Goal: Task Accomplishment & Management: Manage account settings

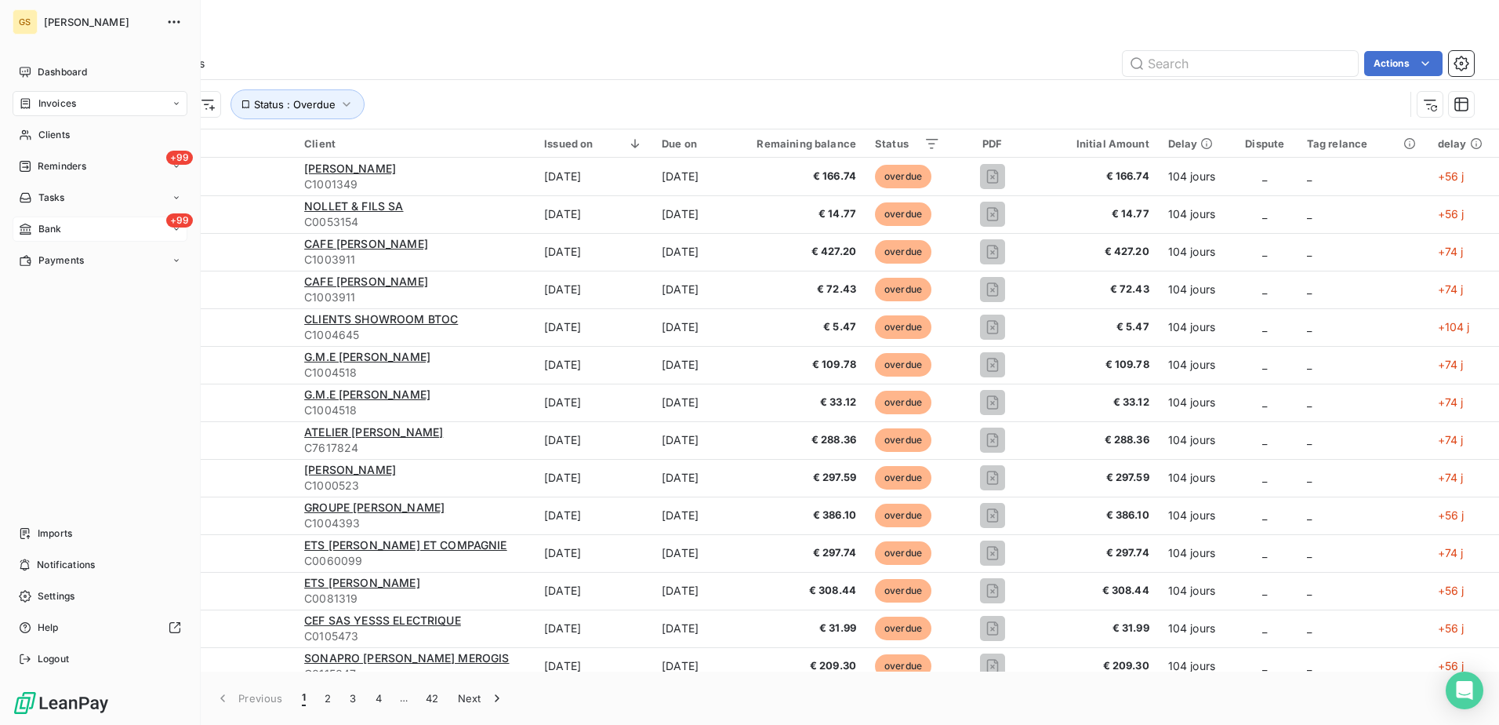
click at [30, 231] on icon at bounding box center [25, 228] width 11 height 11
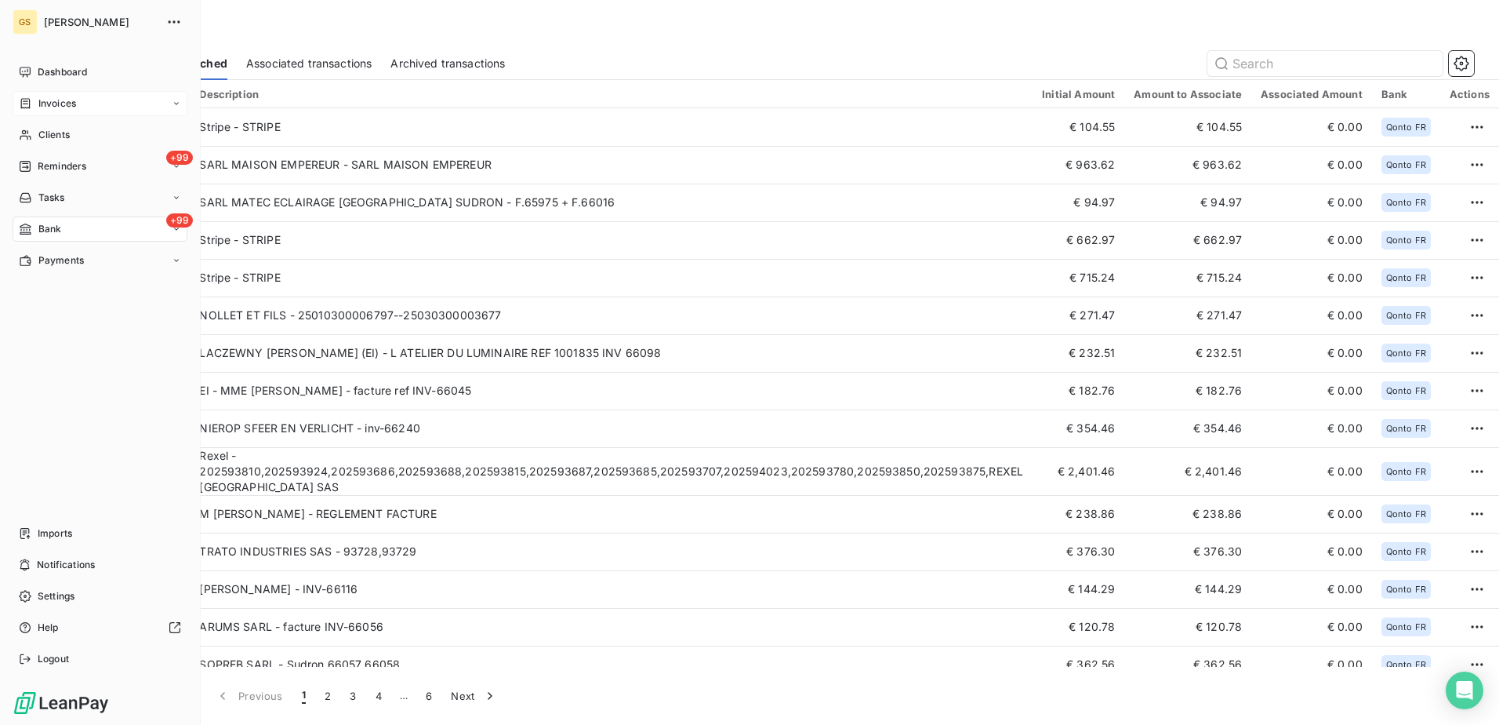
click at [71, 105] on span "Invoices" at bounding box center [57, 103] width 38 height 14
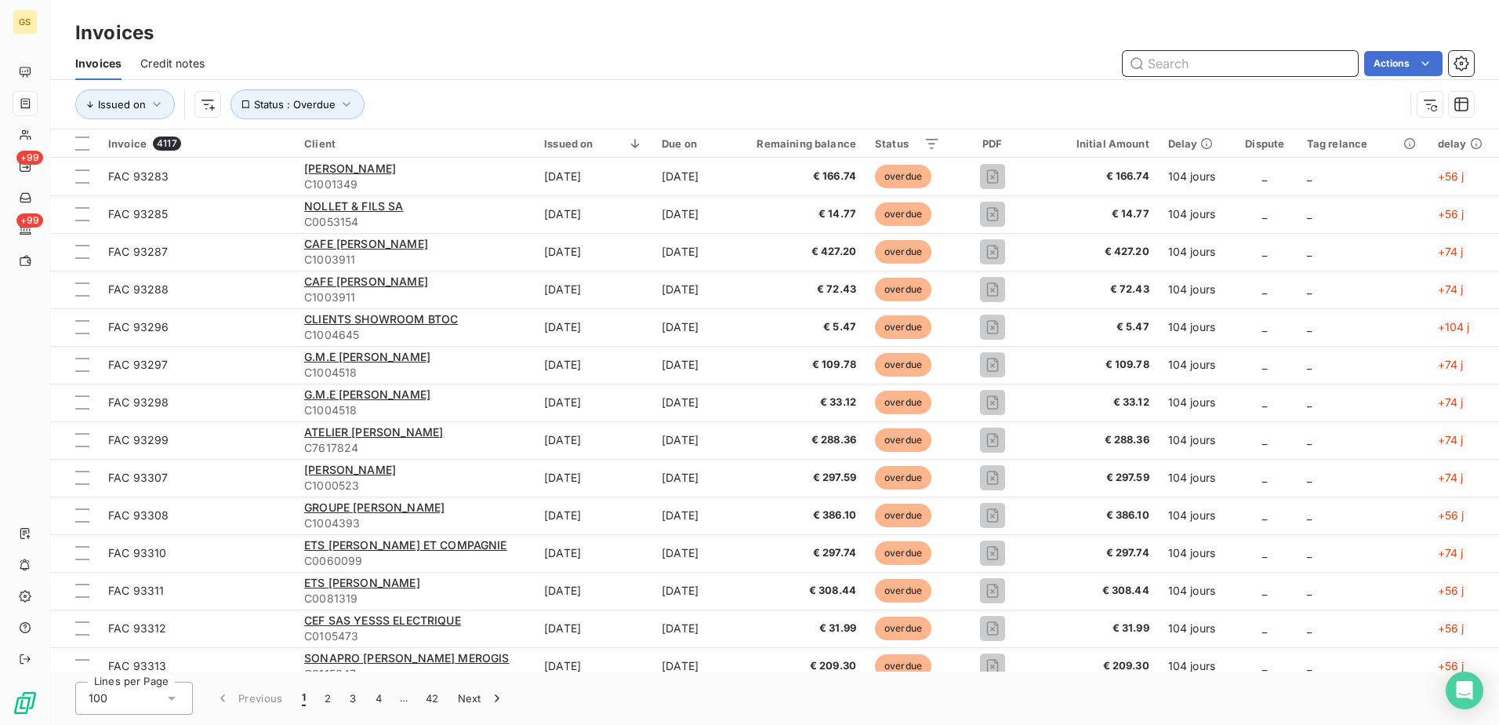
paste input "92159"
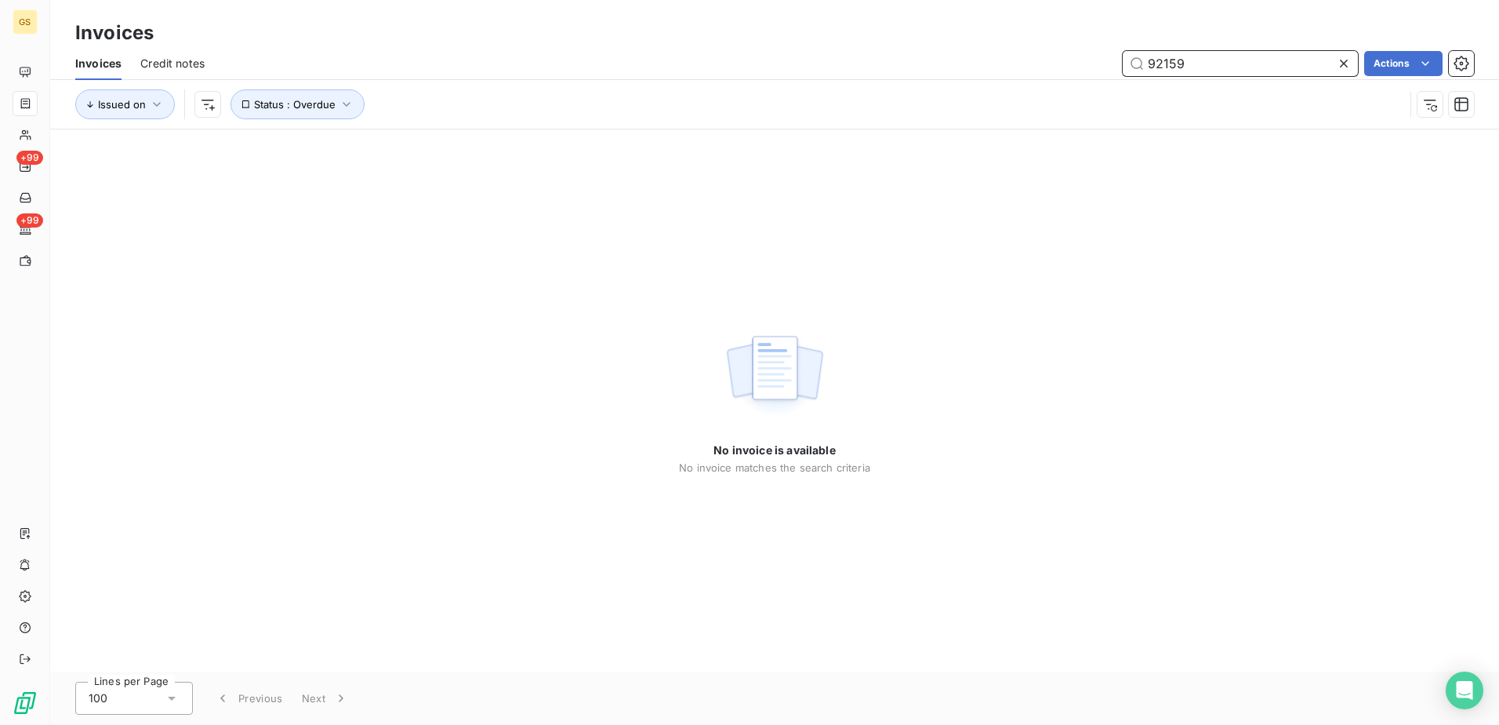
click at [1227, 74] on input "92159" at bounding box center [1240, 63] width 235 height 25
click at [709, 254] on div "No invoice is available No invoice matches the search criteria" at bounding box center [774, 400] width 1449 height 542
click at [717, 271] on div "No invoice is available No invoice matches the search criteria" at bounding box center [774, 400] width 1449 height 542
drag, startPoint x: 1189, startPoint y: 69, endPoint x: 961, endPoint y: 64, distance: 227.4
click at [975, 69] on div "92159 Actions" at bounding box center [848, 63] width 1251 height 25
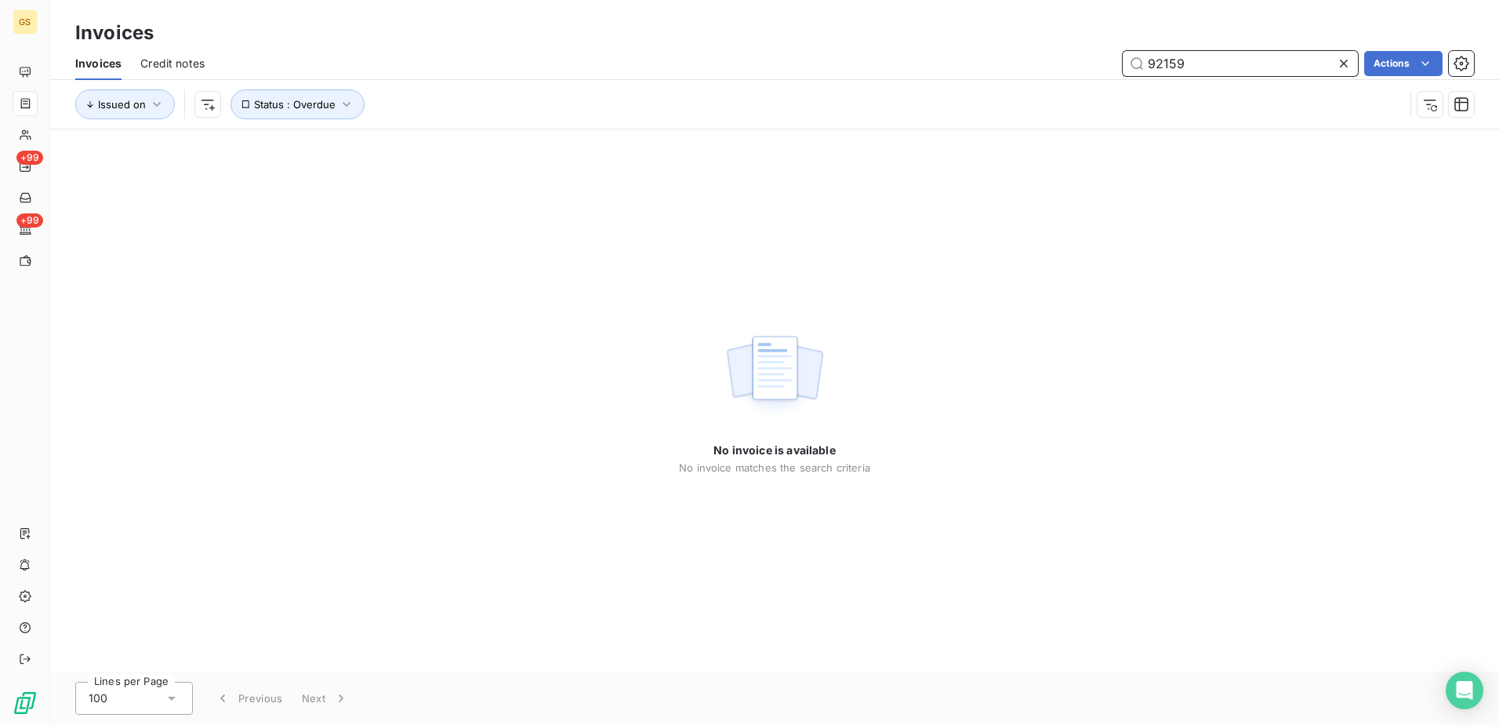
paste input "225"
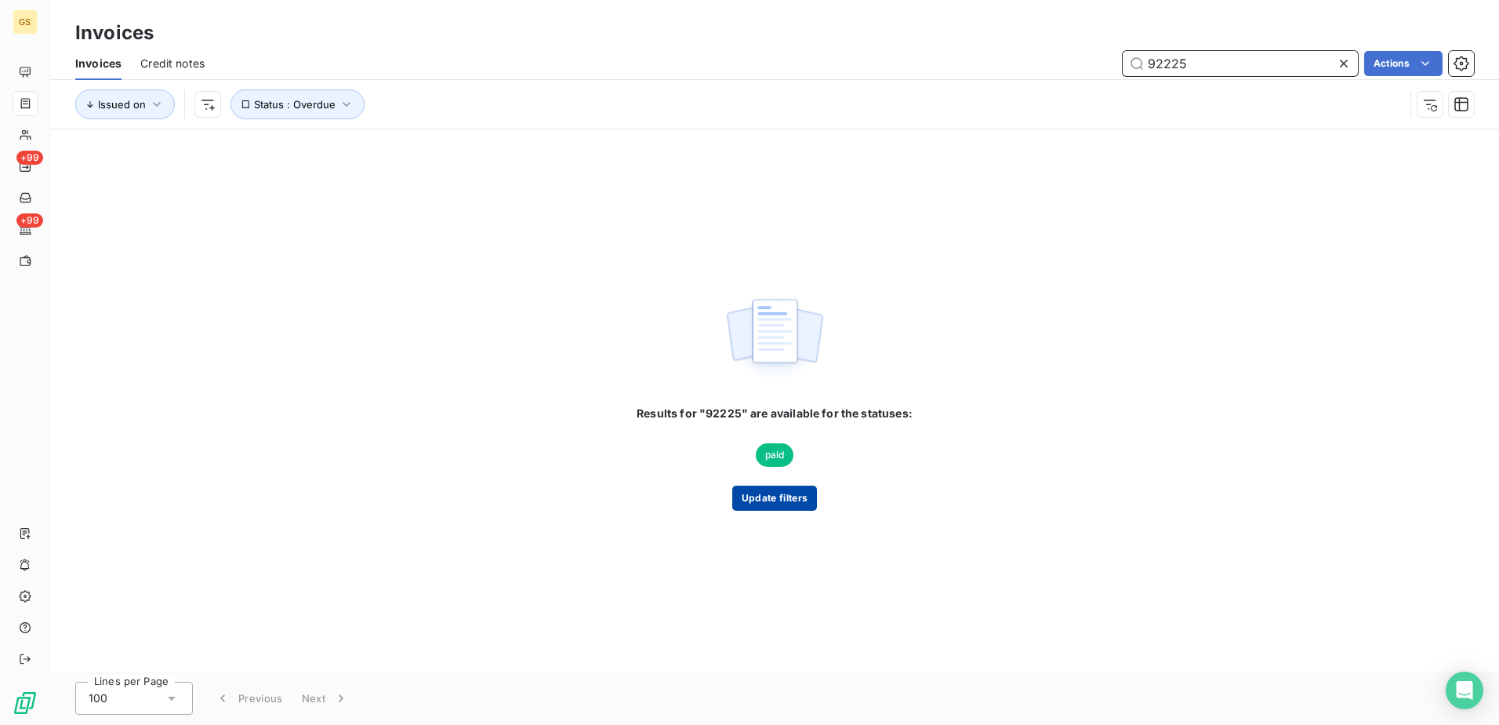
type input "92225"
click at [790, 499] on button "Update filters" at bounding box center [774, 497] width 85 height 25
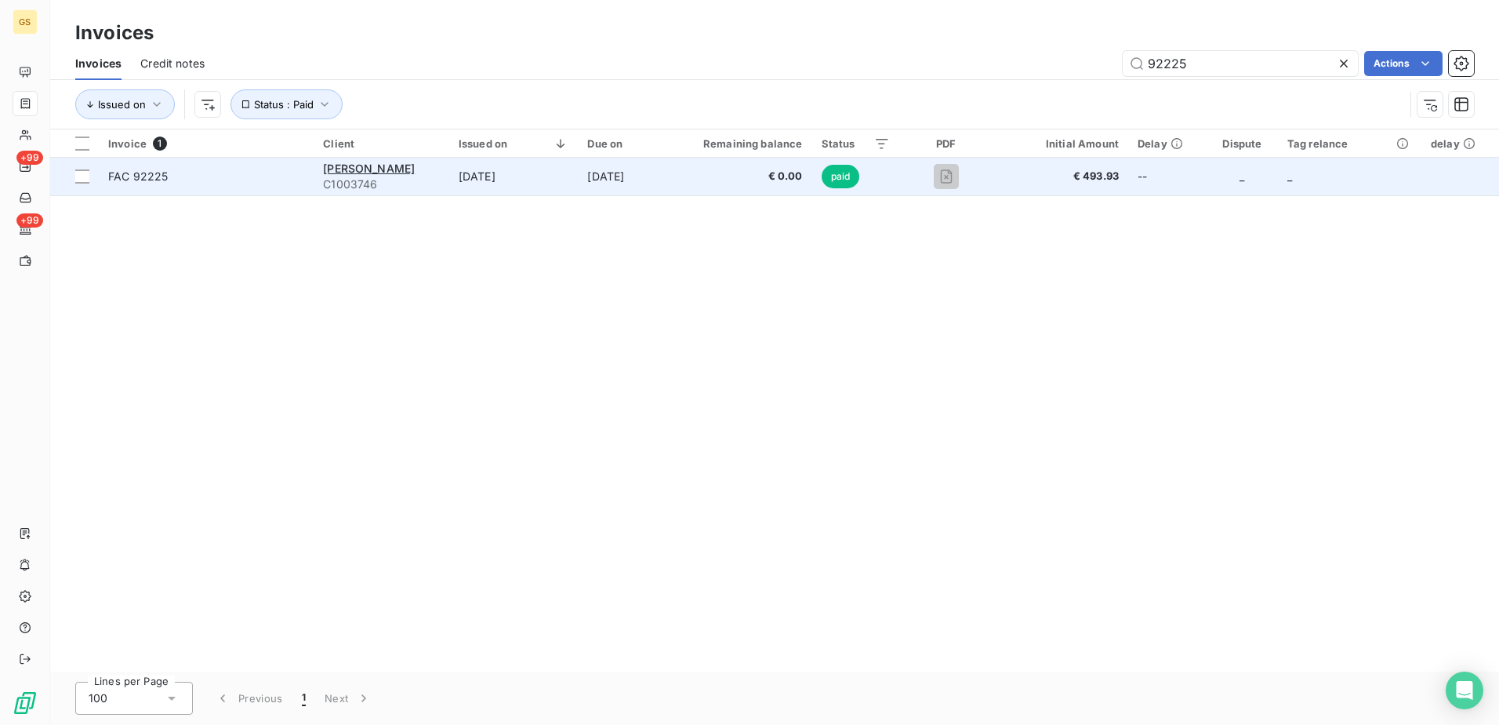
click at [612, 183] on td "[DATE]" at bounding box center [622, 177] width 89 height 38
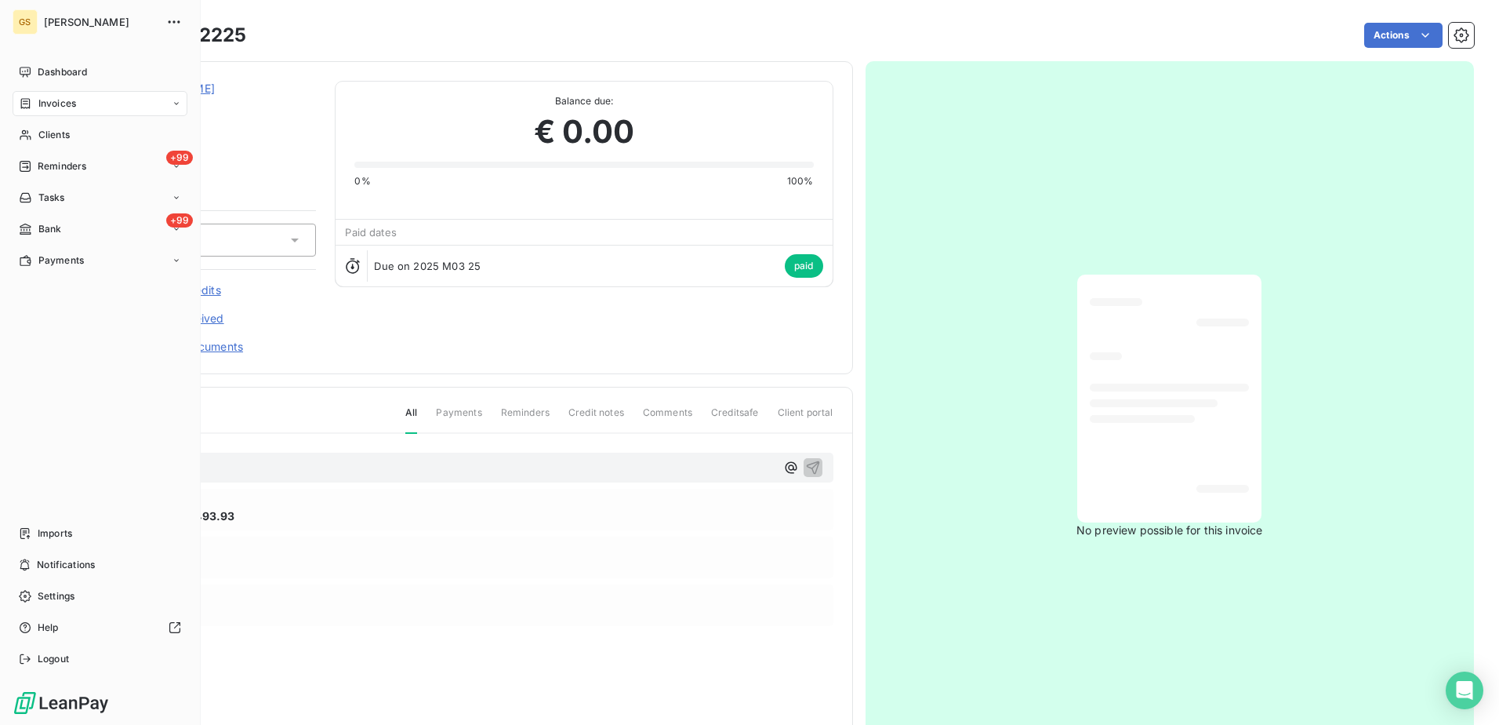
click at [89, 100] on div "Invoices" at bounding box center [100, 103] width 175 height 25
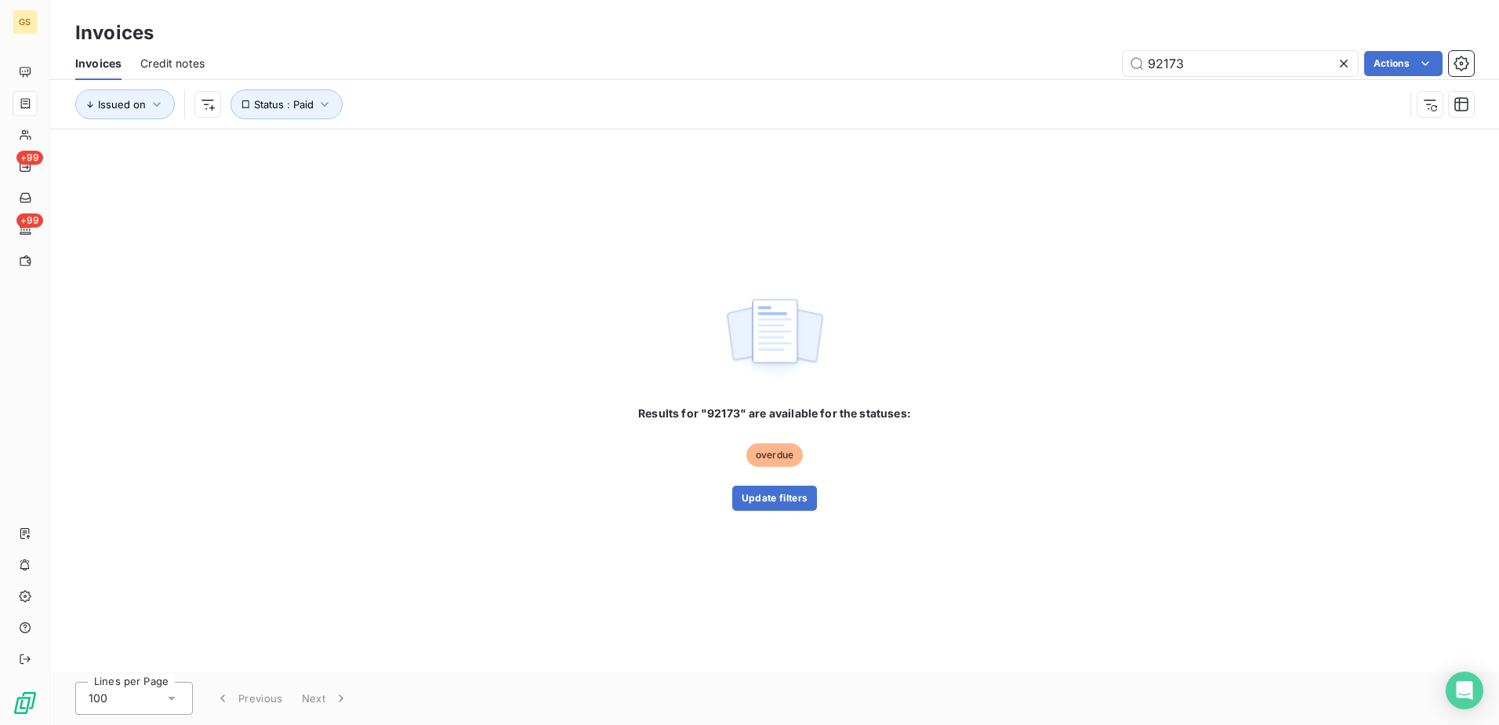
click at [685, 295] on div "Results for "92173" are available for the statuses: overdue Update filters" at bounding box center [774, 400] width 273 height 221
click at [1229, 80] on div "Issued on Status : Paid" at bounding box center [774, 104] width 1399 height 49
drag, startPoint x: 1226, startPoint y: 75, endPoint x: 1108, endPoint y: 78, distance: 117.6
click at [1124, 78] on div "Invoices Credit notes 92173 Actions" at bounding box center [774, 63] width 1449 height 33
paste input "3"
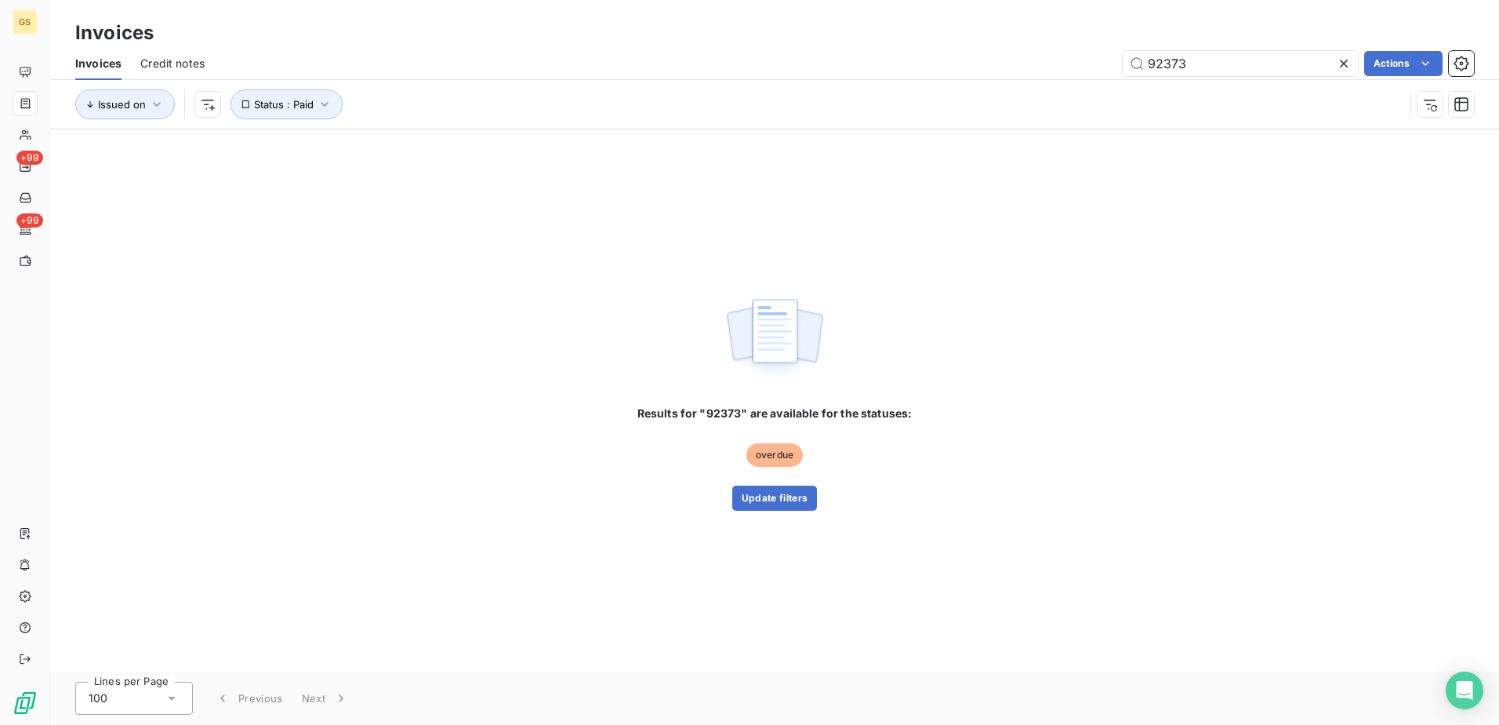
click at [927, 260] on div "Results for "92373" are available for the statuses: overdue Update filters" at bounding box center [774, 400] width 1449 height 542
drag, startPoint x: 1226, startPoint y: 58, endPoint x: 983, endPoint y: 58, distance: 243.9
click at [985, 58] on div "92373 Actions" at bounding box center [848, 63] width 1251 height 25
paste input "199"
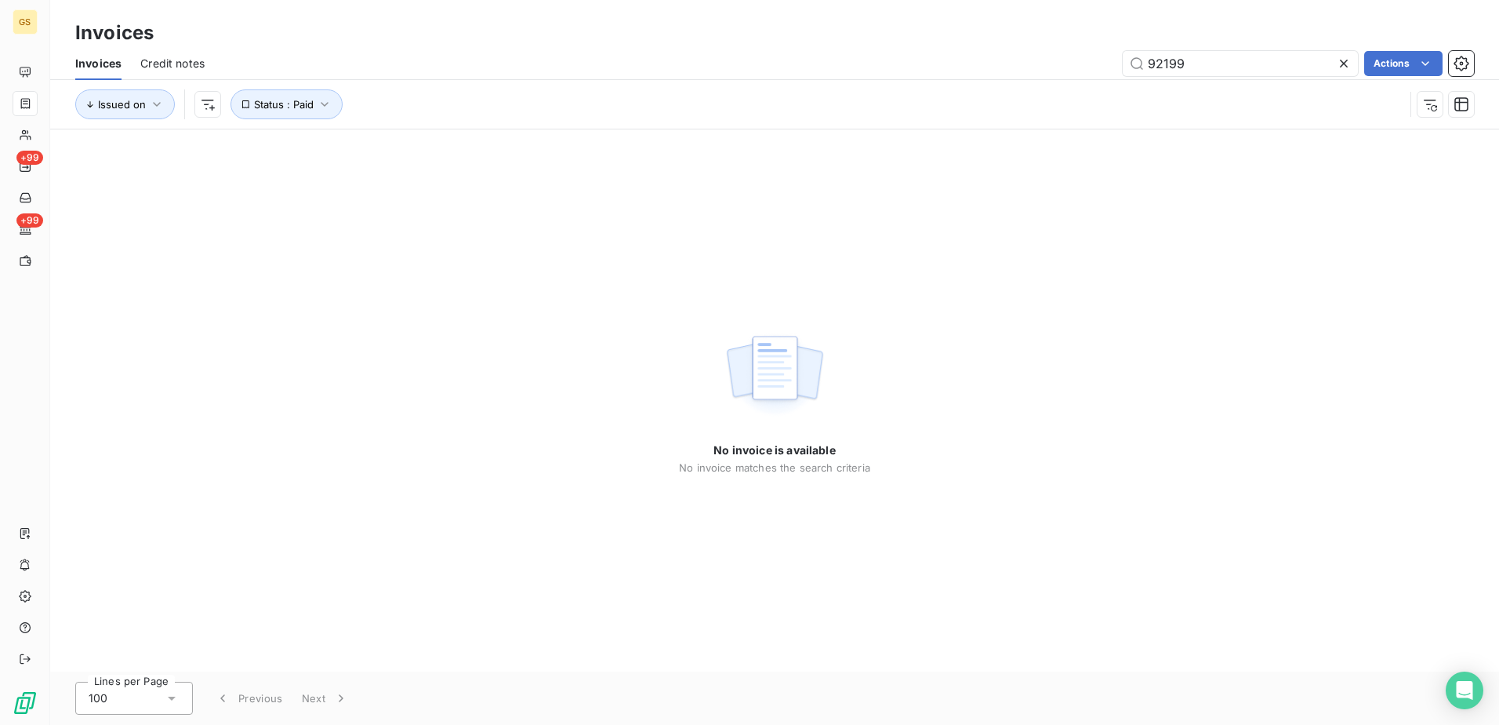
click at [931, 303] on div "No invoice is available No invoice matches the search criteria" at bounding box center [774, 400] width 1449 height 542
click at [940, 328] on div "No invoice is available No invoice matches the search criteria" at bounding box center [774, 400] width 1449 height 542
drag, startPoint x: 1187, startPoint y: 69, endPoint x: 1065, endPoint y: 53, distance: 123.3
click at [1066, 53] on div "92199 Actions" at bounding box center [848, 63] width 1251 height 25
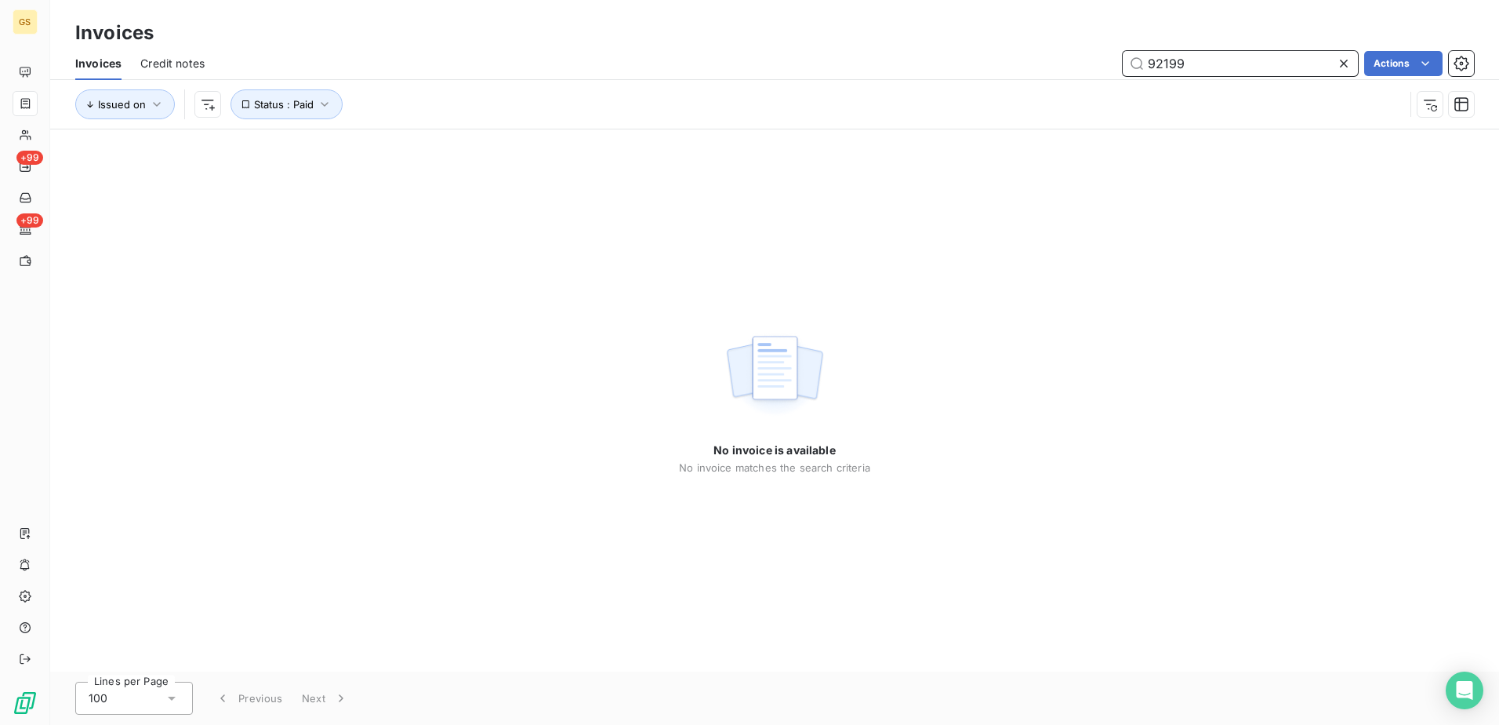
paste input "1780"
click at [983, 352] on div "No invoice is available No invoice matches the search criteria" at bounding box center [774, 400] width 1449 height 542
drag, startPoint x: 1211, startPoint y: 71, endPoint x: 975, endPoint y: 61, distance: 236.2
click at [975, 61] on div "91780 Actions" at bounding box center [848, 63] width 1251 height 25
paste input "2267"
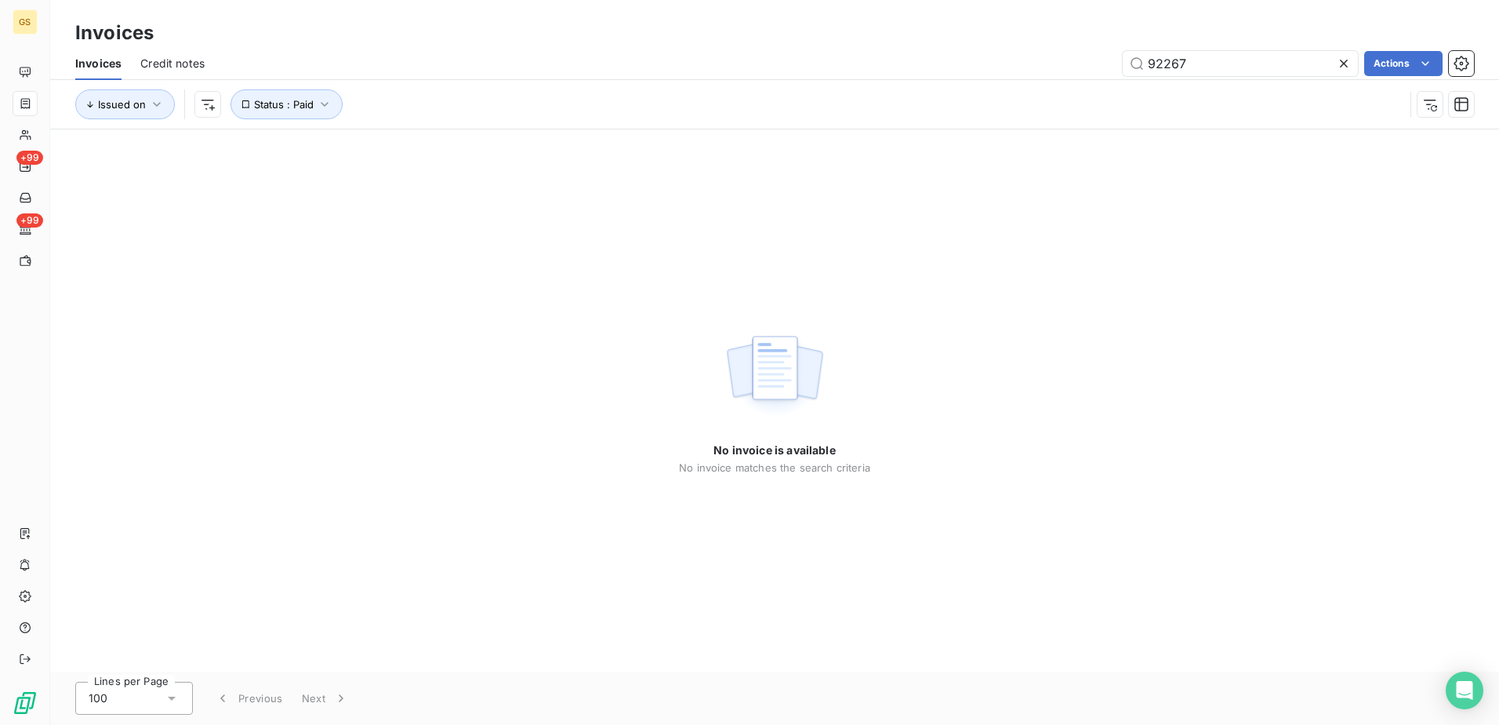
click at [1003, 234] on div "No invoice is available No invoice matches the search criteria" at bounding box center [774, 400] width 1449 height 542
click at [961, 274] on div "No invoice is available No invoice matches the search criteria" at bounding box center [774, 400] width 1449 height 542
drag, startPoint x: 1227, startPoint y: 54, endPoint x: 1082, endPoint y: 64, distance: 145.4
click at [1092, 64] on div "92267 Actions" at bounding box center [848, 63] width 1251 height 25
paste input "1725"
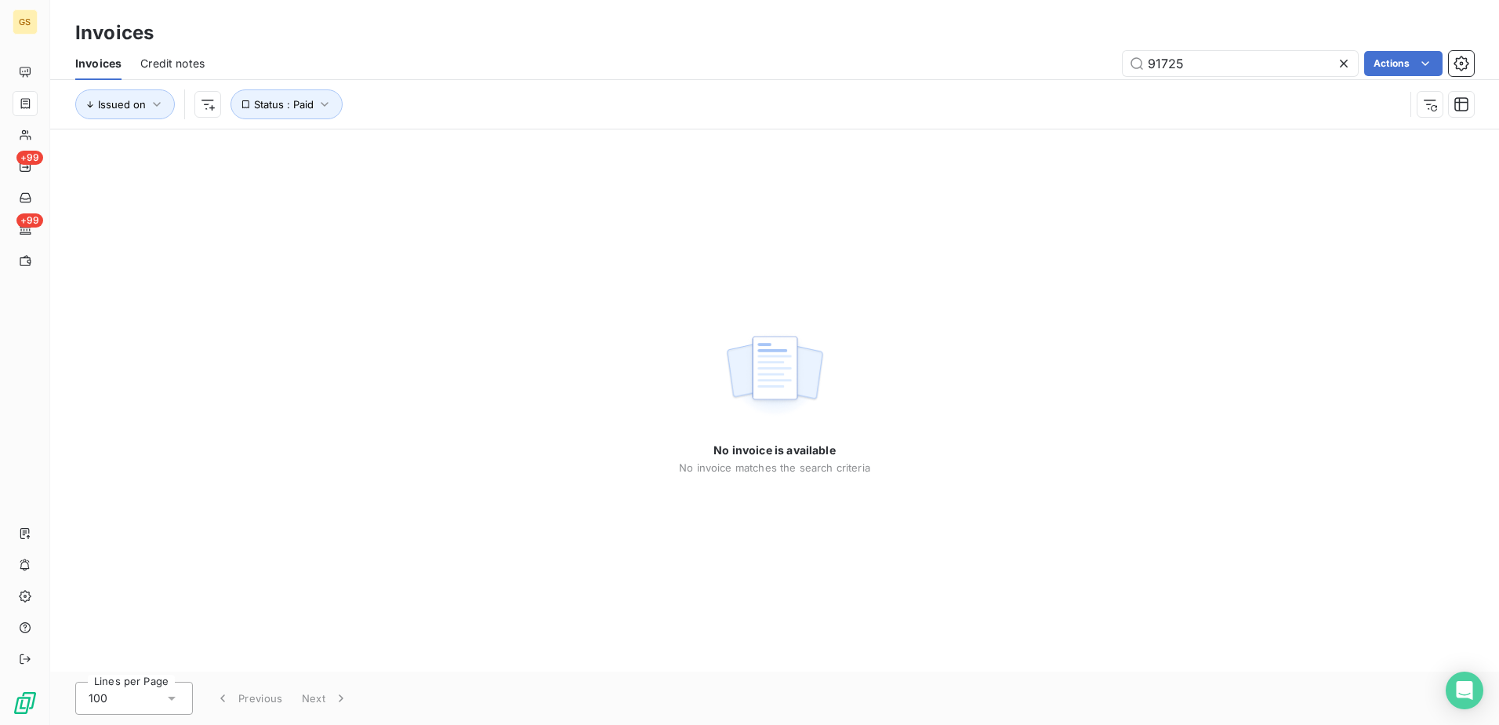
click at [991, 405] on div "No invoice is available No invoice matches the search criteria" at bounding box center [774, 400] width 1449 height 542
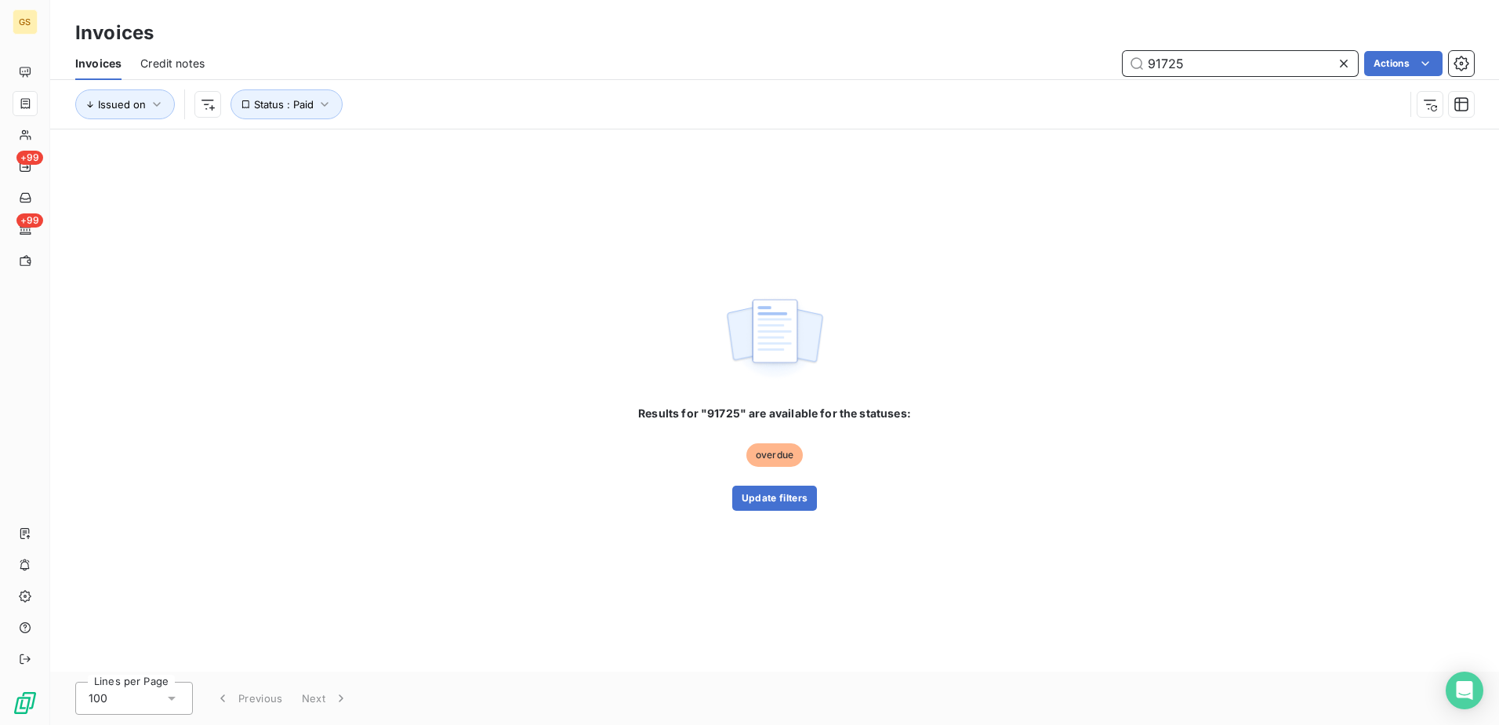
drag, startPoint x: 1193, startPoint y: 62, endPoint x: 1030, endPoint y: 63, distance: 162.3
click at [1030, 63] on div "91725 Actions" at bounding box center [848, 63] width 1251 height 25
paste input "90"
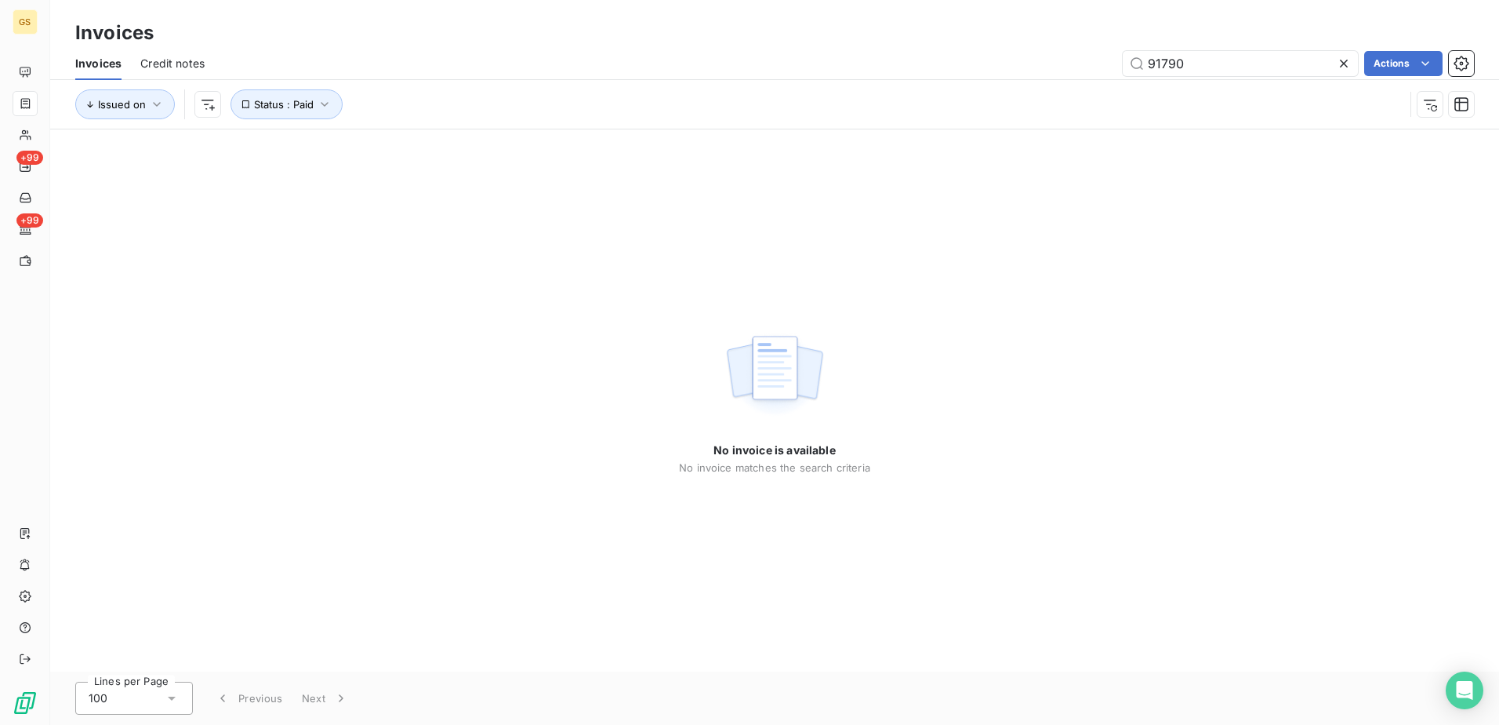
click at [1008, 312] on div "No invoice is available No invoice matches the search criteria" at bounding box center [774, 400] width 1449 height 542
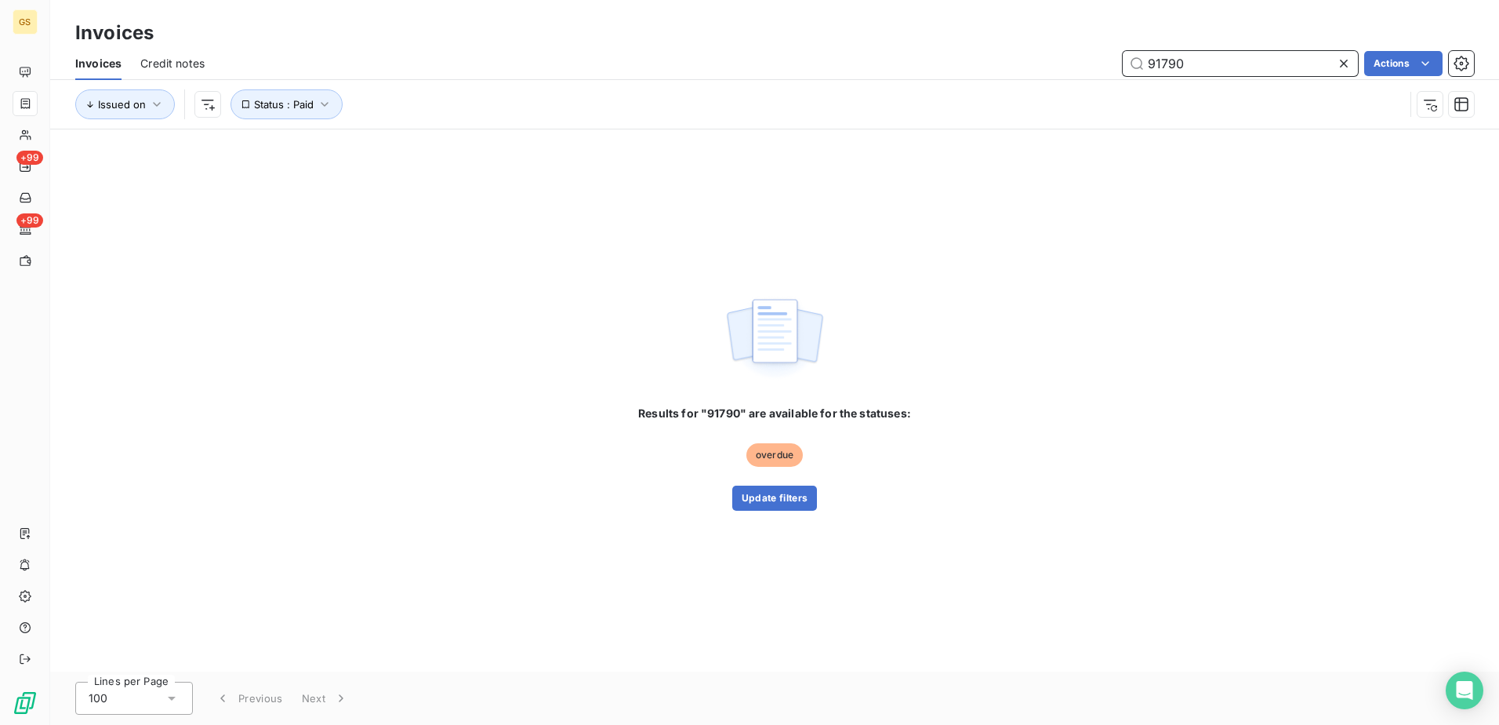
drag, startPoint x: 1183, startPoint y: 69, endPoint x: 975, endPoint y: 71, distance: 207.8
click at [976, 71] on div "91790 Actions" at bounding box center [848, 63] width 1251 height 25
paste input "2032"
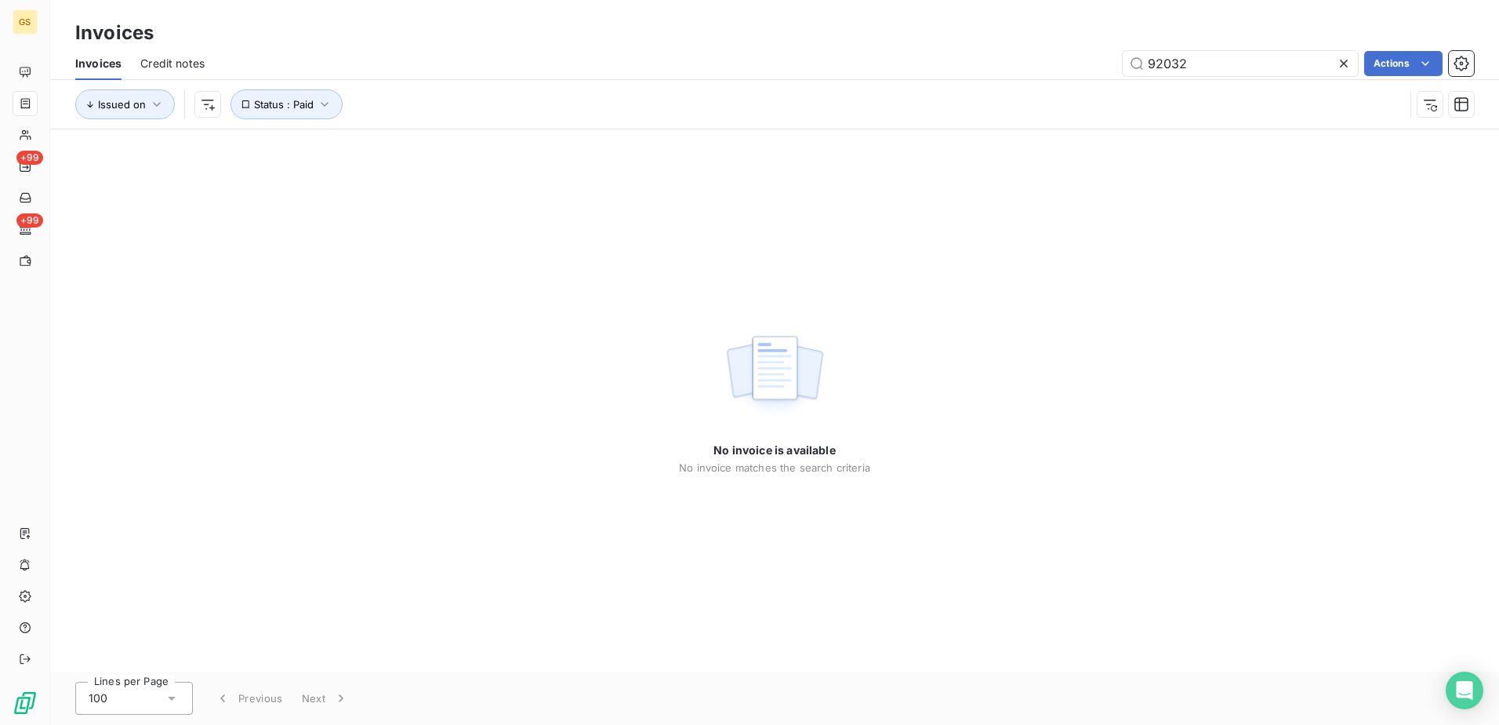
click at [1015, 279] on div "No invoice is available No invoice matches the search criteria" at bounding box center [774, 400] width 1449 height 542
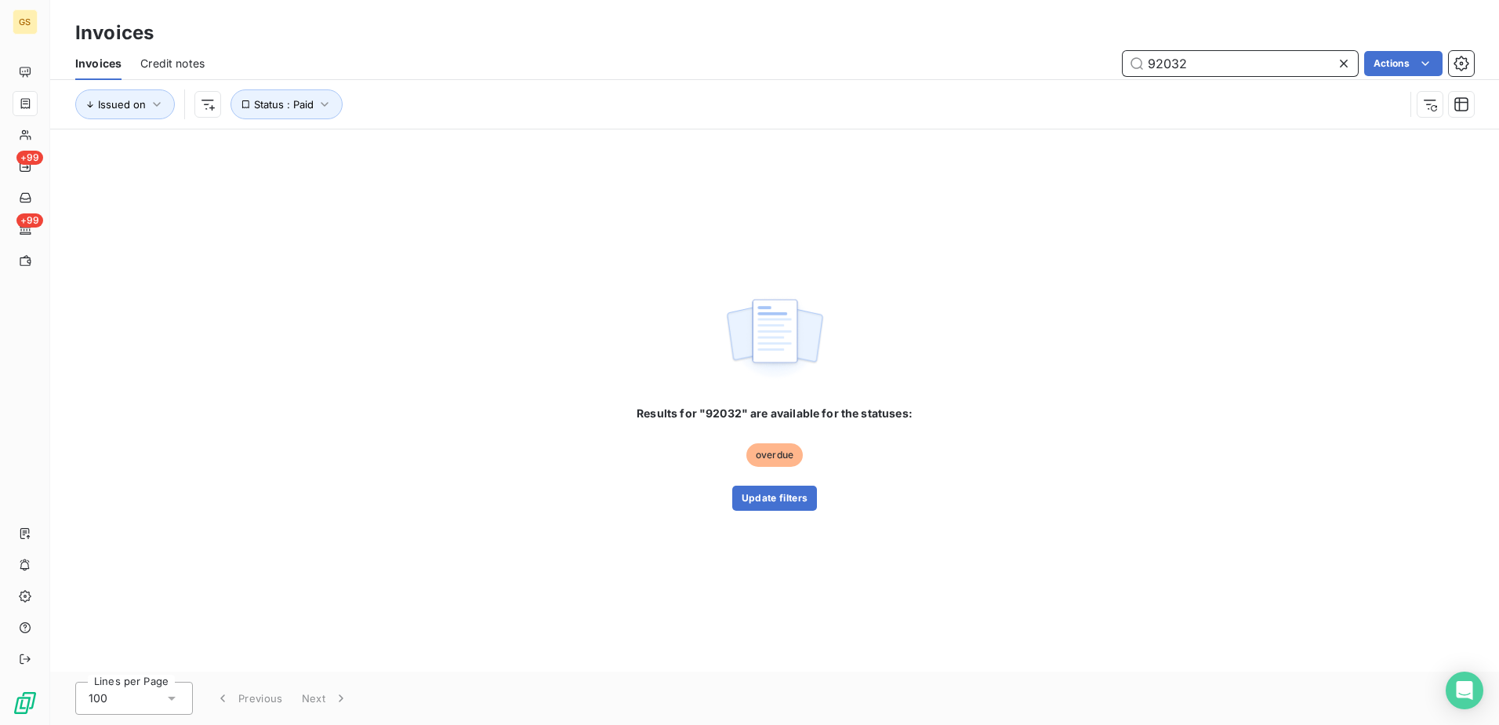
drag, startPoint x: 1083, startPoint y: 65, endPoint x: 983, endPoint y: 69, distance: 100.4
click at [983, 69] on div "92032 Actions" at bounding box center [848, 63] width 1251 height 25
paste input "1676"
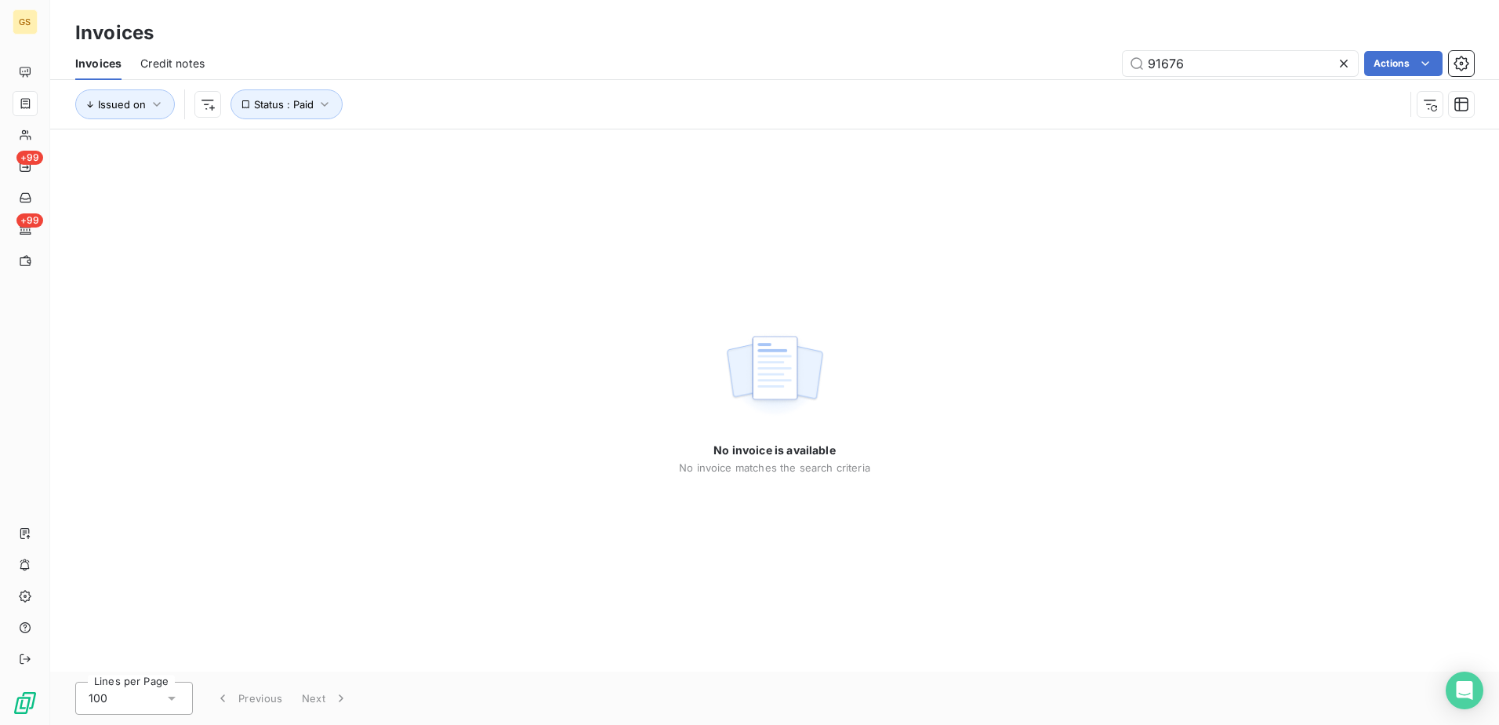
click at [1039, 307] on div "No invoice is available No invoice matches the search criteria" at bounding box center [774, 400] width 1449 height 542
click at [1034, 335] on div "No invoice is available No invoice matches the search criteria" at bounding box center [774, 400] width 1449 height 542
drag, startPoint x: 1182, startPoint y: 63, endPoint x: 972, endPoint y: 71, distance: 211.1
click at [973, 71] on div "91676 Actions" at bounding box center [848, 63] width 1251 height 25
paste input "925"
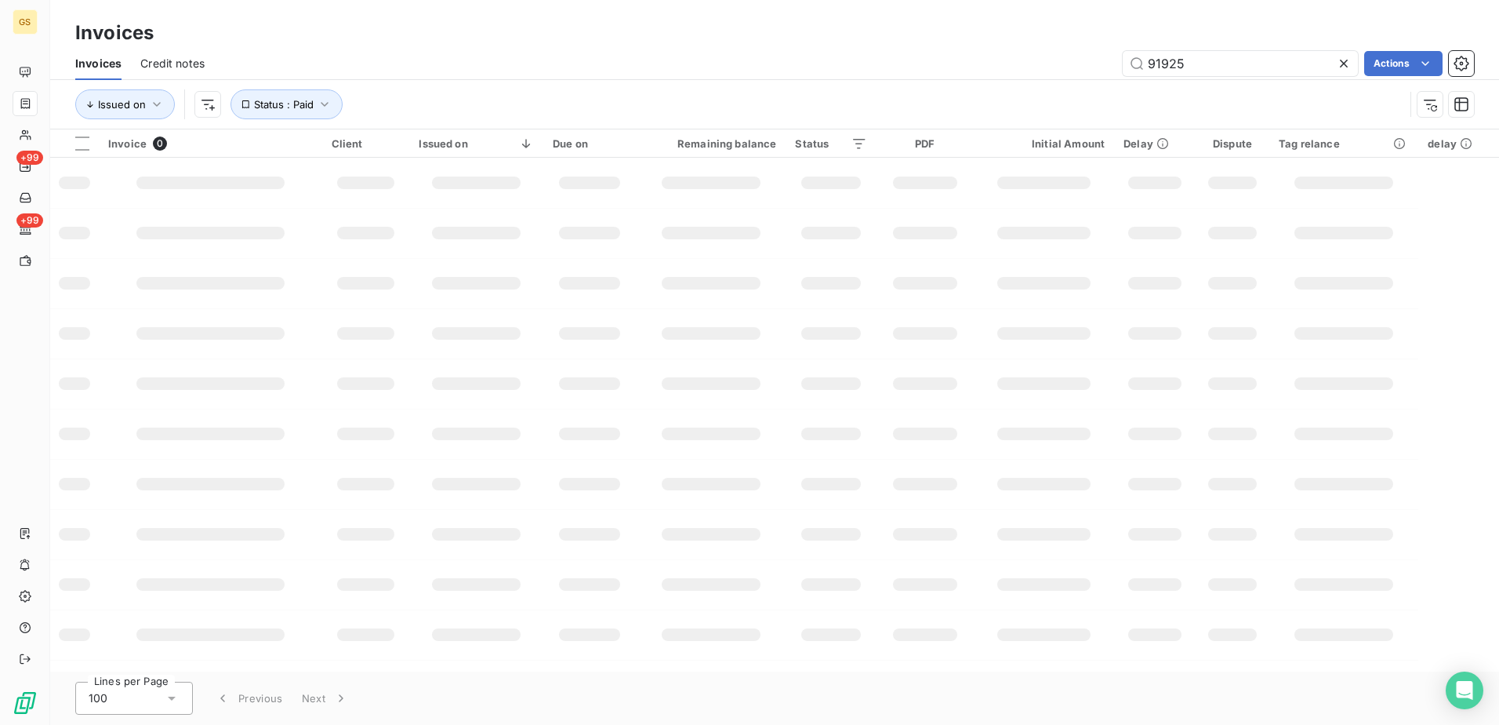
click at [1002, 409] on td at bounding box center [1044, 434] width 140 height 50
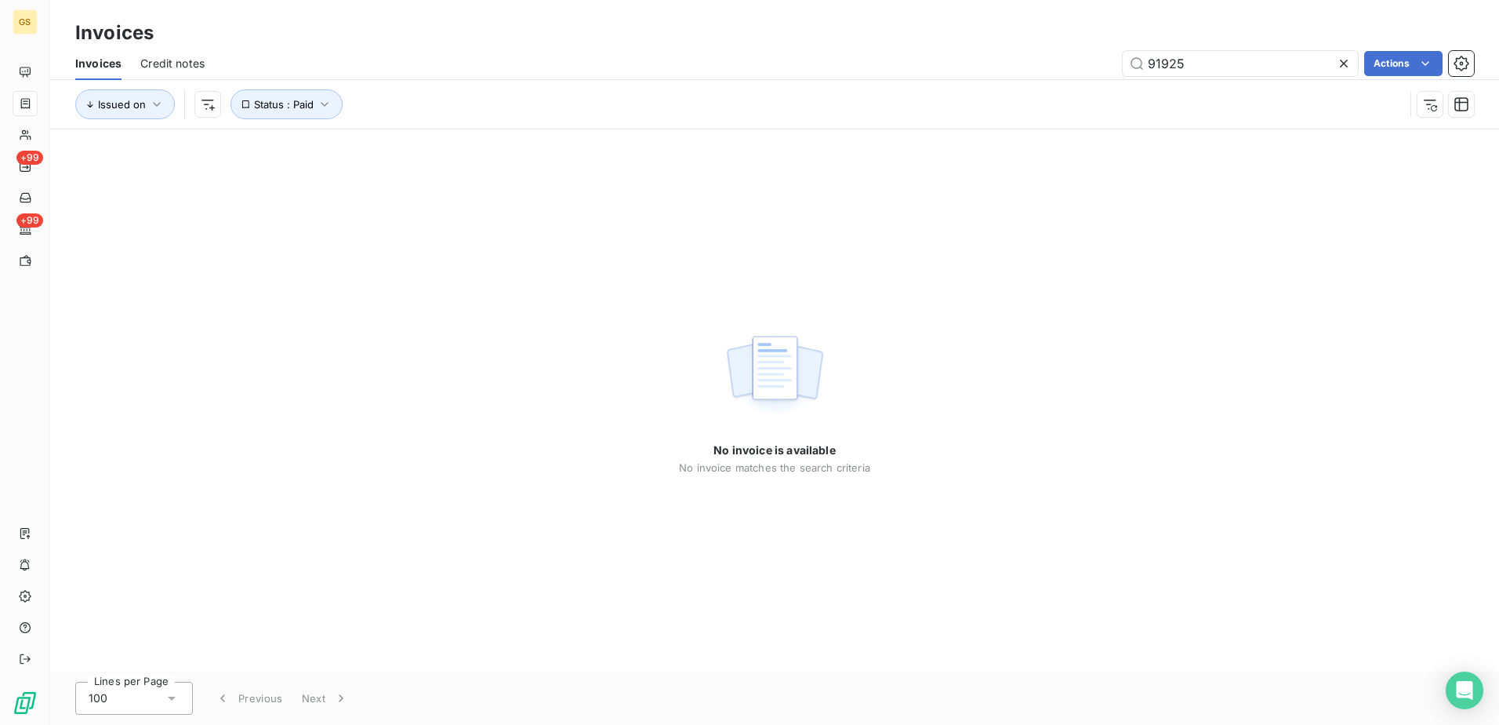
click at [1002, 409] on div "No invoice is available No invoice matches the search criteria" at bounding box center [774, 400] width 1449 height 542
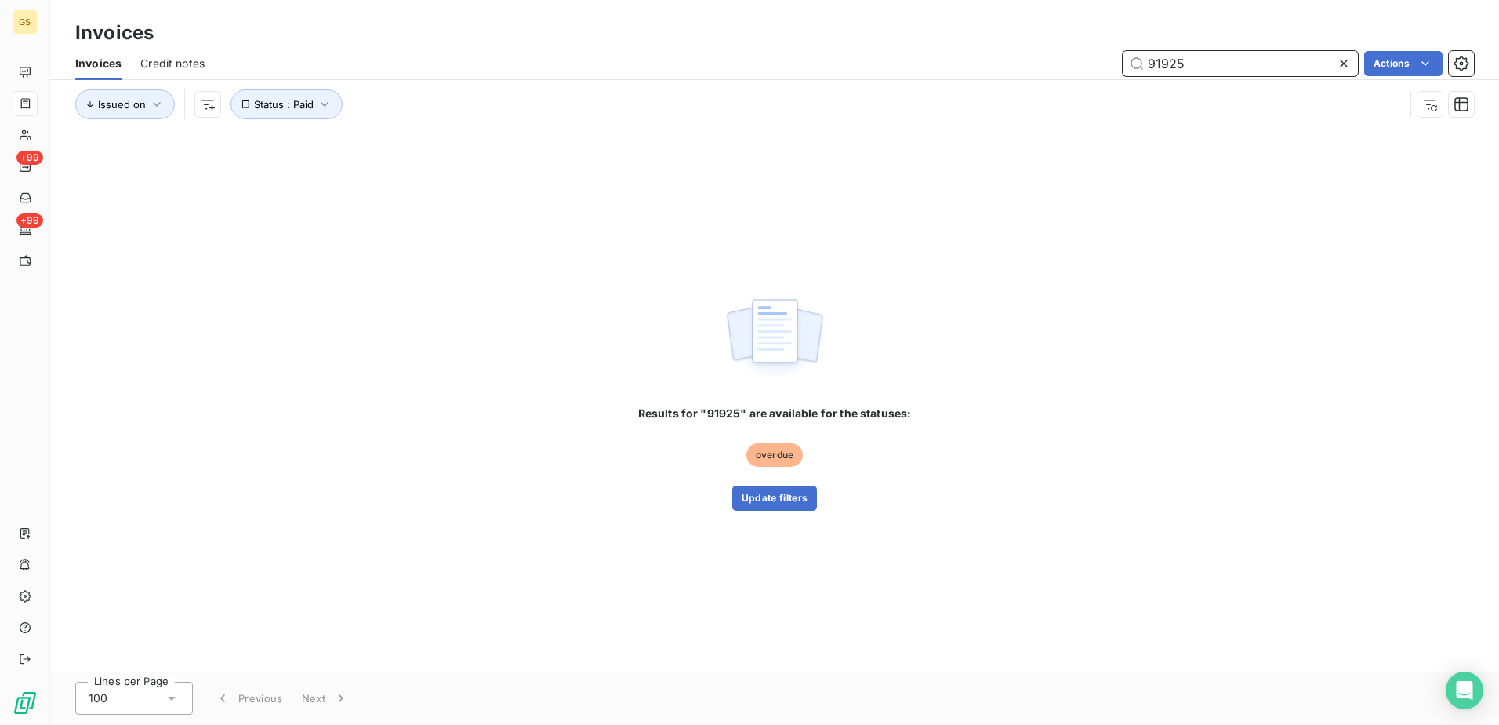
drag, startPoint x: 1195, startPoint y: 61, endPoint x: 983, endPoint y: 63, distance: 212.5
click at [983, 63] on div "91925 Actions" at bounding box center [848, 63] width 1251 height 25
paste input "688"
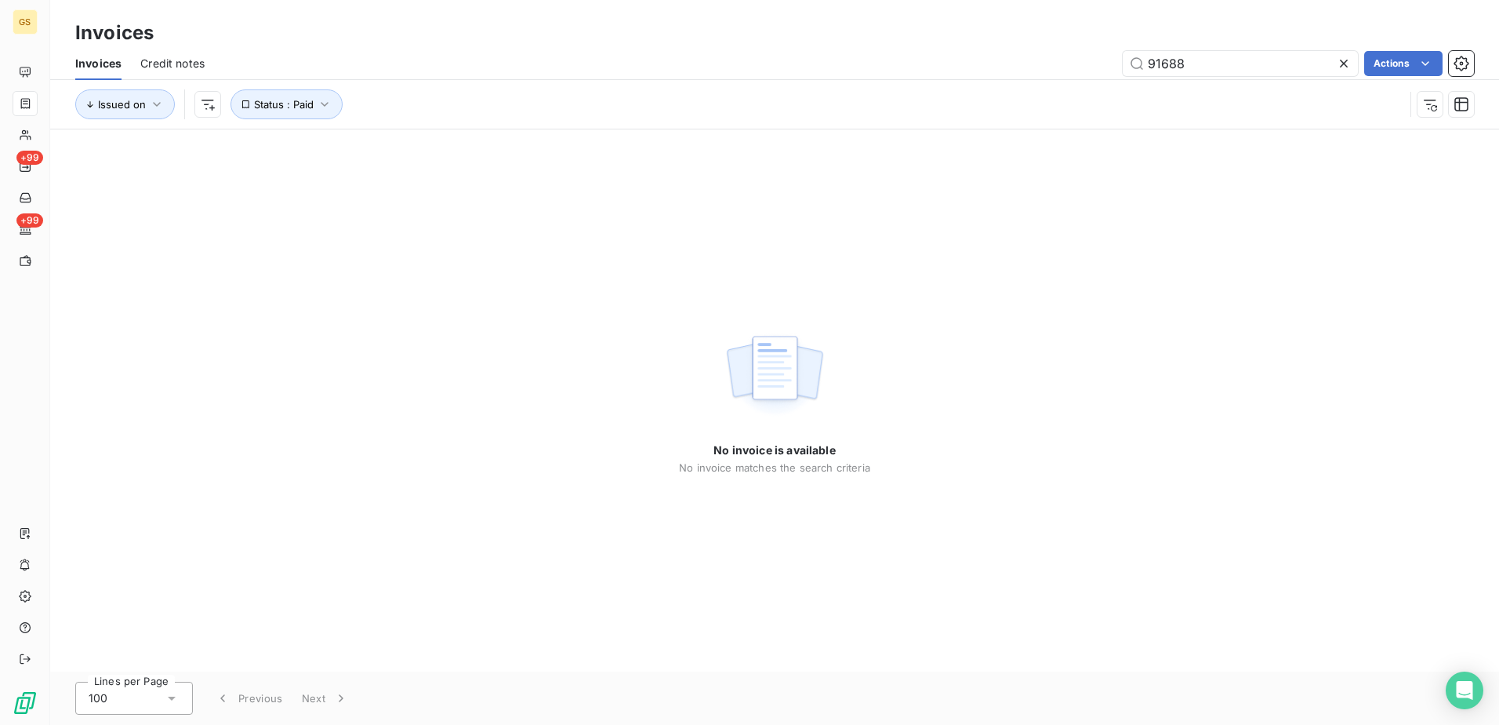
click at [1023, 342] on div "No invoice is available No invoice matches the search criteria" at bounding box center [774, 400] width 1449 height 542
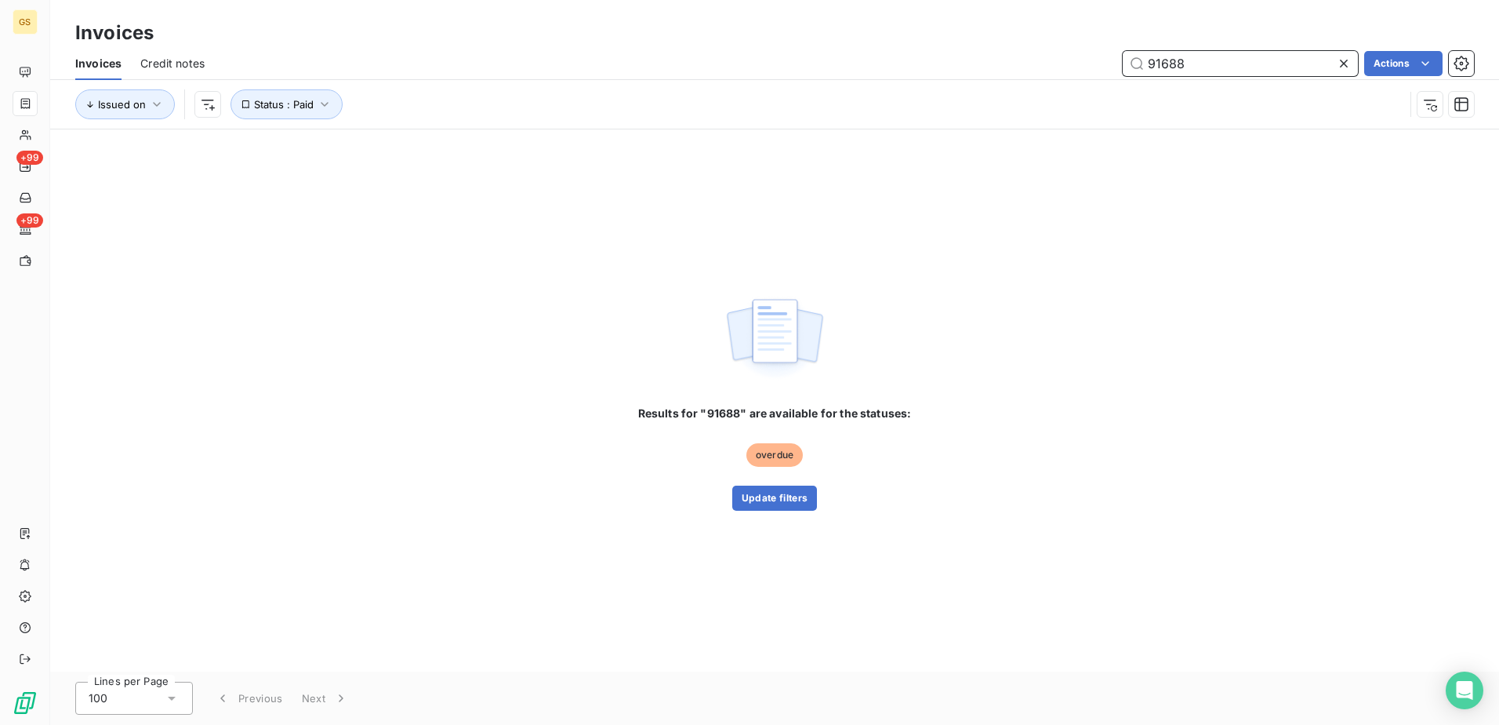
drag, startPoint x: 1194, startPoint y: 71, endPoint x: 1030, endPoint y: 72, distance: 164.7
click at [1030, 72] on div "91688 Actions" at bounding box center [848, 63] width 1251 height 25
paste input "817"
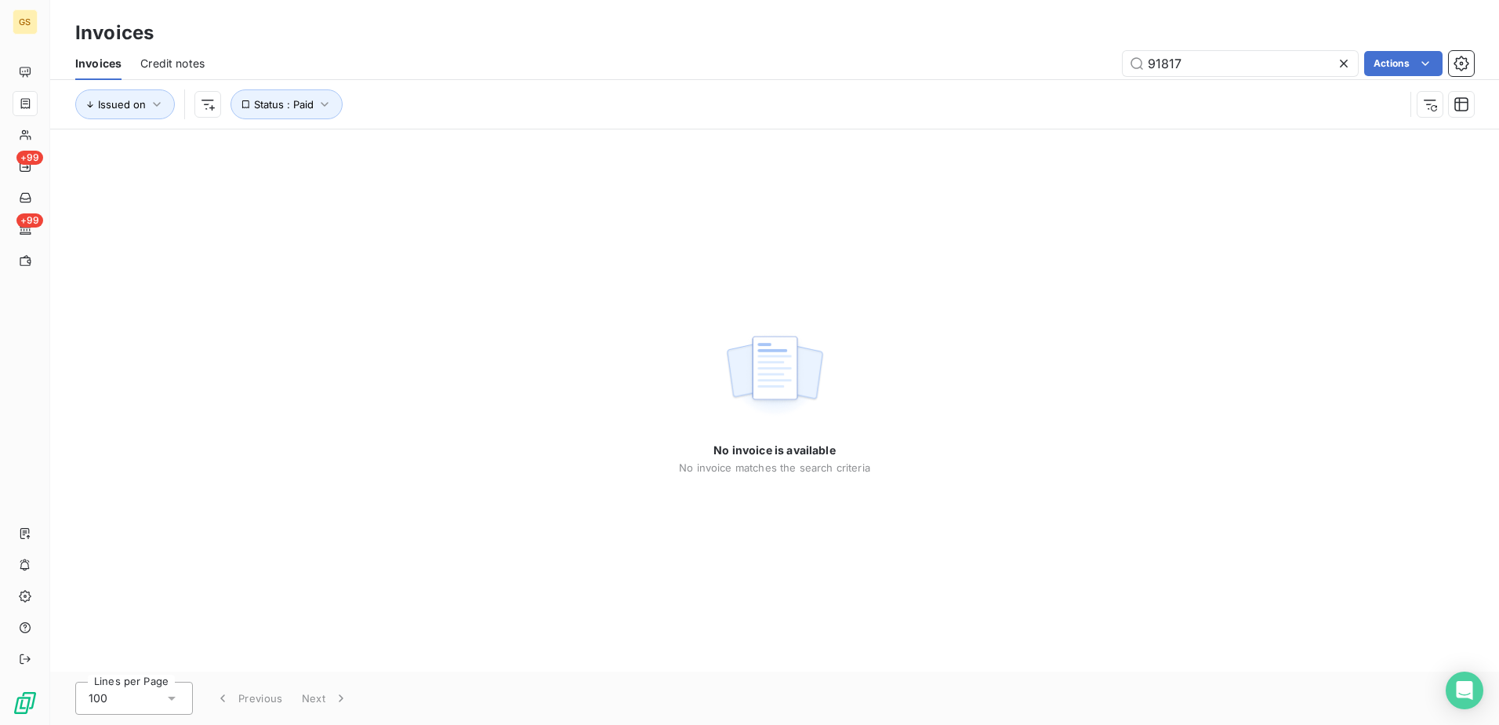
click at [1029, 405] on div "No invoice is available No invoice matches the search criteria" at bounding box center [774, 400] width 1449 height 542
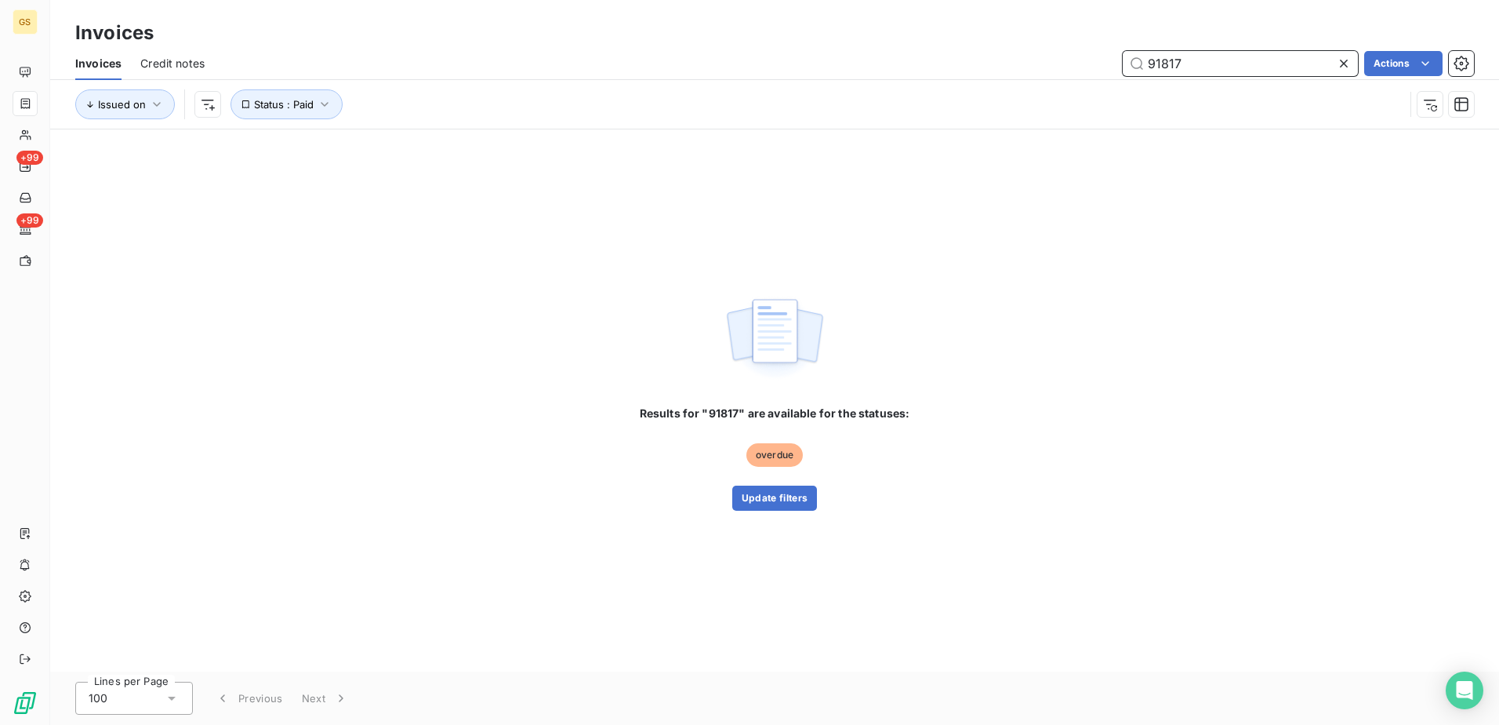
drag, startPoint x: 1110, startPoint y: 64, endPoint x: 1004, endPoint y: 69, distance: 106.7
click at [1004, 69] on div "91817 Actions" at bounding box center [848, 63] width 1251 height 25
paste input "2128"
click at [991, 329] on div "Results for "92128" are available for the statuses: overdue Update filters" at bounding box center [774, 400] width 1449 height 542
drag, startPoint x: 1185, startPoint y: 58, endPoint x: 958, endPoint y: 75, distance: 227.3
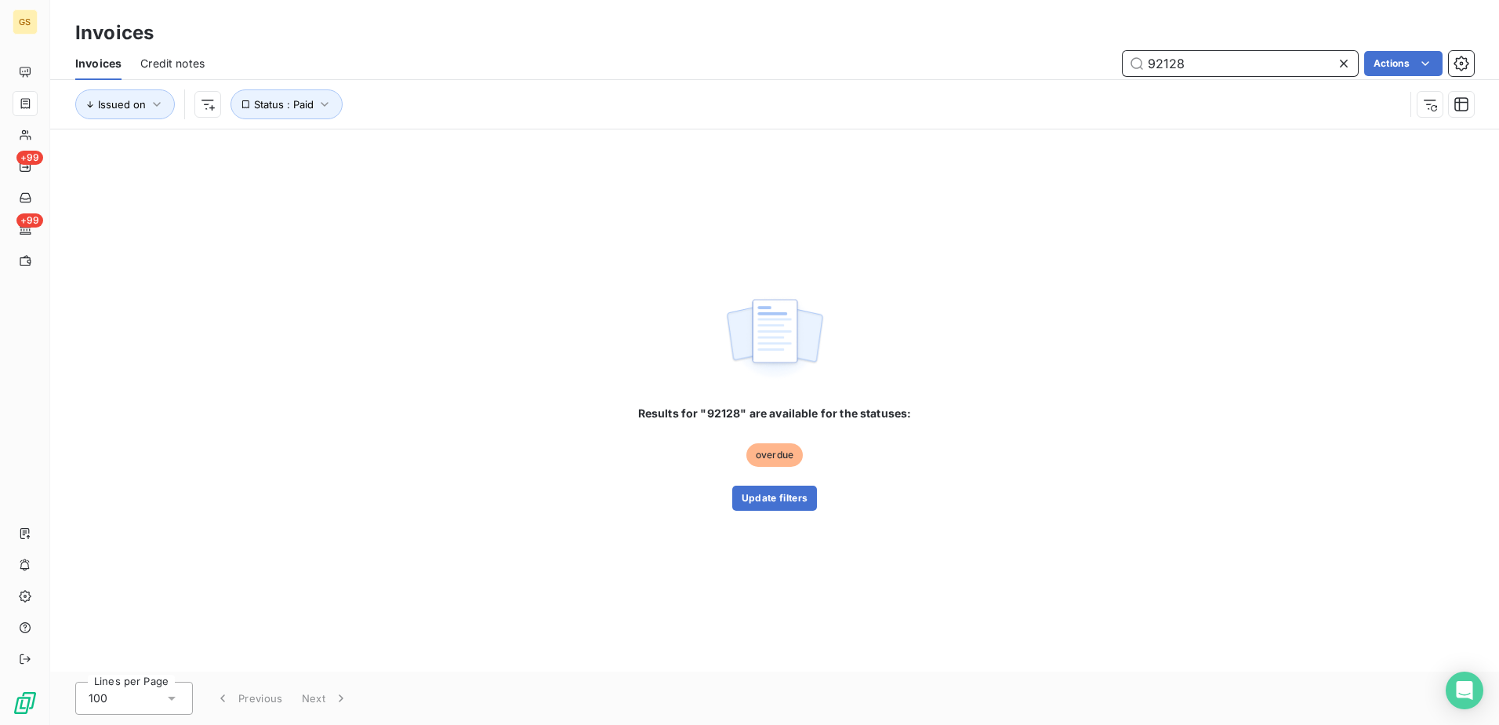
click at [958, 75] on div "92128 Actions" at bounding box center [848, 63] width 1251 height 25
paste input "023"
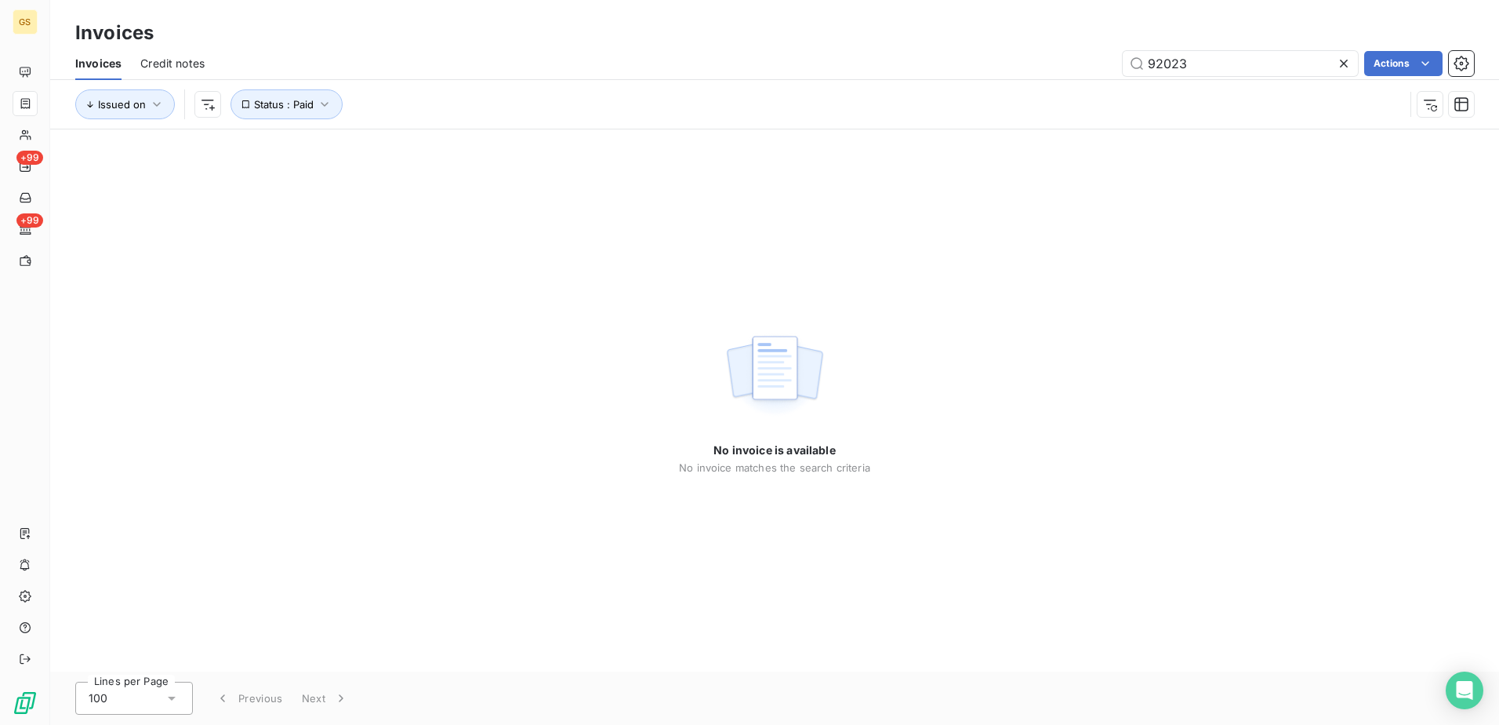
click at [949, 391] on div "No invoice is available No invoice matches the search criteria" at bounding box center [774, 400] width 1449 height 542
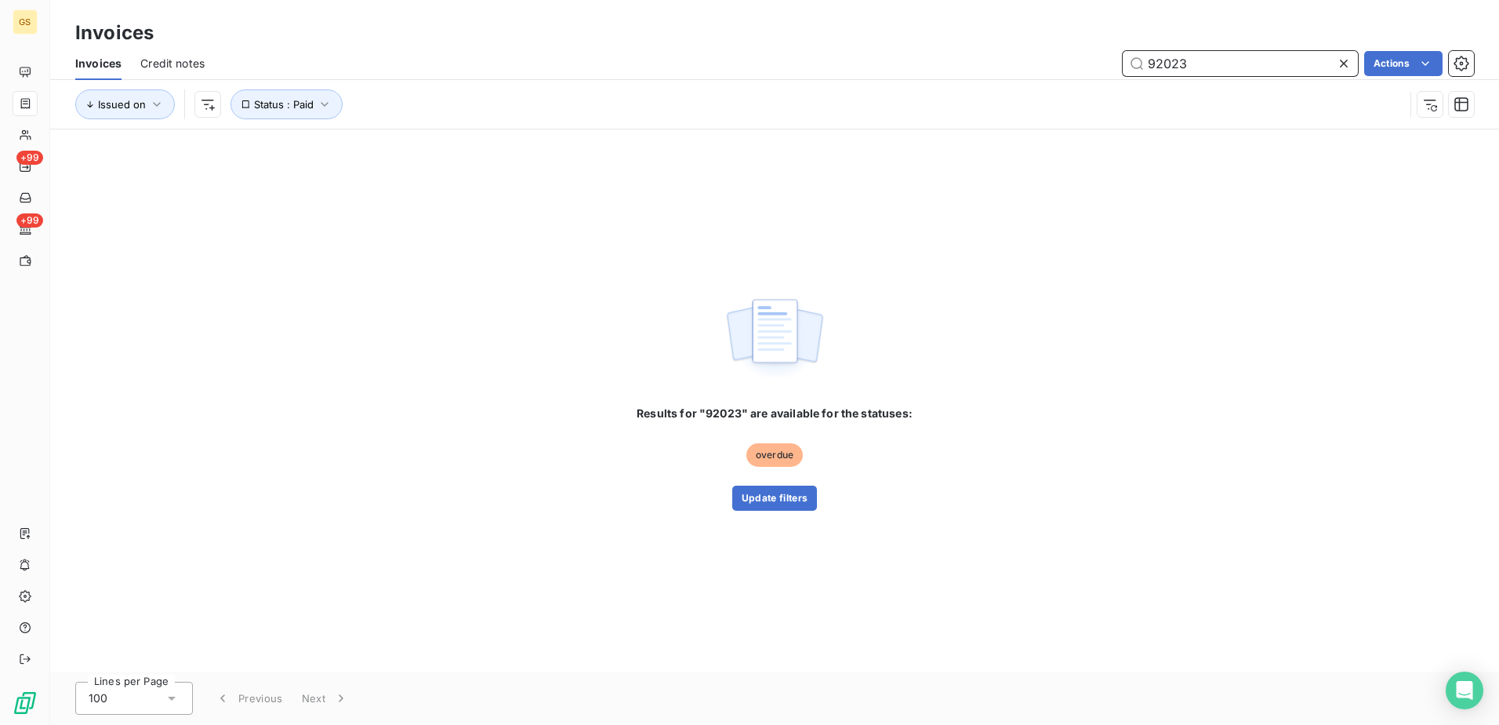
click at [1009, 64] on div "92023 Actions" at bounding box center [848, 63] width 1251 height 25
paste input "1750"
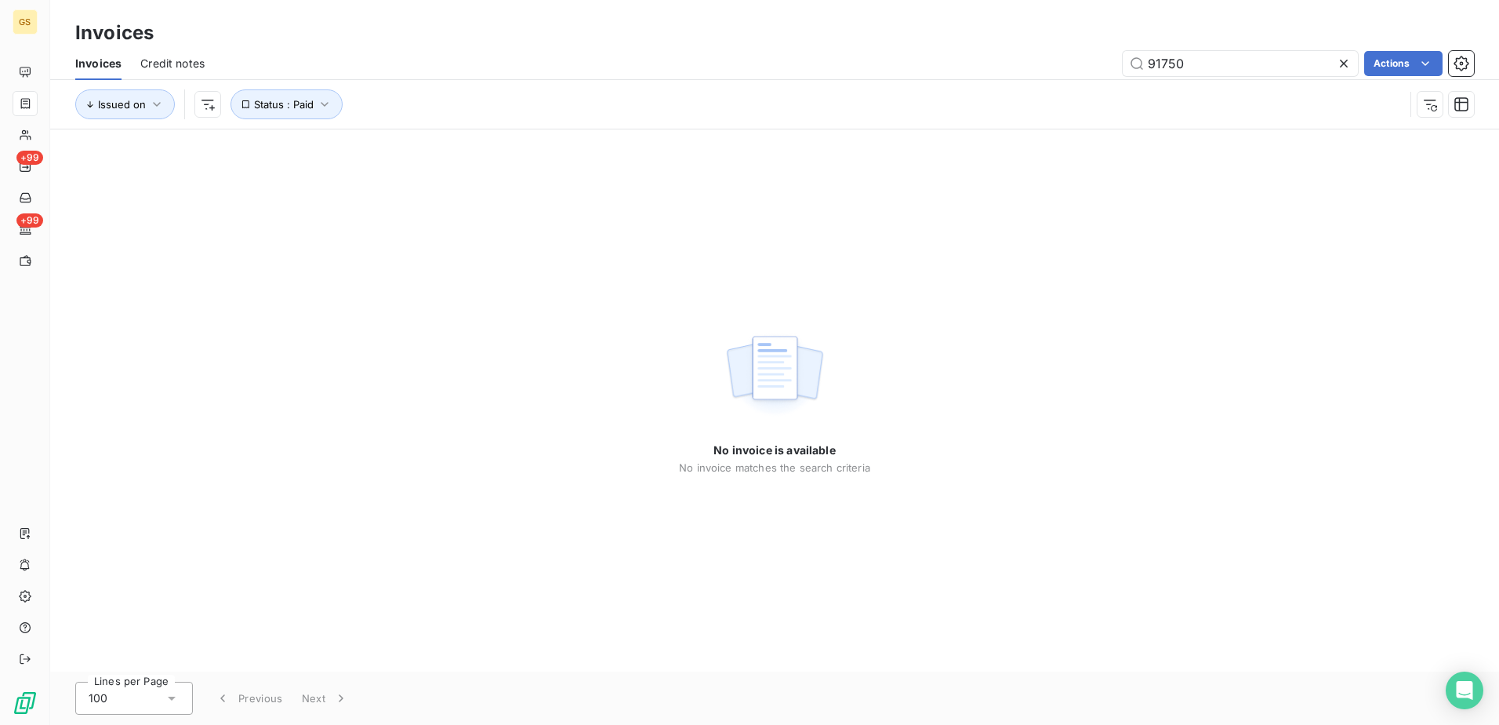
click at [1060, 347] on div "No invoice is available No invoice matches the search criteria" at bounding box center [774, 400] width 1449 height 542
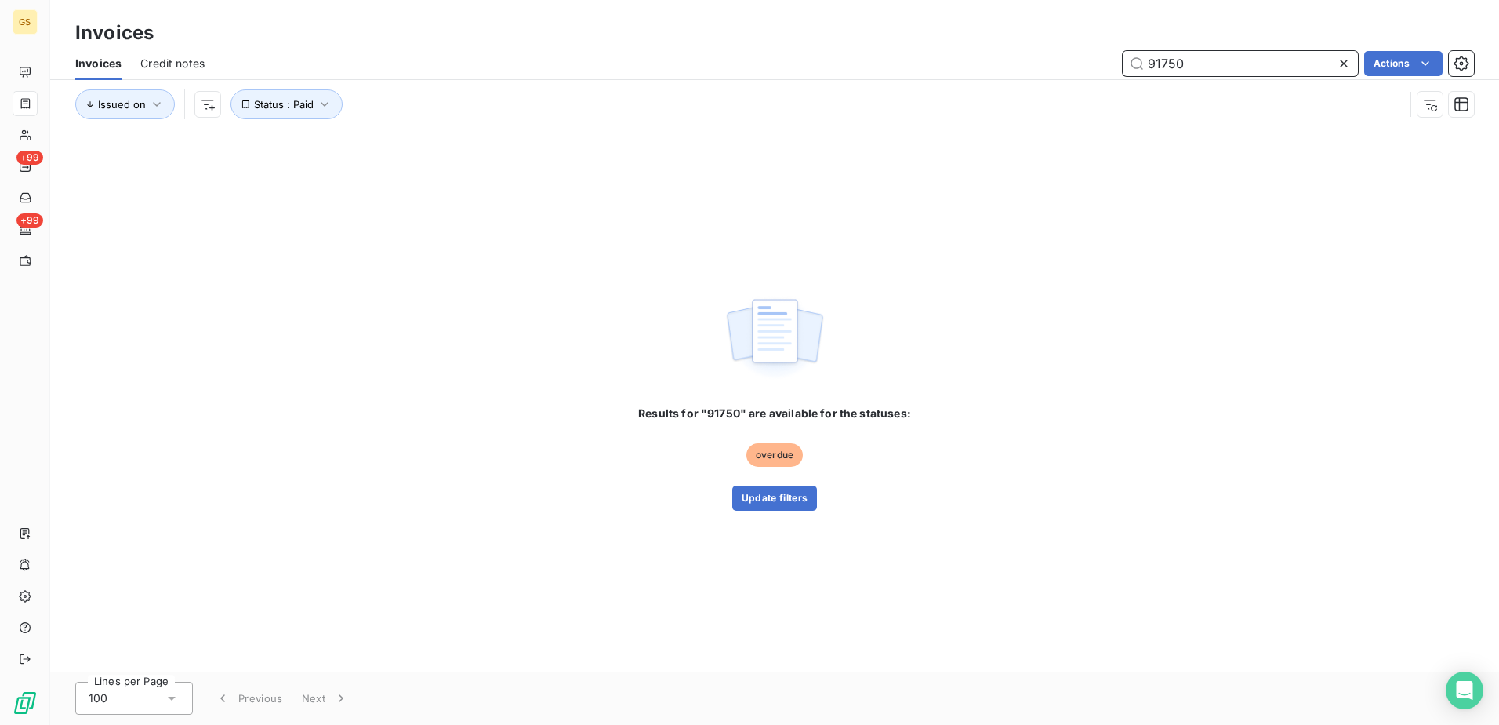
drag, startPoint x: 1189, startPoint y: 59, endPoint x: 948, endPoint y: 60, distance: 240.7
click at [948, 60] on div "91750 Actions" at bounding box center [848, 63] width 1251 height 25
paste input "2323"
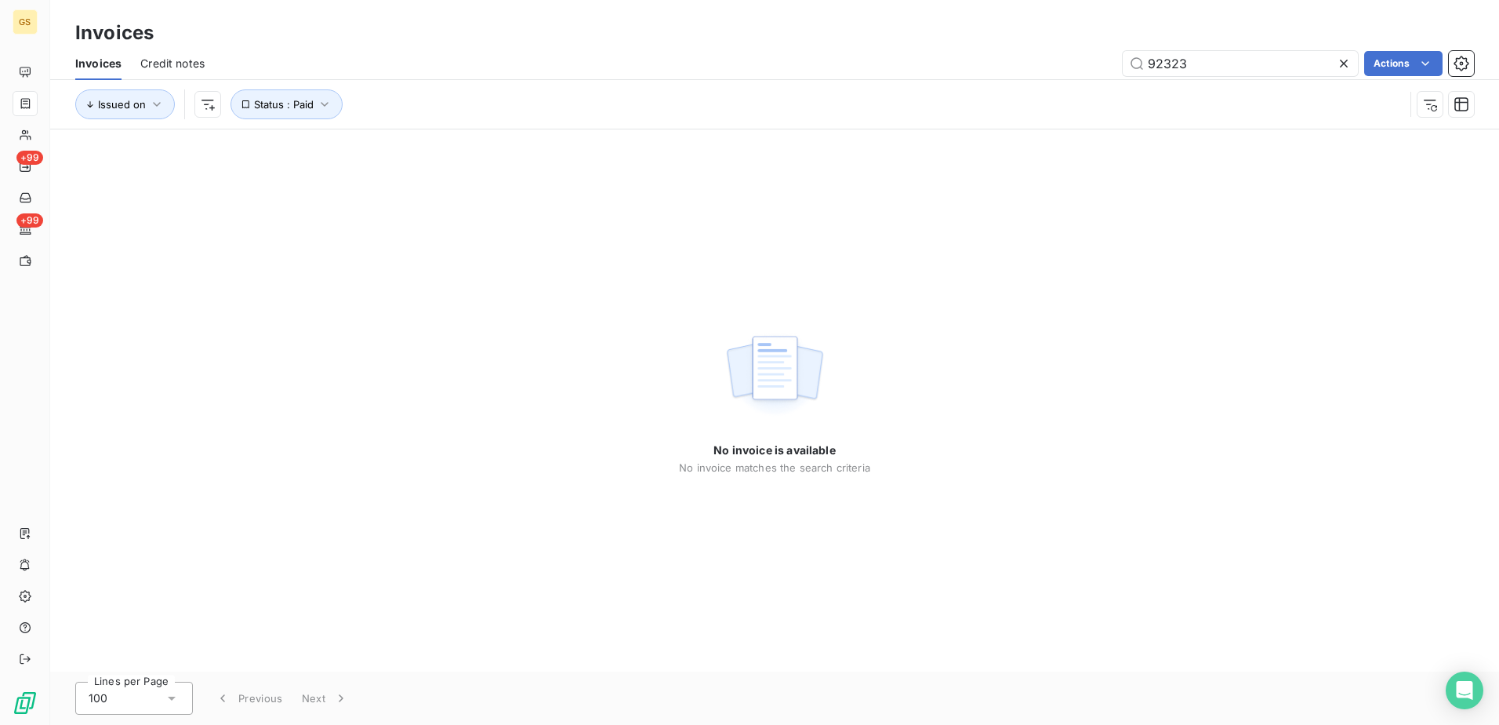
click at [901, 252] on div "No invoice is available No invoice matches the search criteria" at bounding box center [774, 400] width 1449 height 542
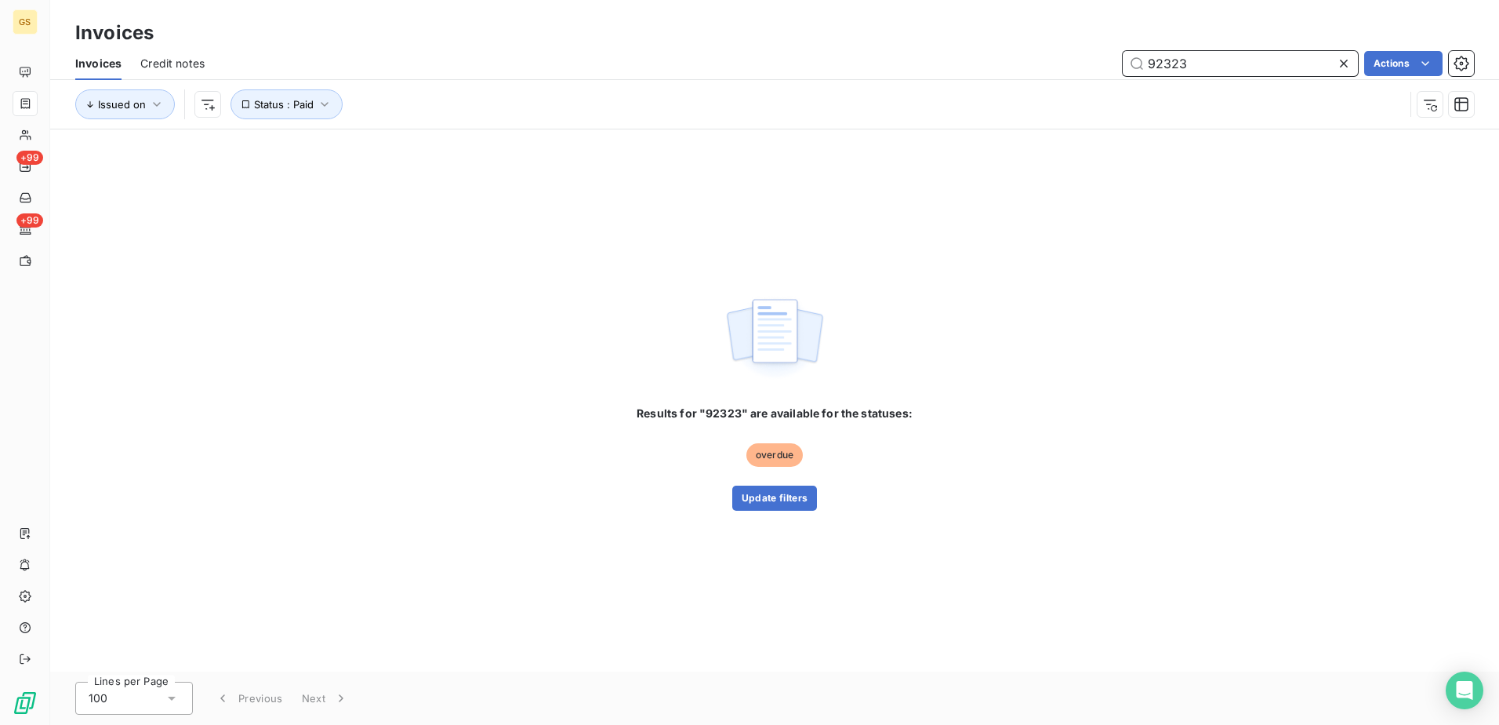
drag, startPoint x: 1235, startPoint y: 57, endPoint x: 1076, endPoint y: 62, distance: 159.2
click at [1076, 62] on div "92323 Actions" at bounding box center [848, 63] width 1251 height 25
paste input "03"
click at [1075, 276] on div "Results for "92323" are available for the statuses: overdue Update filters" at bounding box center [774, 400] width 1449 height 542
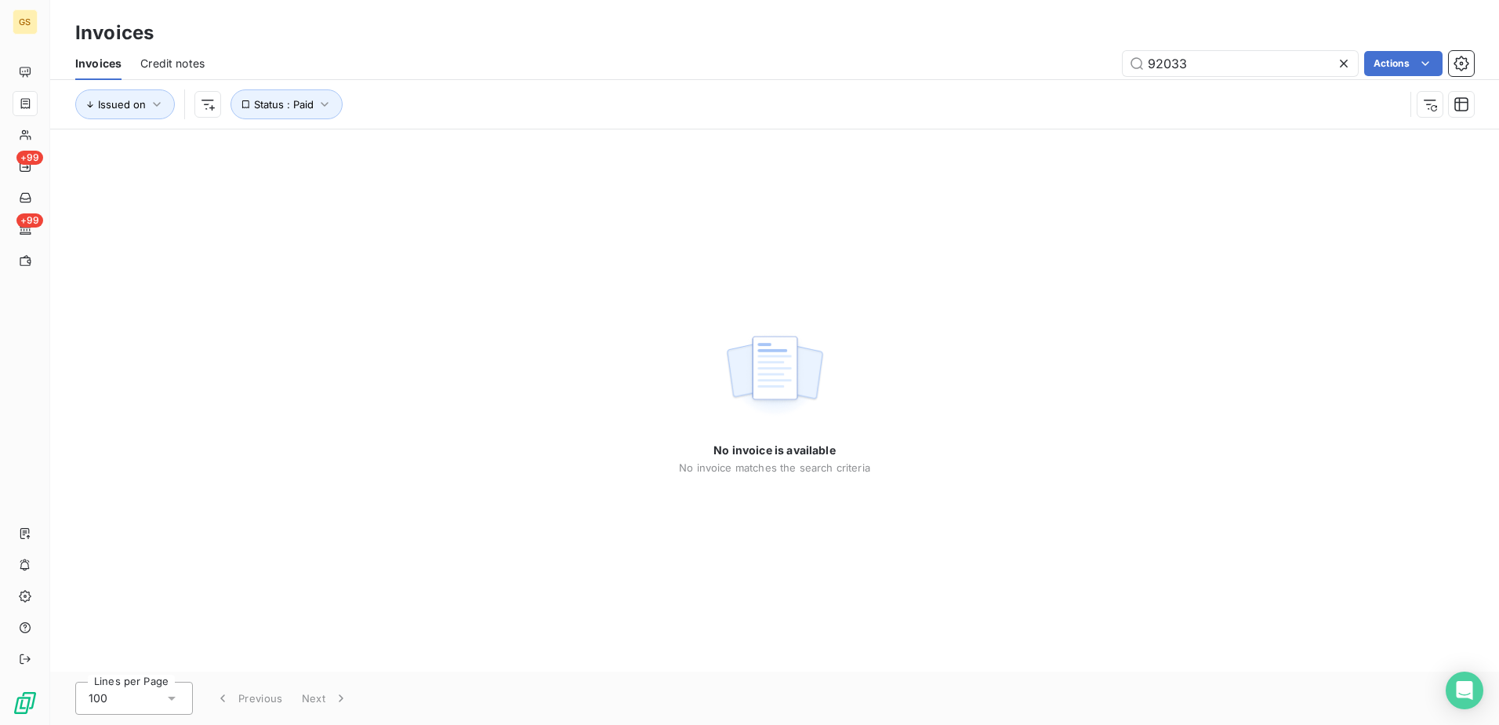
click at [1075, 276] on div "No invoice is available No invoice matches the search criteria" at bounding box center [774, 400] width 1449 height 542
drag, startPoint x: 1193, startPoint y: 55, endPoint x: 999, endPoint y: 71, distance: 194.3
click at [999, 71] on div "92033 Actions" at bounding box center [848, 63] width 1251 height 25
paste input "1655"
click at [1025, 253] on div "No invoice is available No invoice matches the search criteria" at bounding box center [774, 400] width 1449 height 542
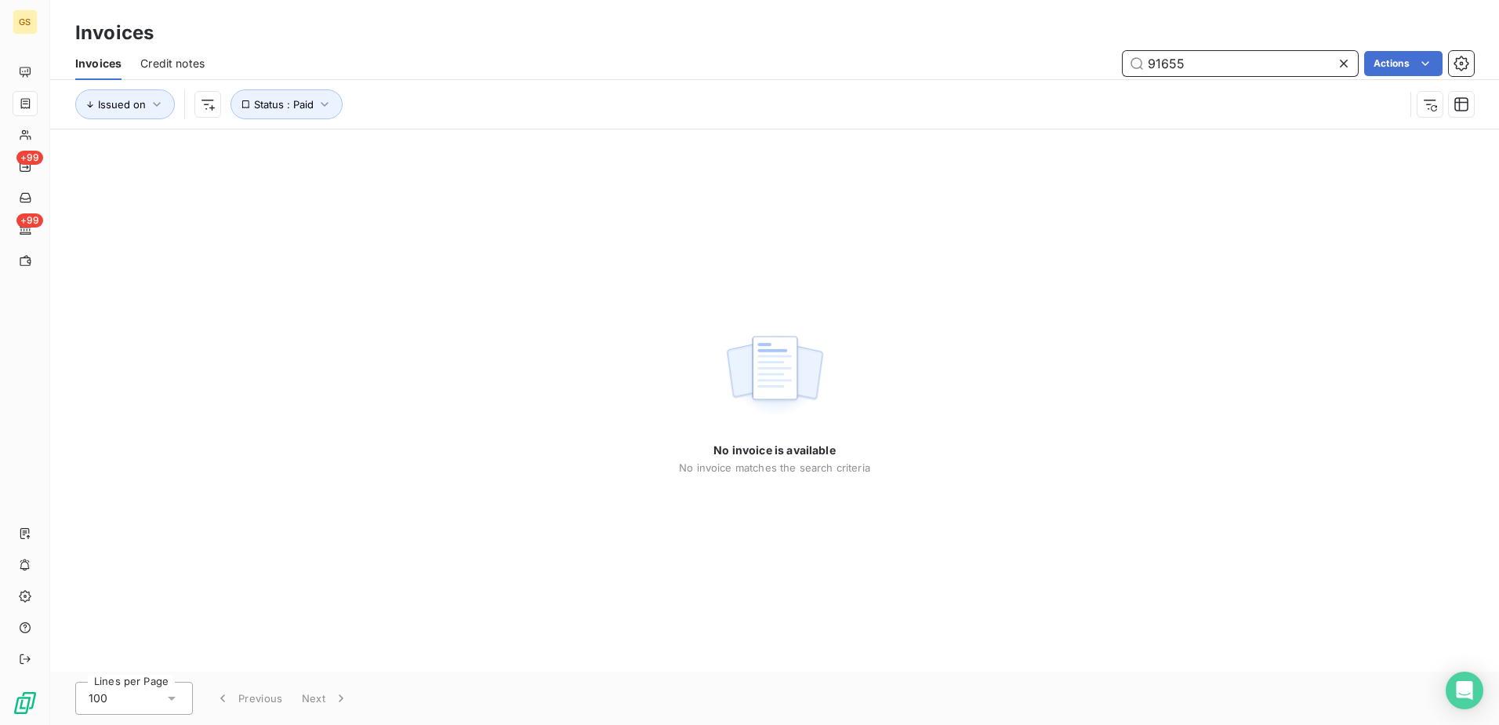
drag, startPoint x: 1201, startPoint y: 57, endPoint x: 1000, endPoint y: 63, distance: 201.6
click at [1000, 63] on div "91655 Actions" at bounding box center [848, 63] width 1251 height 25
paste input "2083"
type input "92083"
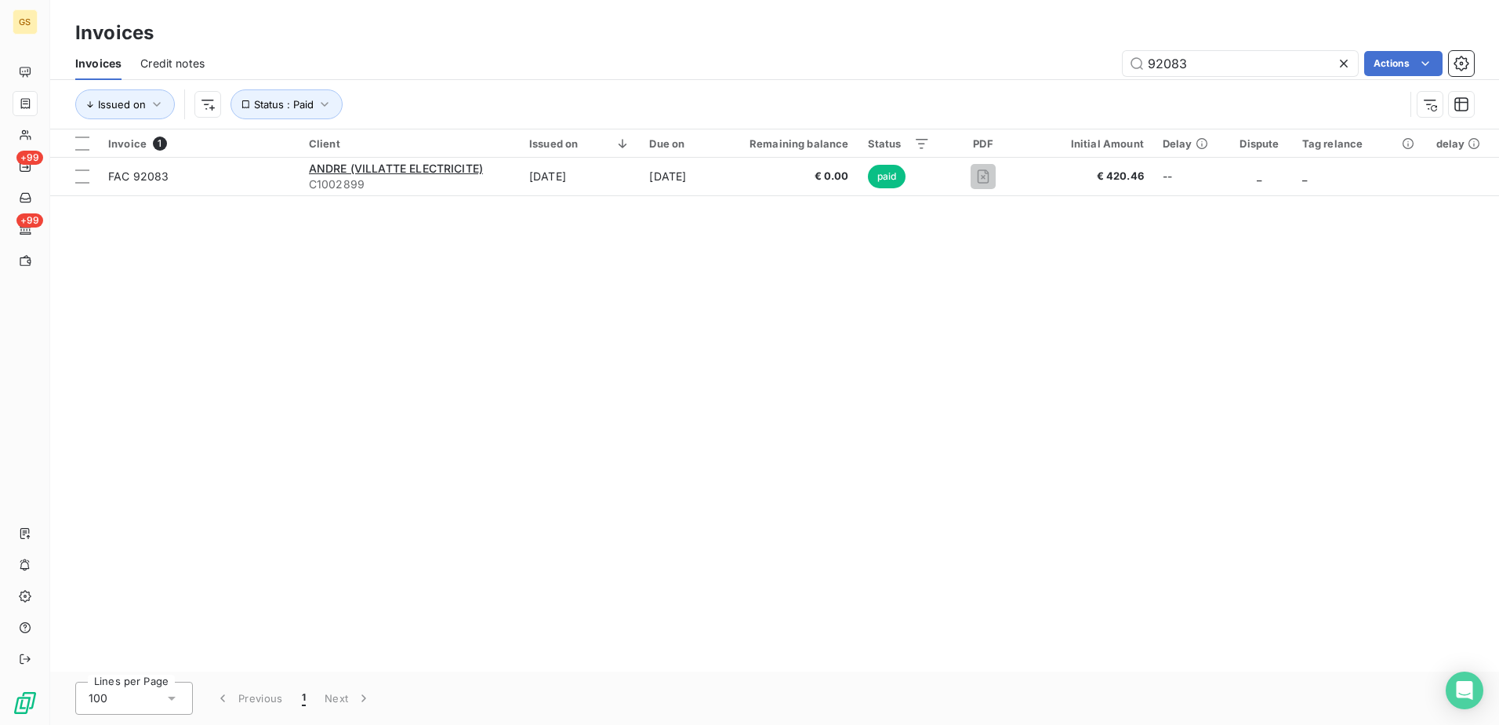
drag, startPoint x: 991, startPoint y: 241, endPoint x: 881, endPoint y: 280, distance: 117.3
click at [881, 280] on div "Invoice 1 Client Issued on Due on Remaining balance Status PDF Initial Amount D…" at bounding box center [774, 400] width 1449 height 542
drag, startPoint x: 1196, startPoint y: 49, endPoint x: 1092, endPoint y: 49, distance: 104.3
click at [1092, 49] on div "Invoices Credit notes 92083 Actions" at bounding box center [774, 63] width 1449 height 33
drag, startPoint x: 1215, startPoint y: 57, endPoint x: 1077, endPoint y: 61, distance: 137.3
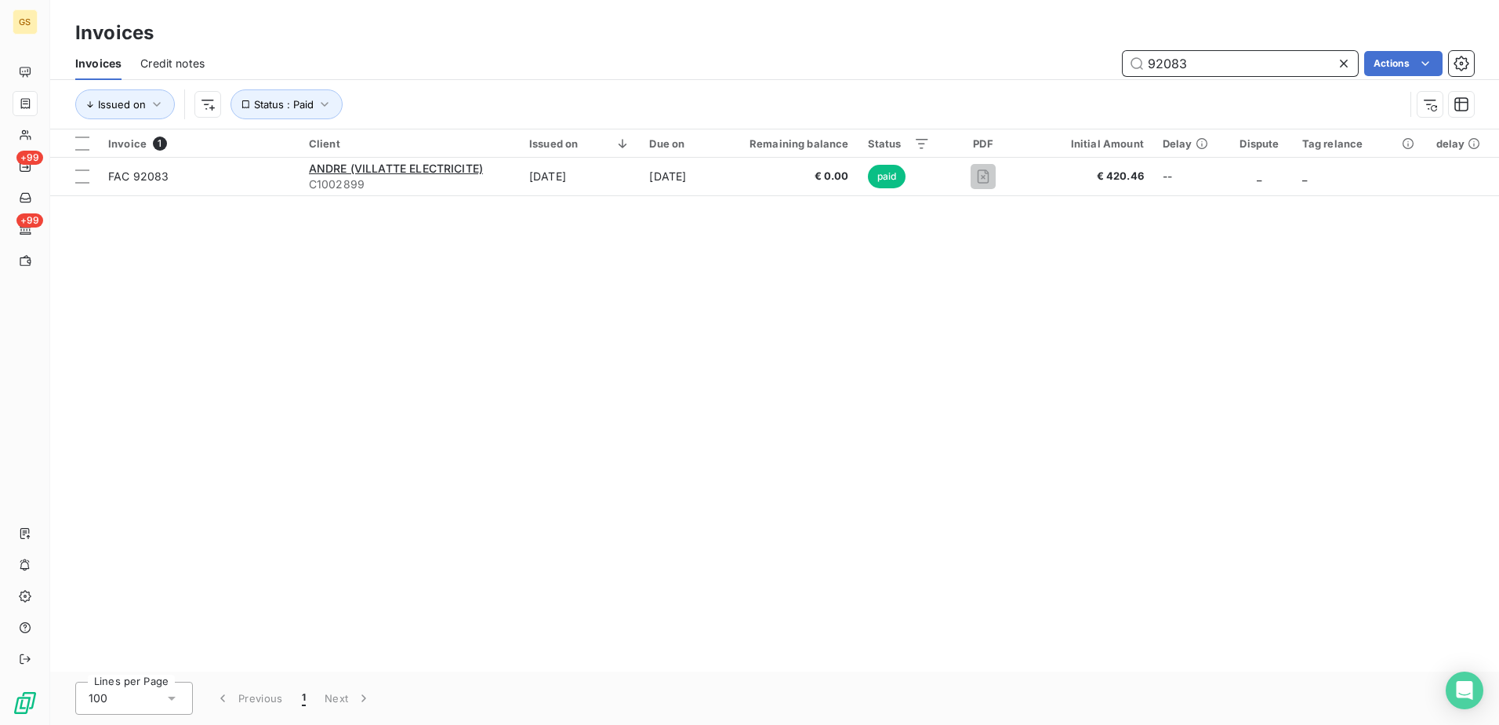
click at [1078, 61] on div "92083 Actions" at bounding box center [848, 63] width 1251 height 25
click at [1015, 298] on div "Invoice 1 Client Issued on Due on Remaining balance Status PDF Initial Amount D…" at bounding box center [774, 400] width 1449 height 542
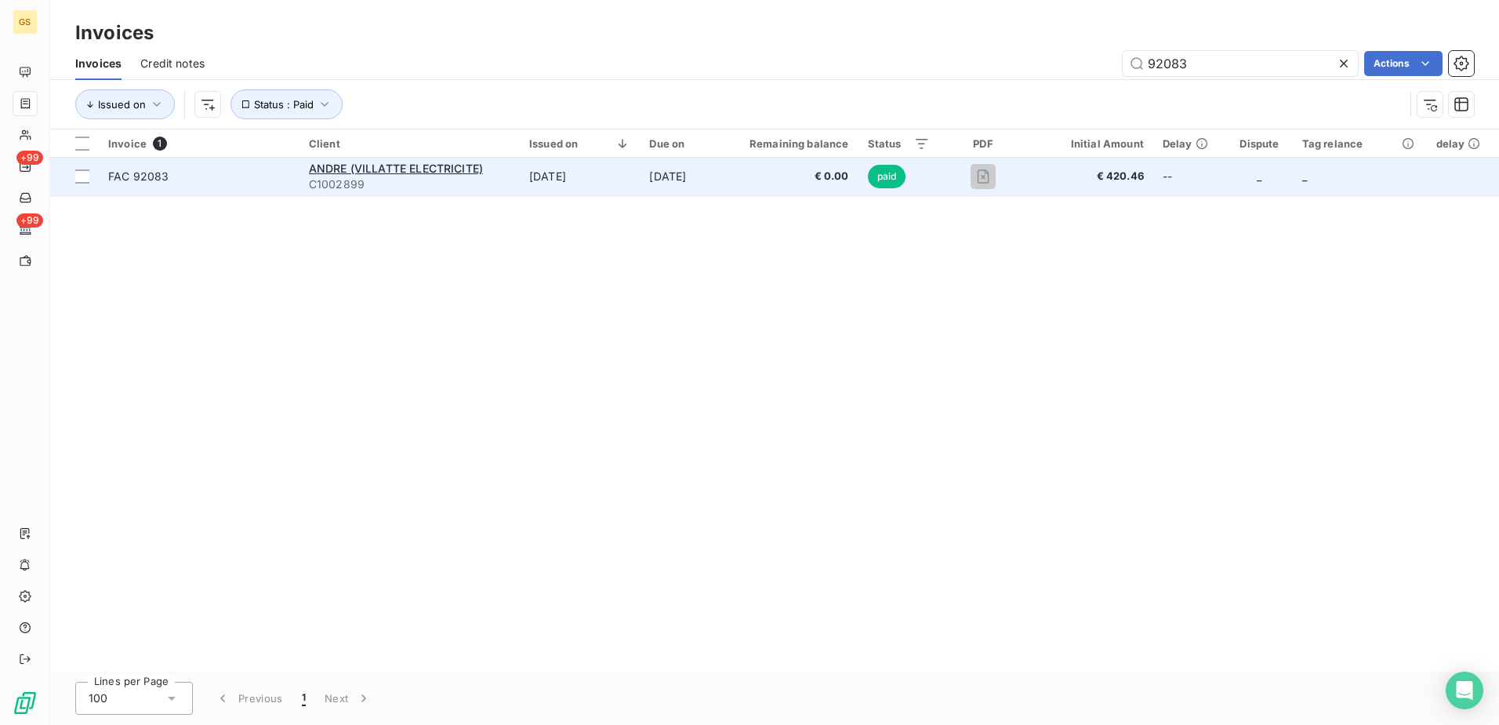
click at [639, 182] on td "[DATE]" at bounding box center [580, 177] width 120 height 38
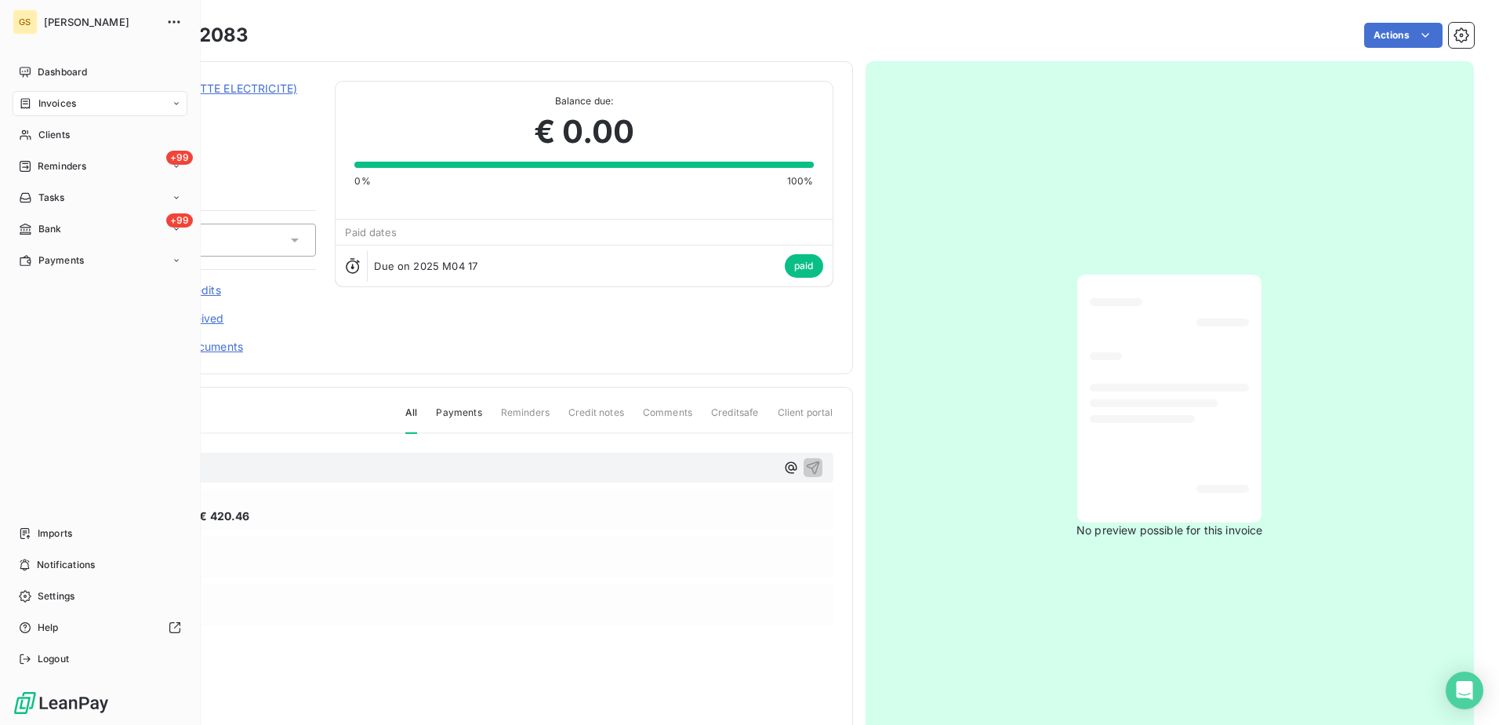
click at [54, 99] on span "Invoices" at bounding box center [57, 103] width 38 height 14
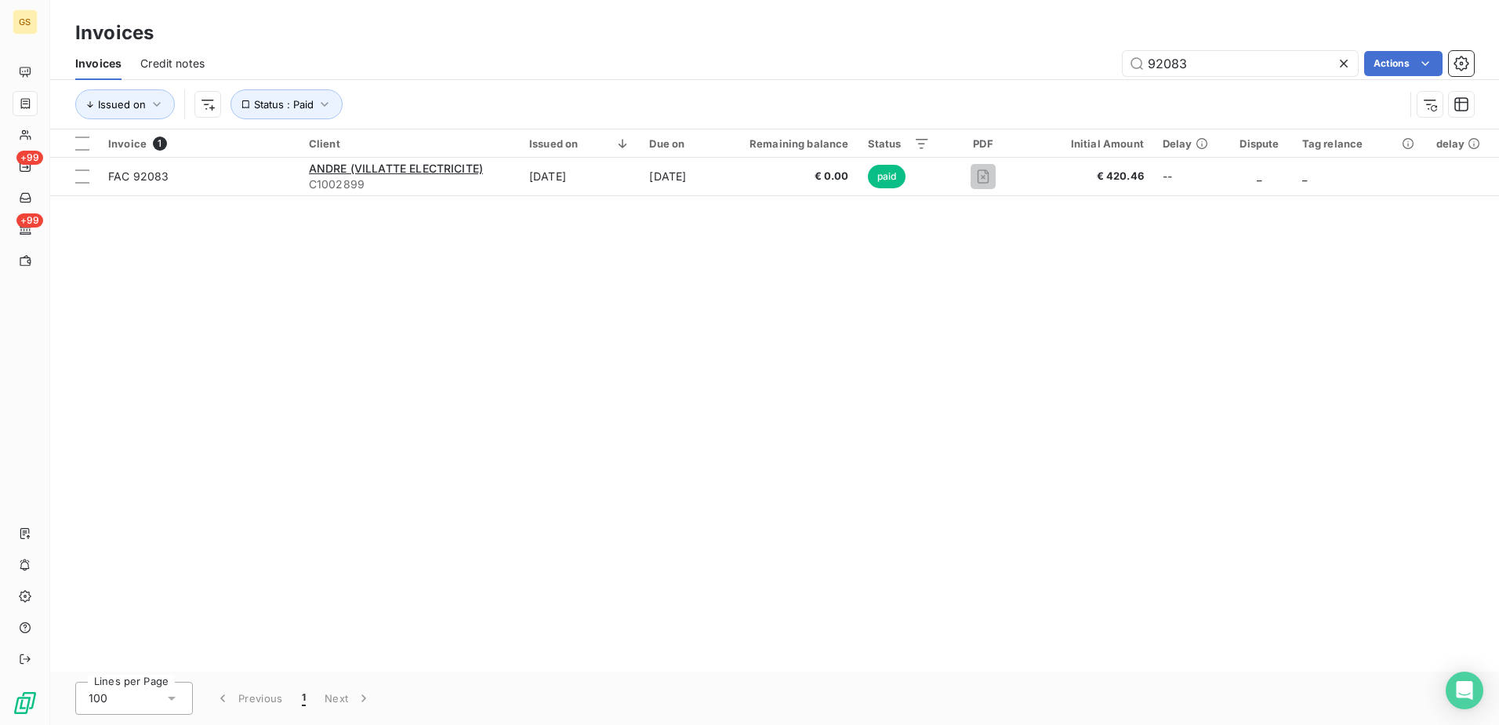
drag, startPoint x: 1012, startPoint y: 61, endPoint x: 918, endPoint y: 61, distance: 93.3
click at [918, 61] on div "92083 Actions" at bounding box center [848, 63] width 1251 height 25
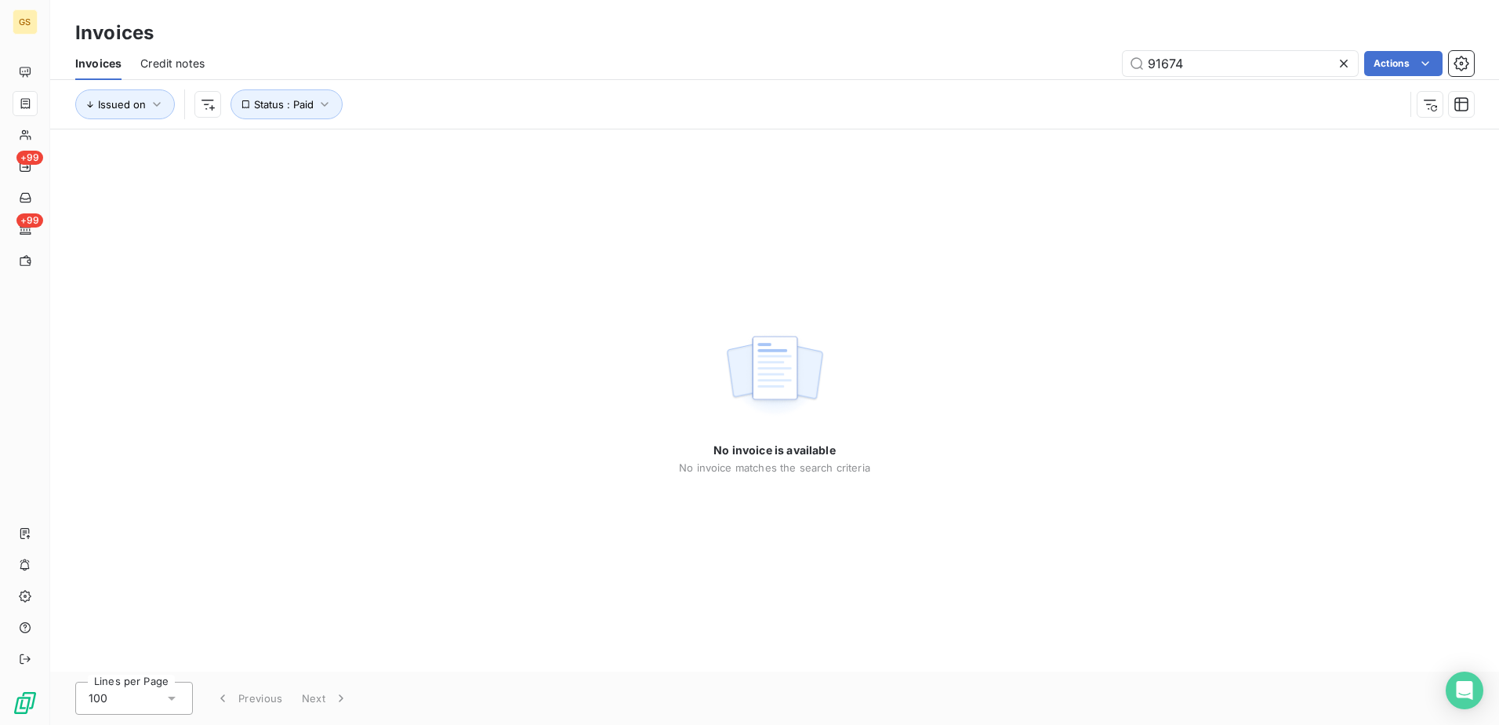
click at [925, 388] on div "No invoice is available No invoice matches the search criteria" at bounding box center [774, 400] width 1449 height 542
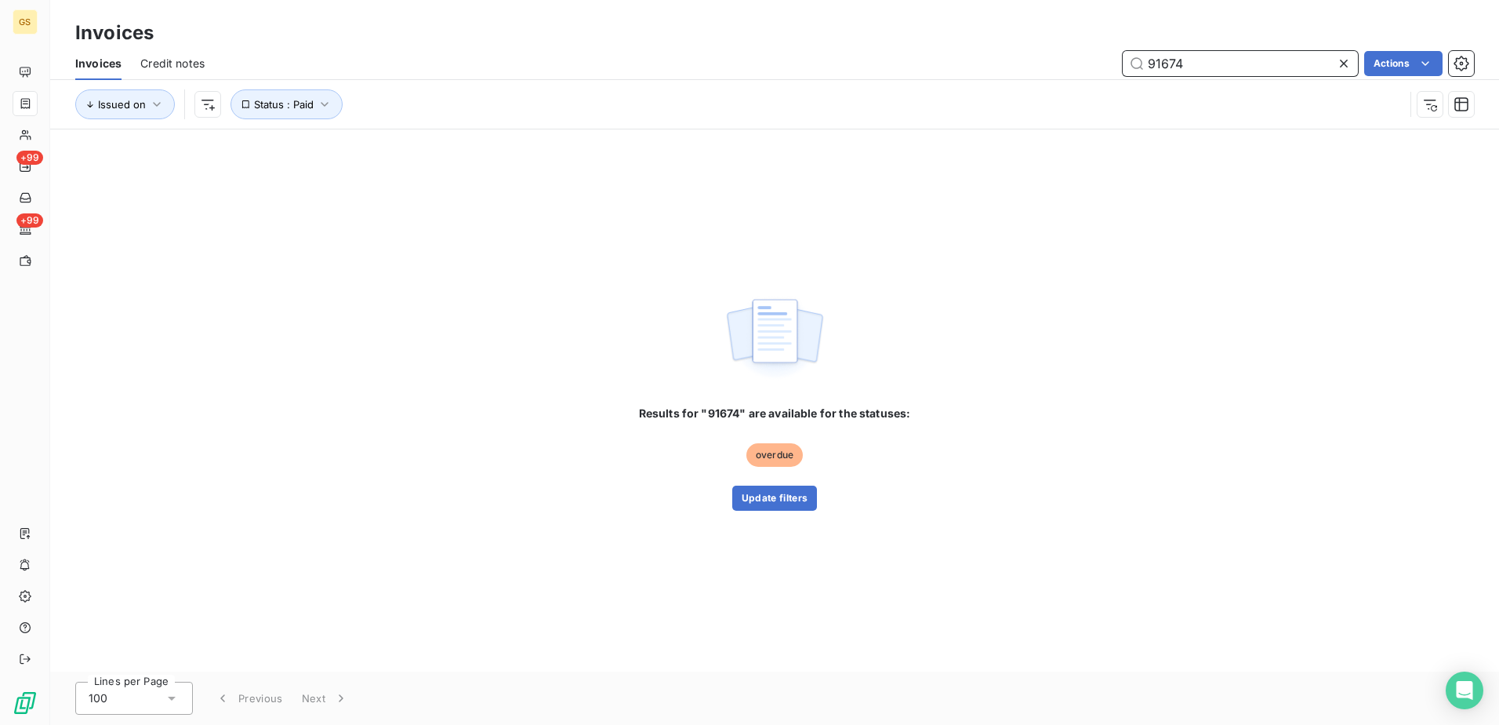
drag, startPoint x: 1202, startPoint y: 61, endPoint x: 1001, endPoint y: 66, distance: 200.8
click at [1007, 66] on div "91674 Actions" at bounding box center [848, 63] width 1251 height 25
paste input "885"
click at [1044, 296] on div "Results for "91674" are available for the statuses: overdue Update filters" at bounding box center [774, 400] width 1449 height 542
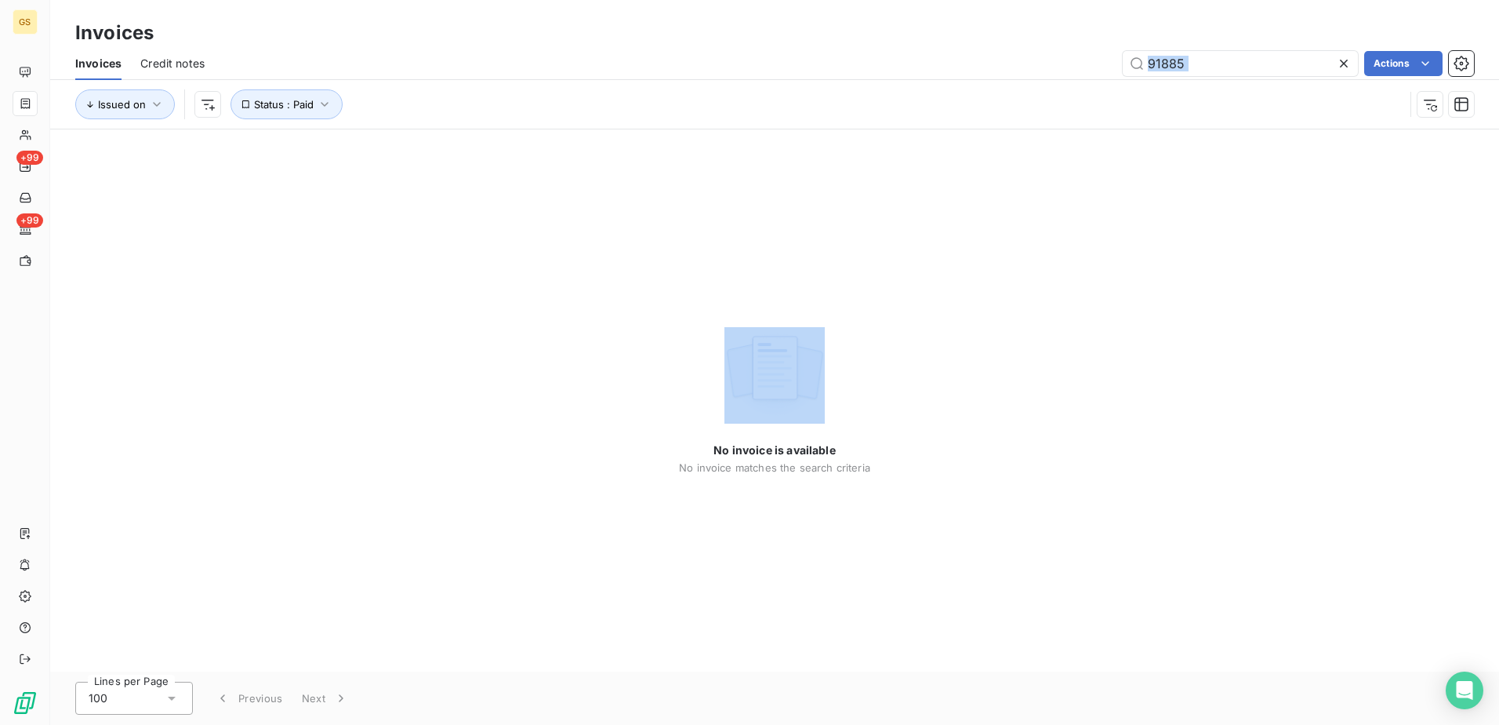
drag, startPoint x: 1273, startPoint y: 77, endPoint x: 1133, endPoint y: 82, distance: 139.7
click at [1133, 82] on div "Invoices Credit notes 91885 Actions Issued on Status : Paid" at bounding box center [774, 88] width 1449 height 82
drag, startPoint x: 1133, startPoint y: 82, endPoint x: 1034, endPoint y: 68, distance: 99.7
click at [1034, 68] on div "91885 Actions" at bounding box center [848, 63] width 1251 height 25
paste input "2248"
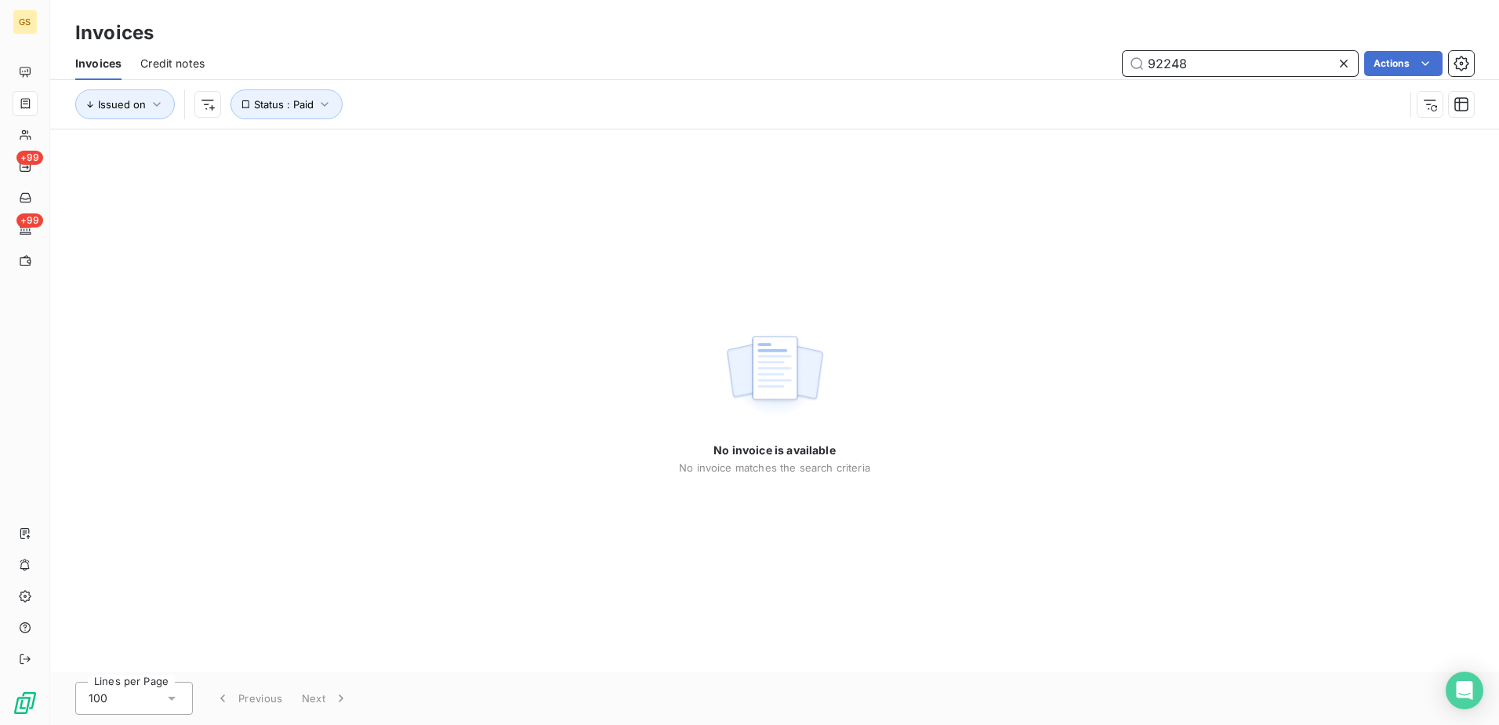
drag, startPoint x: 1001, startPoint y: 63, endPoint x: 957, endPoint y: 73, distance: 44.3
click at [958, 66] on div "92248 Actions" at bounding box center [848, 63] width 1251 height 25
paste input "1799"
click at [969, 263] on div "No invoice is available No invoice matches the search criteria" at bounding box center [774, 400] width 1449 height 542
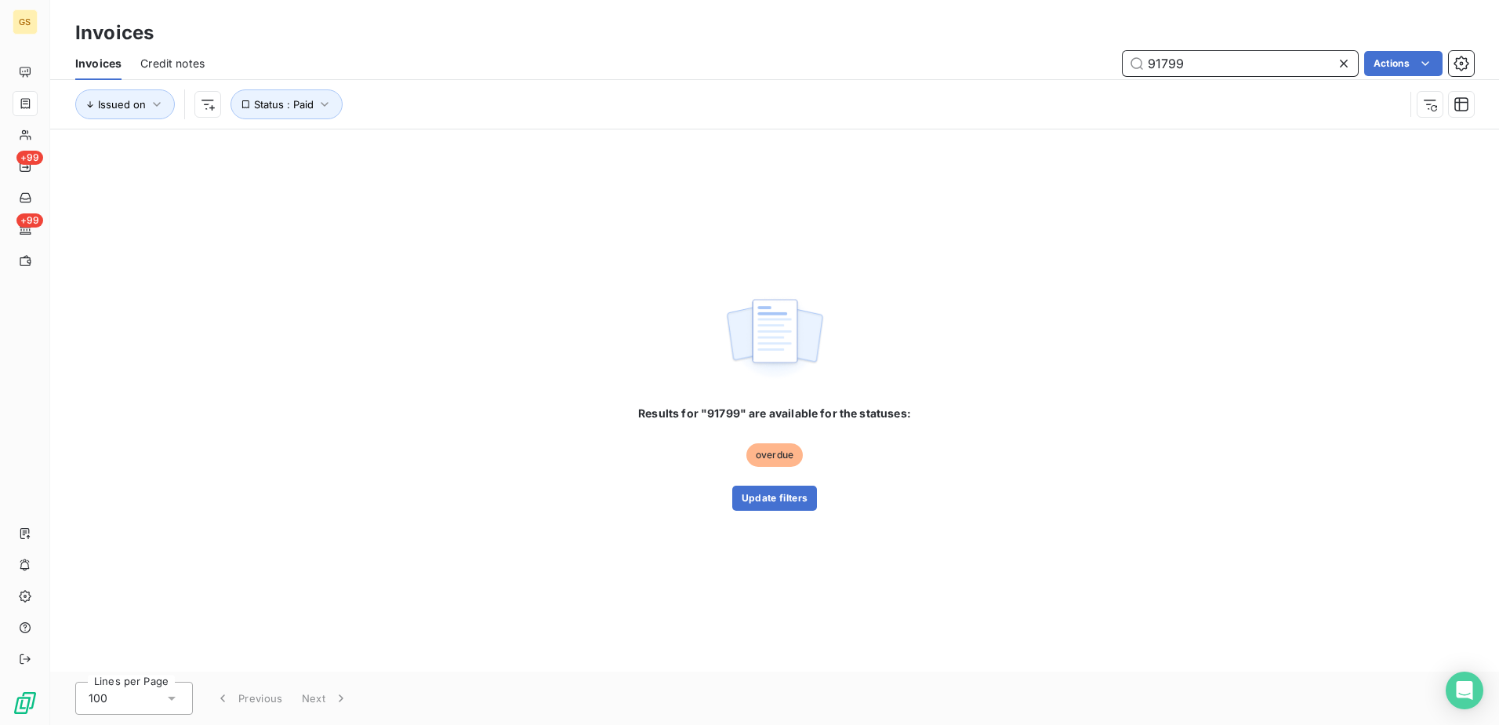
drag, startPoint x: 1244, startPoint y: 66, endPoint x: 995, endPoint y: 67, distance: 249.4
click at [995, 67] on div "91799 Actions" at bounding box center [848, 63] width 1251 height 25
paste input "98"
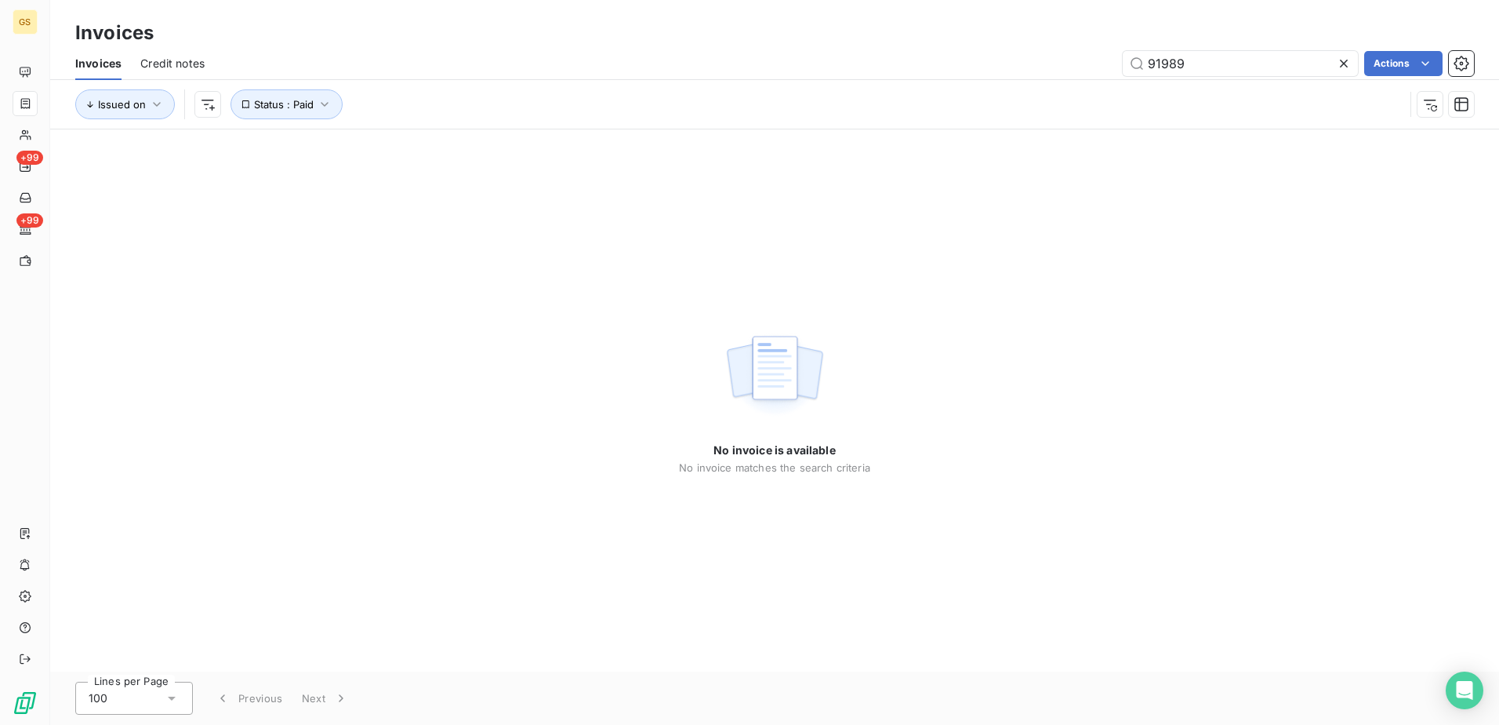
click at [1049, 216] on div "No invoice is available No invoice matches the search criteria" at bounding box center [774, 400] width 1449 height 542
click at [1047, 225] on div "No invoice is available No invoice matches the search criteria" at bounding box center [774, 400] width 1449 height 542
drag, startPoint x: 1203, startPoint y: 69, endPoint x: 979, endPoint y: 69, distance: 224.3
click at [979, 69] on div "91989 Actions" at bounding box center [848, 63] width 1251 height 25
paste input "758"
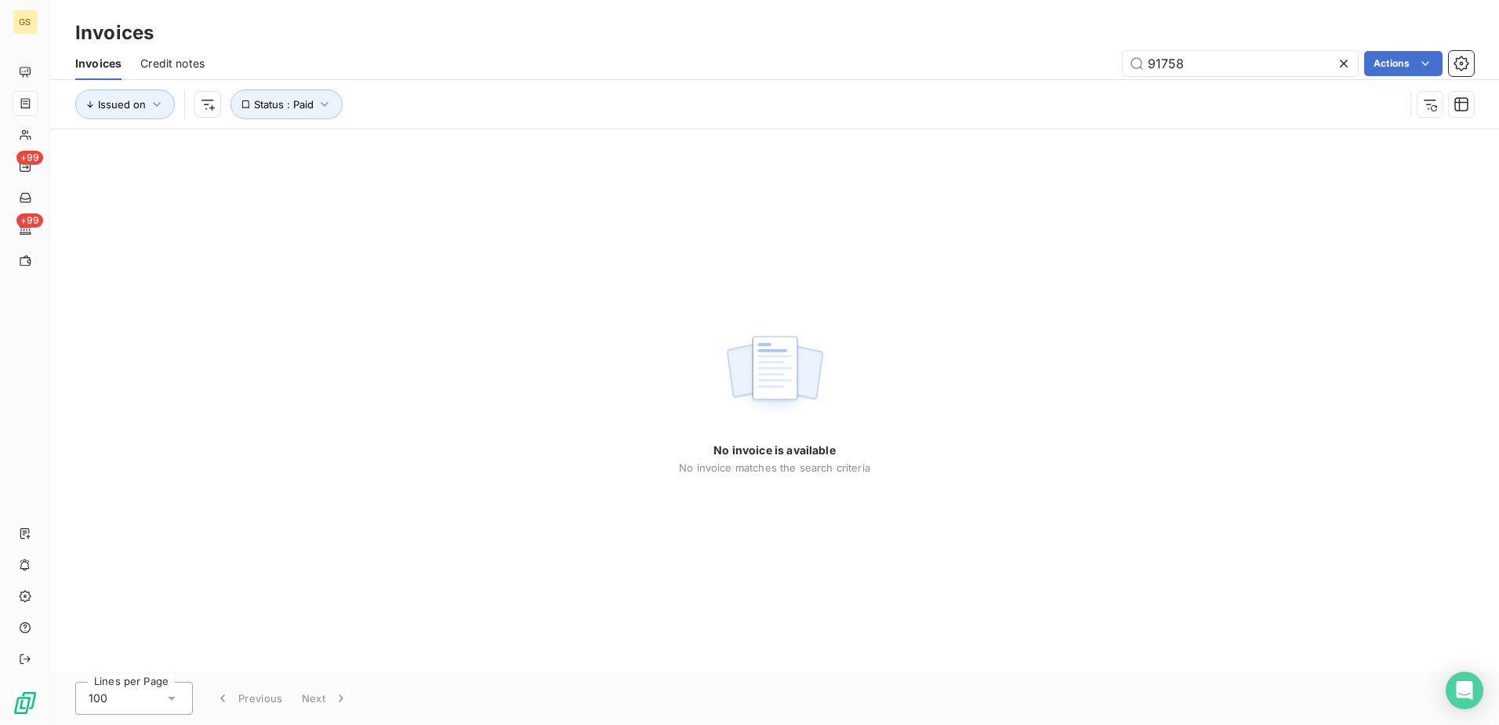
click at [958, 289] on div "No invoice is available No invoice matches the search criteria" at bounding box center [774, 400] width 1449 height 542
drag, startPoint x: 1203, startPoint y: 54, endPoint x: 989, endPoint y: 60, distance: 214.1
click at [989, 60] on div "91758 Actions" at bounding box center [848, 63] width 1251 height 25
paste input "2151"
click at [990, 240] on div "No invoice is available No invoice matches the search criteria" at bounding box center [774, 400] width 1449 height 542
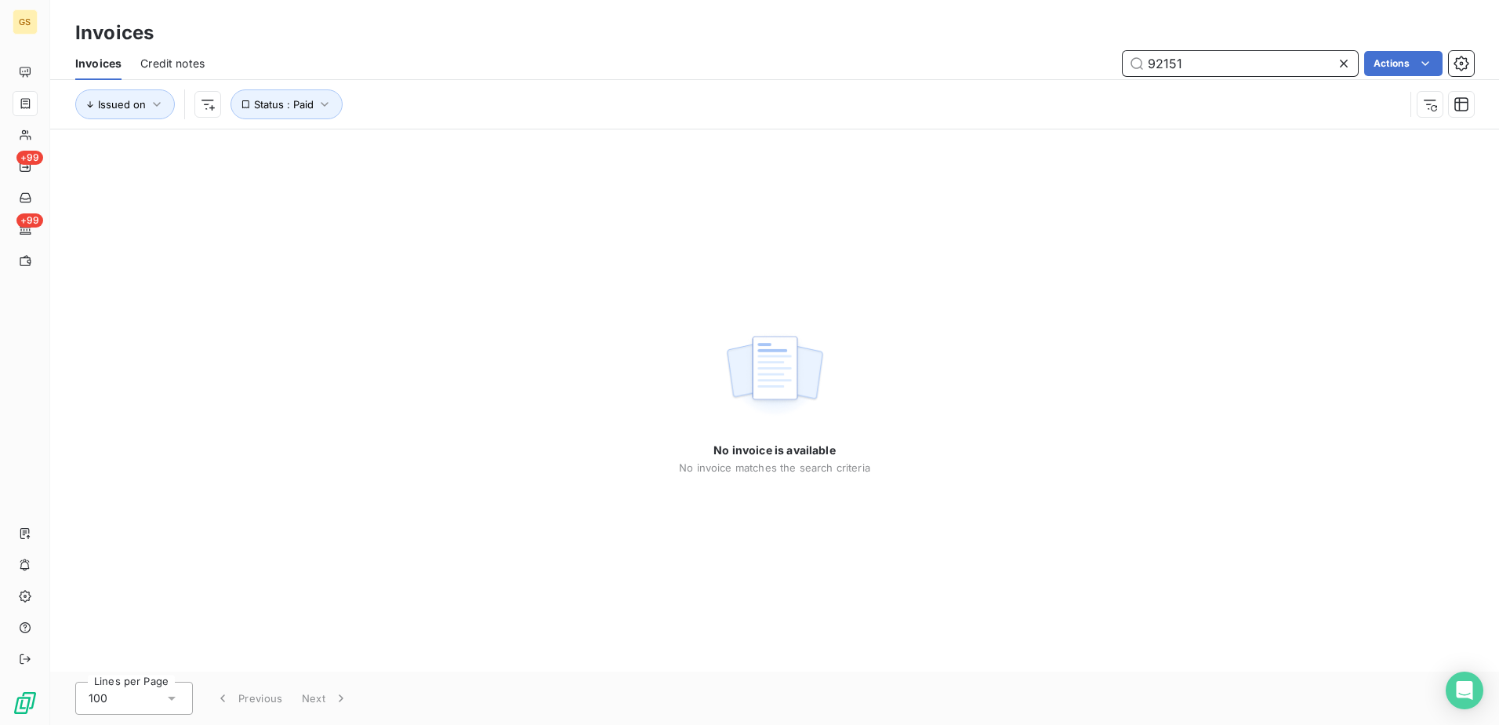
click at [1032, 61] on div "92151 Actions" at bounding box center [848, 63] width 1251 height 25
paste input "1715"
click at [968, 263] on div "No invoice is available No invoice matches the search criteria" at bounding box center [774, 400] width 1449 height 542
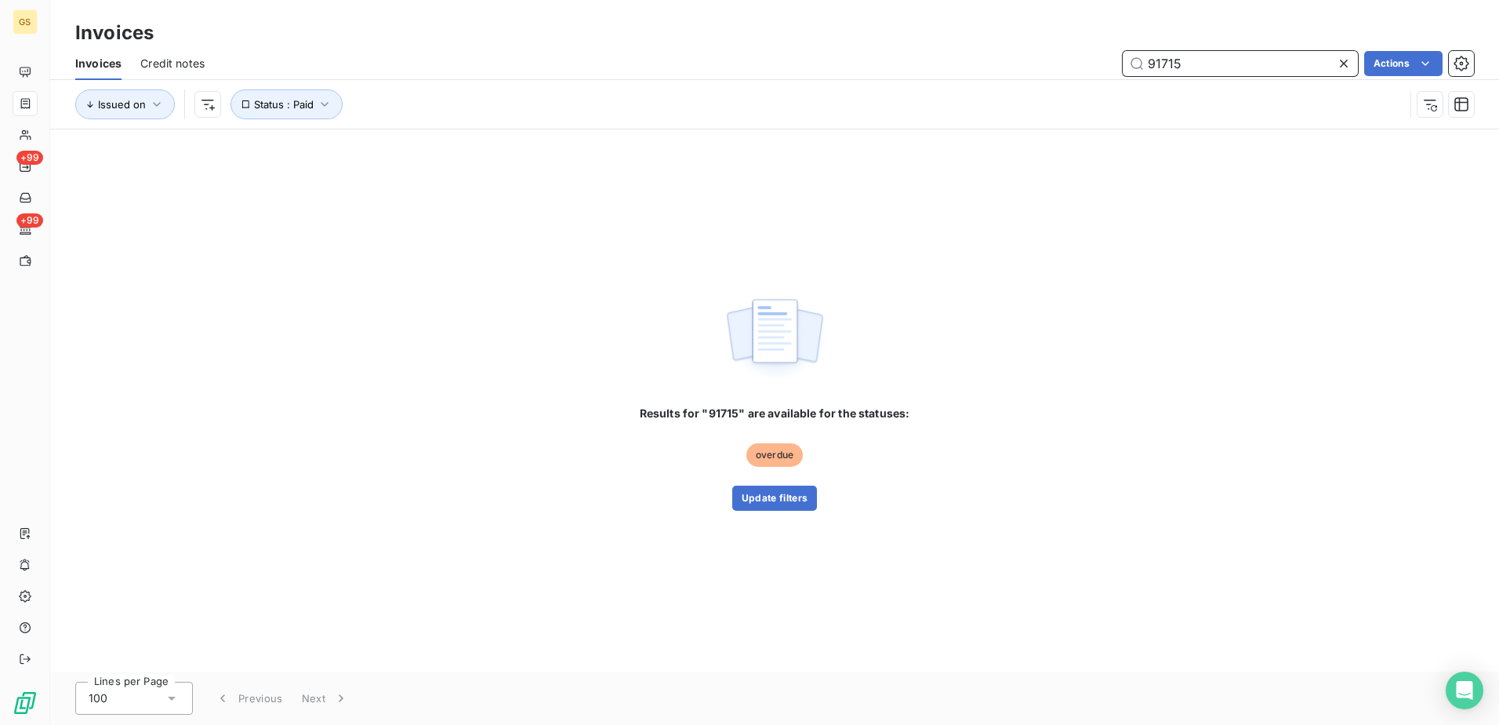
drag, startPoint x: 1204, startPoint y: 67, endPoint x: 1056, endPoint y: 70, distance: 147.5
click at [1056, 70] on div "91715 Actions" at bounding box center [848, 63] width 1251 height 25
paste input "988"
drag, startPoint x: 1187, startPoint y: 65, endPoint x: 1022, endPoint y: 78, distance: 165.9
click at [1022, 78] on div "Invoices Credit notes 91988 Actions" at bounding box center [774, 63] width 1449 height 33
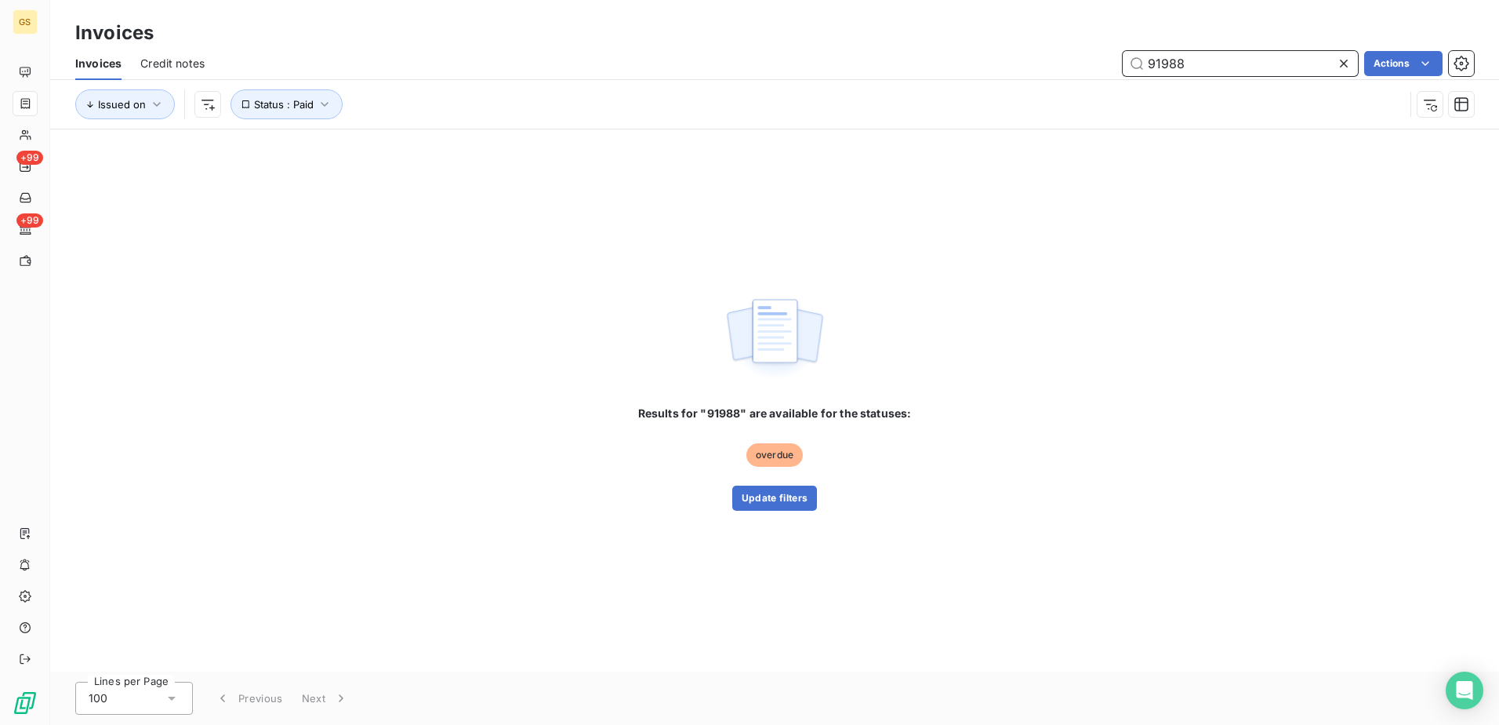
paste input "880"
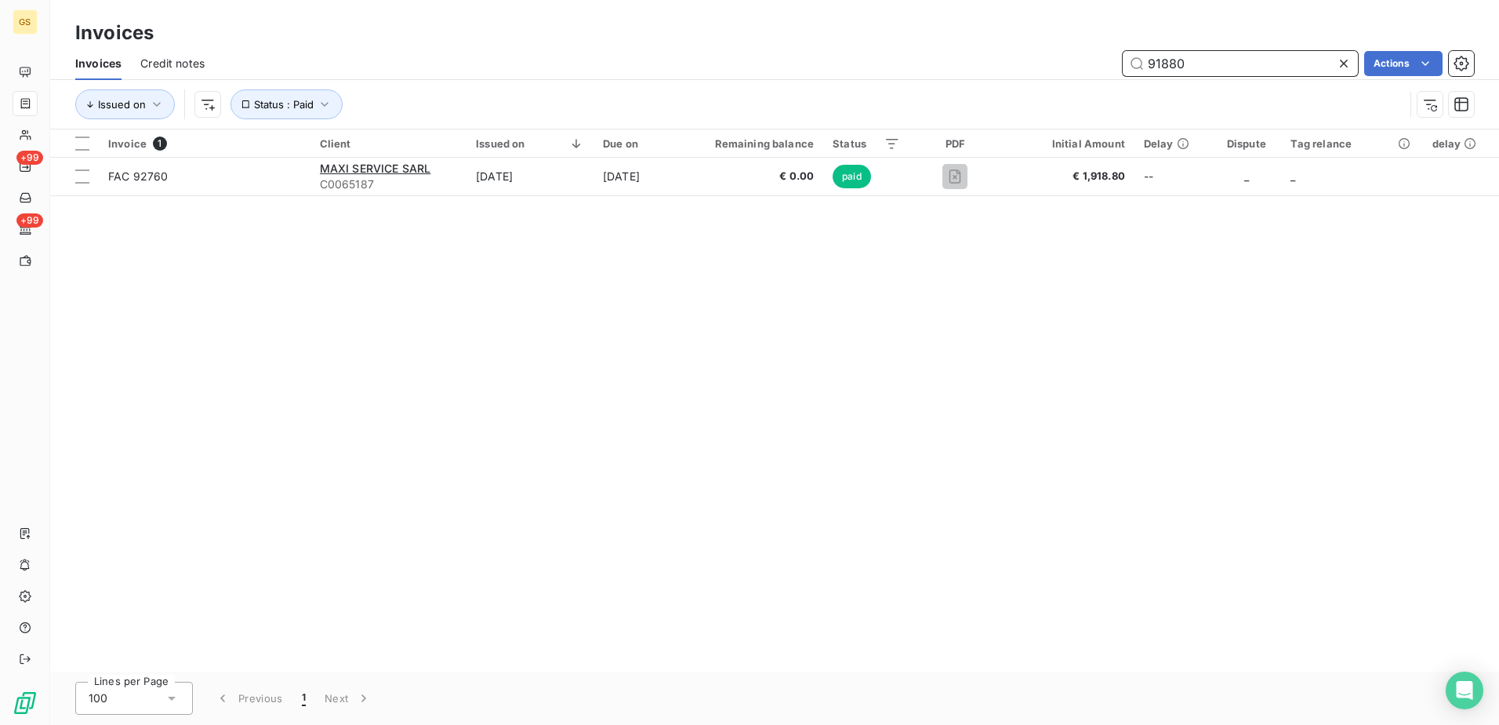
drag, startPoint x: 1200, startPoint y: 61, endPoint x: 1004, endPoint y: 69, distance: 195.4
click at [1004, 69] on div "91880 Actions" at bounding box center [848, 63] width 1251 height 25
paste input "2256"
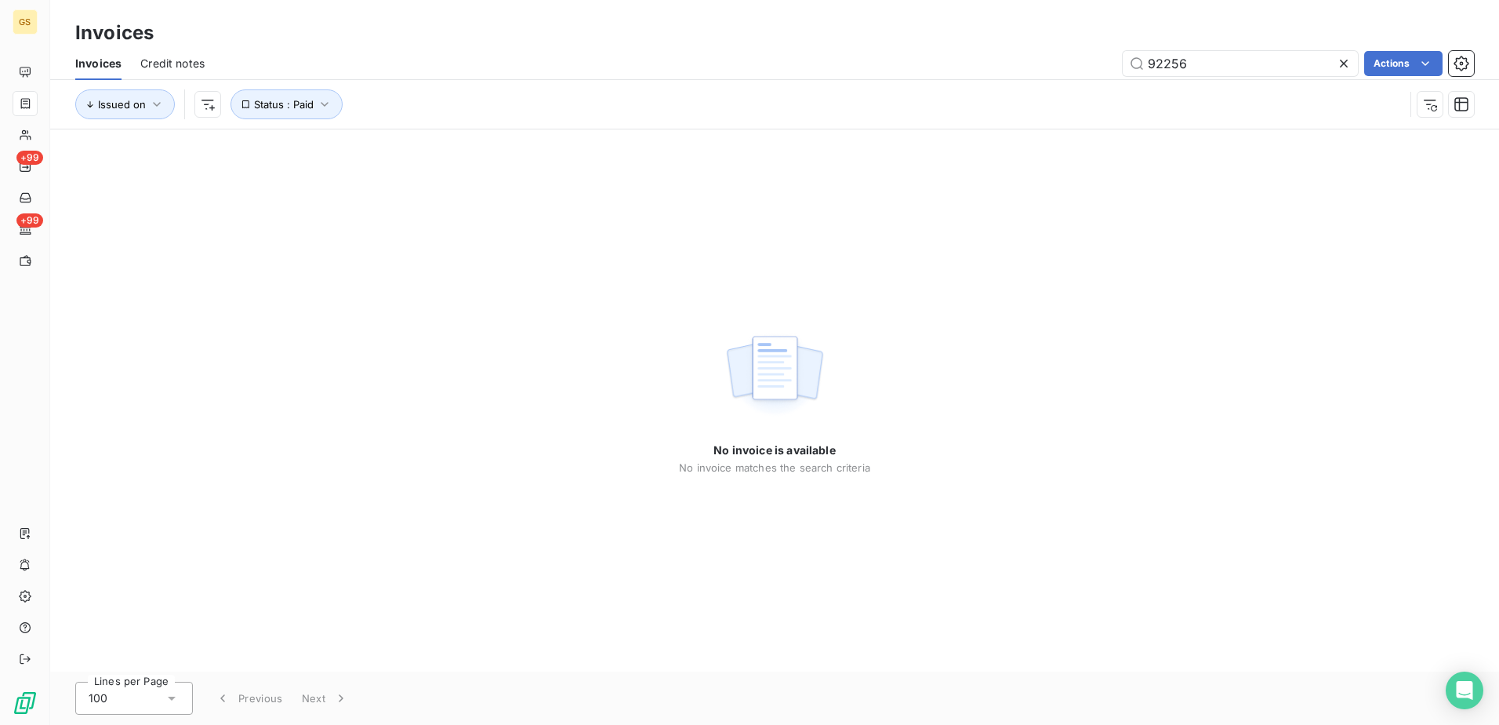
click at [988, 267] on div "No invoice is available No invoice matches the search criteria" at bounding box center [774, 400] width 1449 height 542
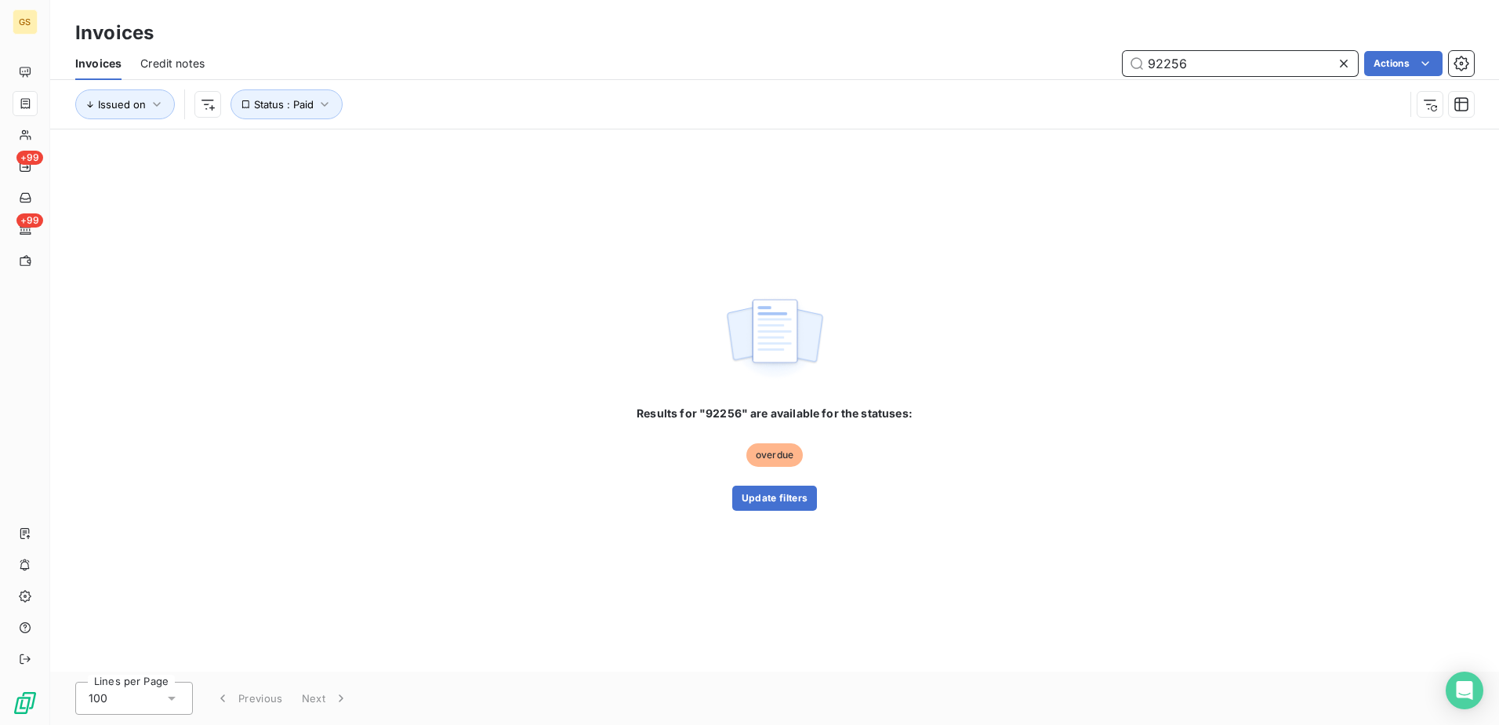
drag, startPoint x: 1195, startPoint y: 55, endPoint x: 1046, endPoint y: 65, distance: 149.3
click at [1046, 65] on div "92256 Actions" at bounding box center [848, 63] width 1251 height 25
paste input "1880"
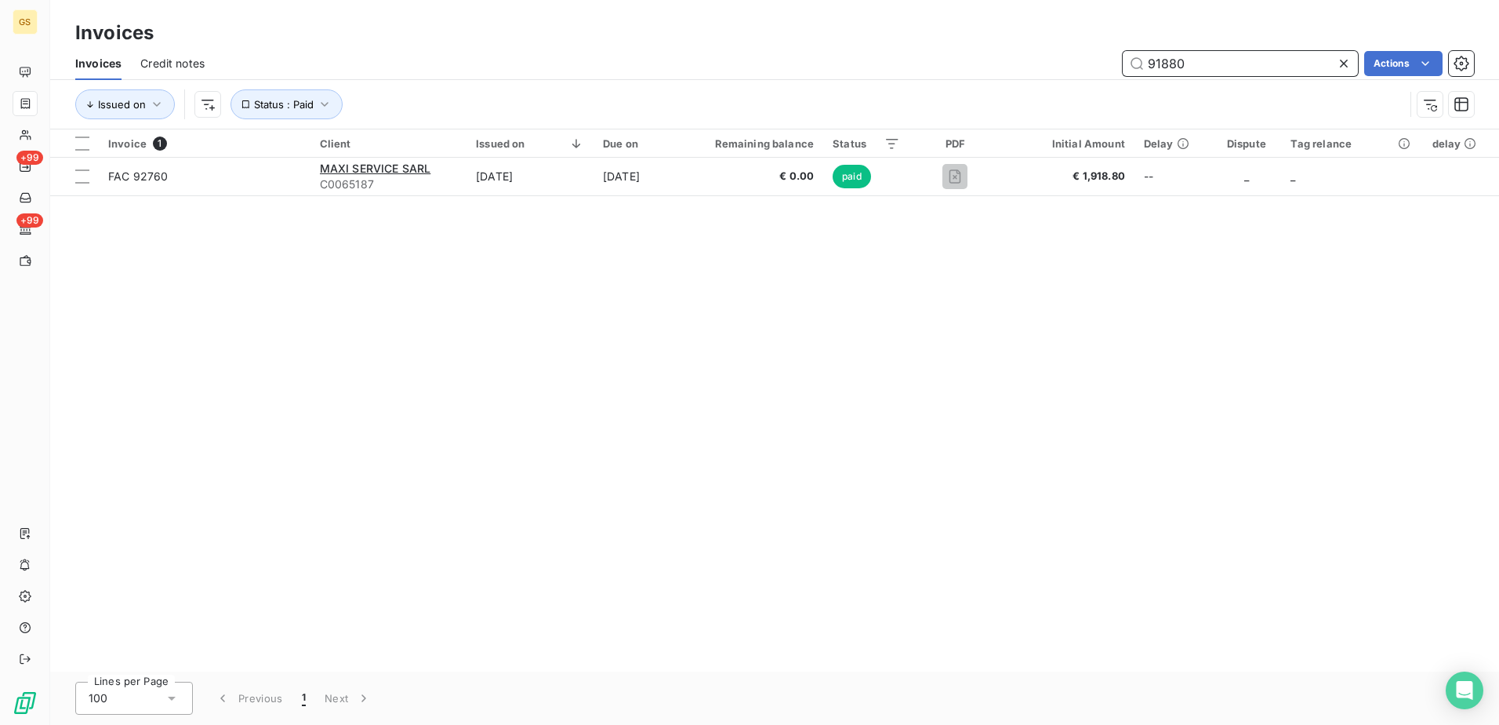
drag, startPoint x: 1181, startPoint y: 70, endPoint x: 1025, endPoint y: 74, distance: 156.1
click at [1026, 74] on div "91880 Actions" at bounding box center [848, 63] width 1251 height 25
click at [1044, 234] on div "Invoice 1 Client Issued on Due on Remaining balance Status PDF Initial Amount D…" at bounding box center [774, 400] width 1449 height 542
drag, startPoint x: 1234, startPoint y: 61, endPoint x: 968, endPoint y: 64, distance: 266.6
click at [969, 64] on div "91880 Actions" at bounding box center [848, 63] width 1251 height 25
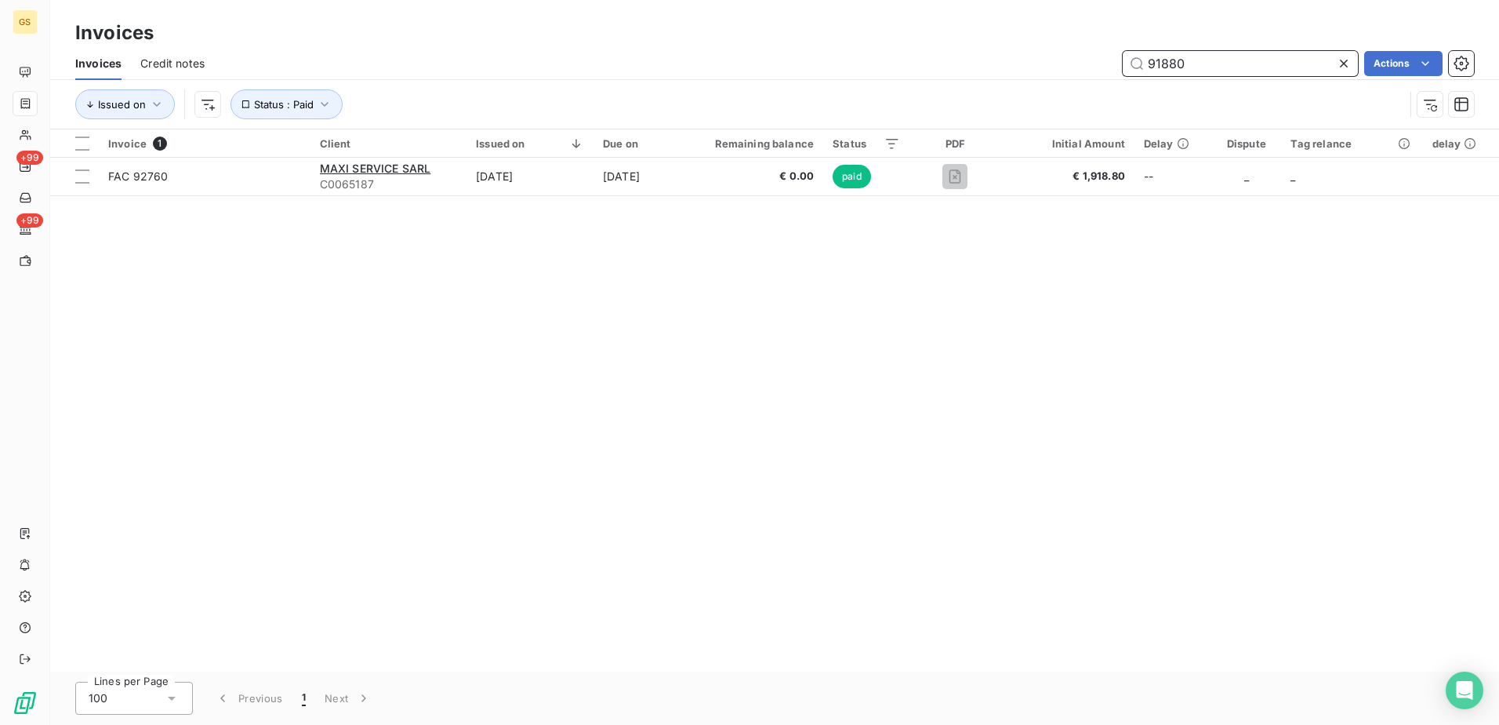
paste input "79"
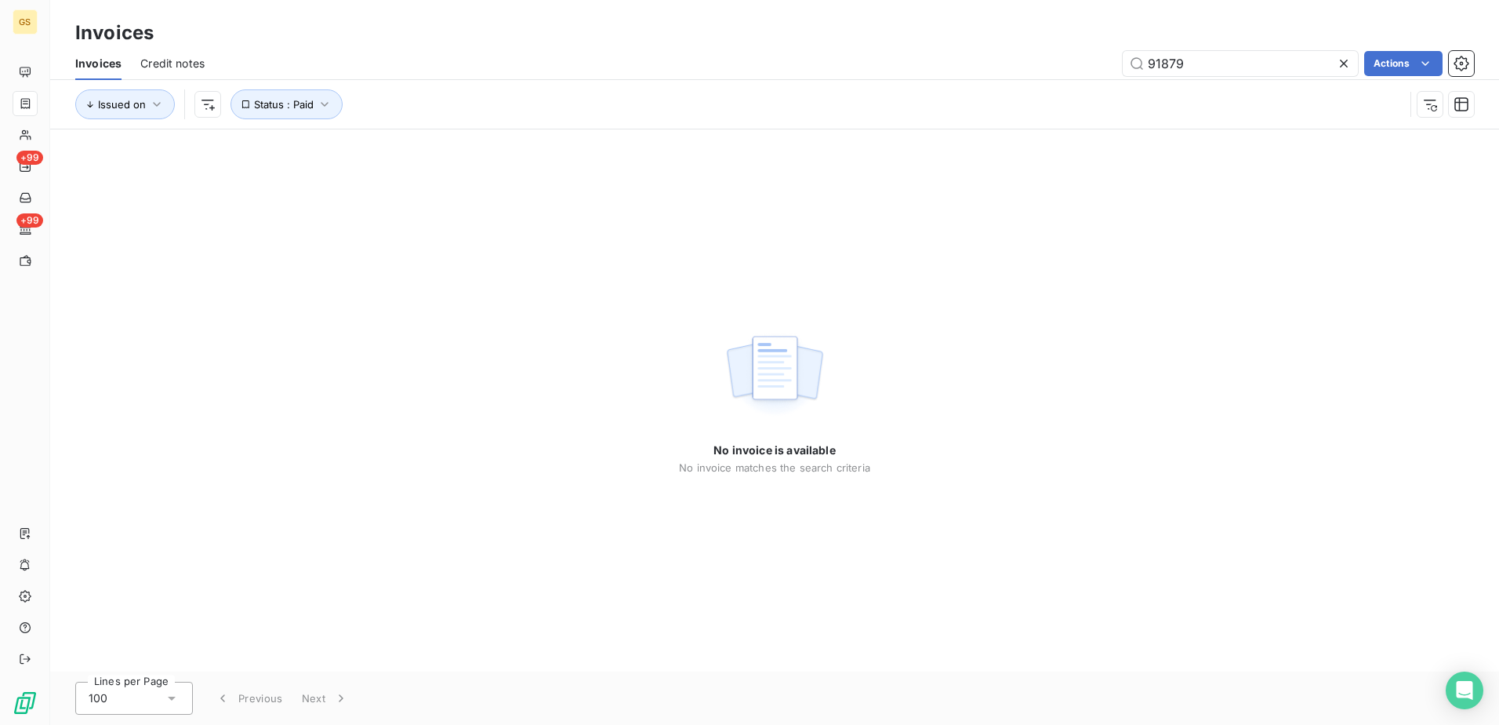
click at [910, 305] on div "No invoice is available No invoice matches the search criteria" at bounding box center [774, 400] width 1449 height 542
drag, startPoint x: 1201, startPoint y: 56, endPoint x: 1002, endPoint y: 80, distance: 199.9
click at [1002, 80] on div "Invoices Credit notes 91879 Actions Issued on Status : Paid" at bounding box center [774, 88] width 1449 height 82
paste input "958"
click at [952, 292] on div "No invoice is available No invoice matches the search criteria" at bounding box center [774, 400] width 1449 height 542
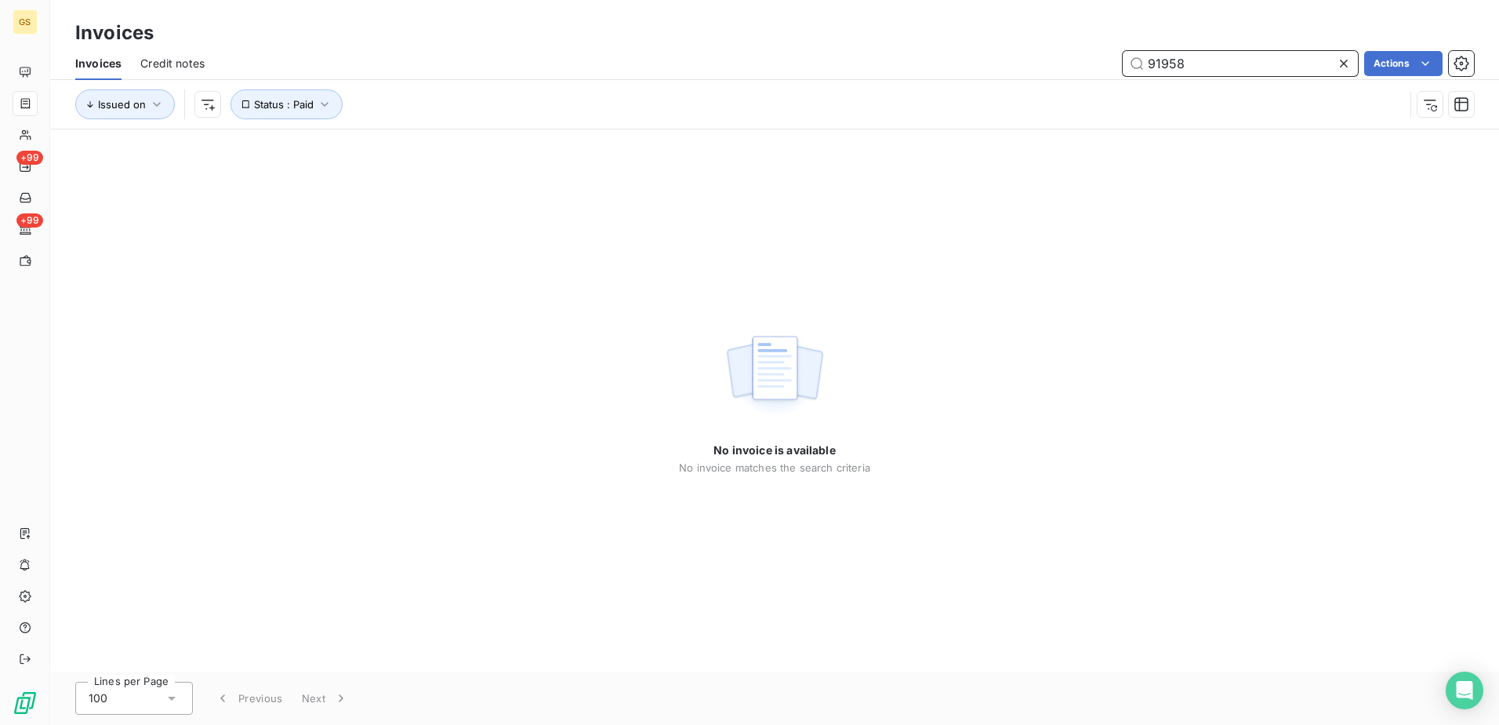
drag, startPoint x: 1230, startPoint y: 58, endPoint x: 956, endPoint y: 53, distance: 274.5
click at [956, 53] on div "91958 Actions" at bounding box center [848, 63] width 1251 height 25
paste input "771"
click at [921, 341] on div "No invoice is available No invoice matches the search criteria" at bounding box center [774, 400] width 1449 height 542
click at [975, 331] on div "No invoice is available No invoice matches the search criteria" at bounding box center [774, 400] width 1449 height 542
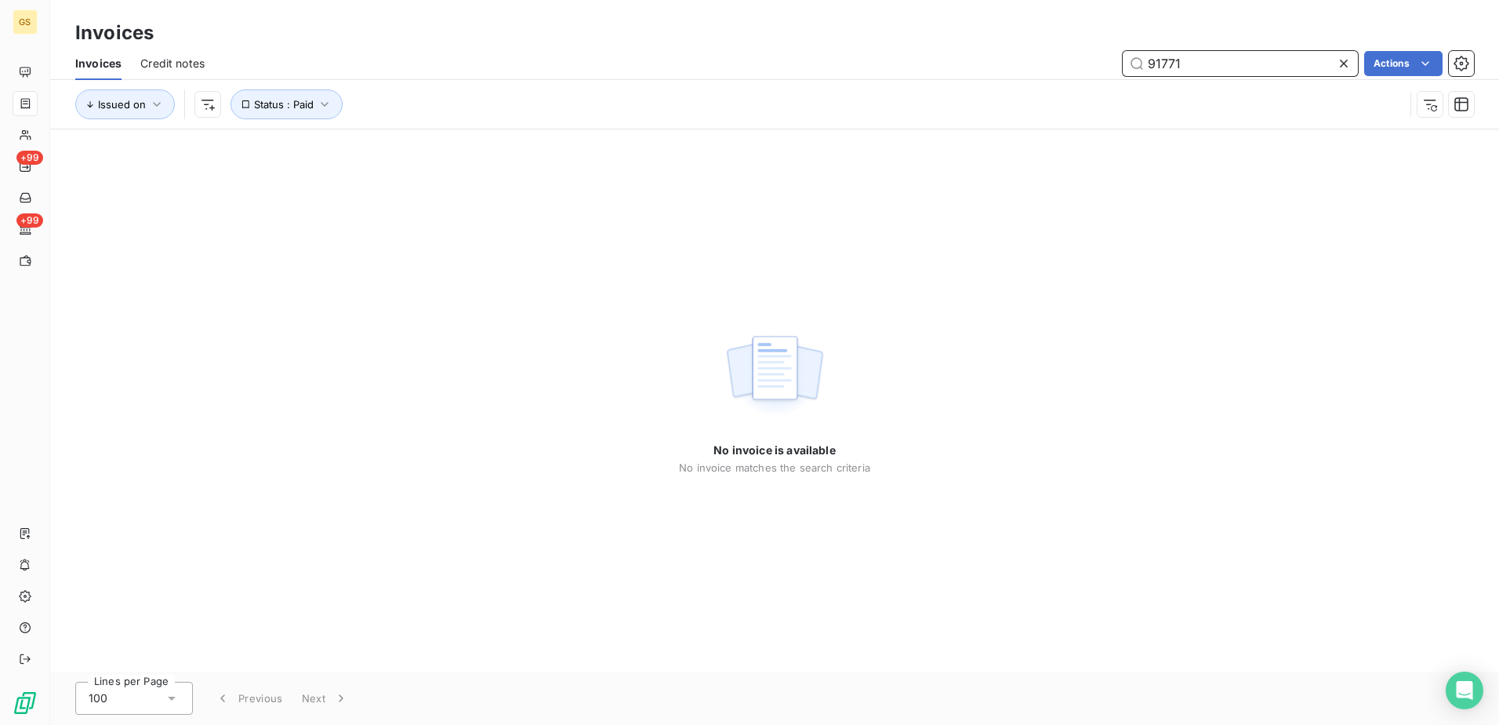
drag, startPoint x: 1223, startPoint y: 61, endPoint x: 964, endPoint y: 63, distance: 259.6
click at [986, 63] on div "91771 Actions" at bounding box center [848, 63] width 1251 height 25
paste input "810"
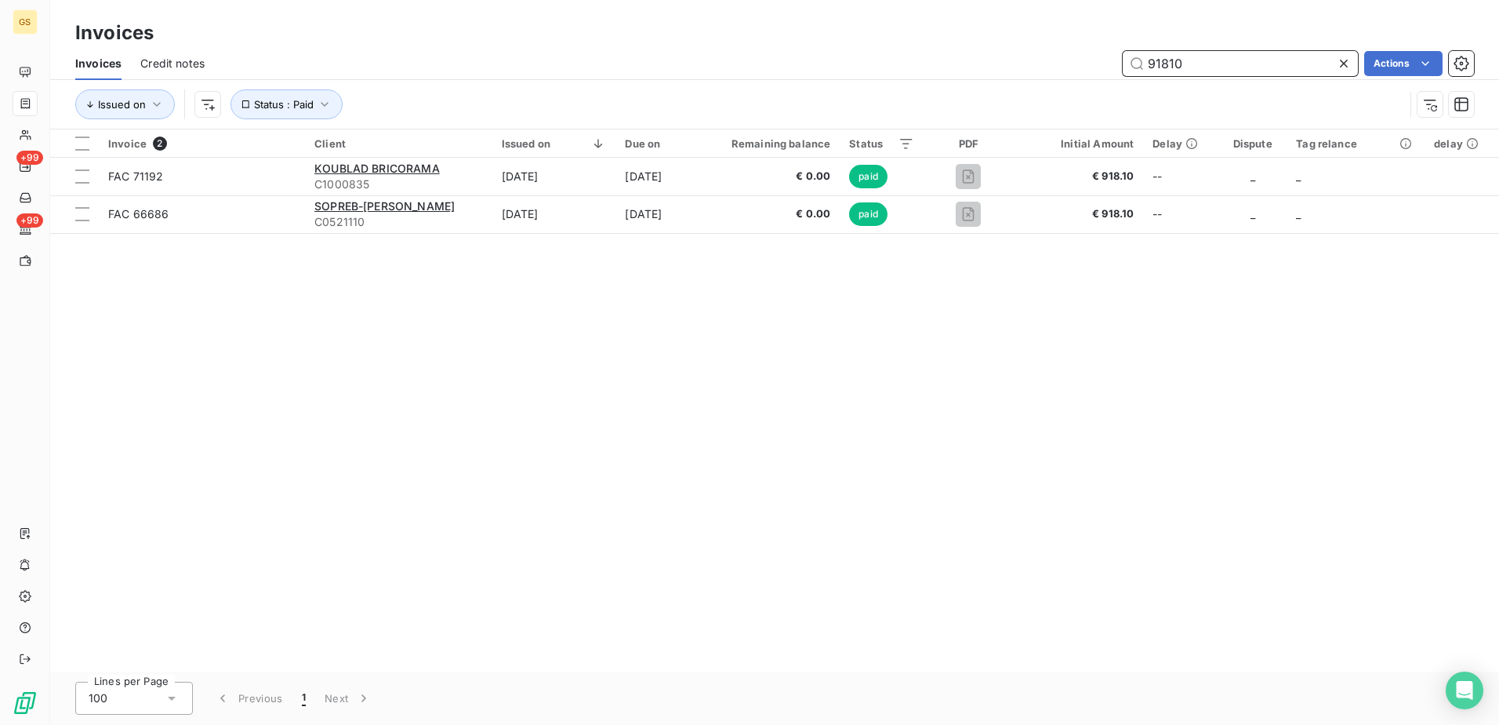
click at [1003, 64] on div "91810 Actions" at bounding box center [848, 63] width 1251 height 25
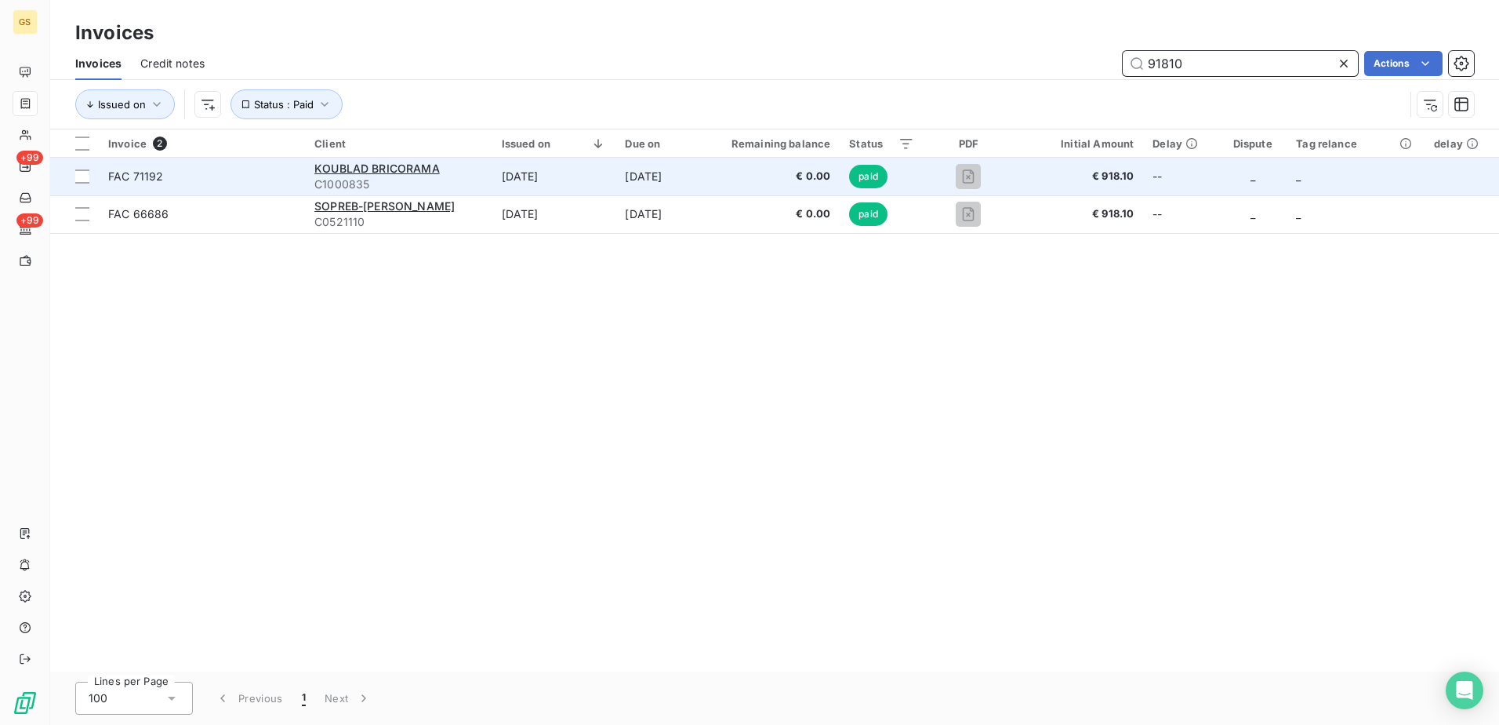
paste input "675"
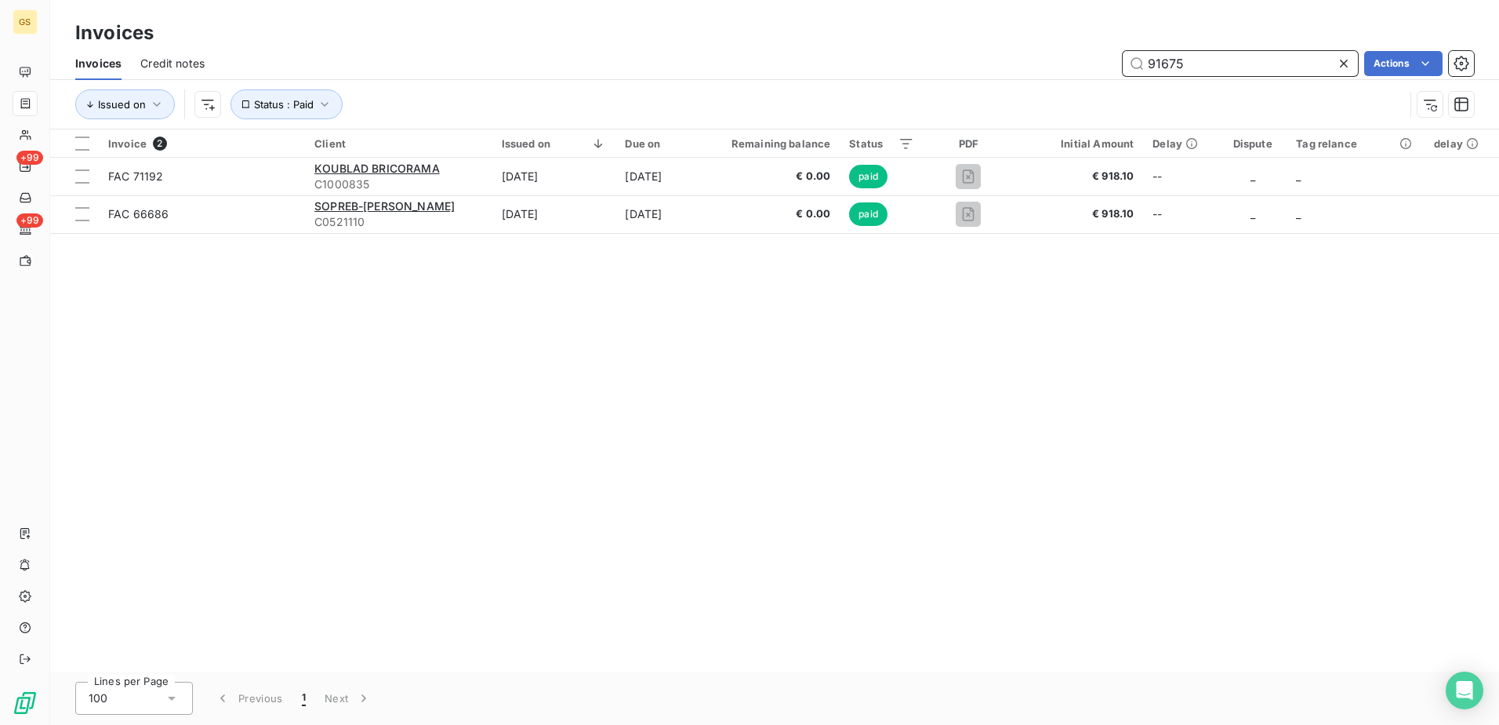
type input "91675"
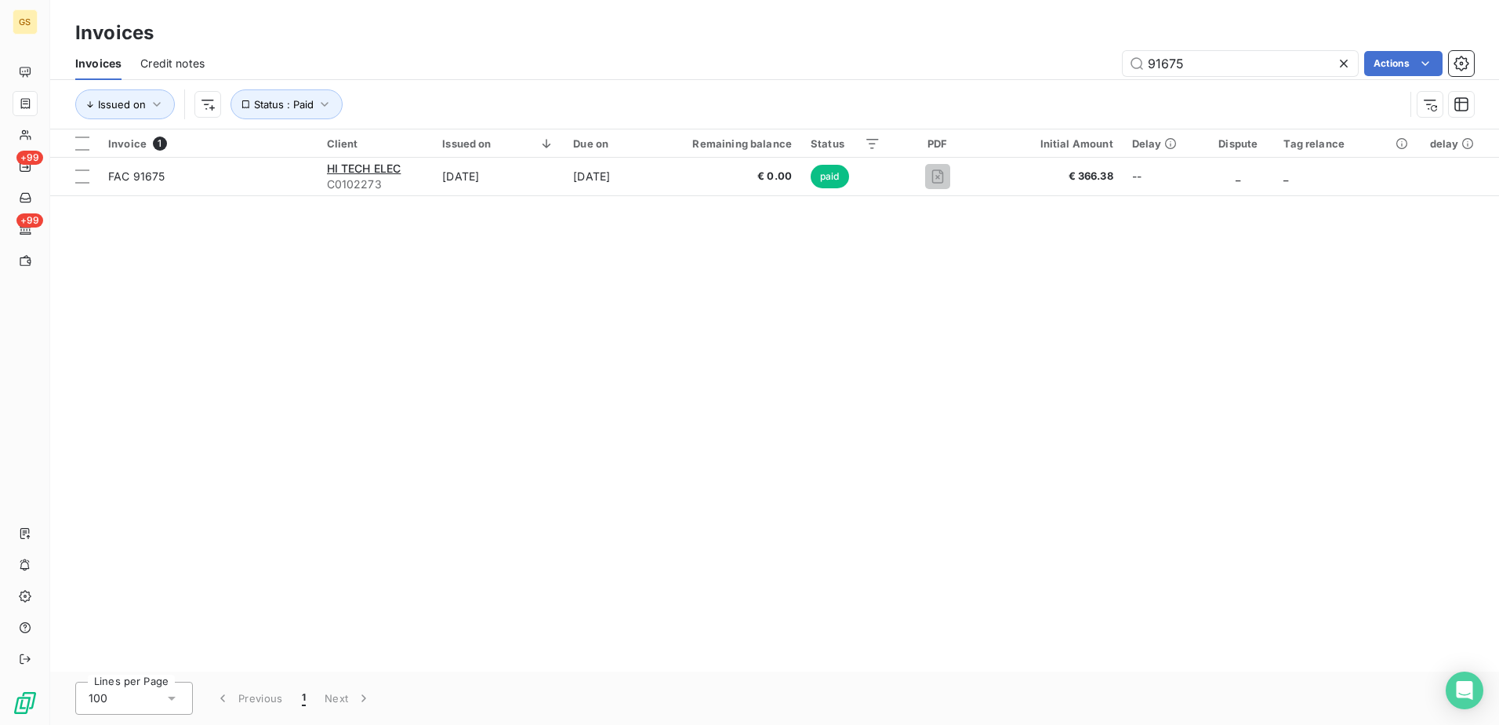
click at [923, 372] on div "Invoice 1 Client Issued on Due on Remaining balance Status PDF Initial Amount D…" at bounding box center [774, 400] width 1449 height 542
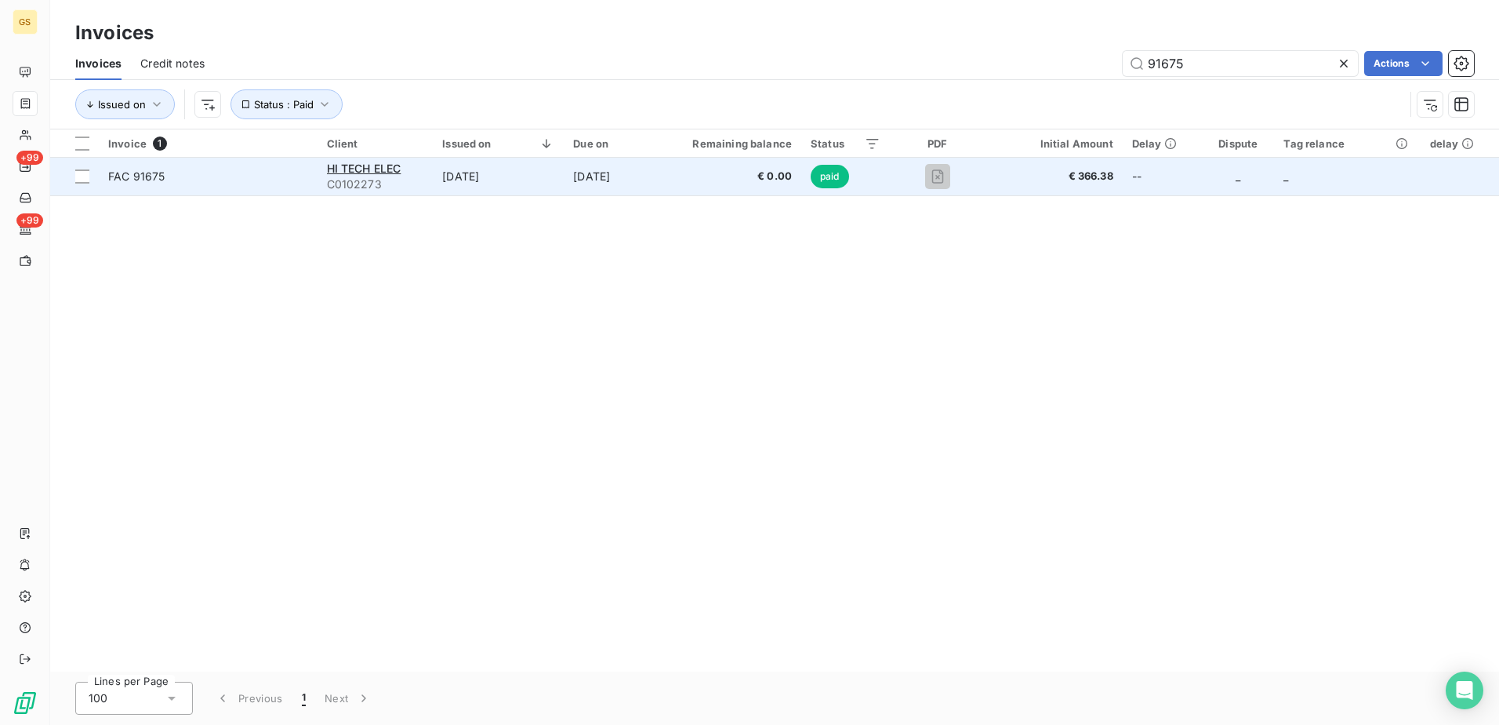
click at [485, 180] on td "[DATE]" at bounding box center [498, 177] width 131 height 38
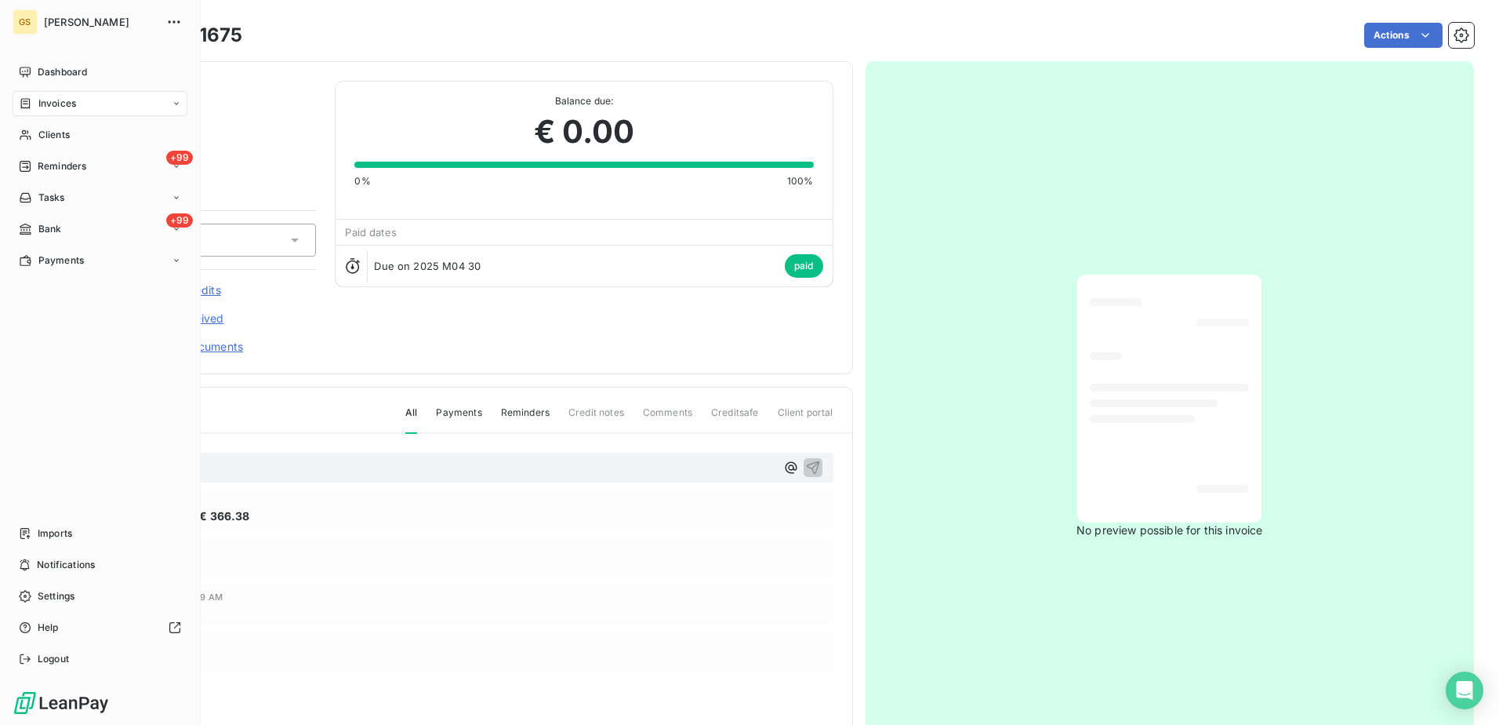
click at [53, 111] on div "Invoices" at bounding box center [100, 103] width 175 height 25
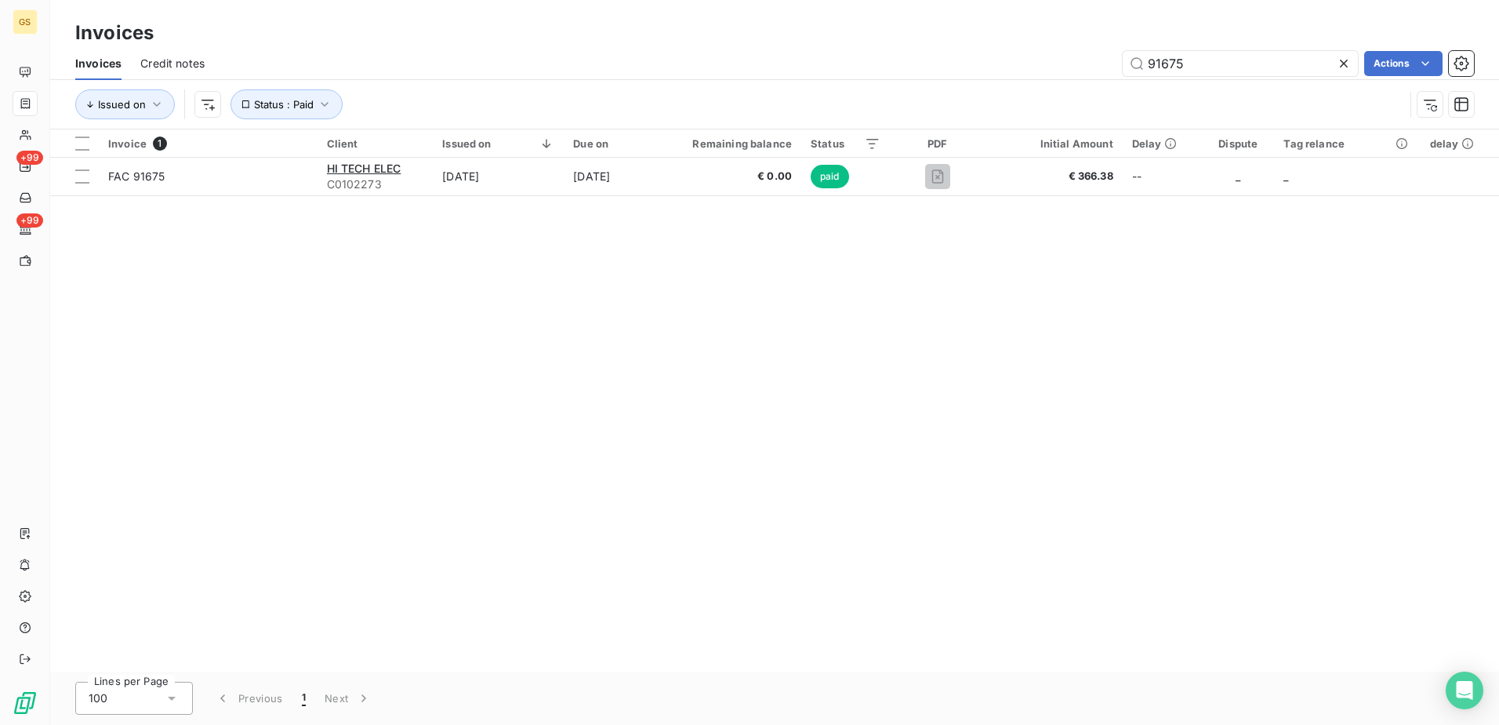
drag, startPoint x: 1047, startPoint y: 62, endPoint x: 902, endPoint y: 62, distance: 145.1
click at [902, 62] on div "91675 Actions" at bounding box center [848, 63] width 1251 height 25
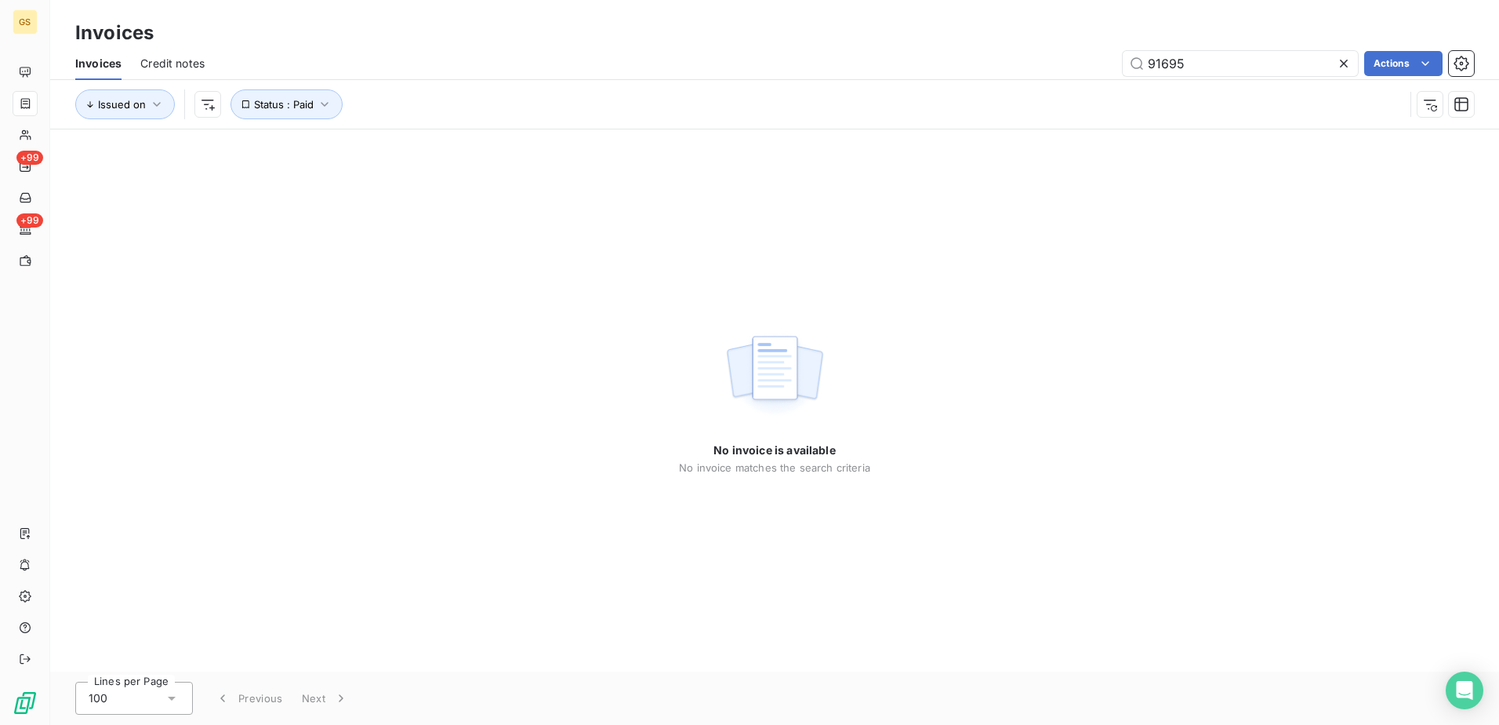
click at [918, 270] on div "No invoice is available No invoice matches the search criteria" at bounding box center [774, 400] width 1449 height 542
drag, startPoint x: 1213, startPoint y: 65, endPoint x: 971, endPoint y: 64, distance: 242.3
click at [971, 64] on div "91695 Actions" at bounding box center [848, 63] width 1251 height 25
paste input "2270"
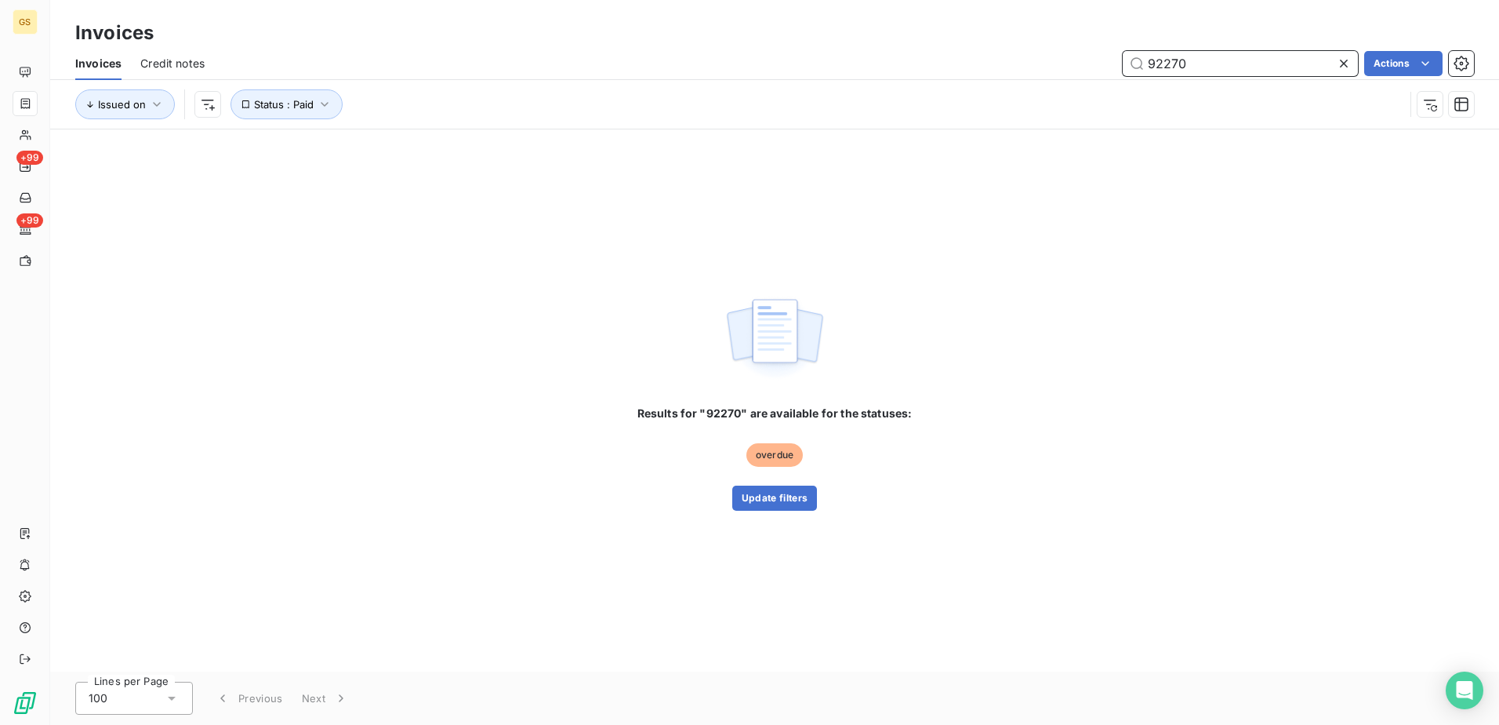
drag, startPoint x: 1228, startPoint y: 61, endPoint x: 1019, endPoint y: 71, distance: 208.8
click at [1019, 71] on div "92270 Actions" at bounding box center [848, 63] width 1251 height 25
paste input "1924"
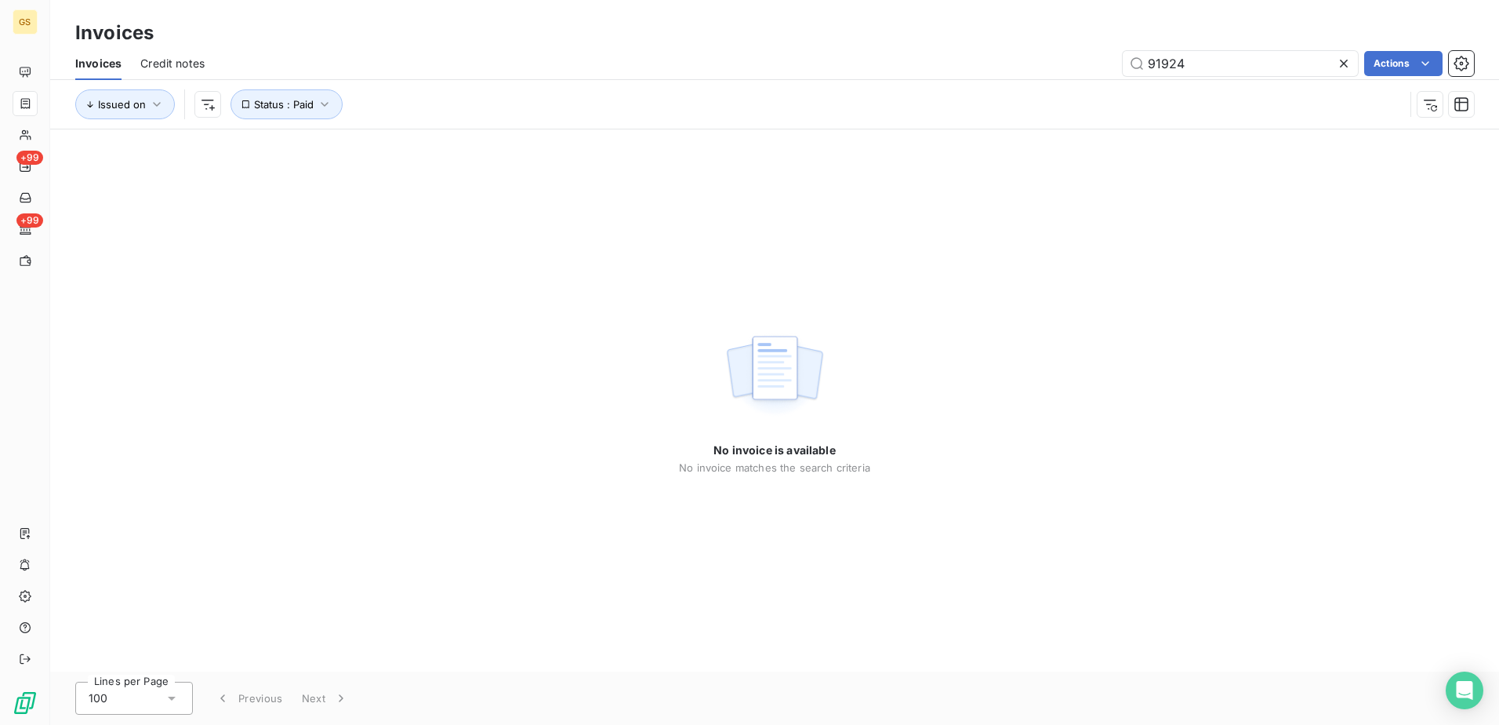
click at [990, 369] on div "No invoice is available No invoice matches the search criteria" at bounding box center [774, 400] width 1449 height 542
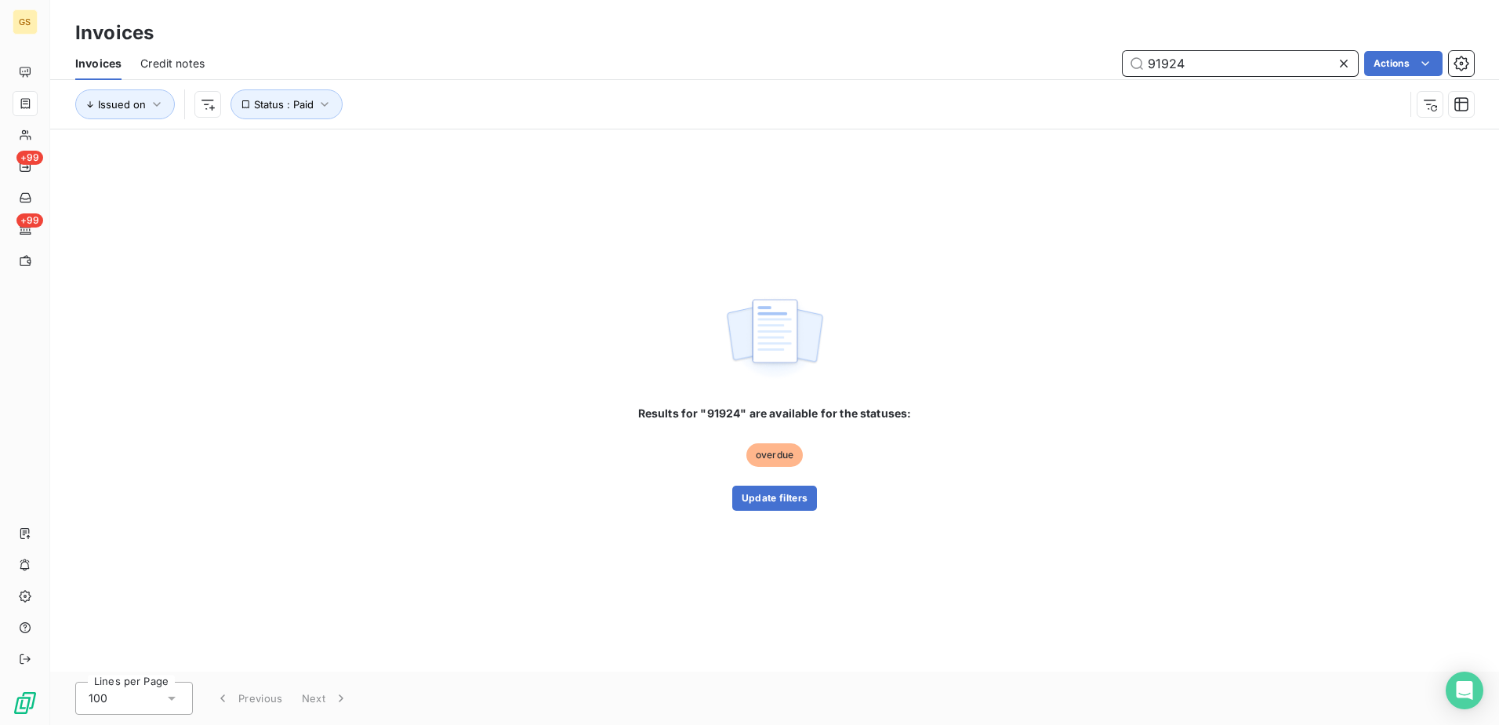
drag, startPoint x: 1263, startPoint y: 69, endPoint x: 1053, endPoint y: 79, distance: 210.4
click at [1053, 79] on div "Invoices Credit notes 91924 Actions" at bounding box center [774, 63] width 1449 height 33
paste input "788"
click at [1055, 324] on div "Results for "91924" are available for the statuses: overdue Update filters" at bounding box center [774, 400] width 1449 height 542
click at [1052, 342] on div "Results for "91788" are available for the statuses: overdue Update filters" at bounding box center [774, 400] width 1449 height 542
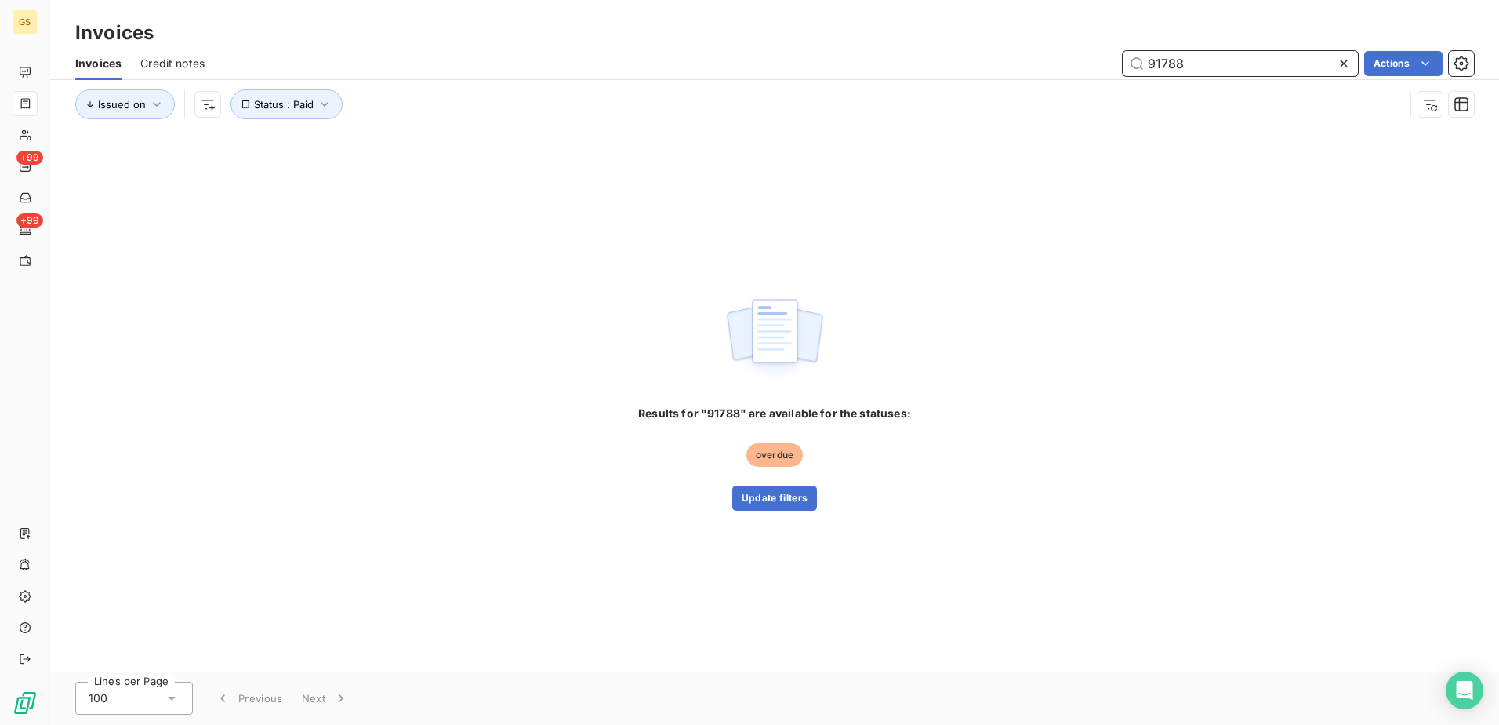
drag, startPoint x: 1193, startPoint y: 66, endPoint x: 961, endPoint y: 79, distance: 232.5
click at [987, 79] on div "Invoices Credit notes 91788 Actions" at bounding box center [774, 63] width 1449 height 33
paste input "64"
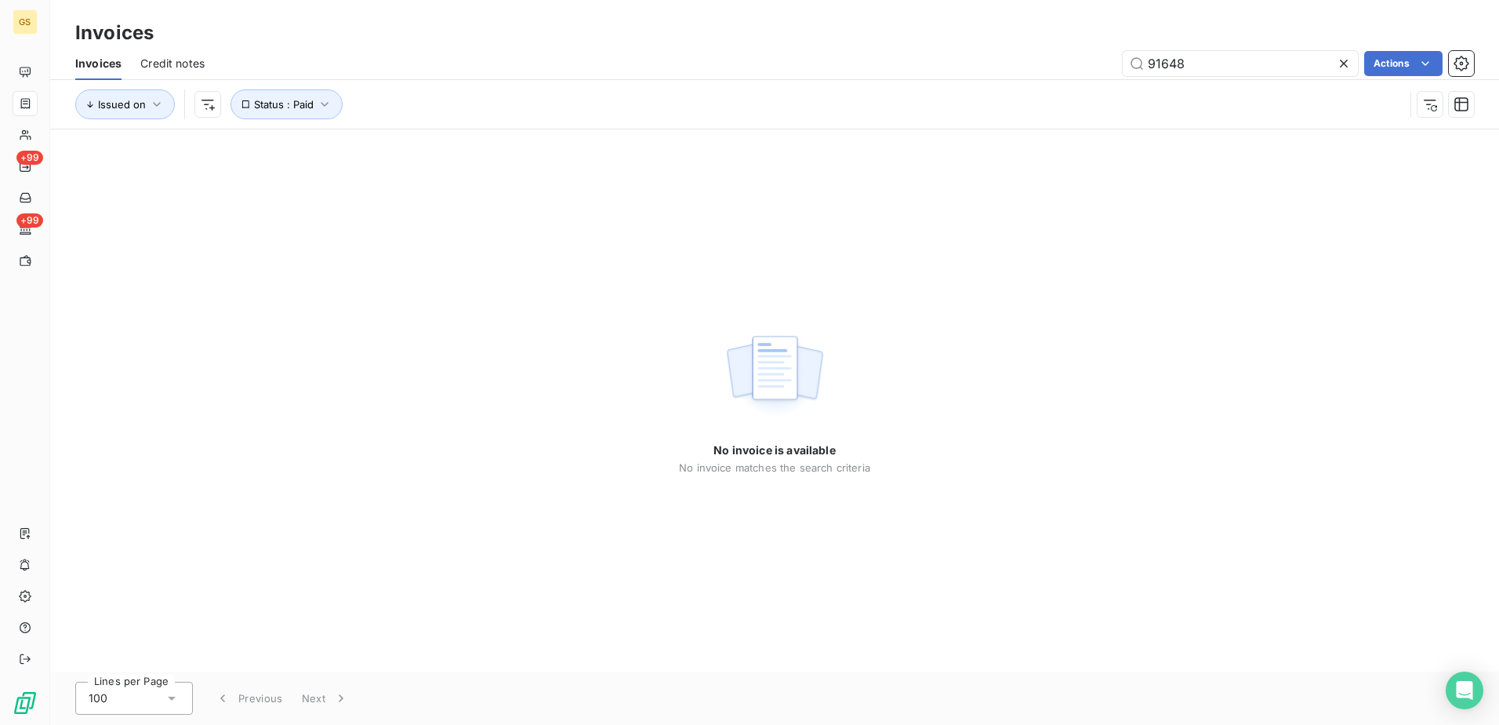
click at [1000, 339] on div "No invoice is available No invoice matches the search criteria" at bounding box center [774, 400] width 1449 height 542
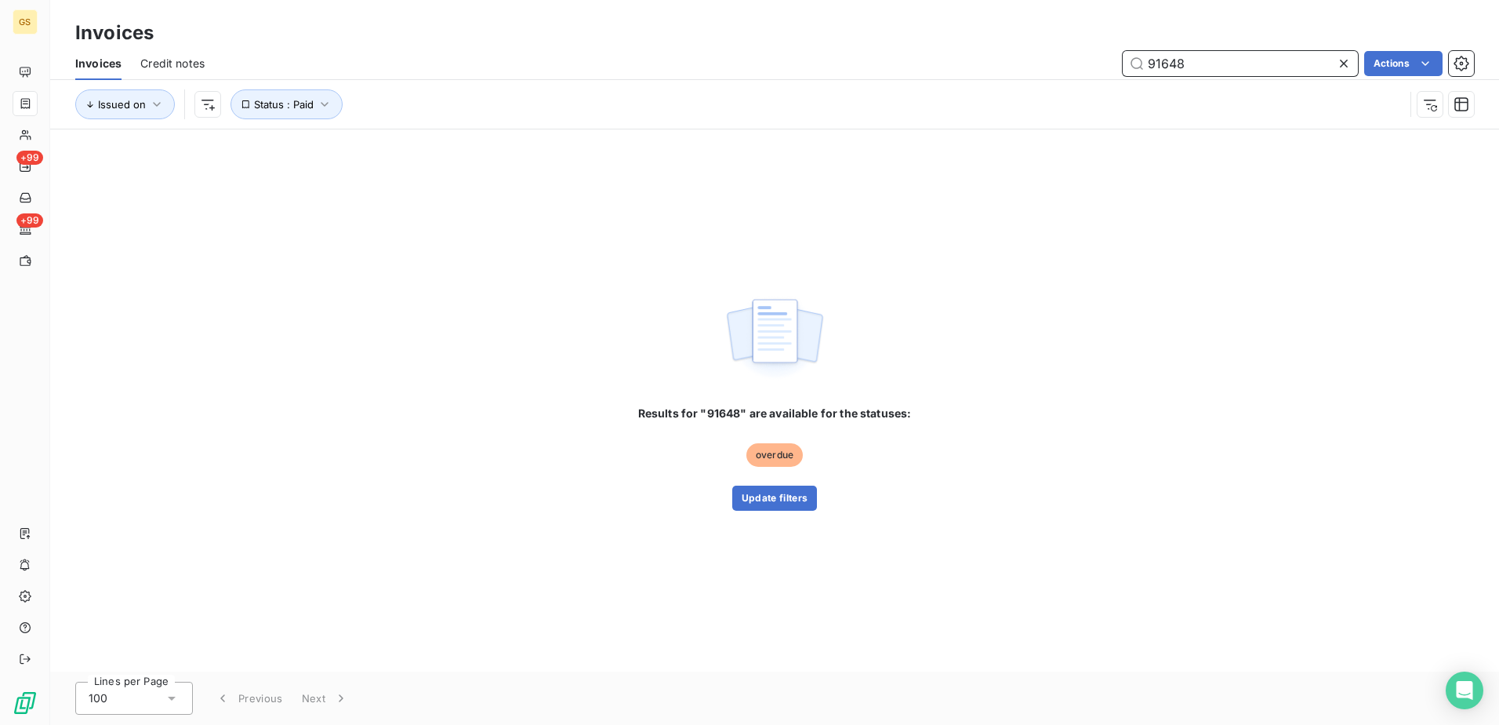
drag, startPoint x: 1193, startPoint y: 74, endPoint x: 1090, endPoint y: 74, distance: 102.7
click at [1092, 74] on div "91648 Actions" at bounding box center [848, 63] width 1251 height 25
paste input "2120"
click at [1084, 306] on div "Results for "91648" are available for the statuses: overdue Update filters" at bounding box center [774, 400] width 1449 height 542
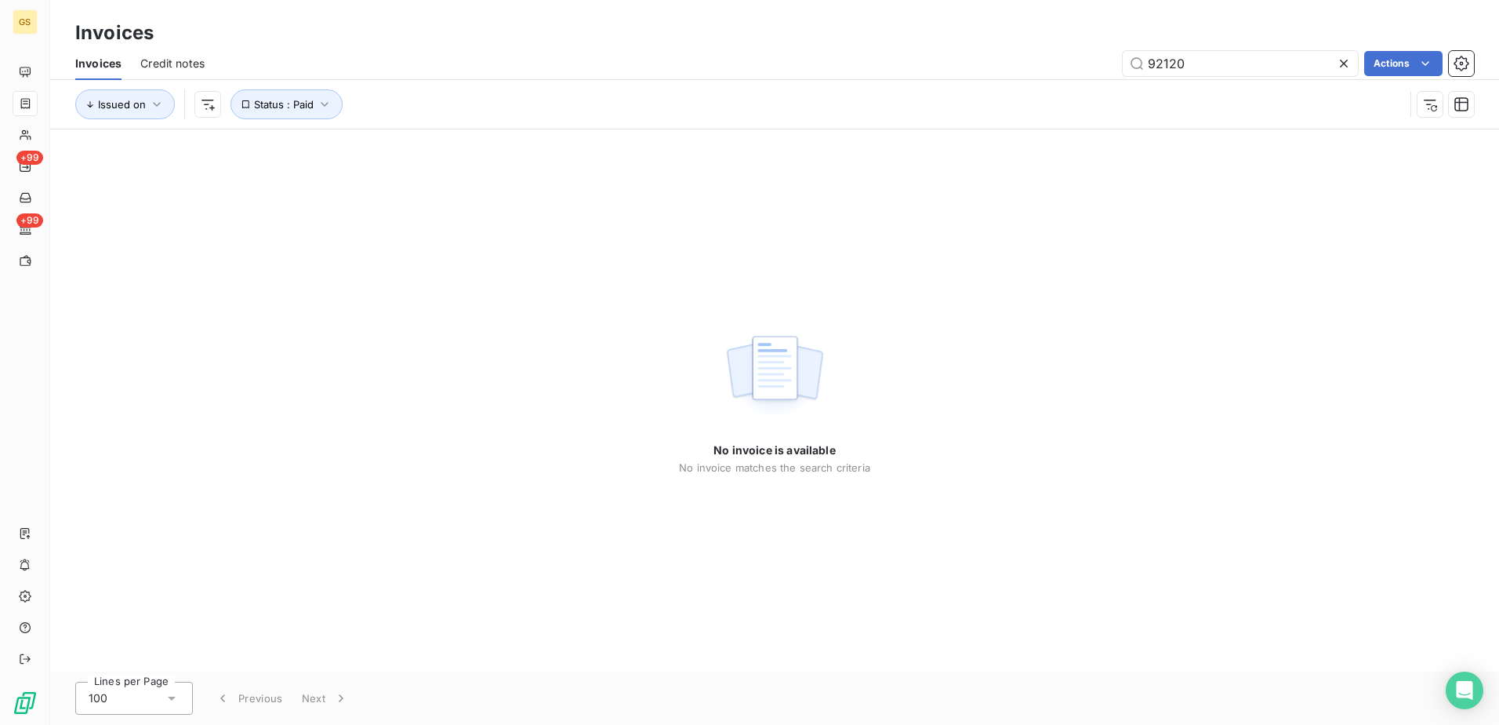
click at [1075, 325] on div "No invoice is available No invoice matches the search criteria" at bounding box center [774, 400] width 1449 height 542
drag, startPoint x: 1051, startPoint y: 68, endPoint x: 994, endPoint y: 71, distance: 56.5
click at [994, 71] on div "92120 Actions" at bounding box center [848, 63] width 1251 height 25
paste input "07"
type input "92070"
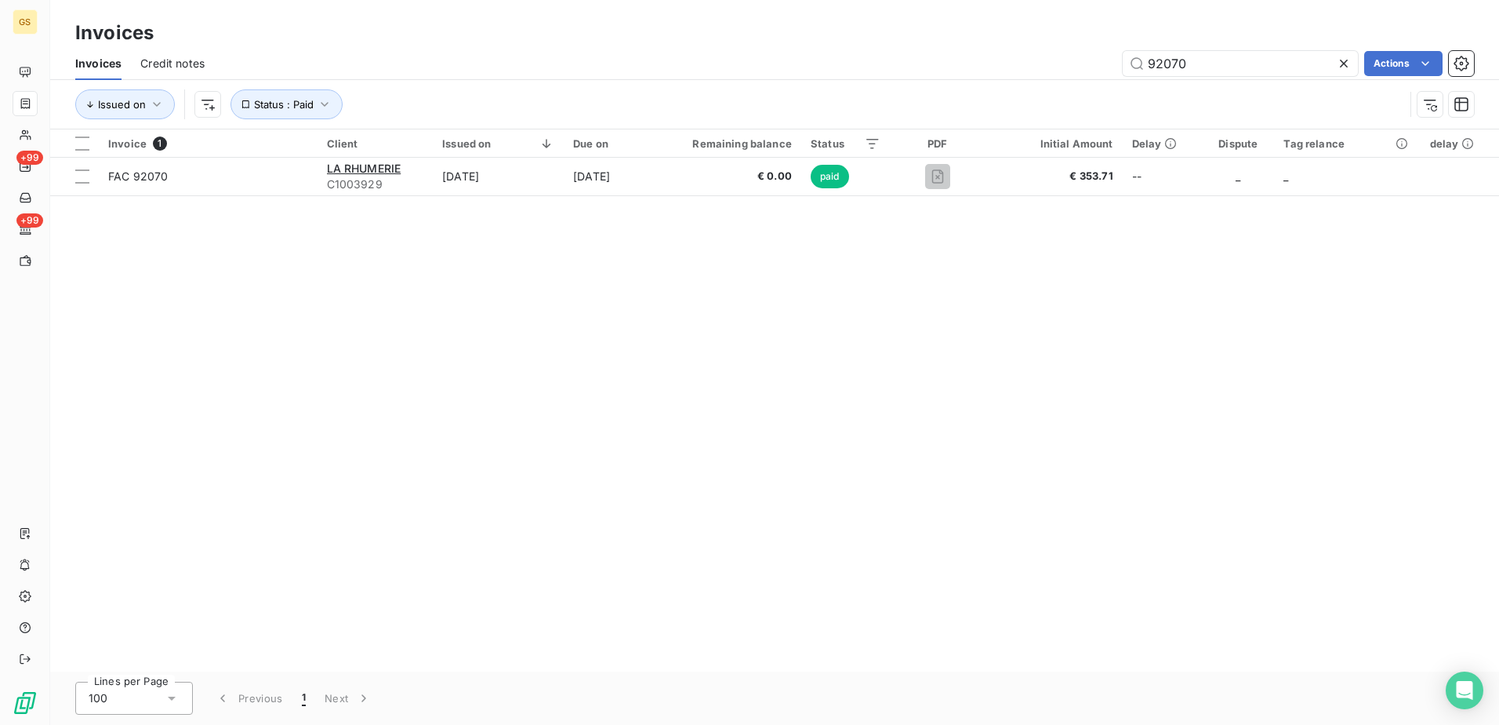
click at [994, 321] on div "Invoice 1 Client Issued on Due on Remaining balance Status PDF Initial Amount D…" at bounding box center [774, 400] width 1449 height 542
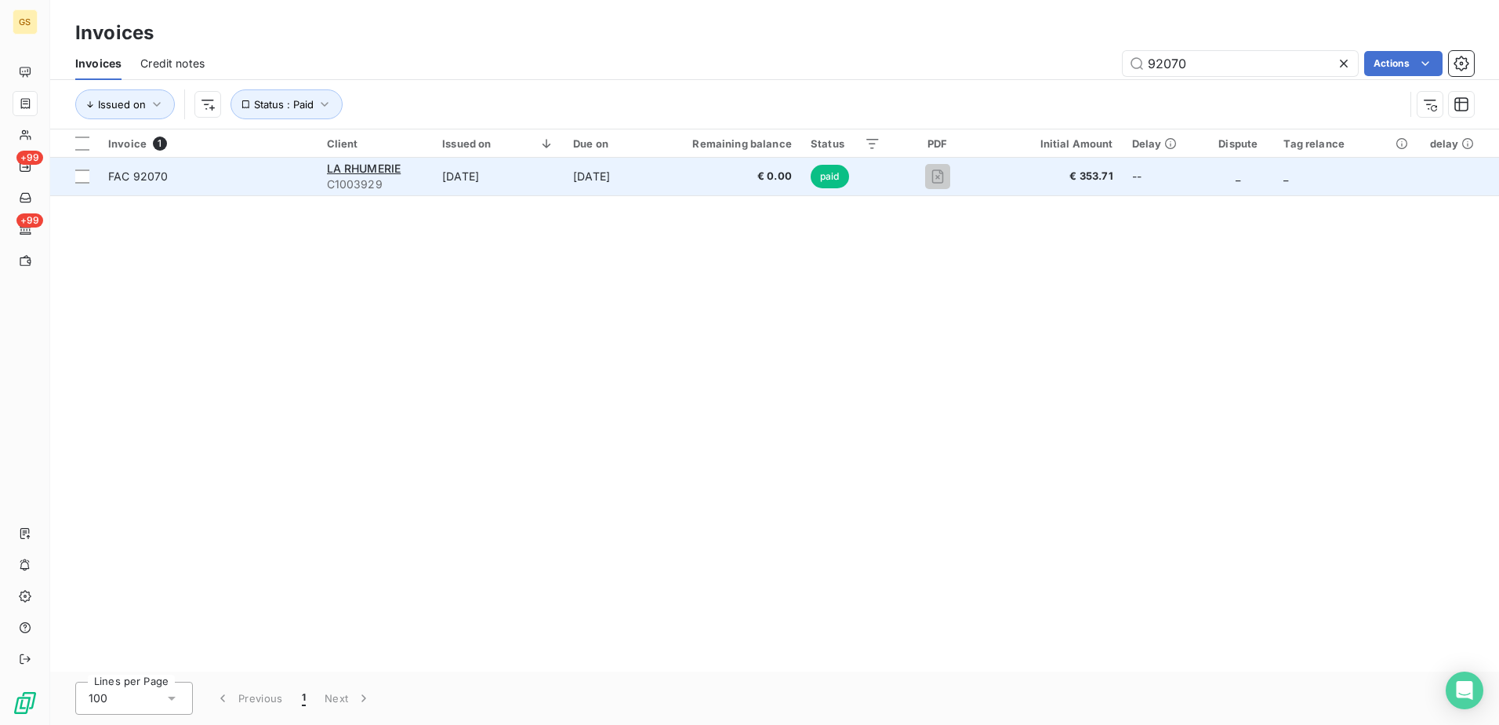
click at [627, 175] on td "[DATE]" at bounding box center [609, 177] width 91 height 38
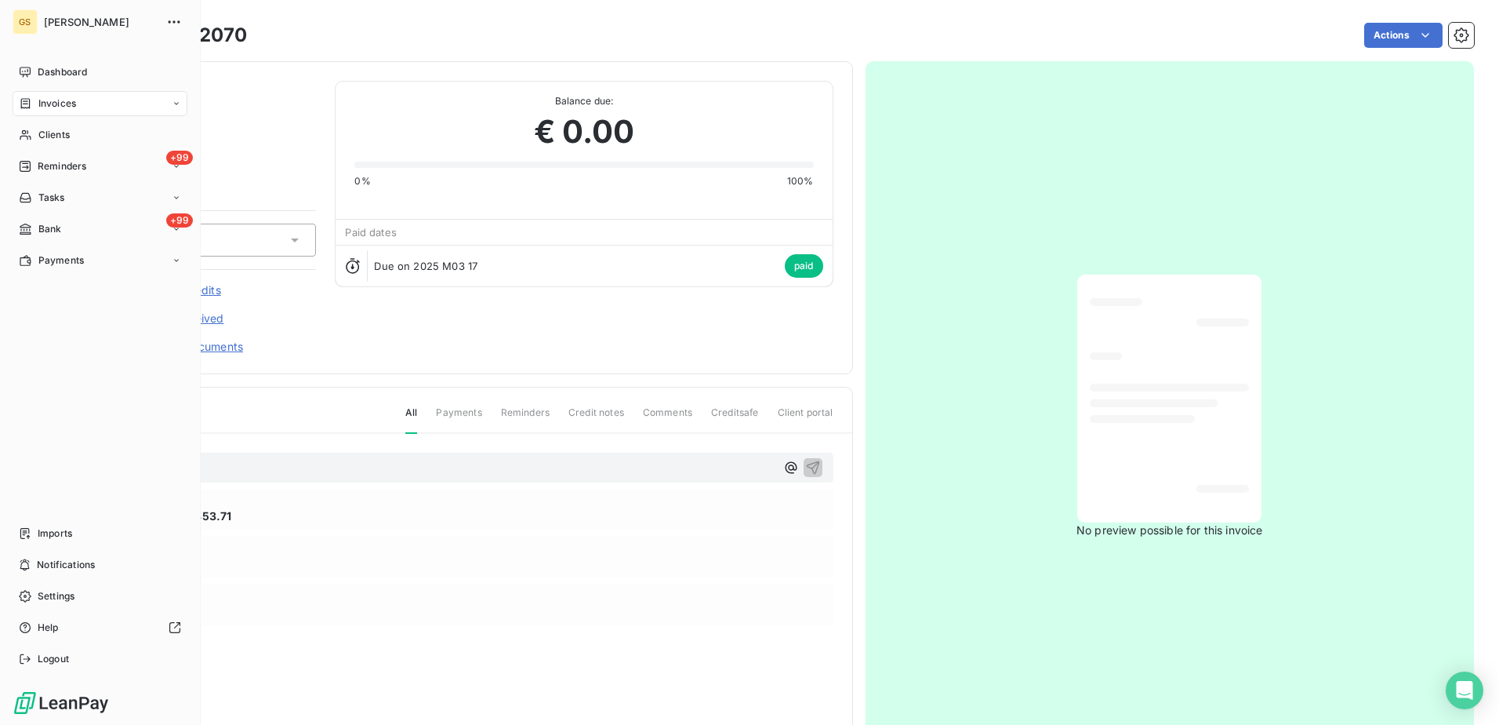
click at [56, 109] on span "Invoices" at bounding box center [57, 103] width 38 height 14
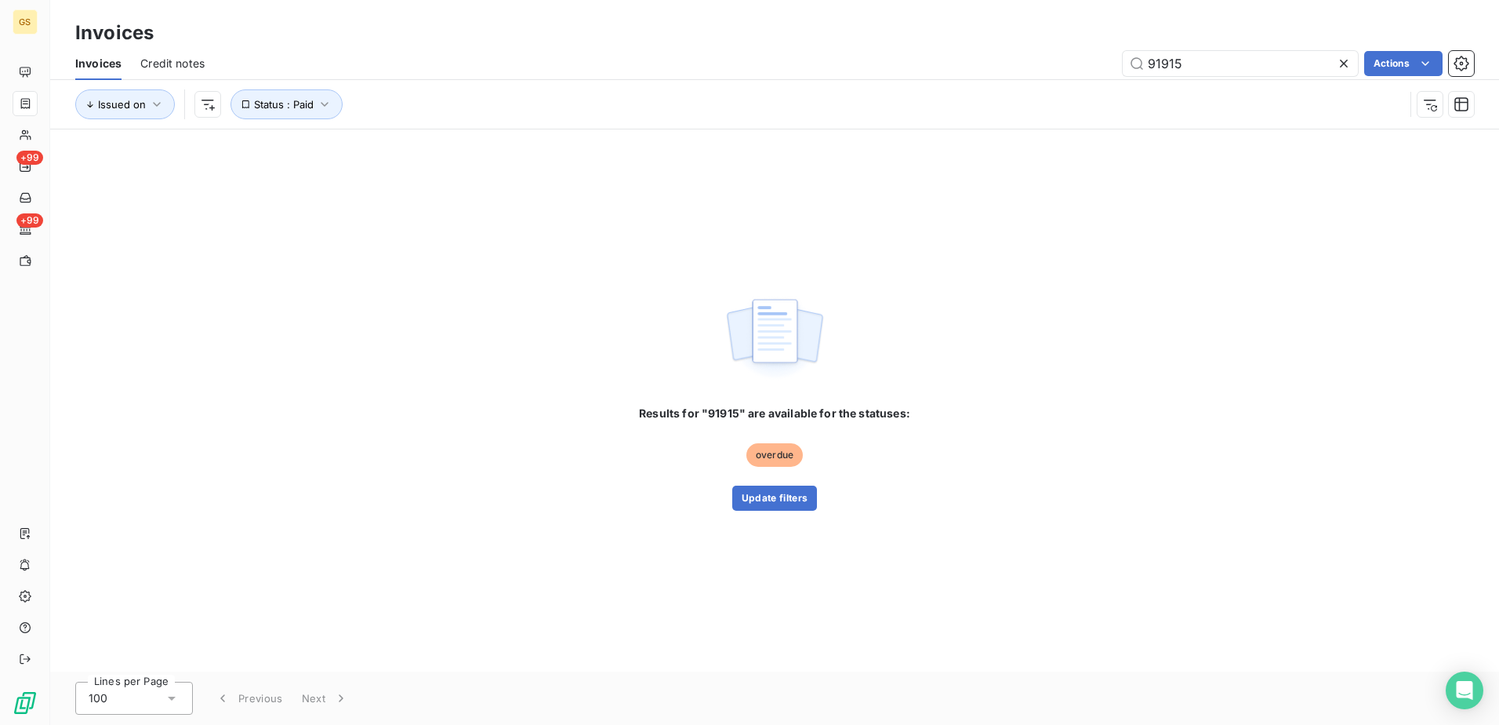
click at [862, 270] on div "Results for "91915" are available for the statuses: overdue Update filters" at bounding box center [774, 400] width 1449 height 542
drag, startPoint x: 1199, startPoint y: 70, endPoint x: 974, endPoint y: 71, distance: 225.1
click at [974, 71] on div "91915 Actions" at bounding box center [848, 63] width 1251 height 25
paste input "63"
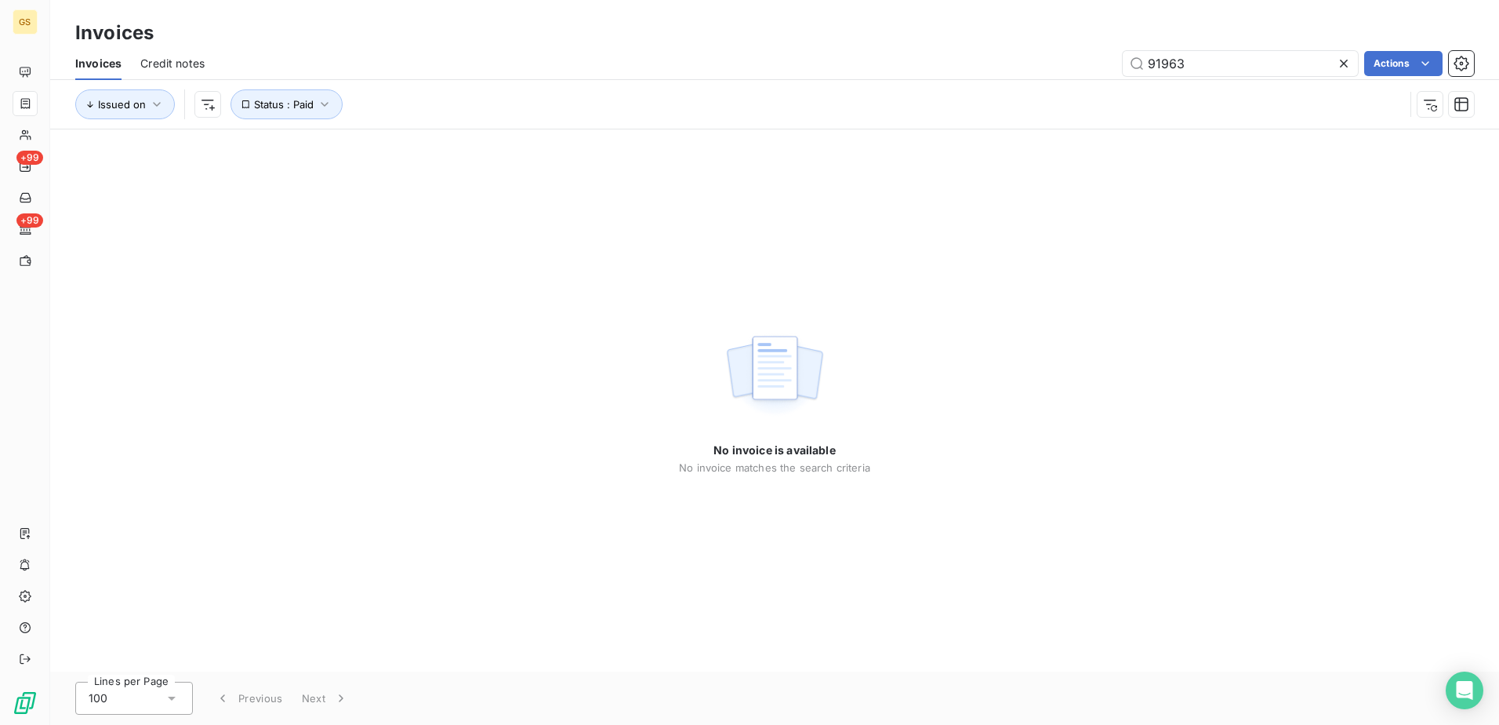
click at [1011, 229] on div "No invoice is available No invoice matches the search criteria" at bounding box center [774, 400] width 1449 height 542
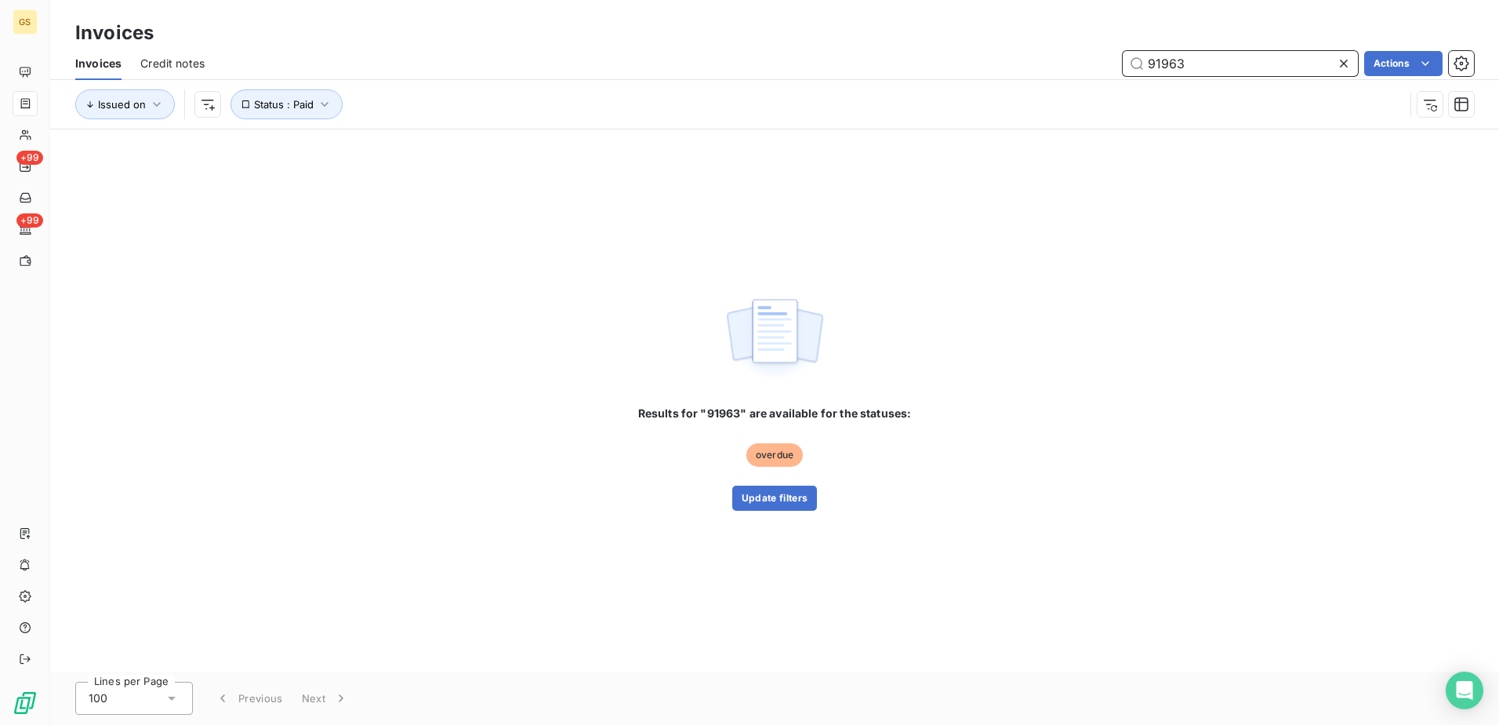
drag, startPoint x: 1213, startPoint y: 63, endPoint x: 941, endPoint y: 63, distance: 272.1
click at [941, 63] on div "91963 Actions" at bounding box center [848, 63] width 1251 height 25
paste input "2288"
type input "92288"
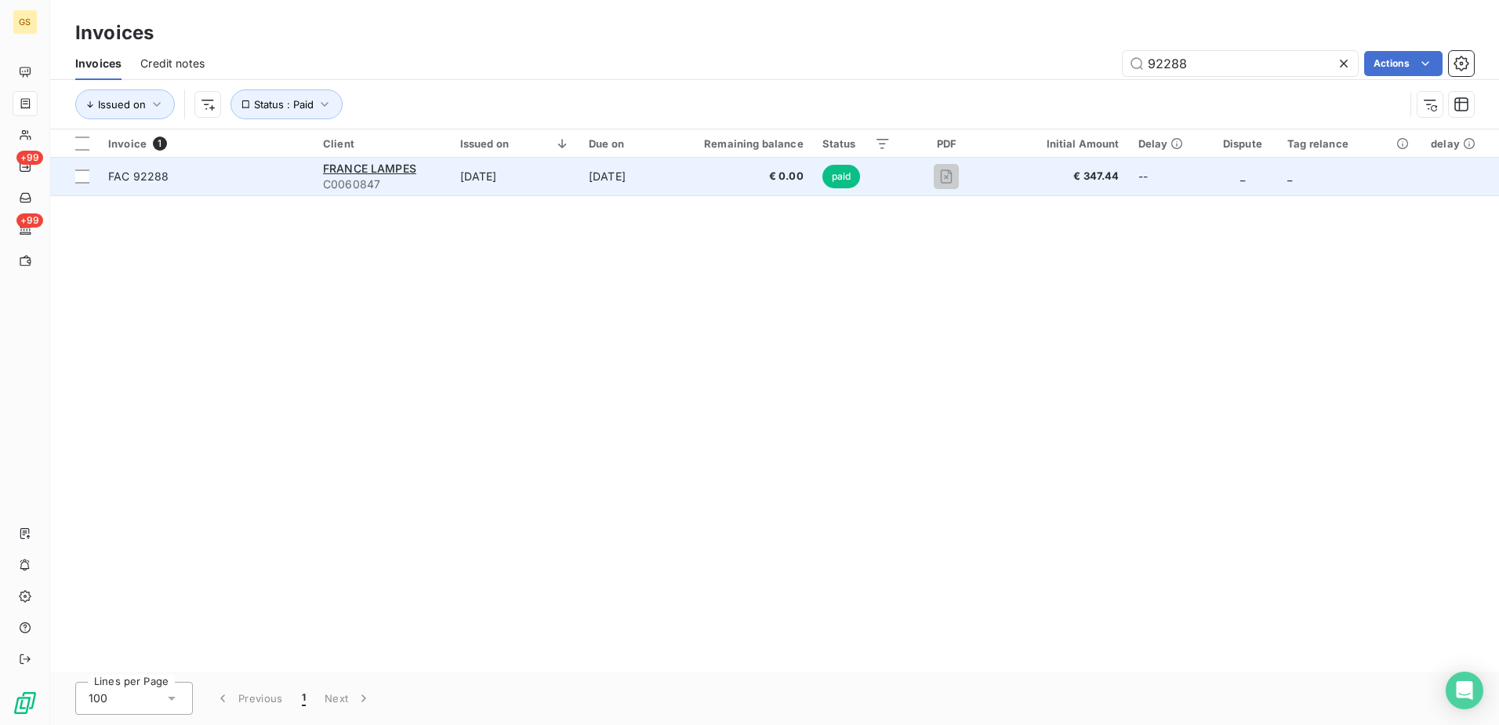
click at [574, 181] on td "[DATE]" at bounding box center [515, 177] width 129 height 38
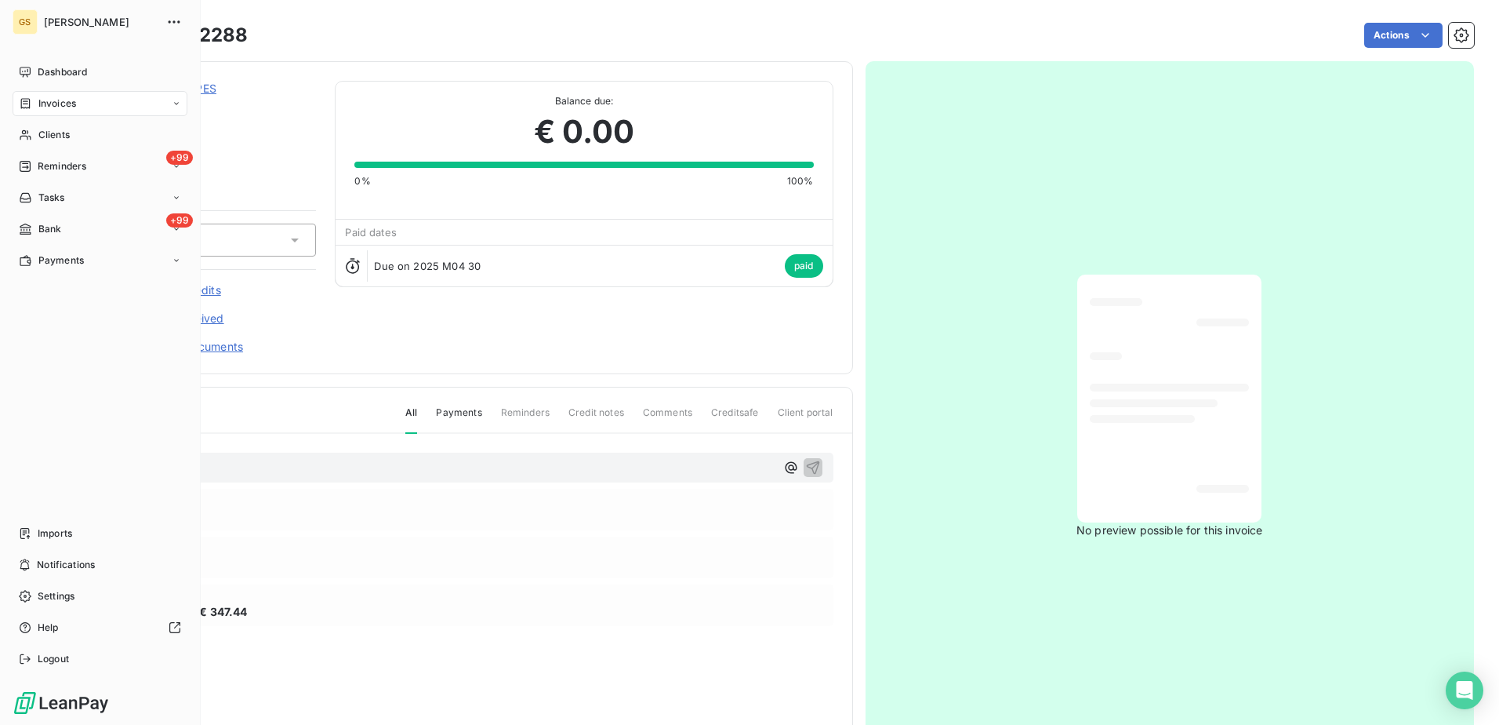
click at [62, 101] on span "Invoices" at bounding box center [57, 103] width 38 height 14
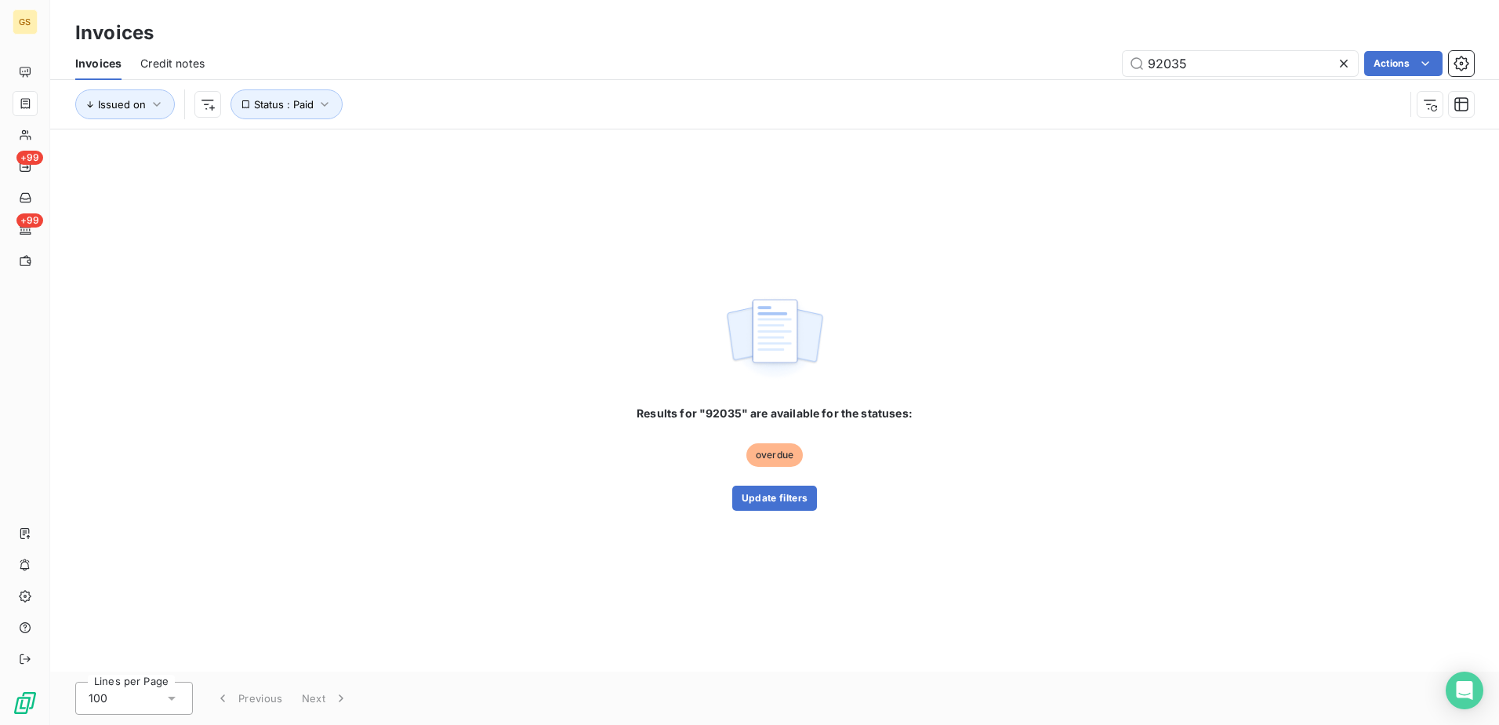
click at [856, 315] on div "Results for "92035" are available for the statuses: overdue Update filters" at bounding box center [775, 400] width 276 height 221
click at [979, 67] on div "92035 Actions" at bounding box center [848, 63] width 1251 height 25
paste input "20"
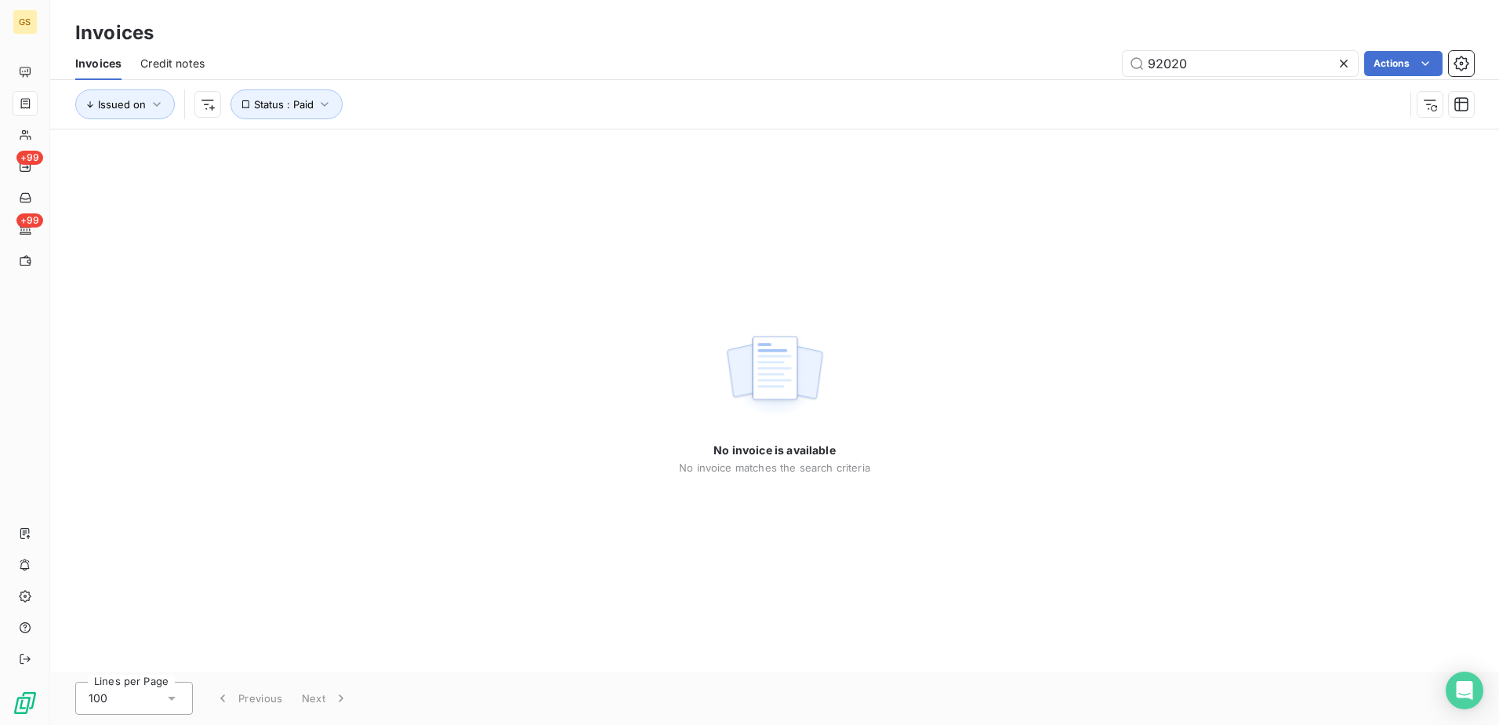
click at [948, 283] on div "No invoice is available No invoice matches the search criteria" at bounding box center [774, 400] width 1449 height 542
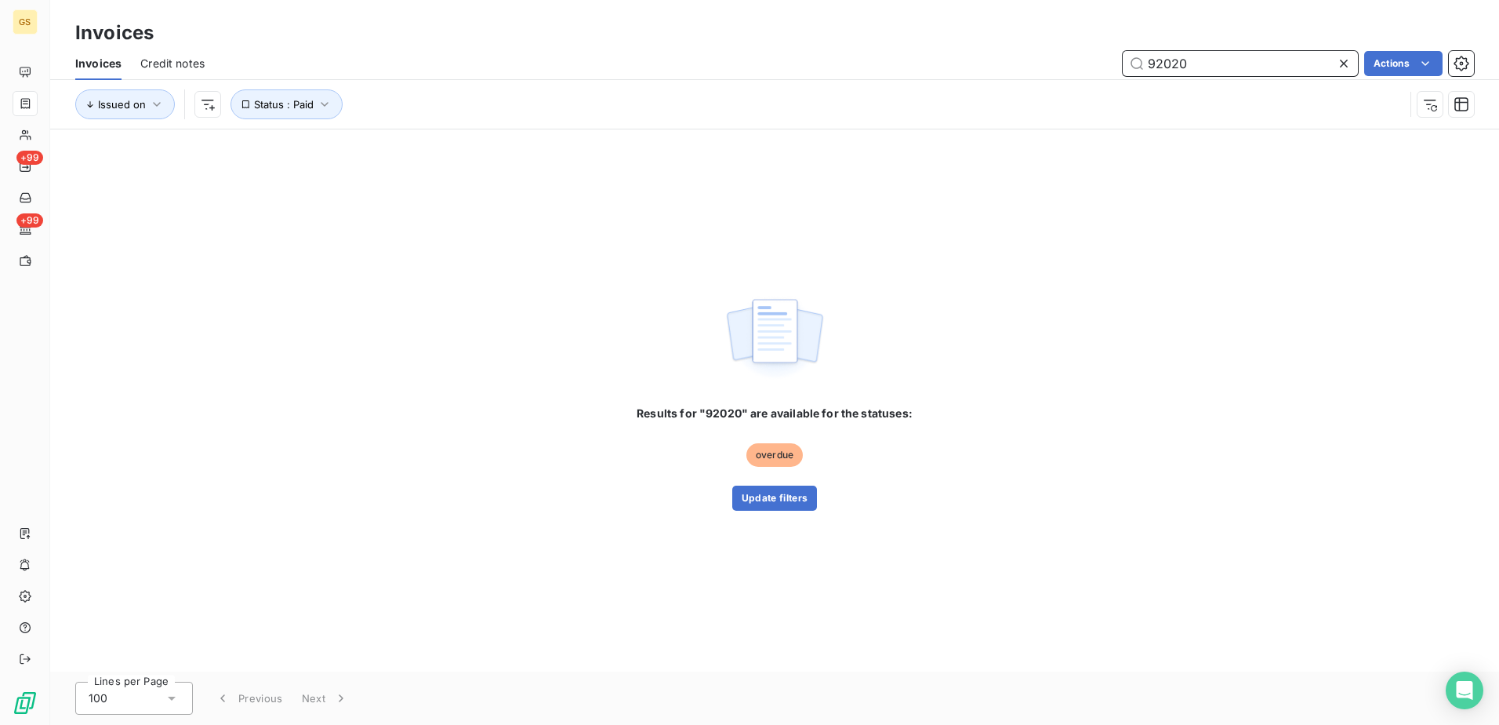
drag, startPoint x: 1191, startPoint y: 61, endPoint x: 962, endPoint y: 63, distance: 229.0
click at [972, 63] on div "92020 Actions" at bounding box center [848, 63] width 1251 height 25
paste input "1973"
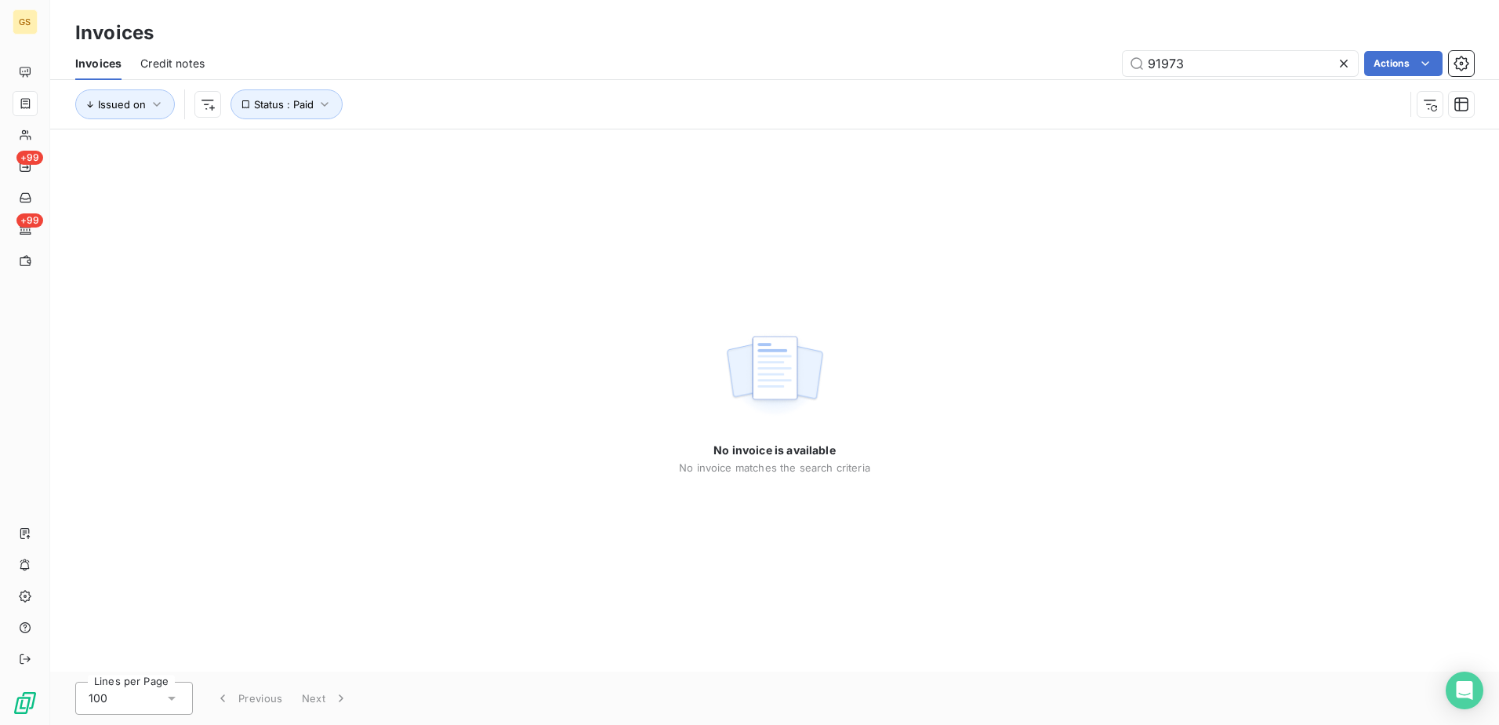
click at [987, 301] on div "No invoice is available No invoice matches the search criteria" at bounding box center [774, 400] width 1449 height 542
drag, startPoint x: 1199, startPoint y: 58, endPoint x: 916, endPoint y: 67, distance: 283.2
click at [919, 67] on div "91973 Actions" at bounding box center [848, 63] width 1251 height 25
paste input "2190"
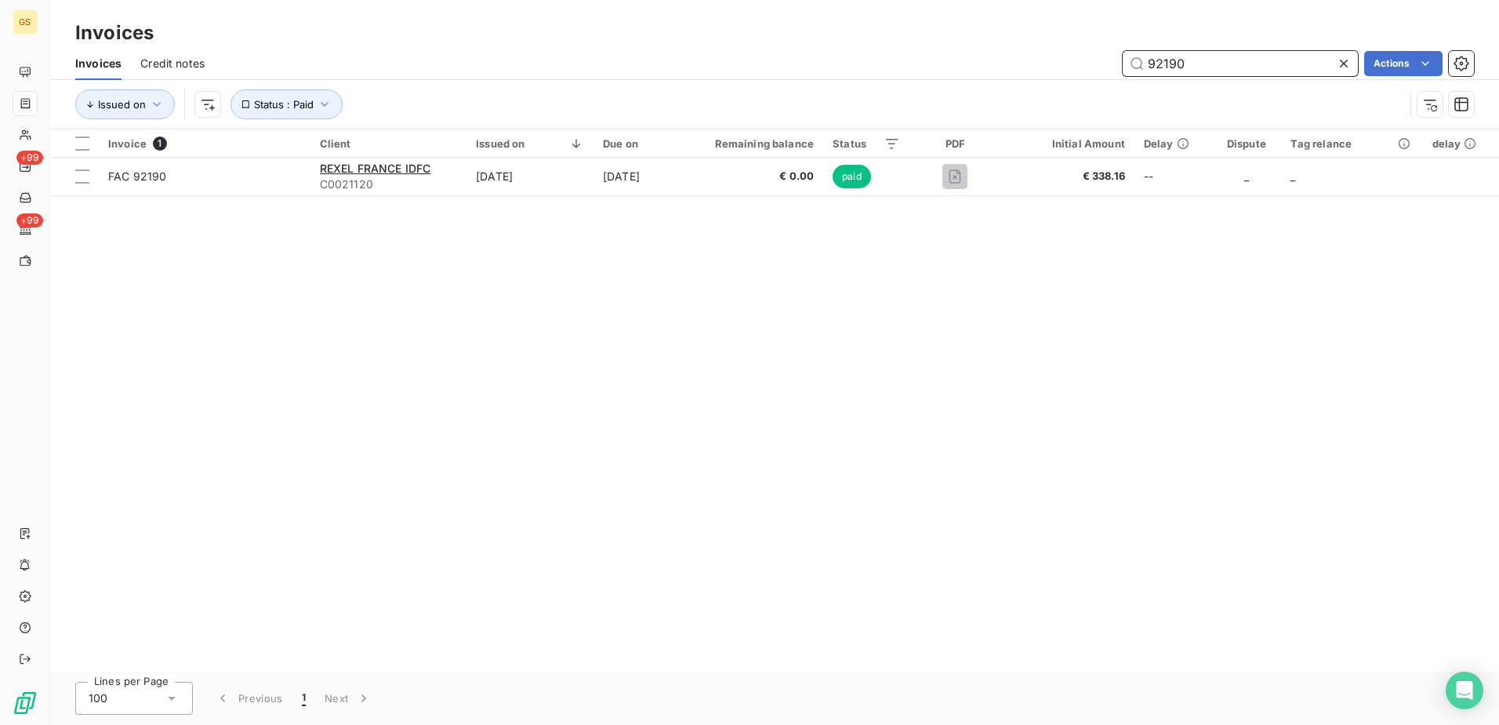
type input "92190"
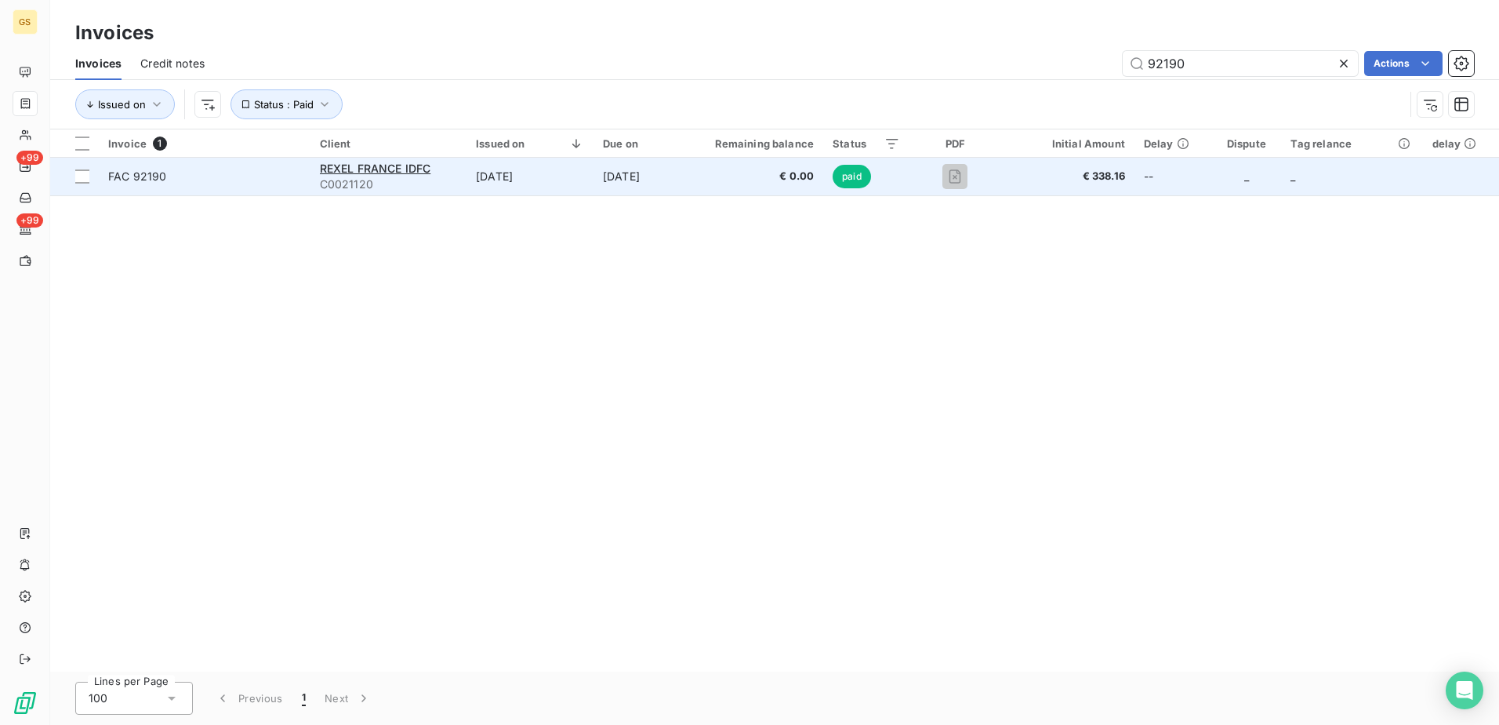
drag, startPoint x: 943, startPoint y: 243, endPoint x: 864, endPoint y: 165, distance: 111.4
click at [942, 243] on div "Invoice 1 Client Issued on Due on Remaining balance Status PDF Initial Amount D…" at bounding box center [774, 400] width 1449 height 542
click at [681, 174] on td "[DATE]" at bounding box center [638, 177] width 88 height 38
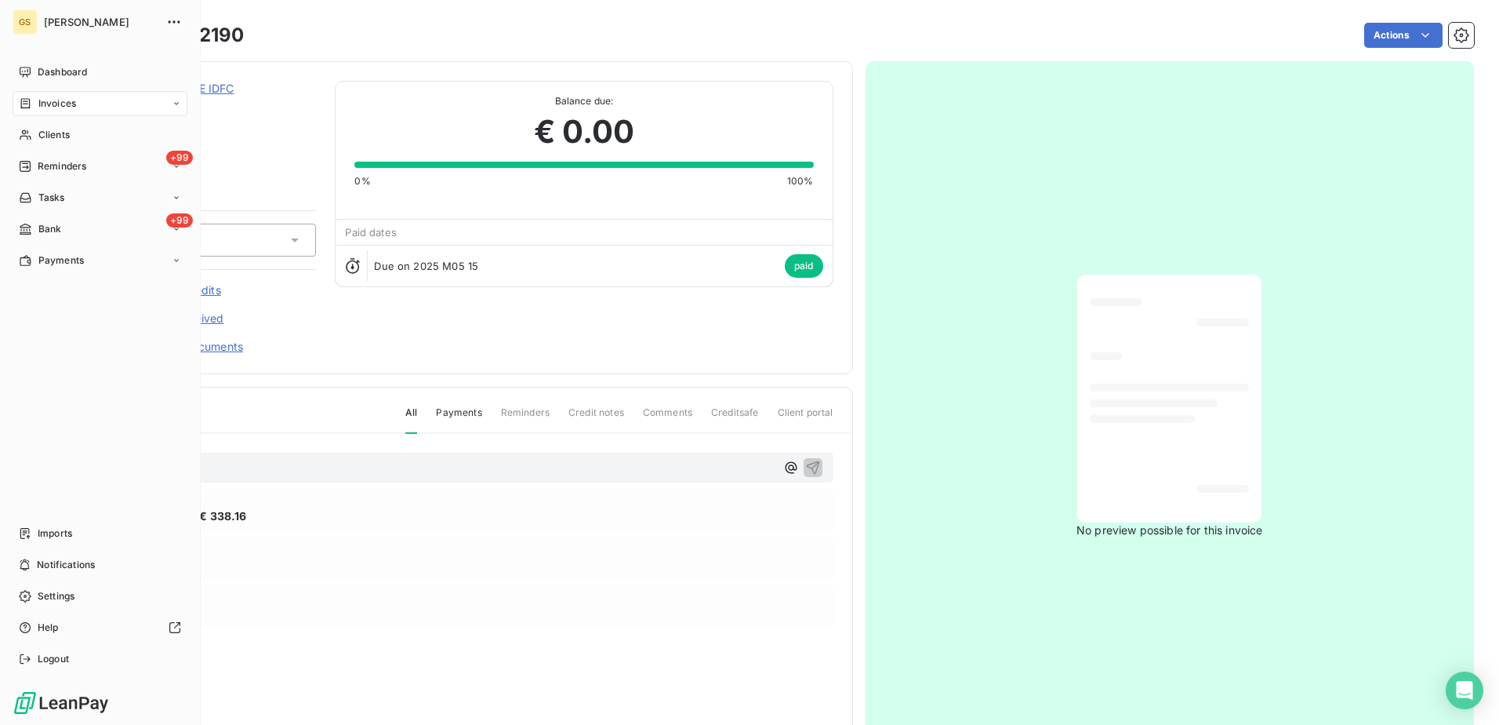
click at [51, 104] on span "Invoices" at bounding box center [57, 103] width 38 height 14
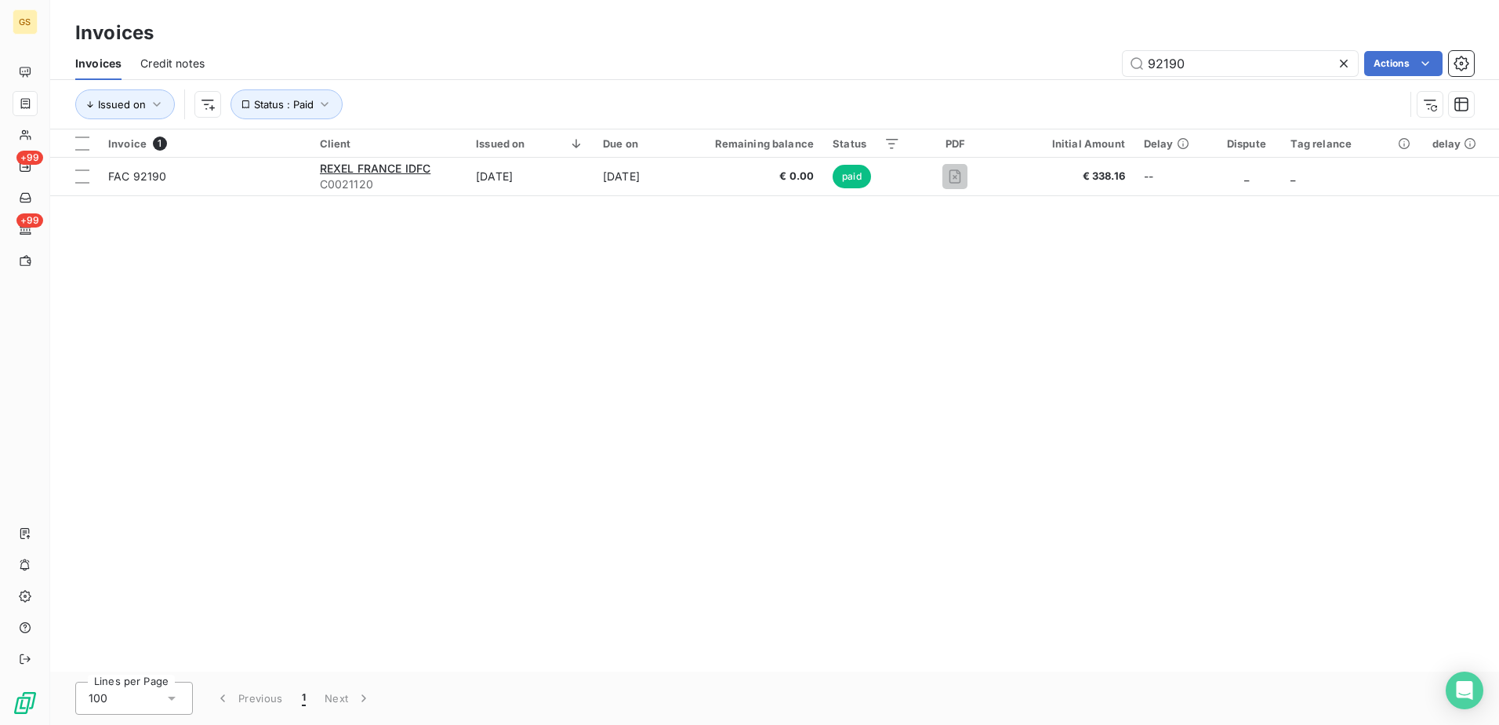
click at [1025, 67] on div "92190 Actions" at bounding box center [848, 63] width 1251 height 25
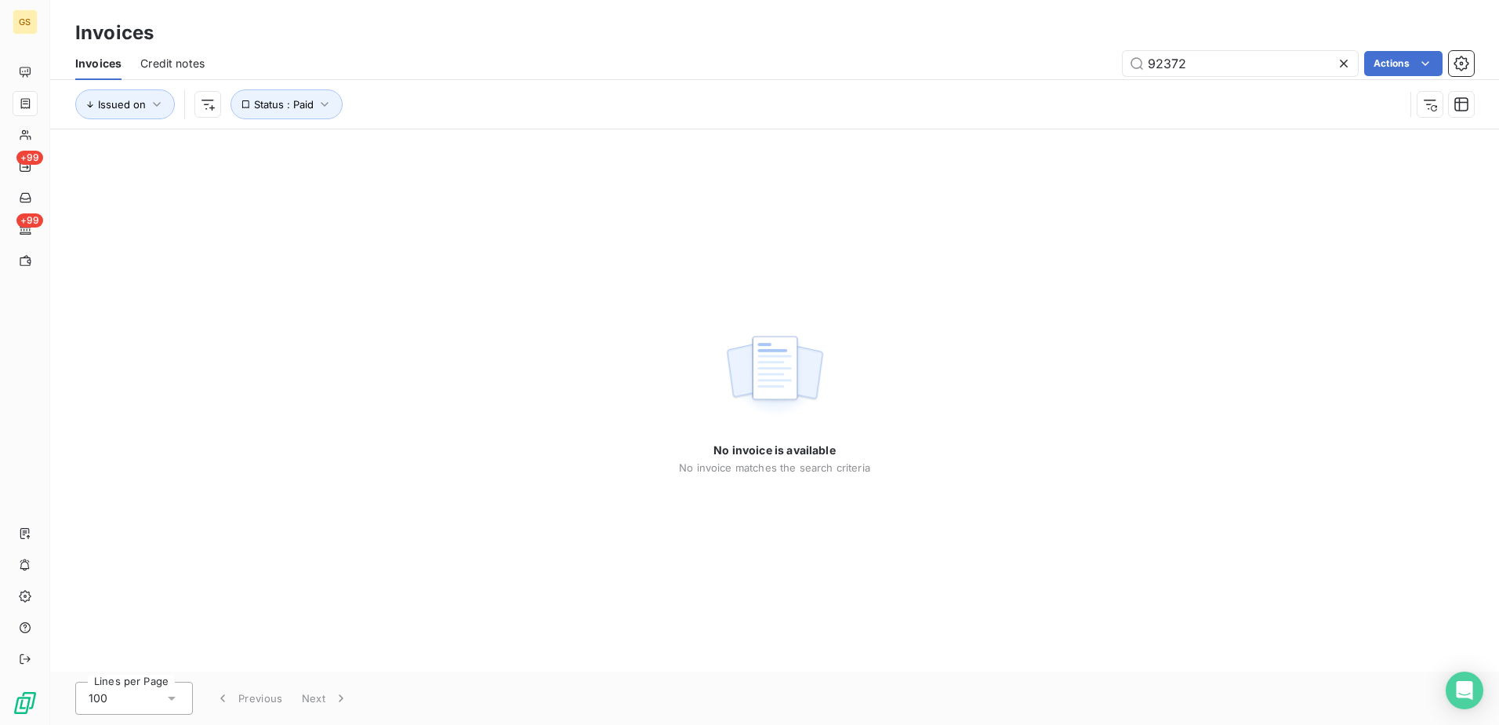
click at [880, 245] on div "No invoice is available No invoice matches the search criteria" at bounding box center [774, 400] width 1449 height 542
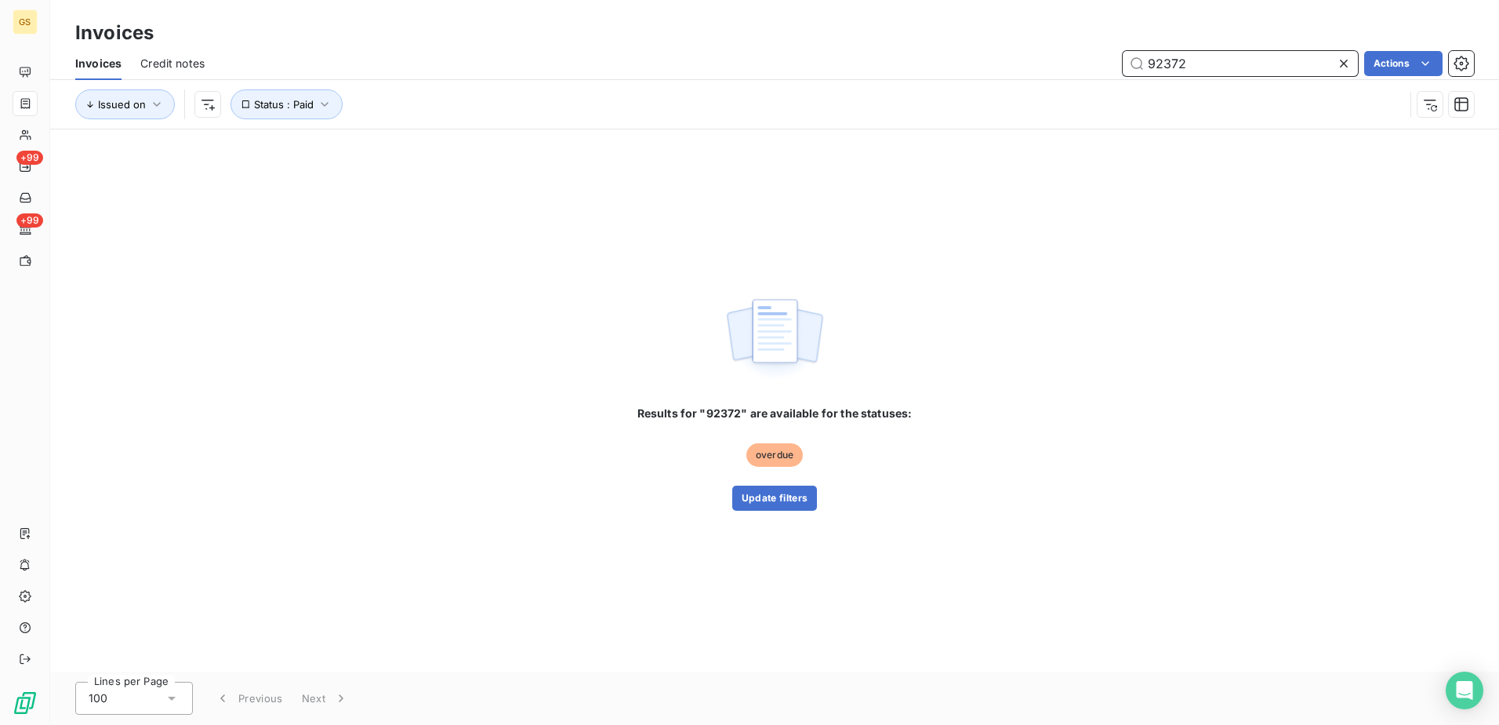
drag, startPoint x: 1237, startPoint y: 67, endPoint x: 937, endPoint y: 67, distance: 300.3
click at [950, 67] on div "92372 Actions" at bounding box center [848, 63] width 1251 height 25
paste input "1871"
type input "91871"
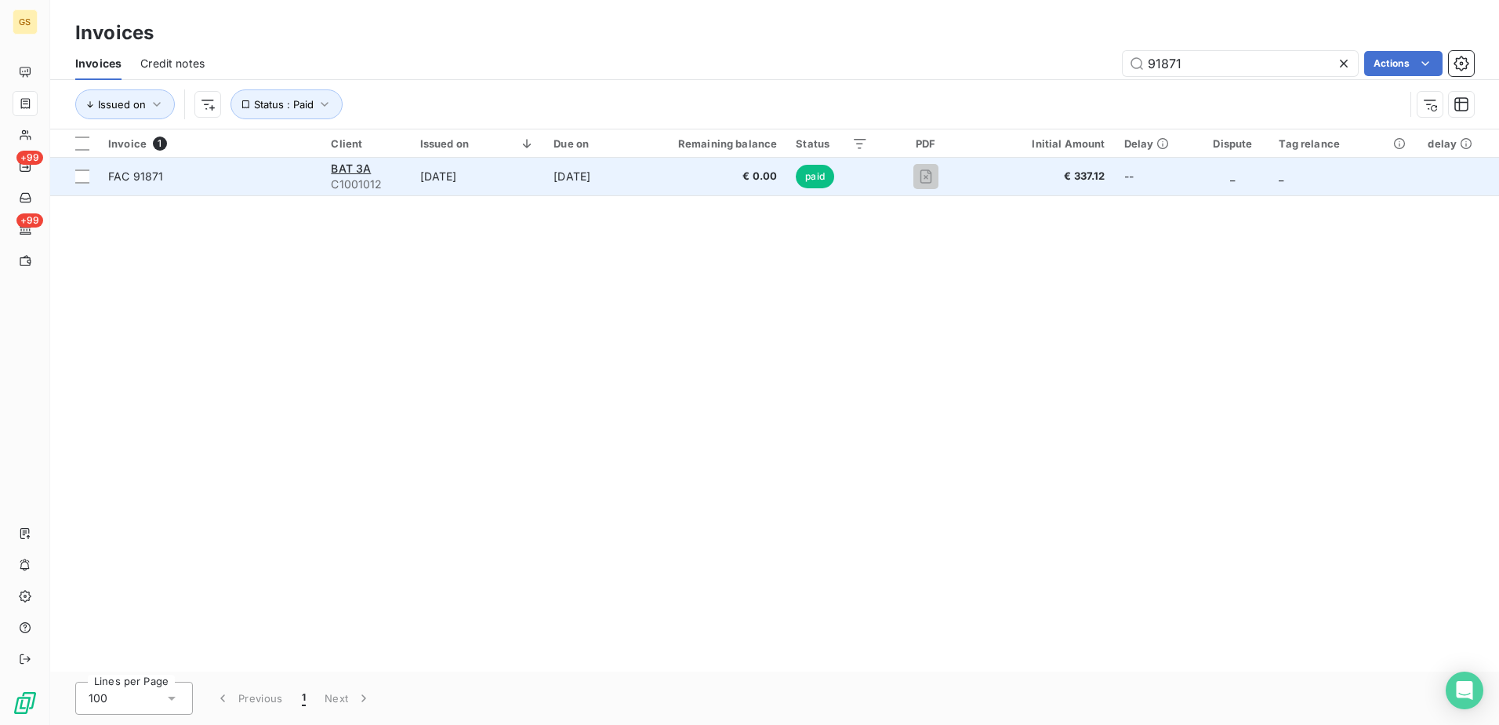
click at [608, 177] on td "[DATE]" at bounding box center [590, 177] width 93 height 38
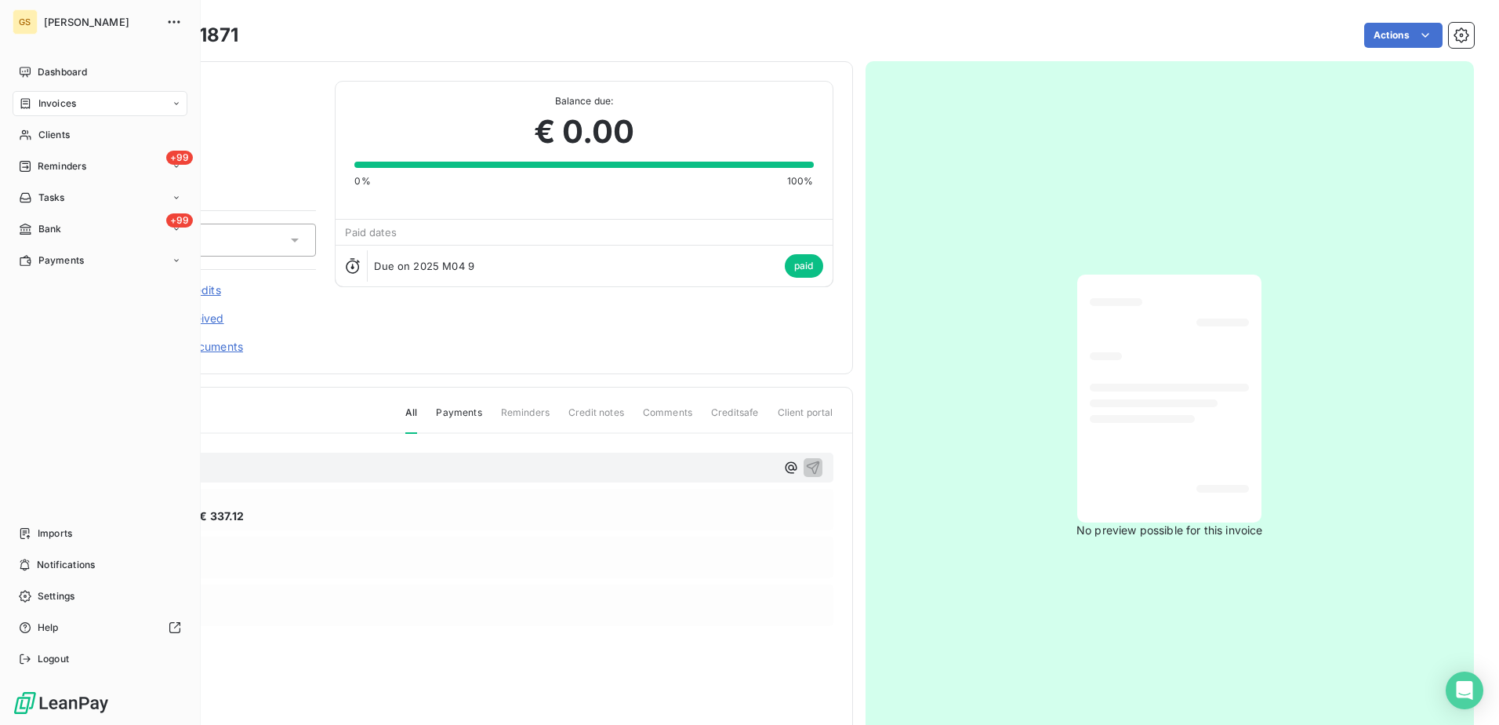
click at [67, 99] on span "Invoices" at bounding box center [57, 103] width 38 height 14
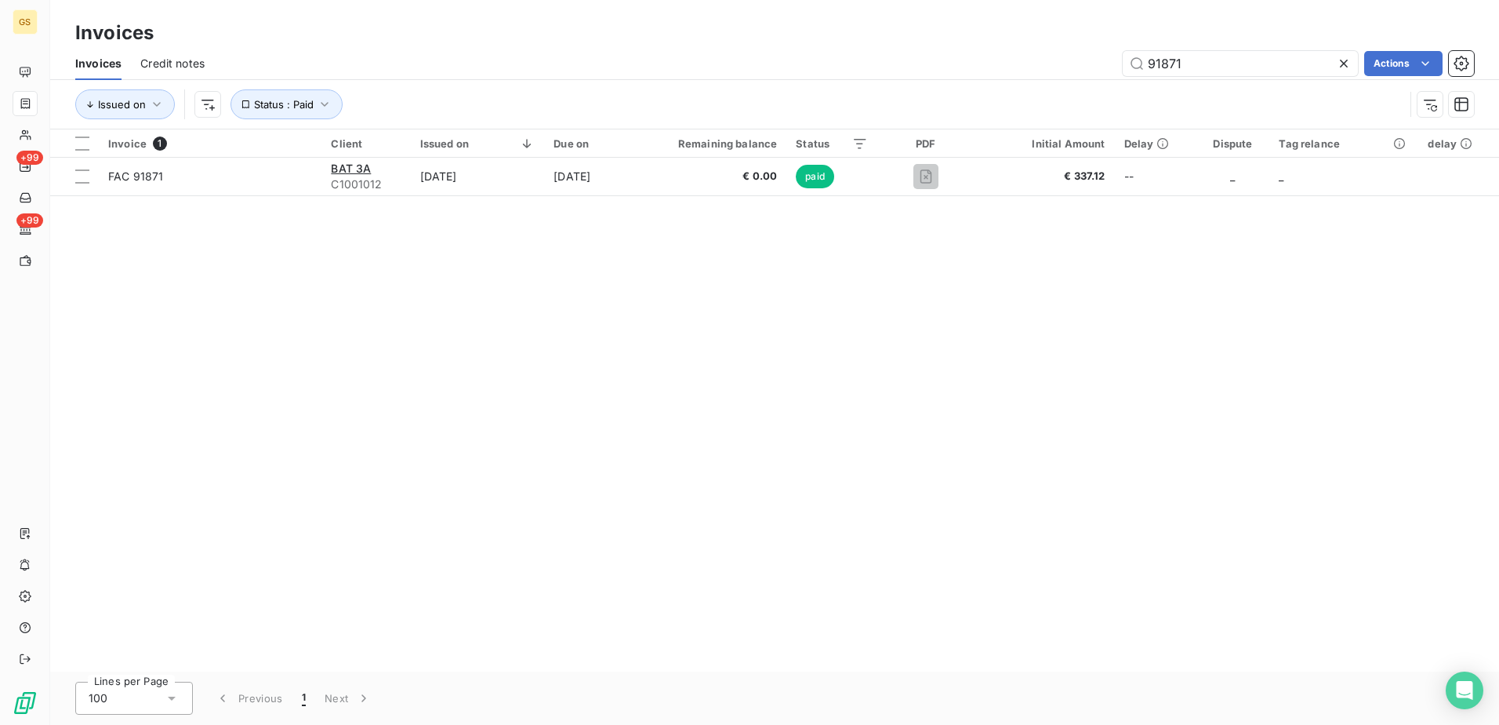
drag, startPoint x: 1180, startPoint y: 53, endPoint x: 1026, endPoint y: 60, distance: 154.6
click at [1026, 60] on div "91871 Actions" at bounding box center [848, 63] width 1251 height 25
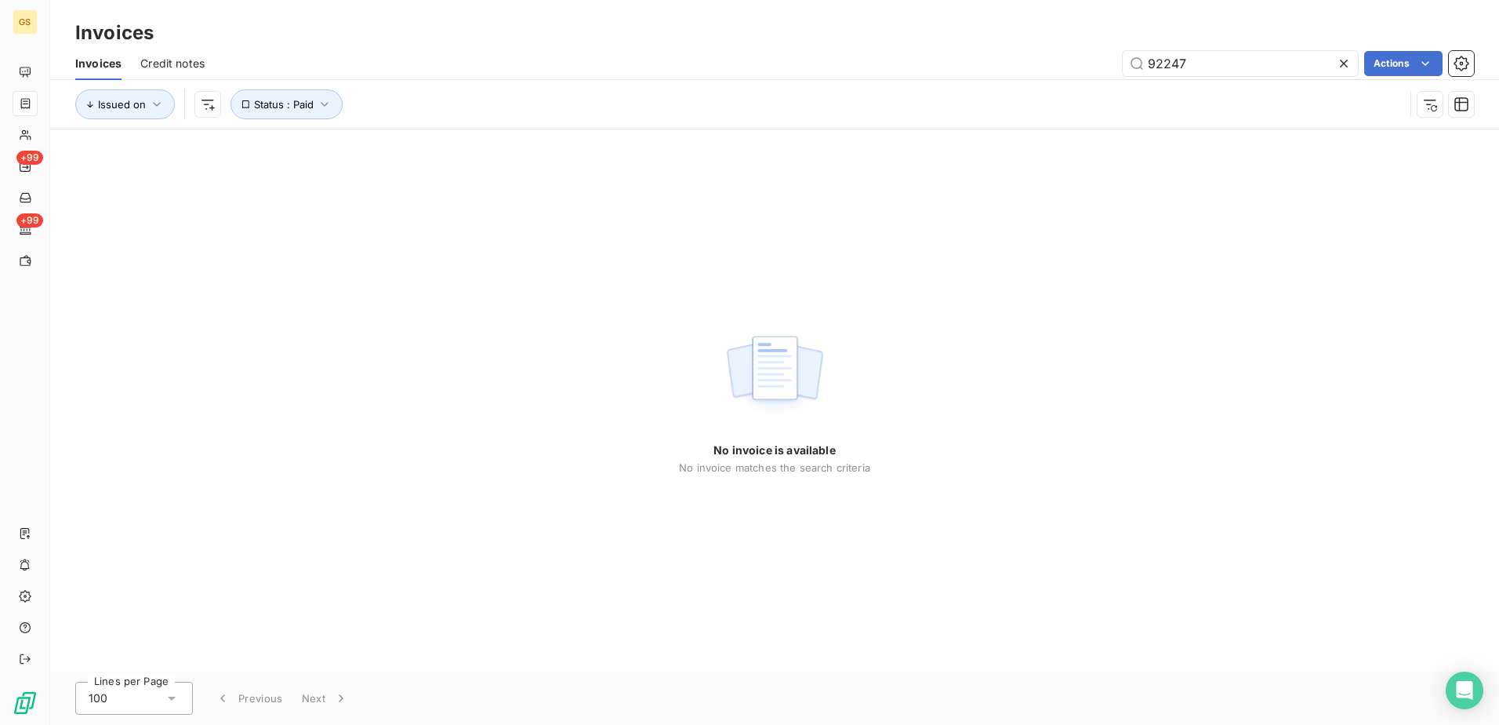
click at [948, 293] on div "No invoice is available No invoice matches the search criteria" at bounding box center [774, 400] width 1449 height 542
drag, startPoint x: 1202, startPoint y: 63, endPoint x: 1014, endPoint y: 66, distance: 188.2
click at [1020, 66] on div "92247 Actions" at bounding box center [848, 63] width 1251 height 25
paste input "09"
click at [955, 321] on div "No invoice is available No invoice matches the search criteria" at bounding box center [774, 400] width 1449 height 542
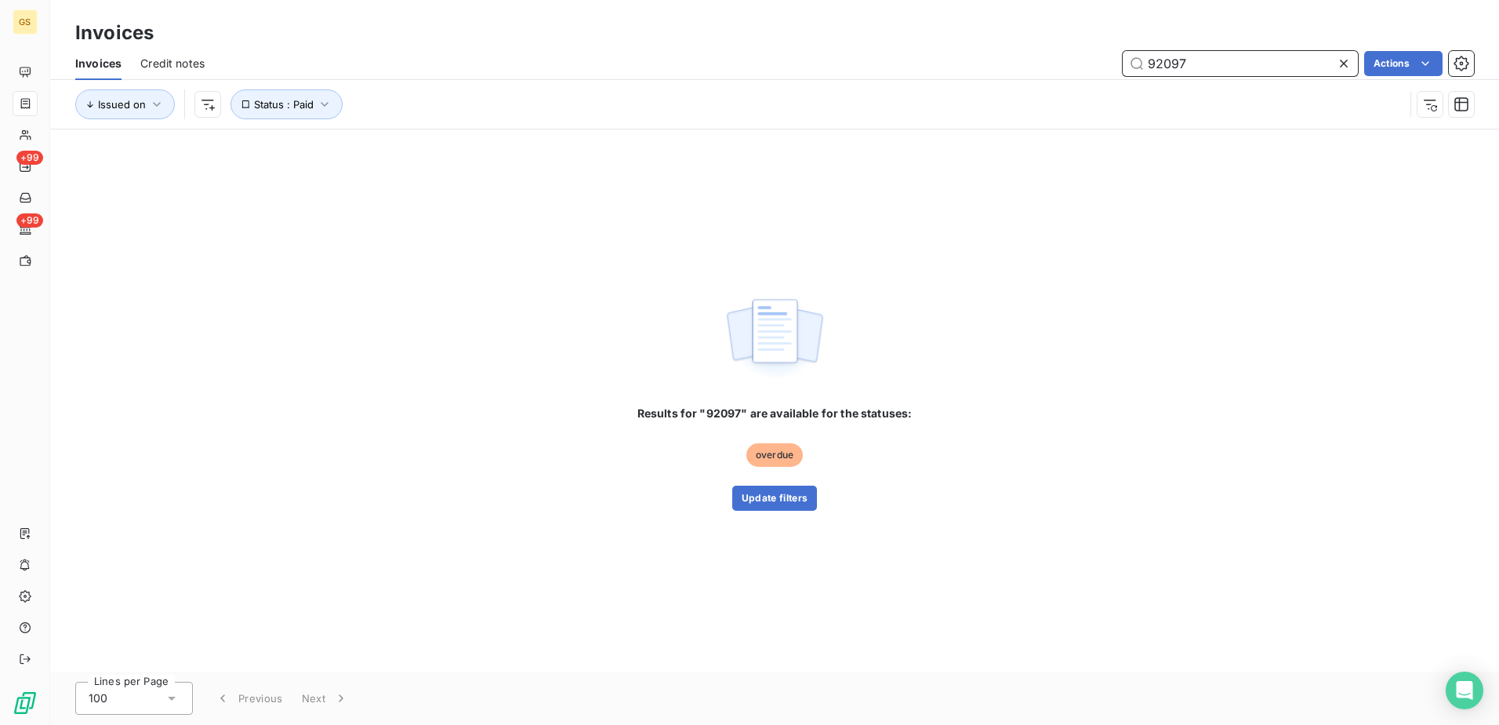
drag, startPoint x: 1099, startPoint y: 68, endPoint x: 928, endPoint y: 70, distance: 171.7
click at [928, 70] on div "92097 Actions" at bounding box center [848, 63] width 1251 height 25
drag, startPoint x: 928, startPoint y: 70, endPoint x: 1243, endPoint y: 56, distance: 315.5
click at [1243, 56] on input "92097" at bounding box center [1240, 63] width 235 height 25
drag, startPoint x: 1230, startPoint y: 62, endPoint x: 1071, endPoint y: 69, distance: 158.6
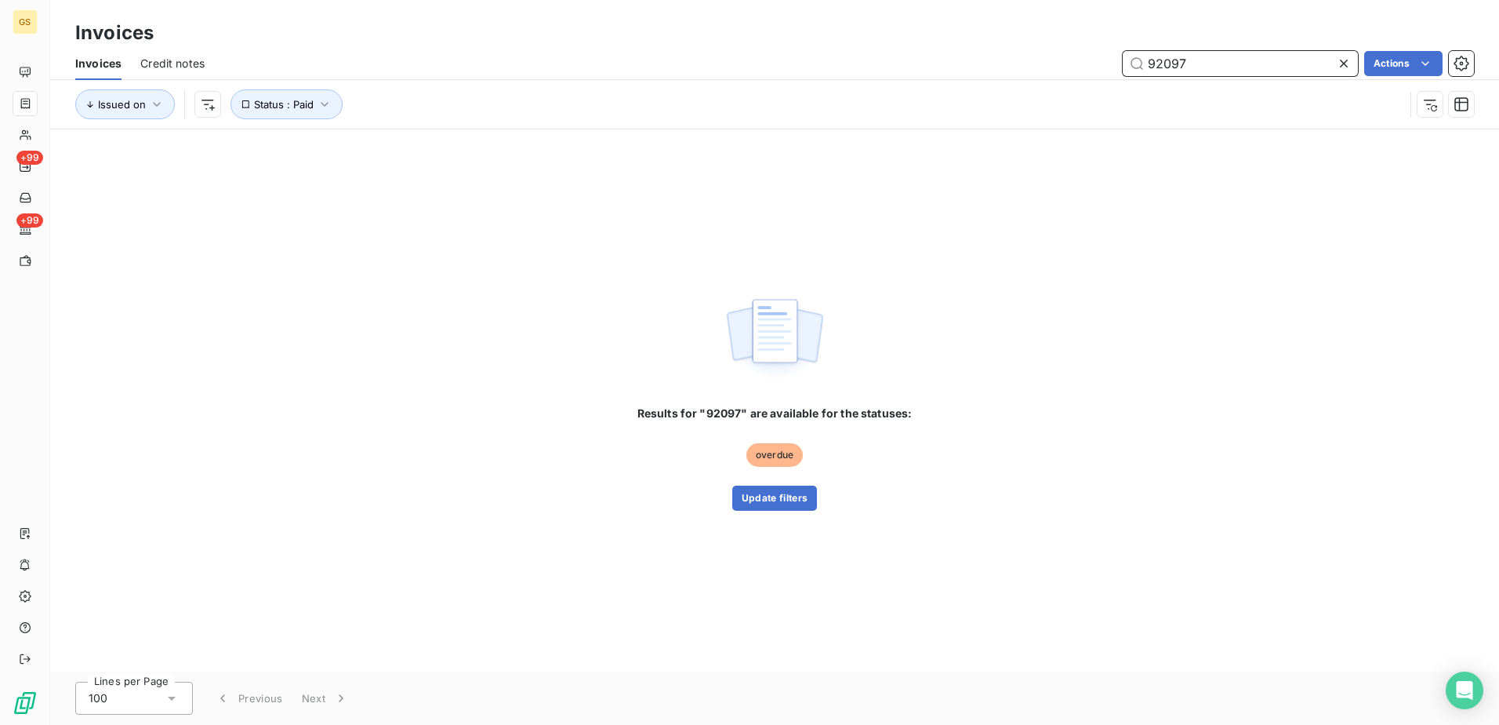
click at [1071, 69] on div "92097 Actions" at bounding box center [848, 63] width 1251 height 25
paste input "03"
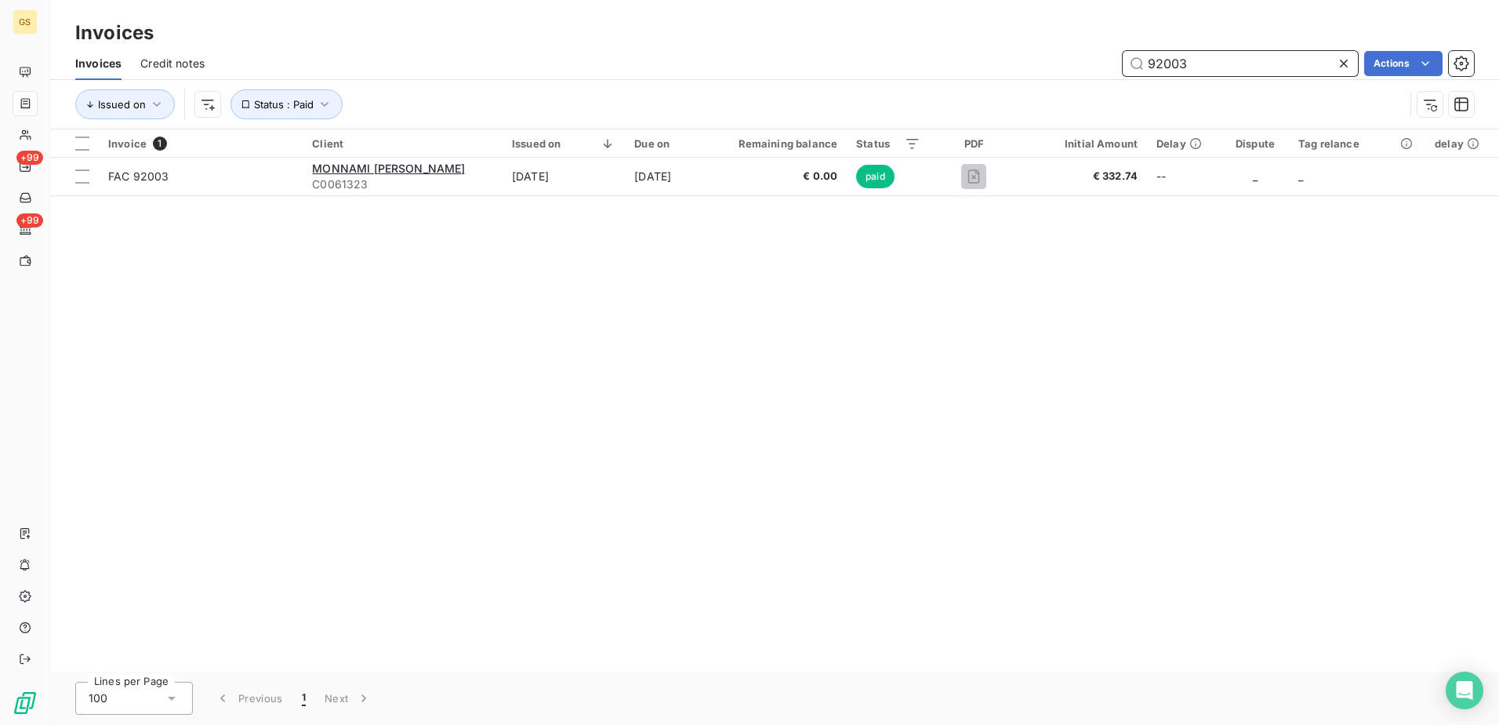
type input "92003"
click at [1075, 246] on div "Invoice 1 Client Issued on Due on Remaining balance Status PDF Initial Amount D…" at bounding box center [774, 400] width 1449 height 542
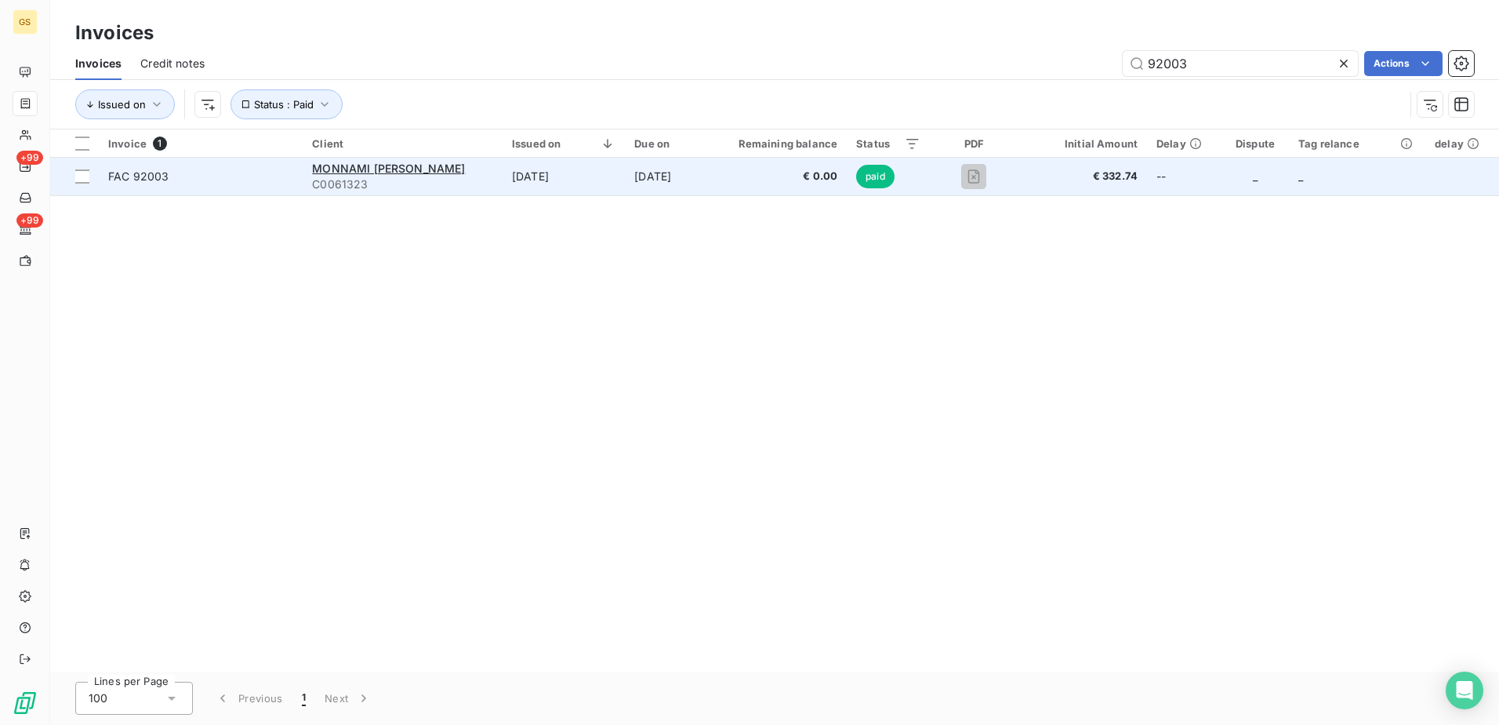
click at [662, 174] on td "[DATE]" at bounding box center [667, 177] width 85 height 38
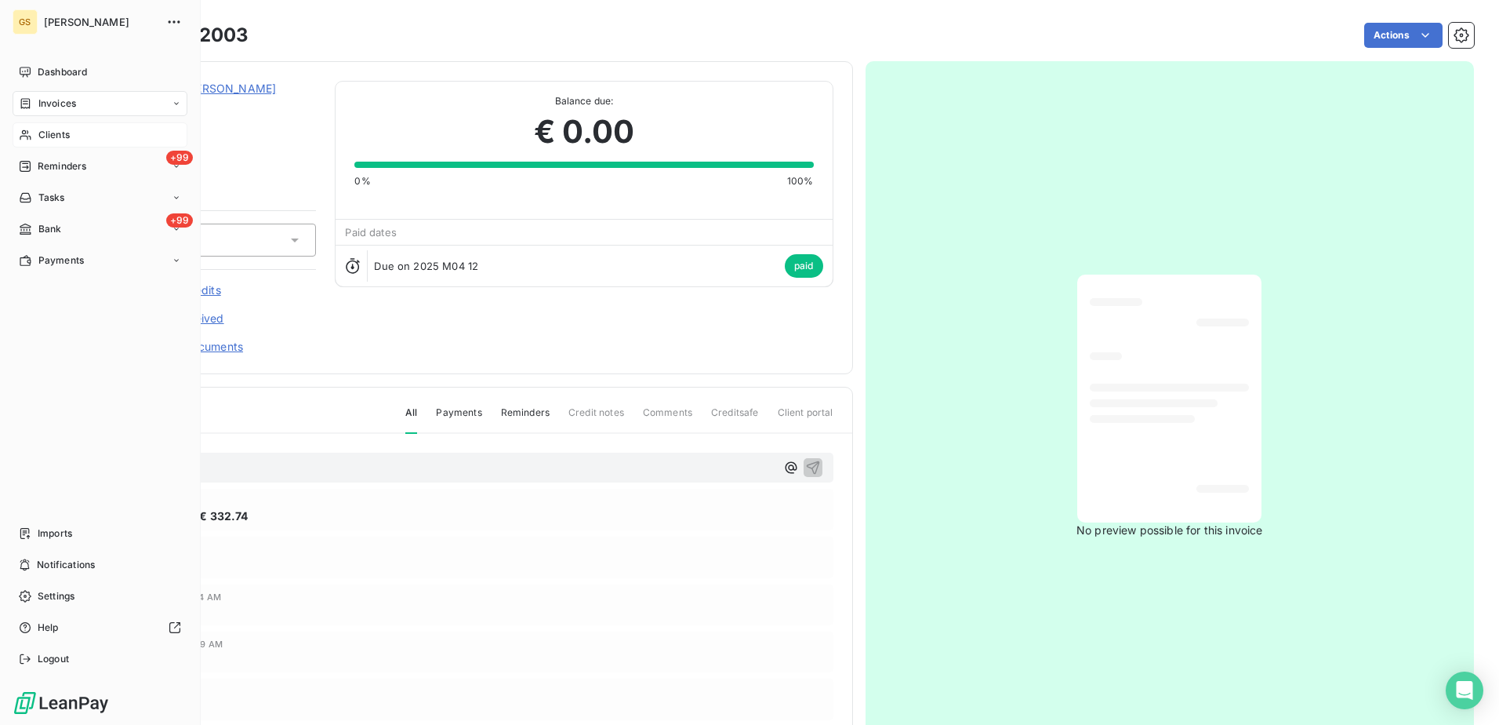
drag, startPoint x: 68, startPoint y: 114, endPoint x: 69, endPoint y: 129, distance: 14.1
click at [68, 114] on div "Invoices" at bounding box center [100, 103] width 175 height 25
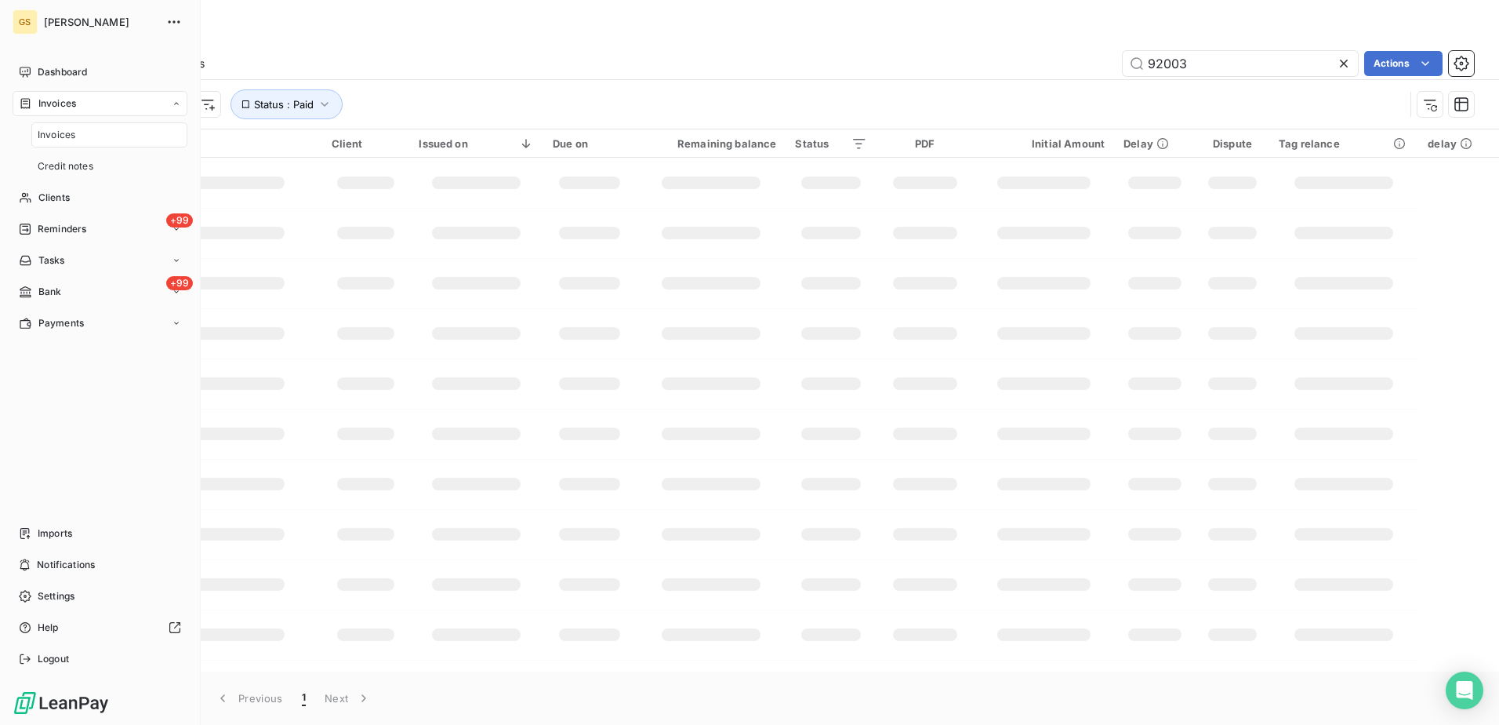
click at [69, 132] on span "Invoices" at bounding box center [57, 135] width 38 height 14
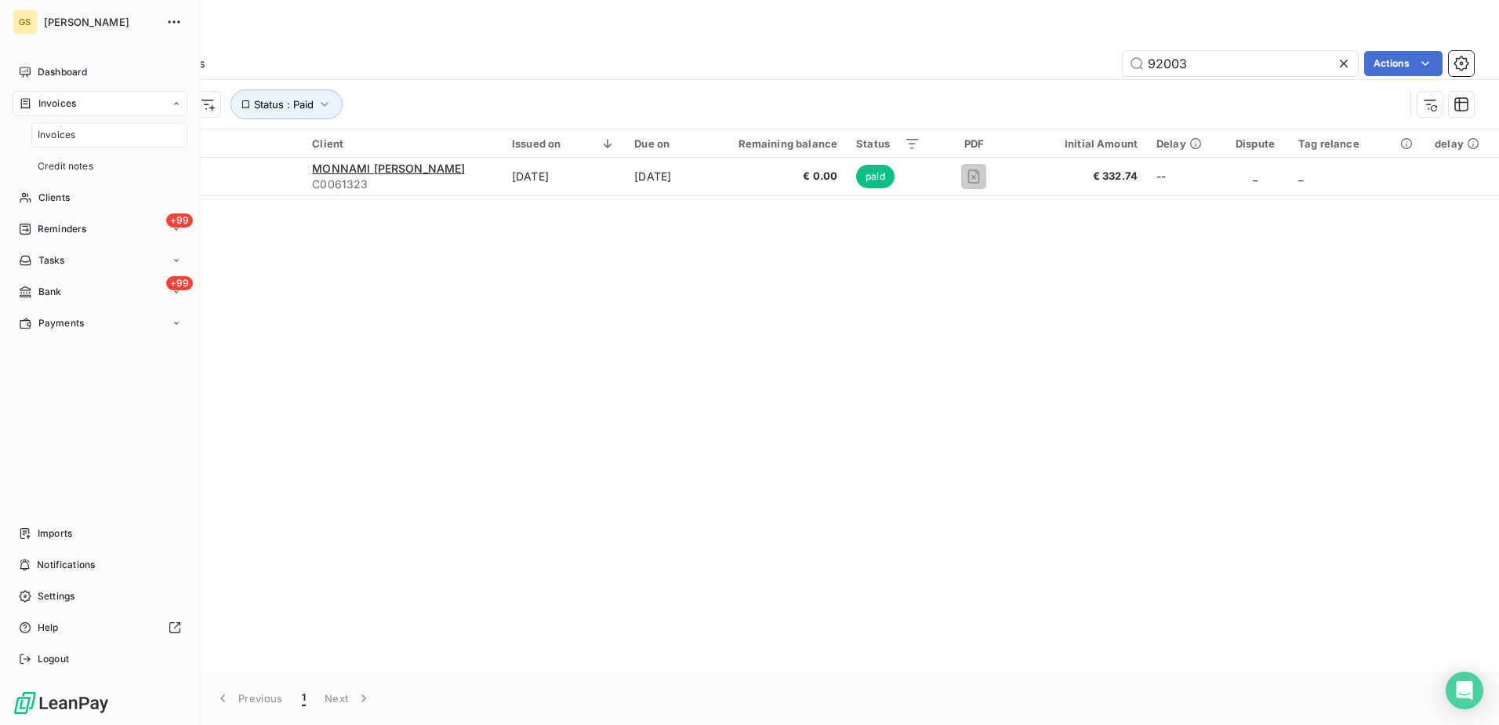
click at [72, 114] on div "Invoices" at bounding box center [100, 103] width 175 height 25
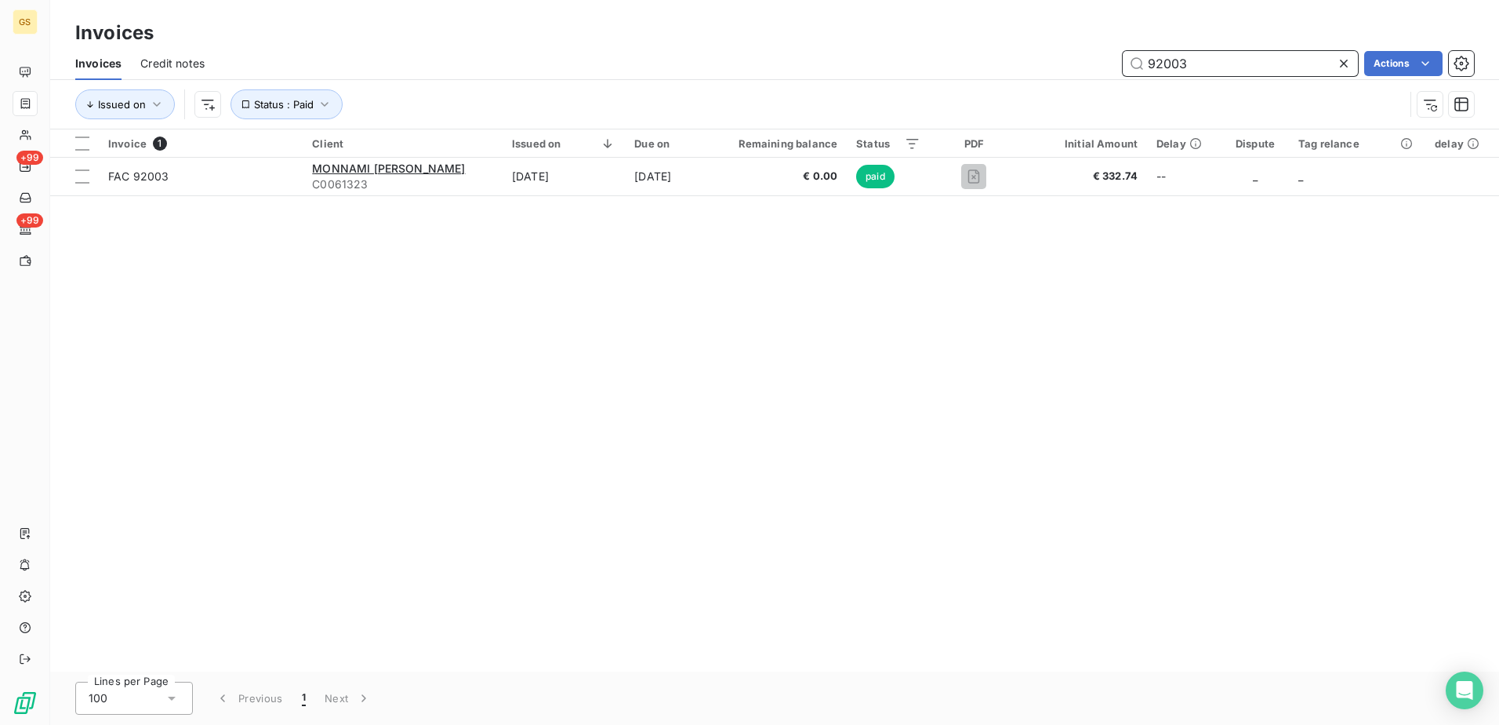
drag, startPoint x: 1203, startPoint y: 59, endPoint x: 882, endPoint y: 65, distance: 320.8
click at [882, 65] on div "92003 Actions" at bounding box center [848, 63] width 1251 height 25
paste input "302"
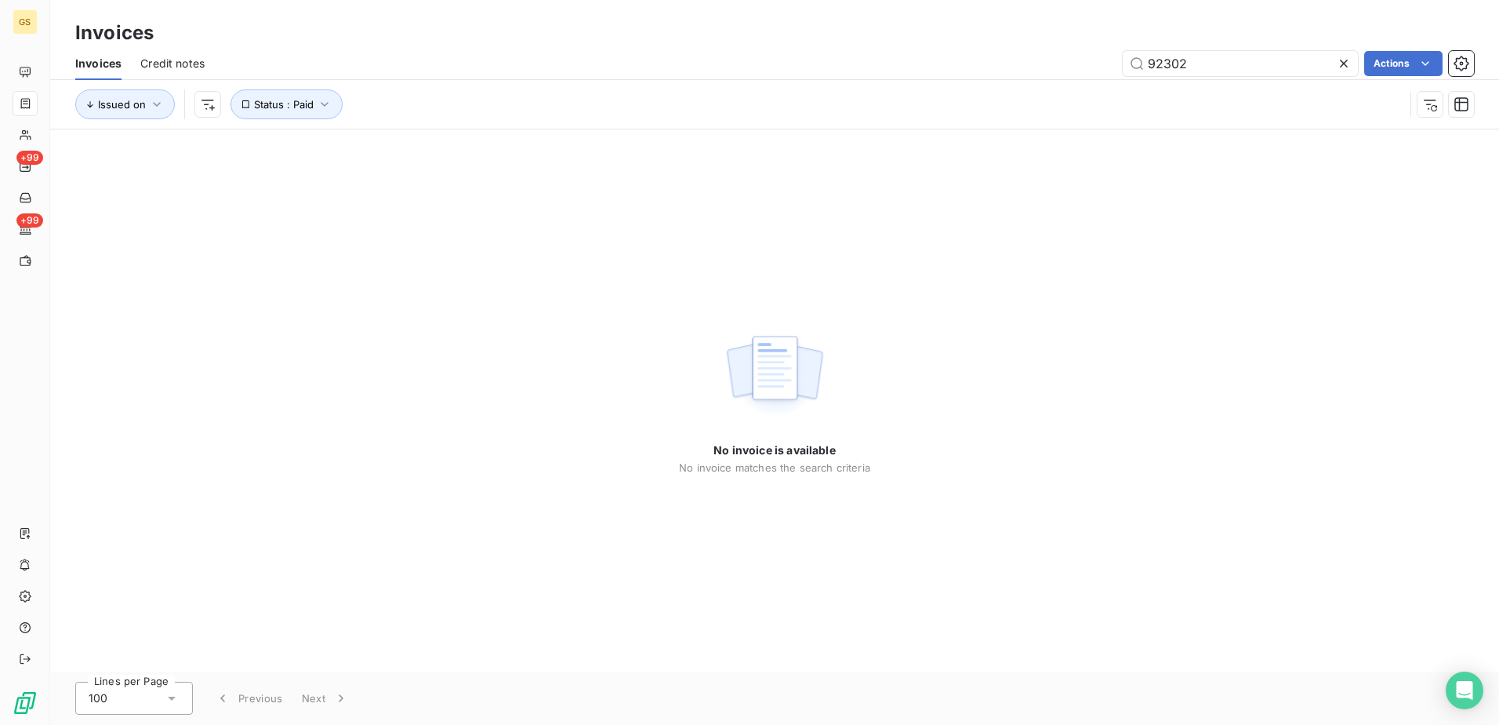
click at [926, 390] on div "No invoice is available No invoice matches the search criteria" at bounding box center [774, 400] width 1449 height 542
drag, startPoint x: 1174, startPoint y: 70, endPoint x: 1004, endPoint y: 72, distance: 170.2
click at [1004, 72] on div "92302 Actions" at bounding box center [848, 63] width 1251 height 25
paste input "78"
click at [1000, 292] on div "No invoice is available No invoice matches the search criteria" at bounding box center [774, 400] width 1449 height 542
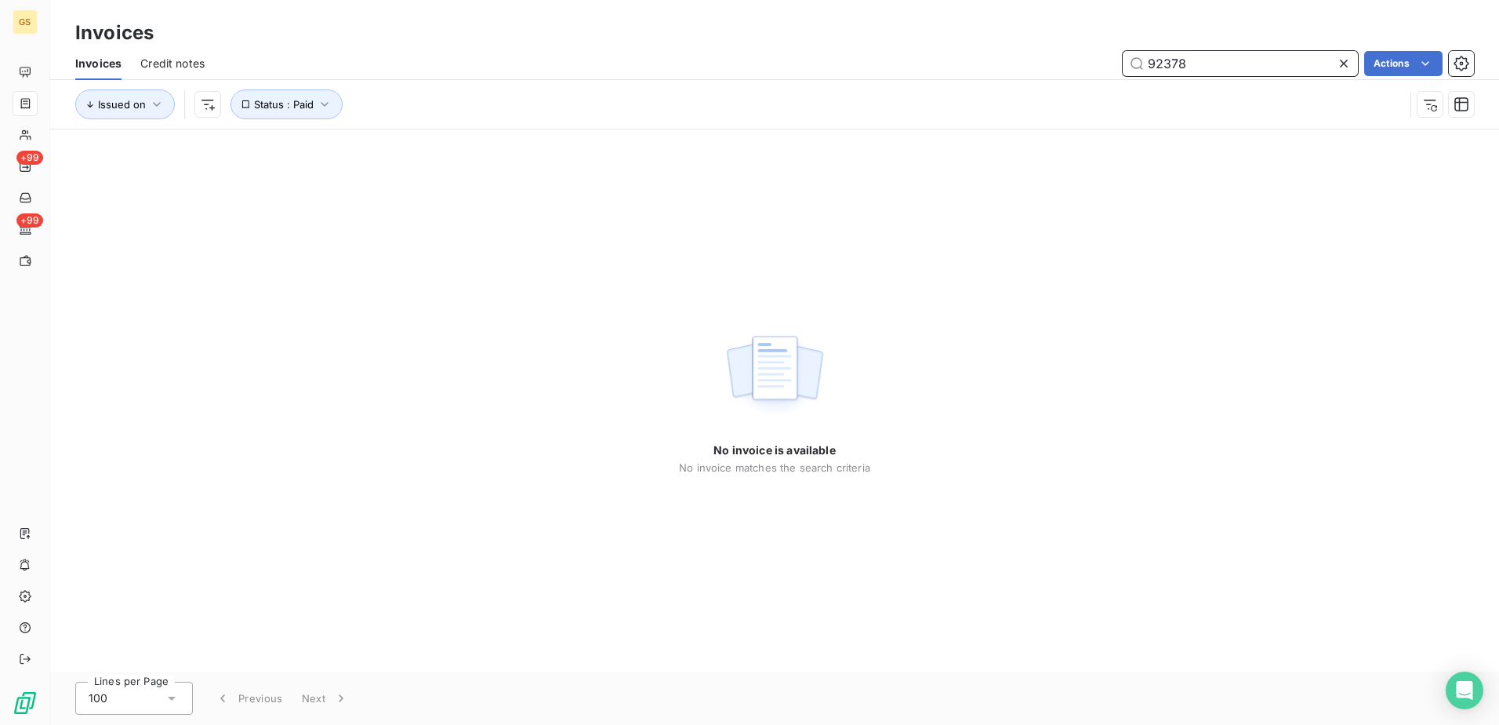
drag, startPoint x: 1189, startPoint y: 73, endPoint x: 1051, endPoint y: 80, distance: 138.2
click at [1059, 79] on div "Invoices Credit notes 92378 Actions" at bounding box center [774, 63] width 1449 height 33
paste input "36"
click at [1043, 314] on div "No invoice is available No invoice matches the search criteria" at bounding box center [774, 400] width 1449 height 542
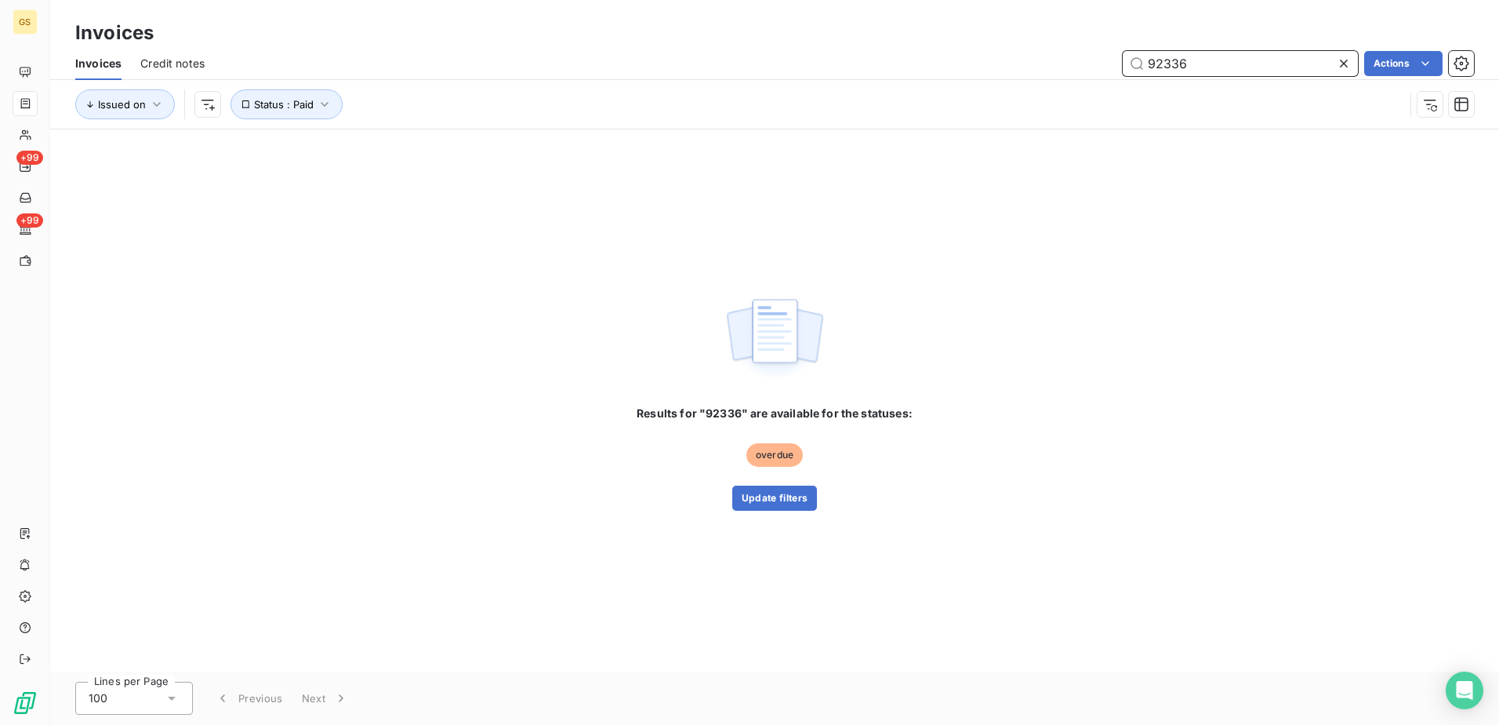
drag, startPoint x: 1215, startPoint y: 67, endPoint x: 999, endPoint y: 70, distance: 216.4
click at [1004, 69] on div "92336 Actions" at bounding box center [848, 63] width 1251 height 25
paste input "1710"
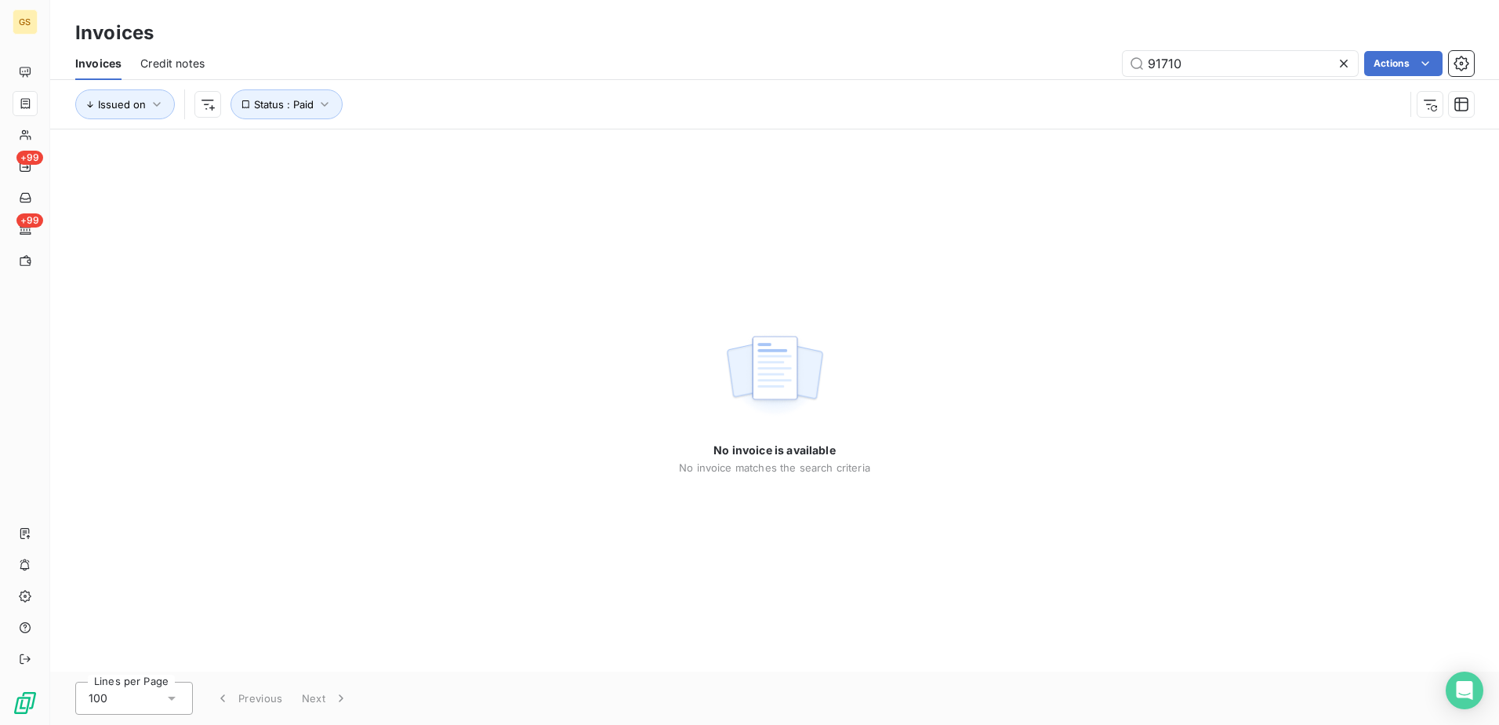
click at [982, 336] on div "No invoice is available No invoice matches the search criteria" at bounding box center [774, 400] width 1449 height 542
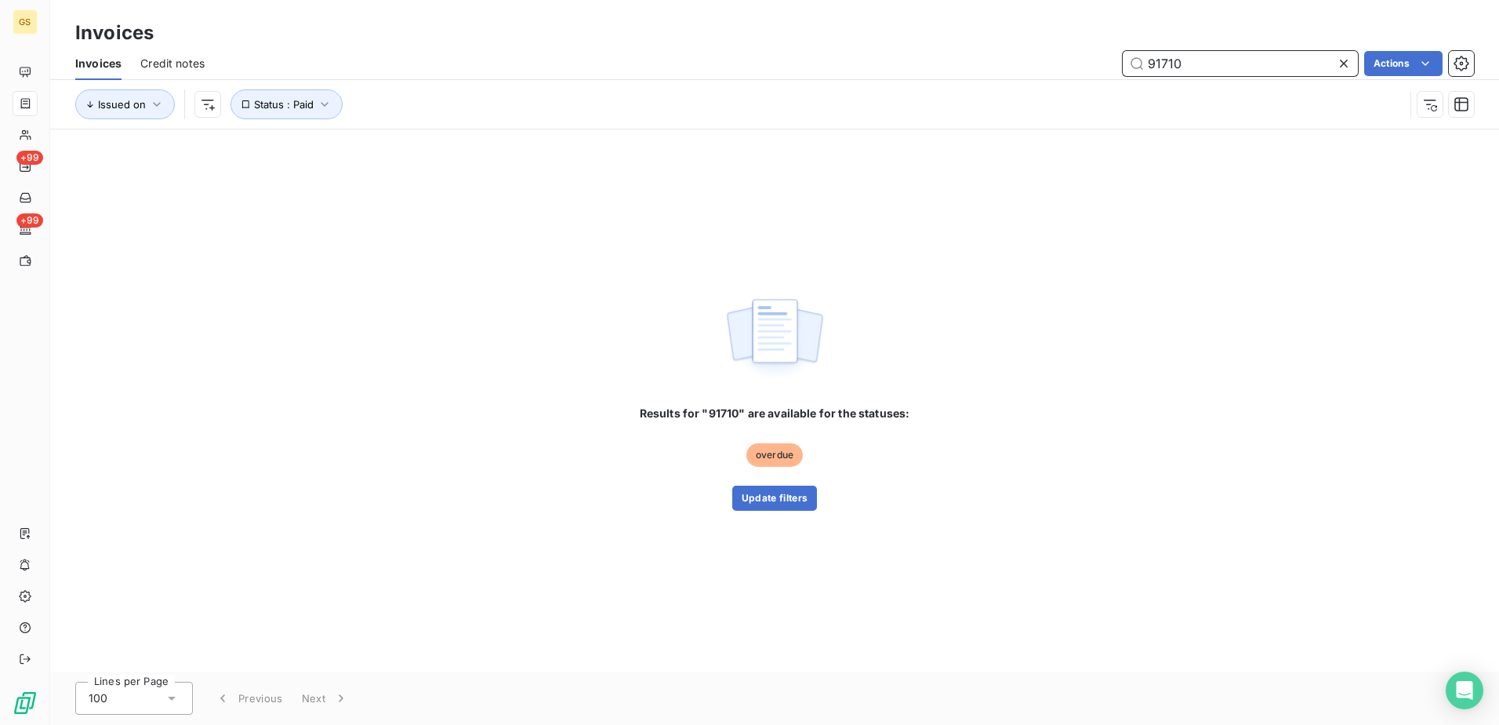
click at [973, 71] on div "91710 Actions" at bounding box center [848, 63] width 1251 height 25
paste input "914"
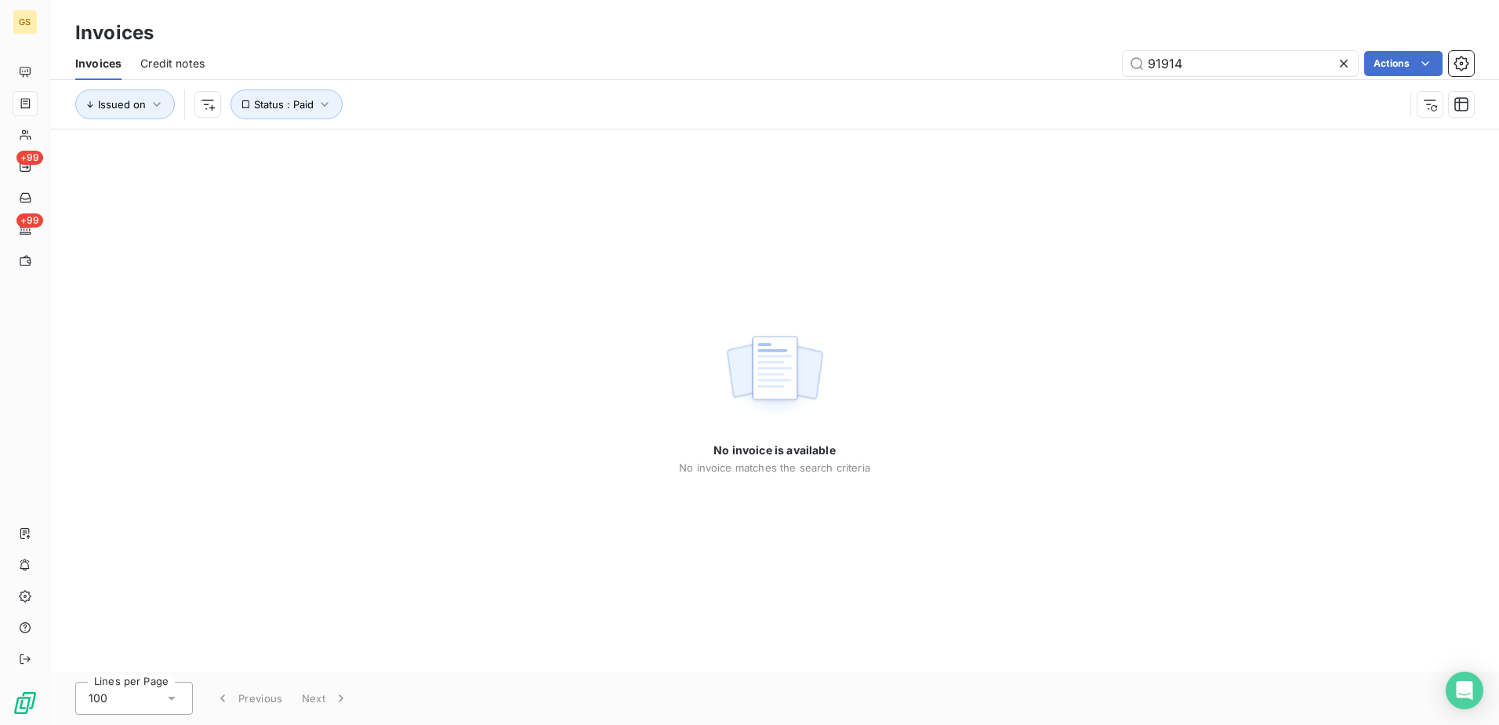
click at [1013, 313] on div "No invoice is available No invoice matches the search criteria" at bounding box center [774, 400] width 1449 height 542
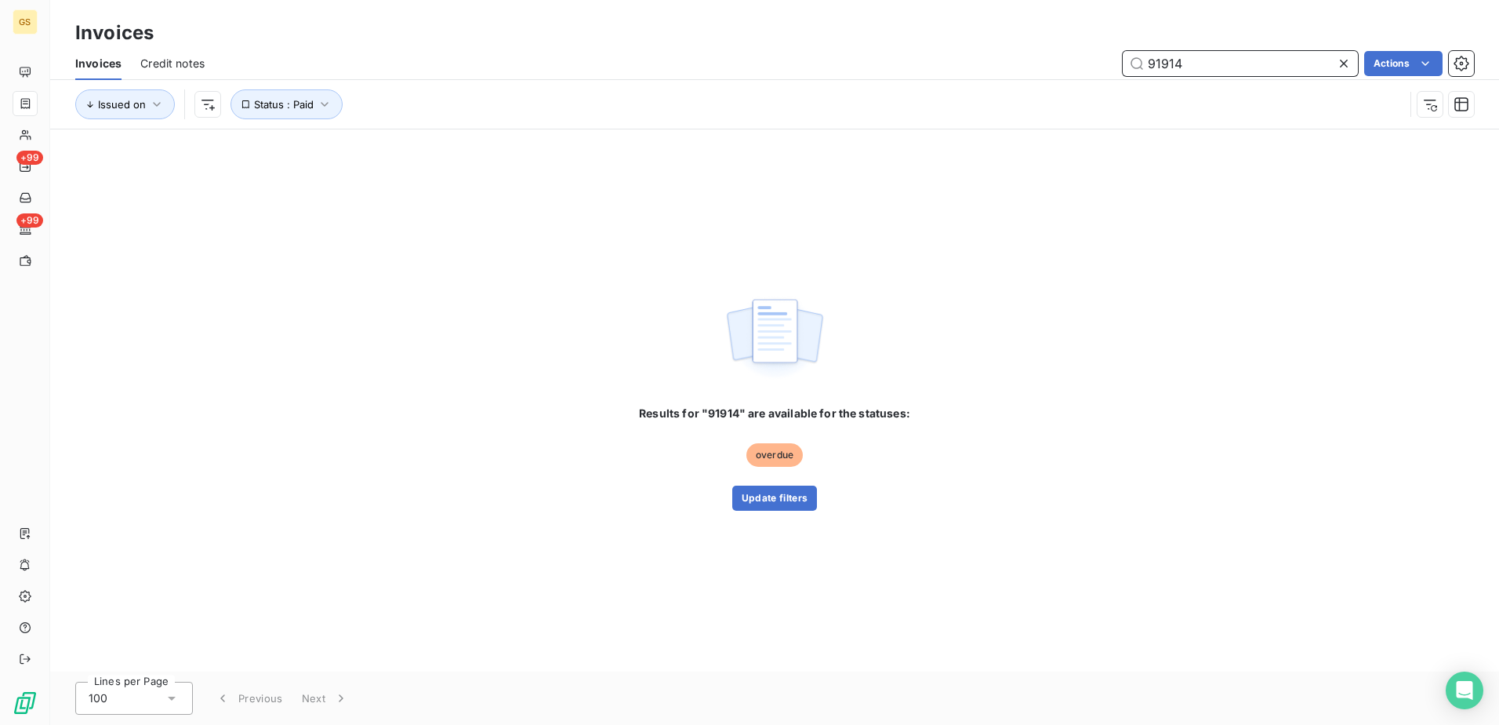
drag, startPoint x: 1210, startPoint y: 67, endPoint x: 983, endPoint y: 90, distance: 228.5
click at [995, 67] on div "91914 Actions" at bounding box center [848, 63] width 1251 height 25
paste input "786"
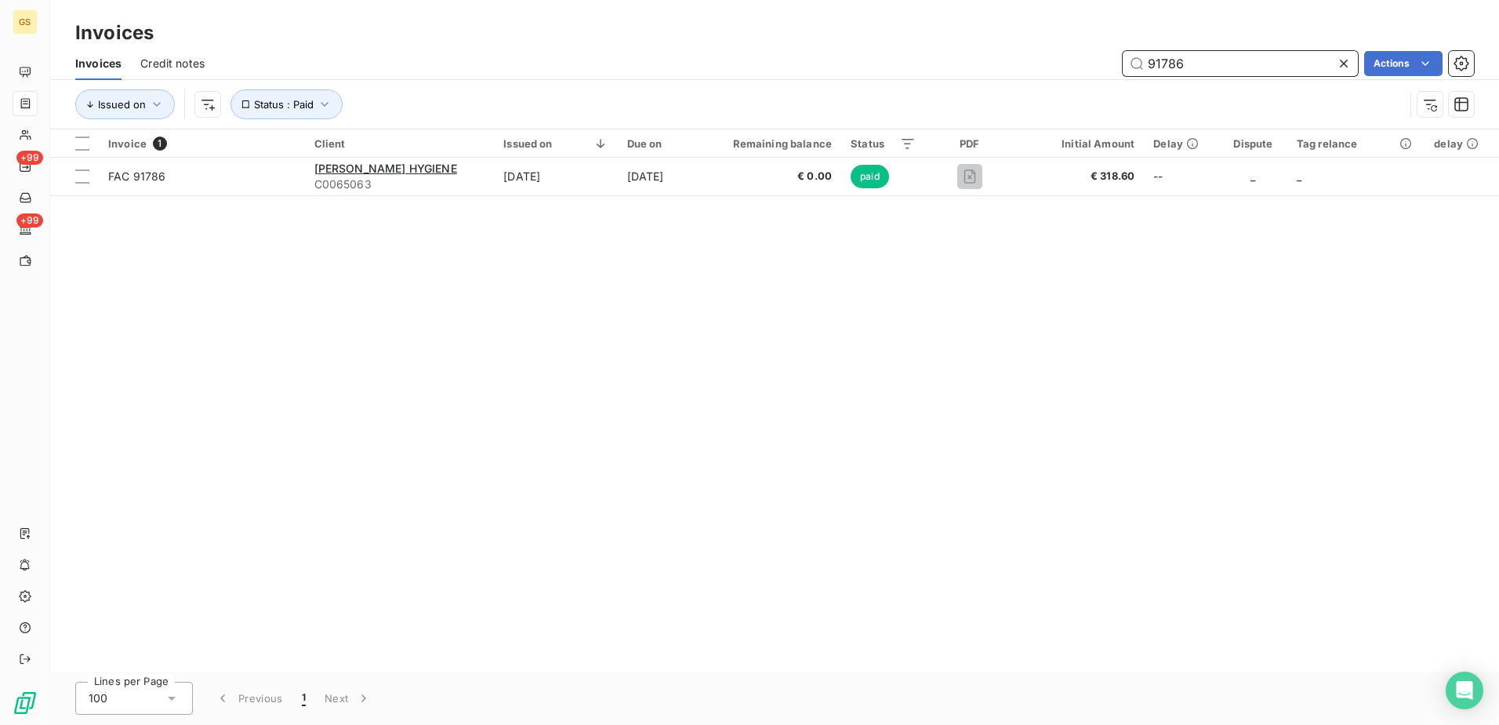
type input "91786"
click at [921, 283] on div "Invoice 1 Client Issued on Due on Remaining balance Status PDF Initial Amount D…" at bounding box center [774, 400] width 1449 height 542
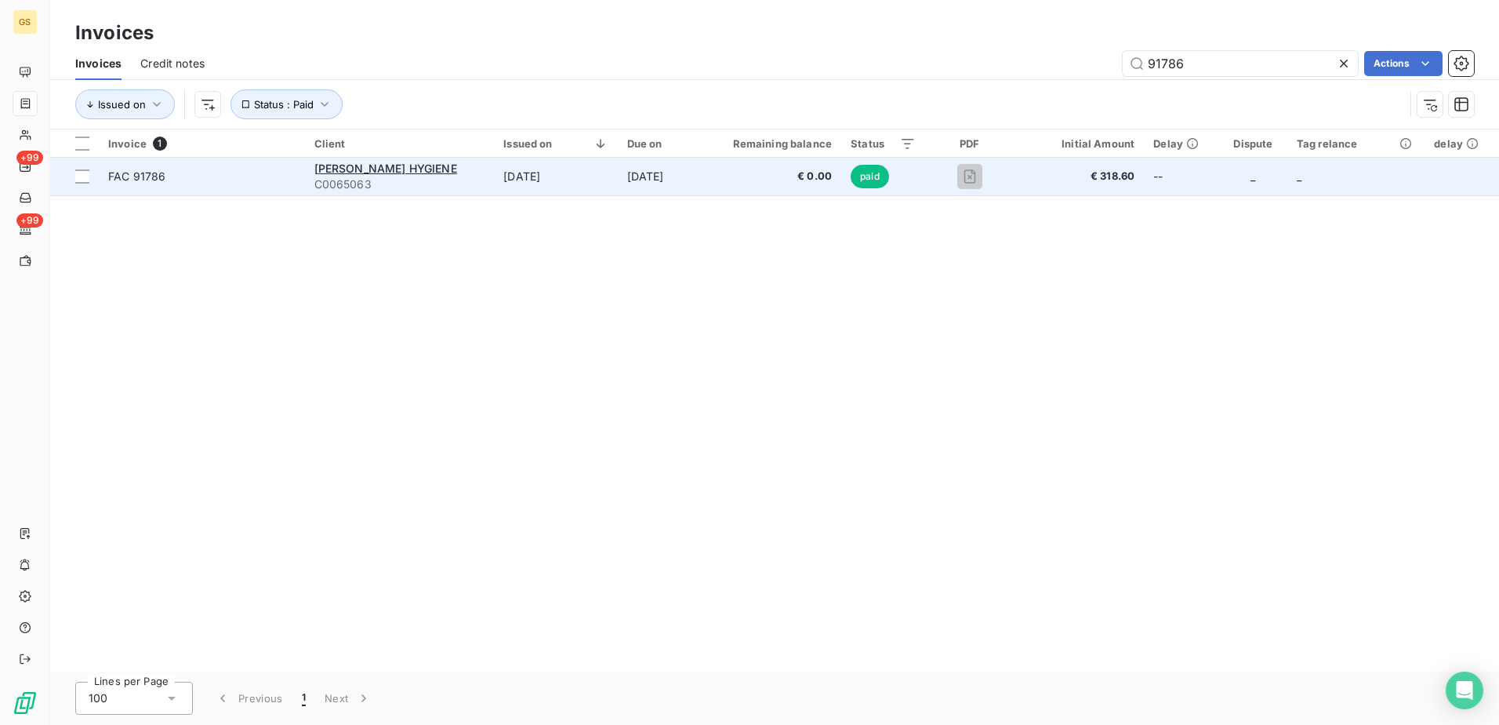
click at [656, 191] on td "[DATE]" at bounding box center [660, 177] width 85 height 38
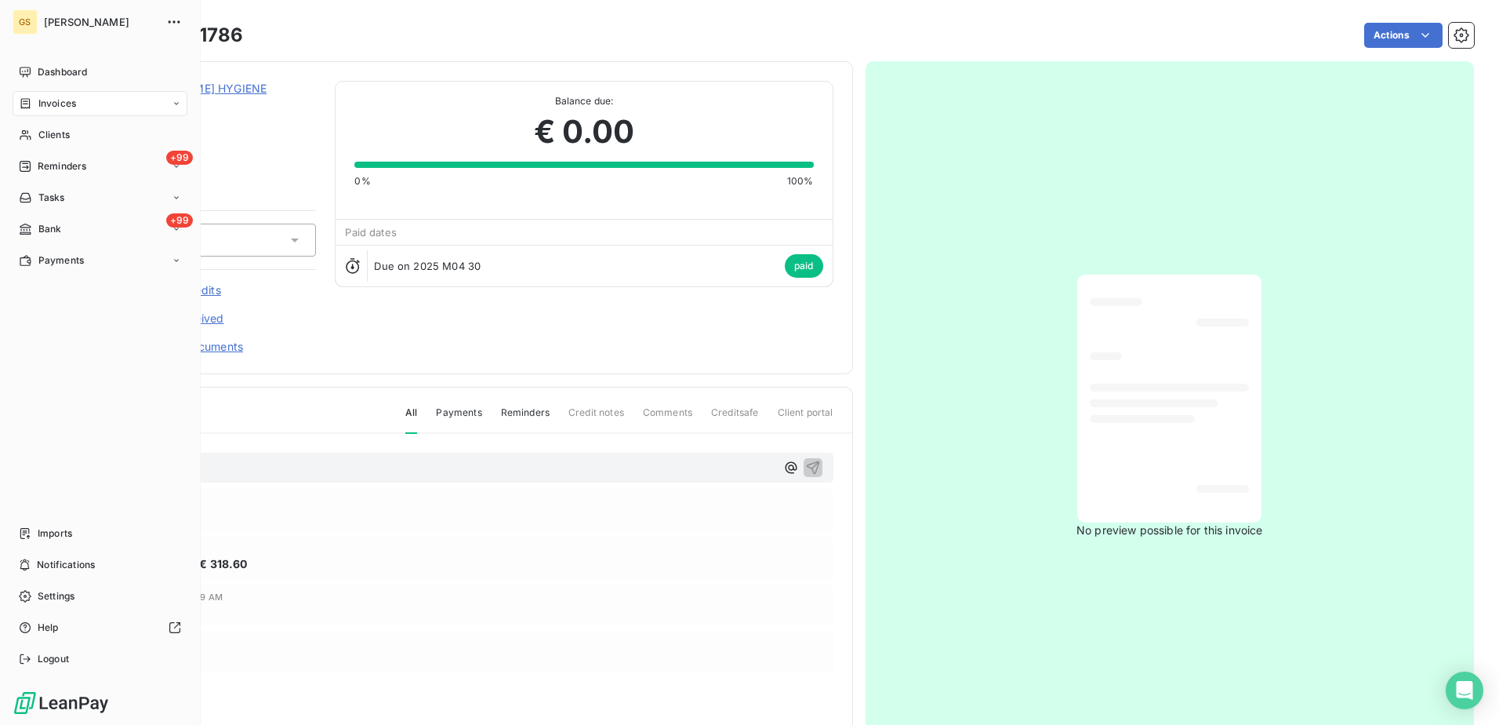
drag, startPoint x: 95, startPoint y: 93, endPoint x: 130, endPoint y: 93, distance: 35.3
click at [95, 93] on div "Invoices" at bounding box center [100, 103] width 175 height 25
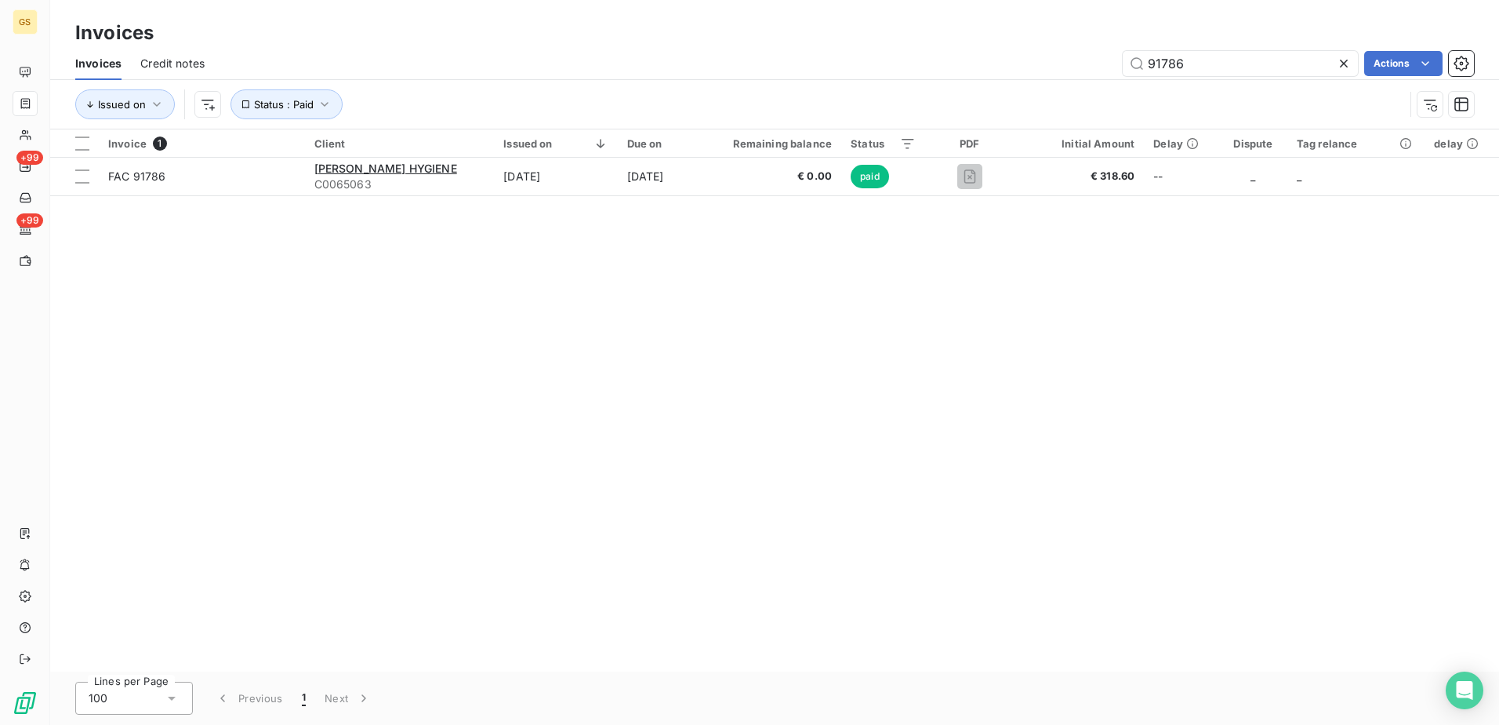
drag, startPoint x: 1201, startPoint y: 71, endPoint x: 1064, endPoint y: 70, distance: 137.2
click at [1072, 71] on div "91786 Actions" at bounding box center [848, 63] width 1251 height 25
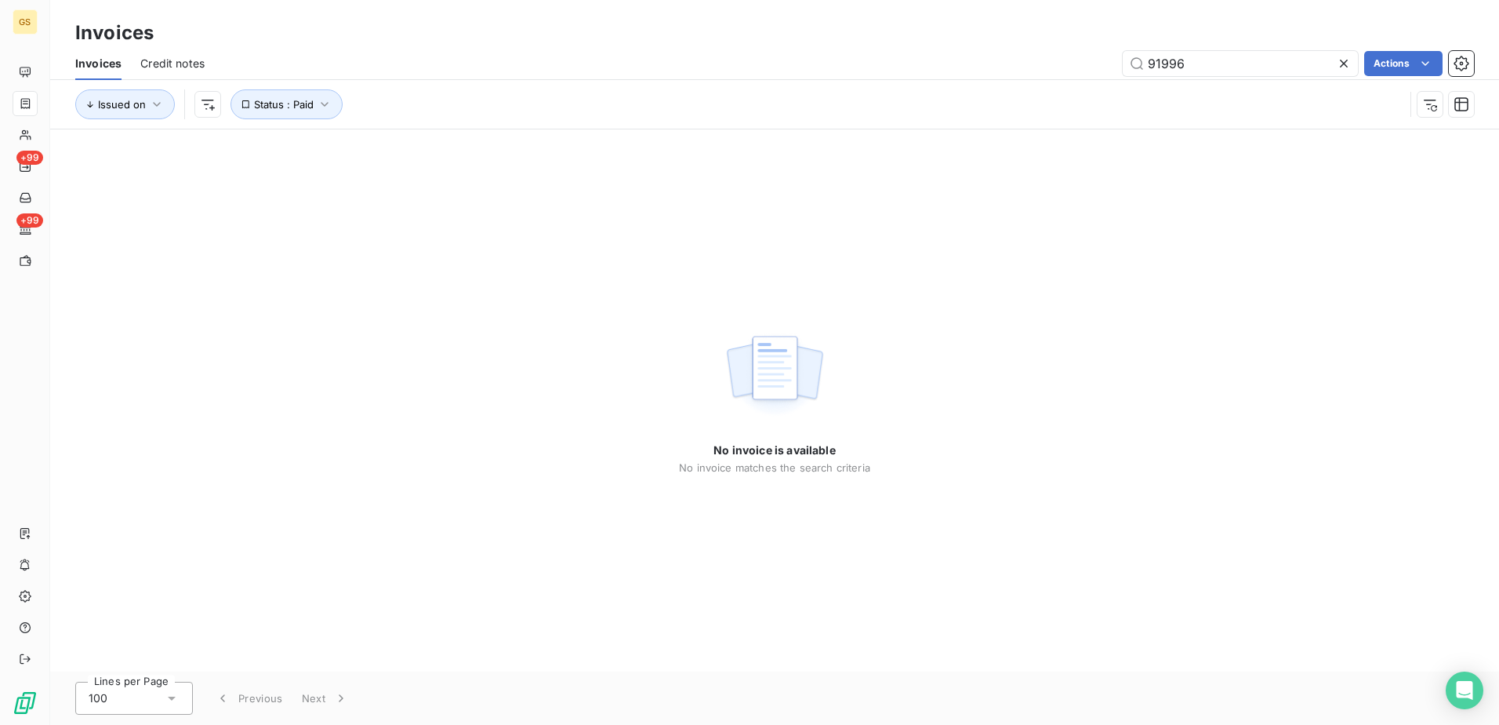
click at [899, 399] on div "No invoice is available No invoice matches the search criteria" at bounding box center [774, 400] width 1449 height 542
drag, startPoint x: 1197, startPoint y: 64, endPoint x: 992, endPoint y: 52, distance: 205.0
click at [992, 52] on div "91996 Actions" at bounding box center [848, 63] width 1251 height 25
paste input "789"
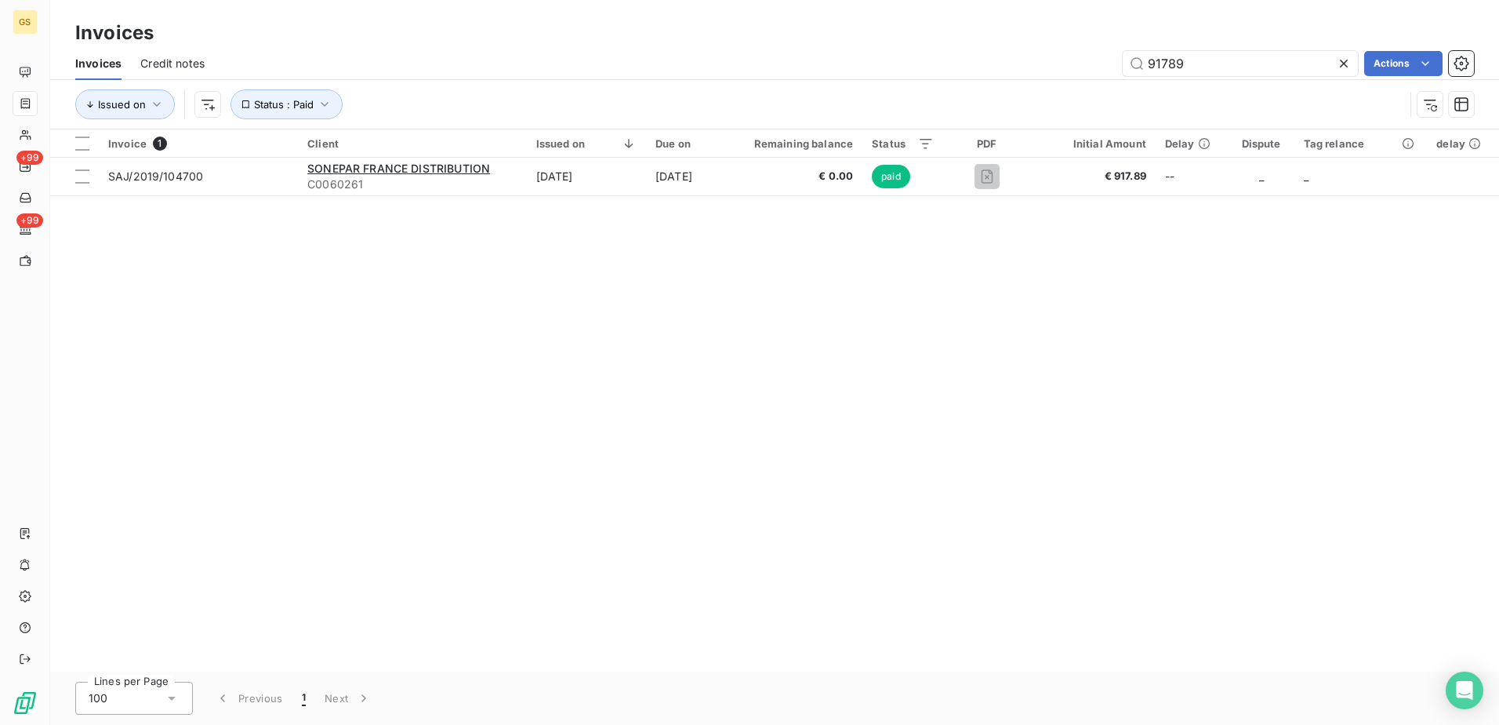
click at [976, 340] on div "Invoice 1 Client Issued on Due on Remaining balance Status PDF Initial Amount D…" at bounding box center [774, 400] width 1449 height 542
drag, startPoint x: 1266, startPoint y: 61, endPoint x: 996, endPoint y: 49, distance: 270.0
click at [996, 49] on div "Invoices Credit notes 91789 Actions" at bounding box center [774, 63] width 1449 height 33
paste input "37"
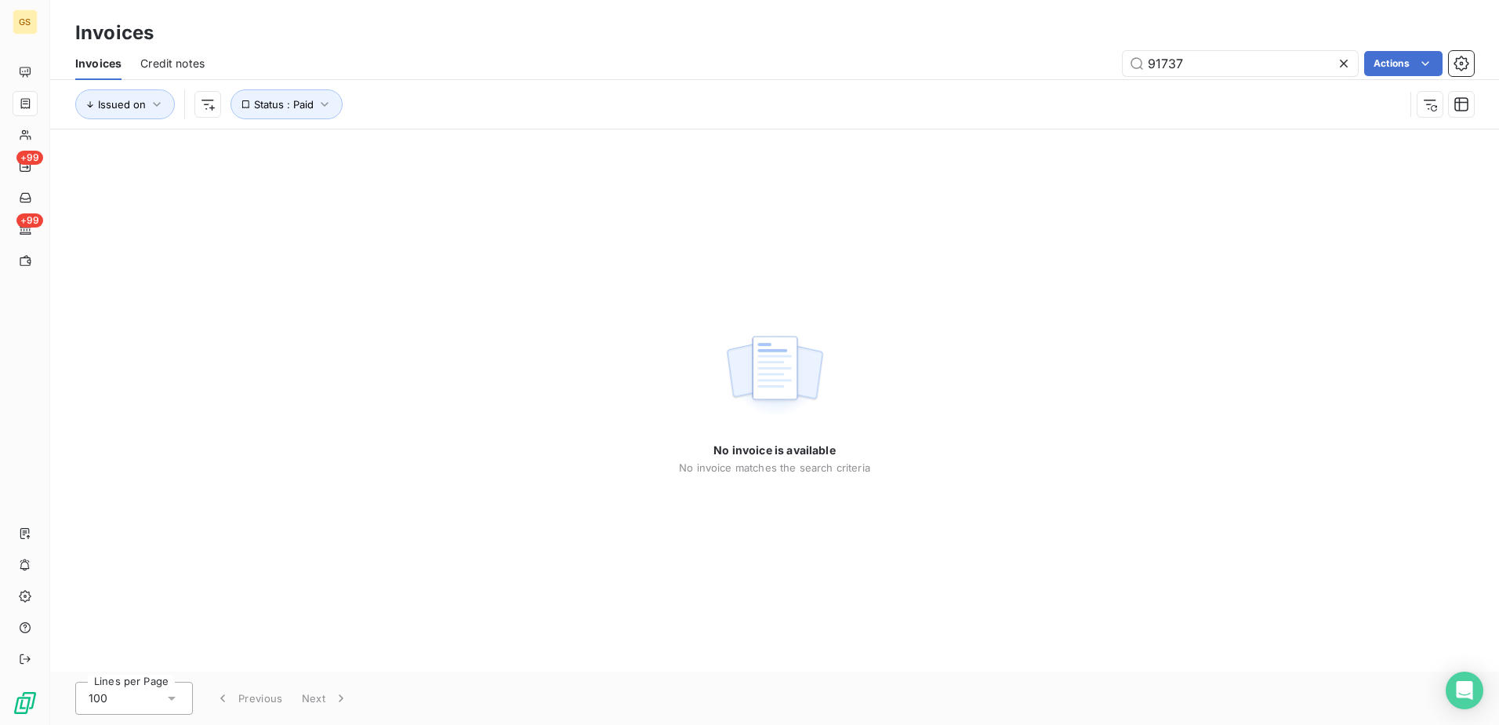
click at [1002, 301] on div "No invoice is available No invoice matches the search criteria" at bounding box center [774, 400] width 1449 height 542
drag, startPoint x: 1237, startPoint y: 78, endPoint x: 1105, endPoint y: 81, distance: 132.6
click at [1105, 81] on div "Invoices Credit notes 91737 Actions Issued on Status : Paid" at bounding box center [774, 88] width 1449 height 82
click at [1203, 71] on input "91737" at bounding box center [1240, 63] width 235 height 25
drag, startPoint x: 1208, startPoint y: 60, endPoint x: 1064, endPoint y: 65, distance: 144.4
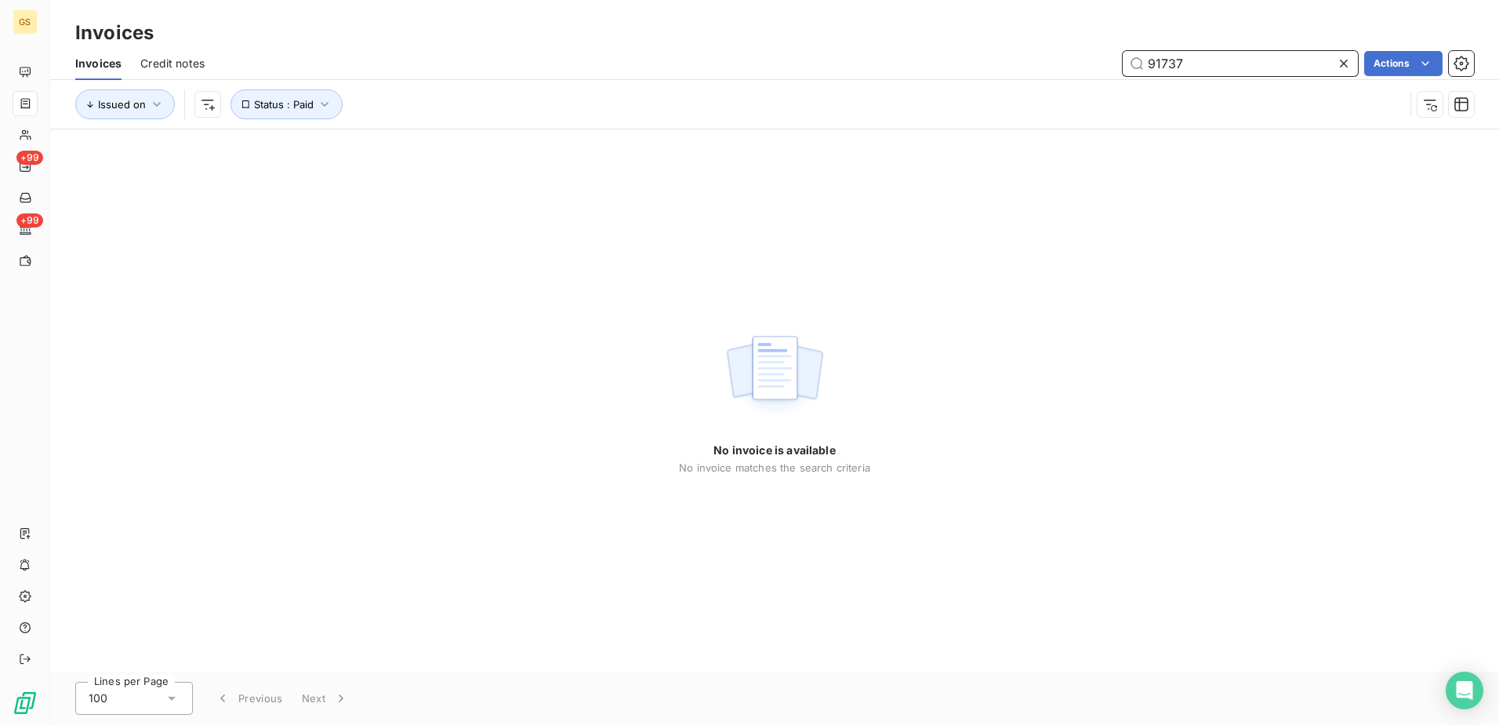
click at [1064, 65] on div "91737 Actions" at bounding box center [848, 63] width 1251 height 25
paste input "2272"
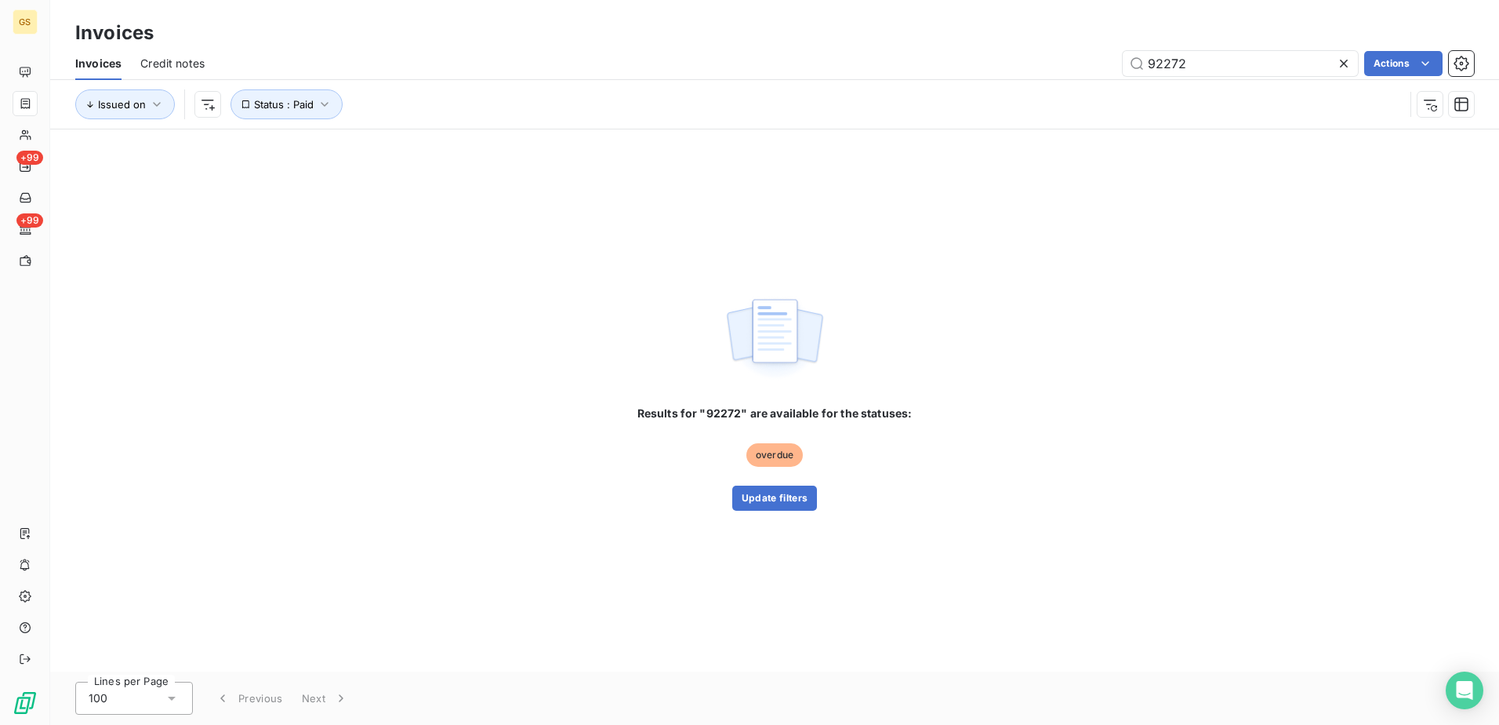
click at [1004, 361] on div "Results for "92272" are available for the statuses: overdue Update filters" at bounding box center [774, 400] width 1449 height 542
drag, startPoint x: 1202, startPoint y: 58, endPoint x: 1021, endPoint y: 55, distance: 181.2
click at [1027, 55] on div "92272 Actions" at bounding box center [848, 63] width 1251 height 25
paste input "17"
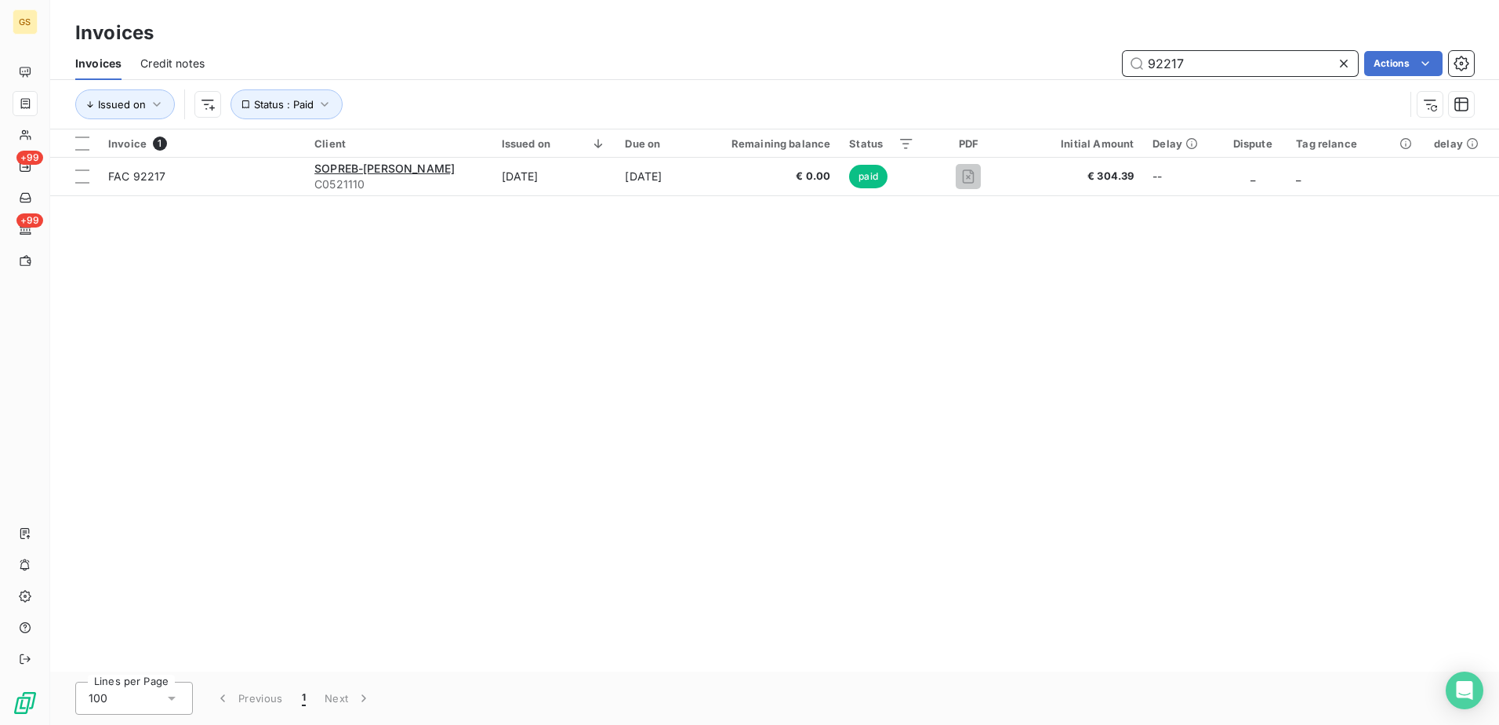
type input "92217"
click at [994, 300] on div "Invoice 1 Client Issued on Due on Remaining balance Status PDF Initial Amount D…" at bounding box center [774, 400] width 1449 height 542
click at [619, 202] on div "Invoice 1 Client Issued on Due on Remaining balance Status PDF Initial Amount D…" at bounding box center [774, 400] width 1449 height 542
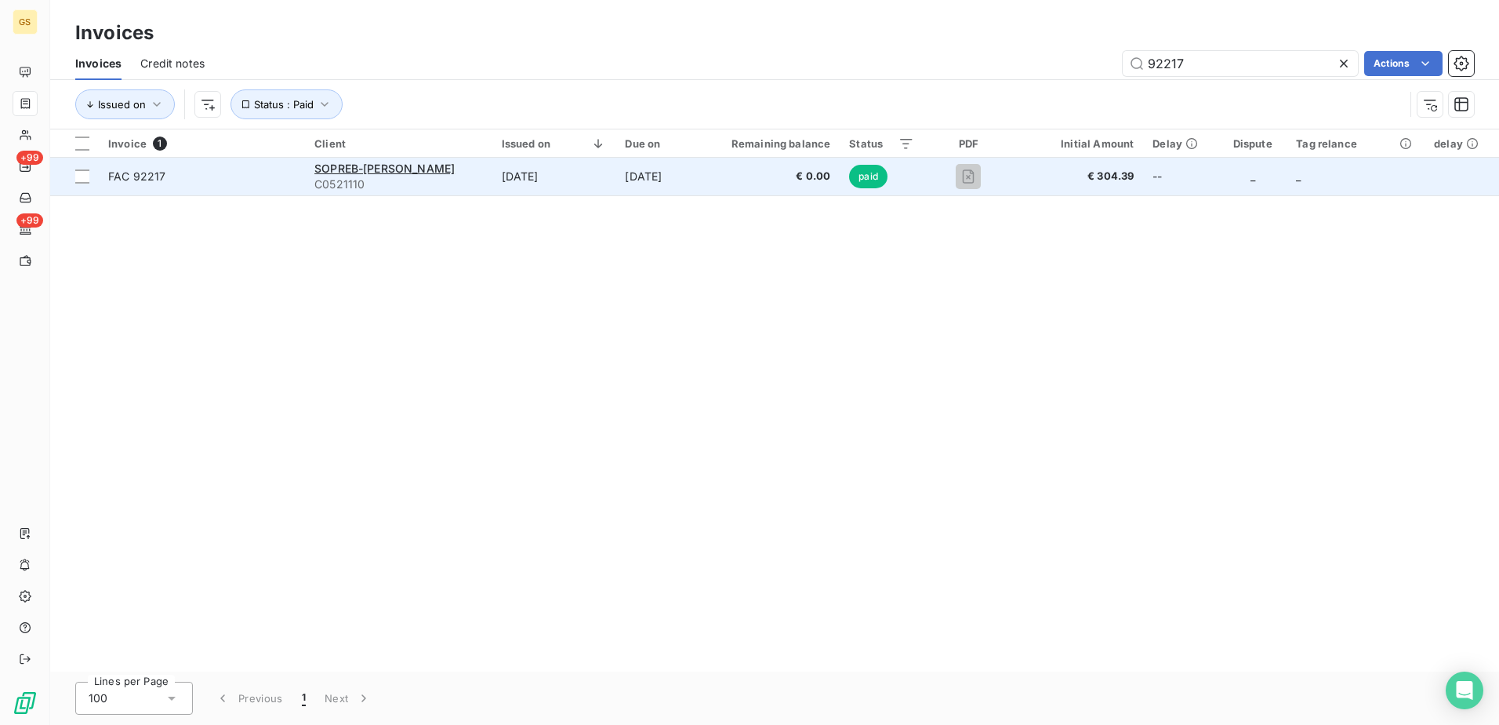
click at [638, 180] on td "[DATE]" at bounding box center [658, 177] width 85 height 38
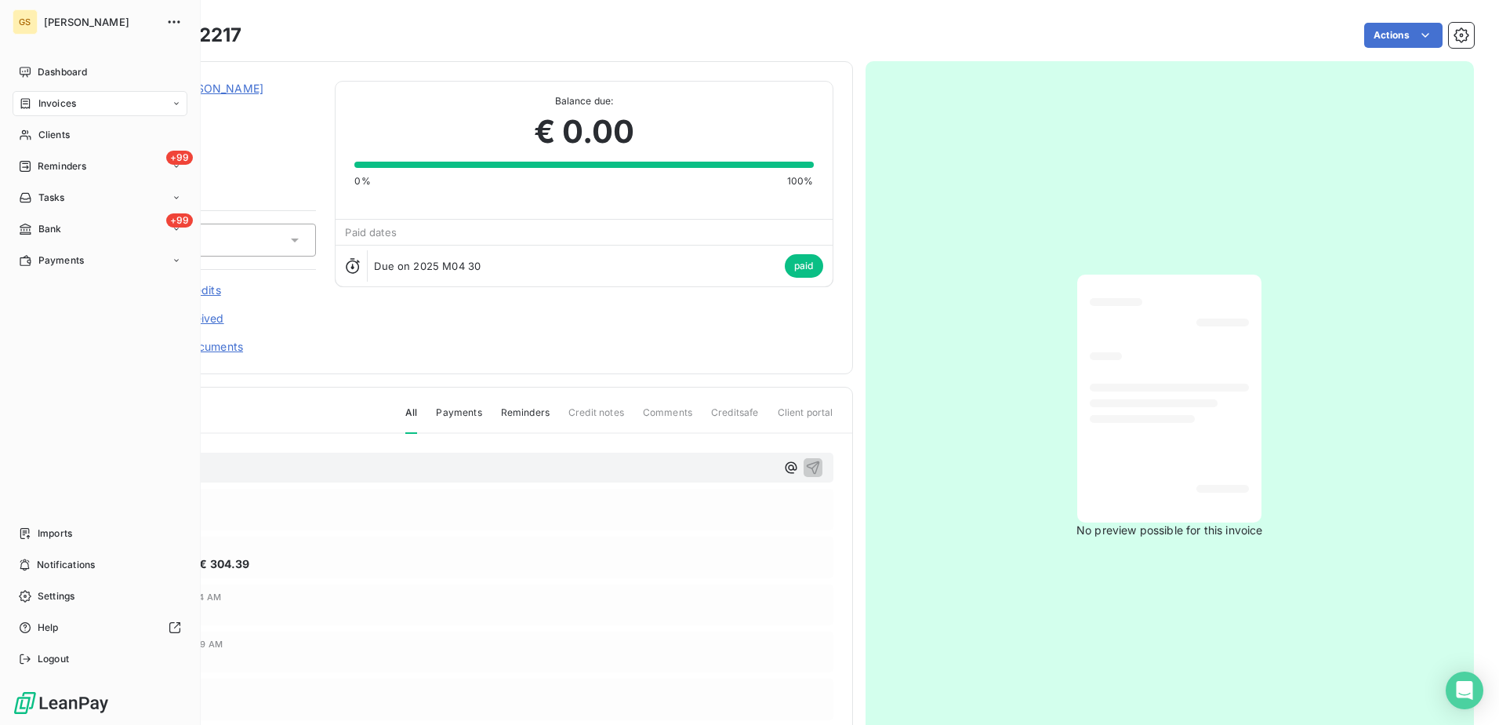
click at [49, 111] on div "Invoices" at bounding box center [100, 103] width 175 height 25
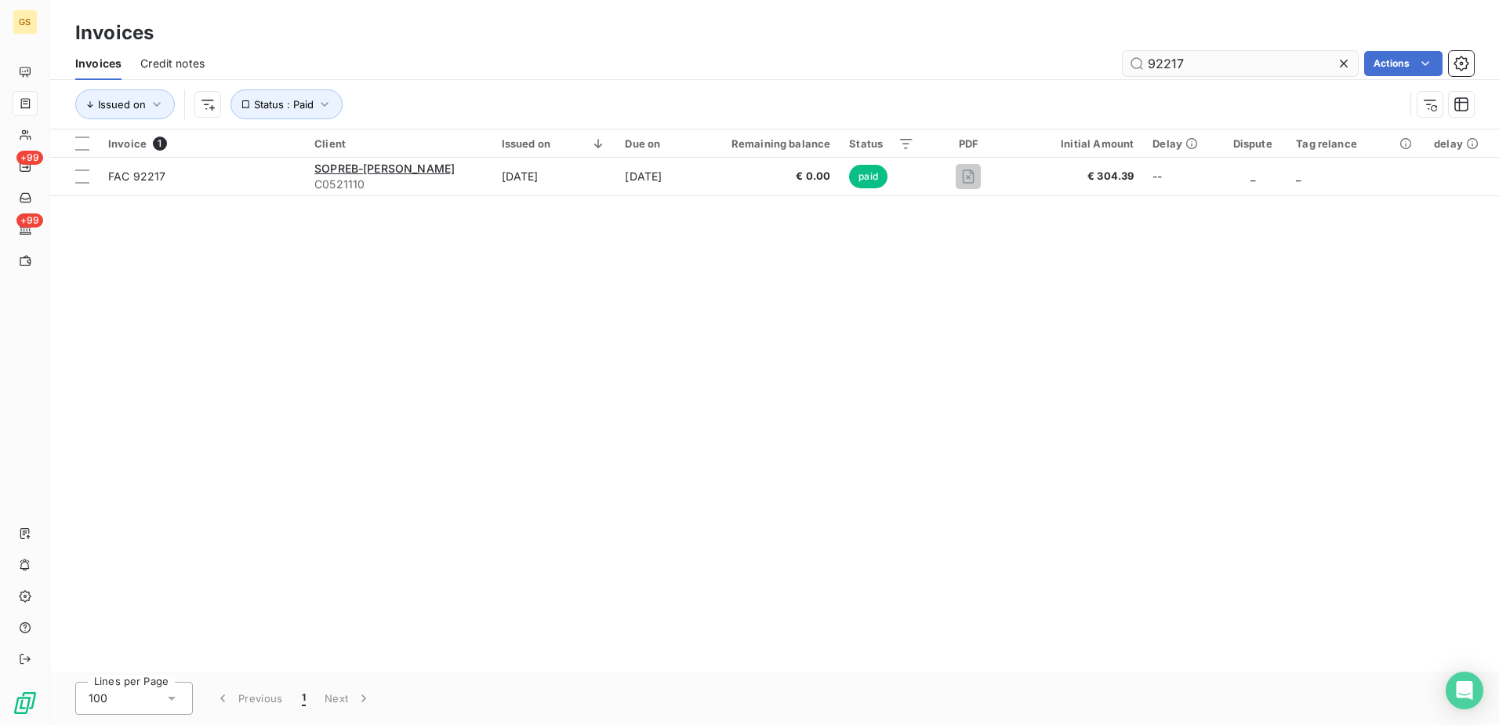
drag, startPoint x: 1198, startPoint y: 47, endPoint x: 1135, endPoint y: 56, distance: 63.4
click at [1135, 56] on div "Invoices Credit notes 92217 Actions" at bounding box center [774, 63] width 1449 height 33
drag, startPoint x: 1192, startPoint y: 63, endPoint x: 1045, endPoint y: 67, distance: 146.7
click at [1072, 64] on div "92217 Actions" at bounding box center [848, 63] width 1251 height 25
paste input "1950"
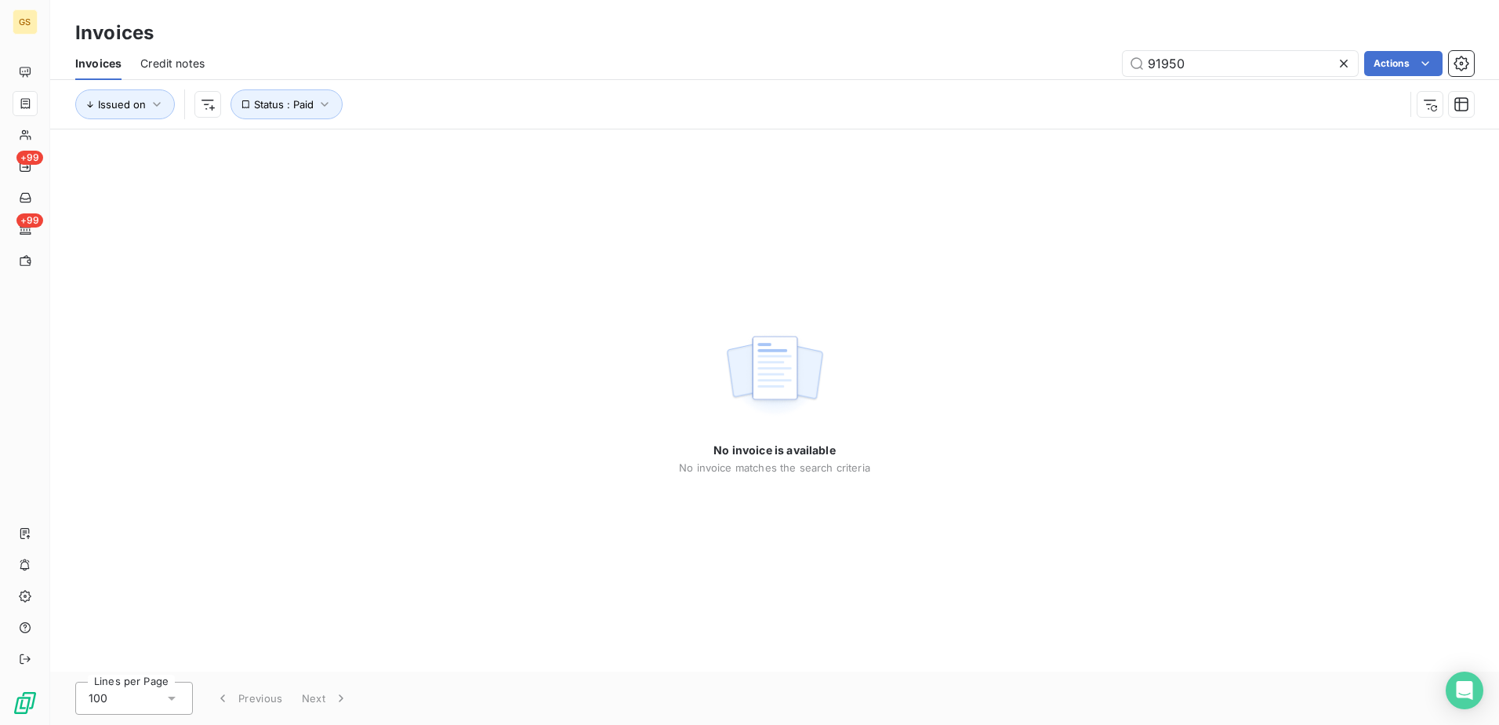
click at [901, 264] on div "No invoice is available No invoice matches the search criteria" at bounding box center [774, 400] width 1449 height 542
click at [907, 260] on div "No invoice is available No invoice matches the search criteria" at bounding box center [774, 400] width 1449 height 542
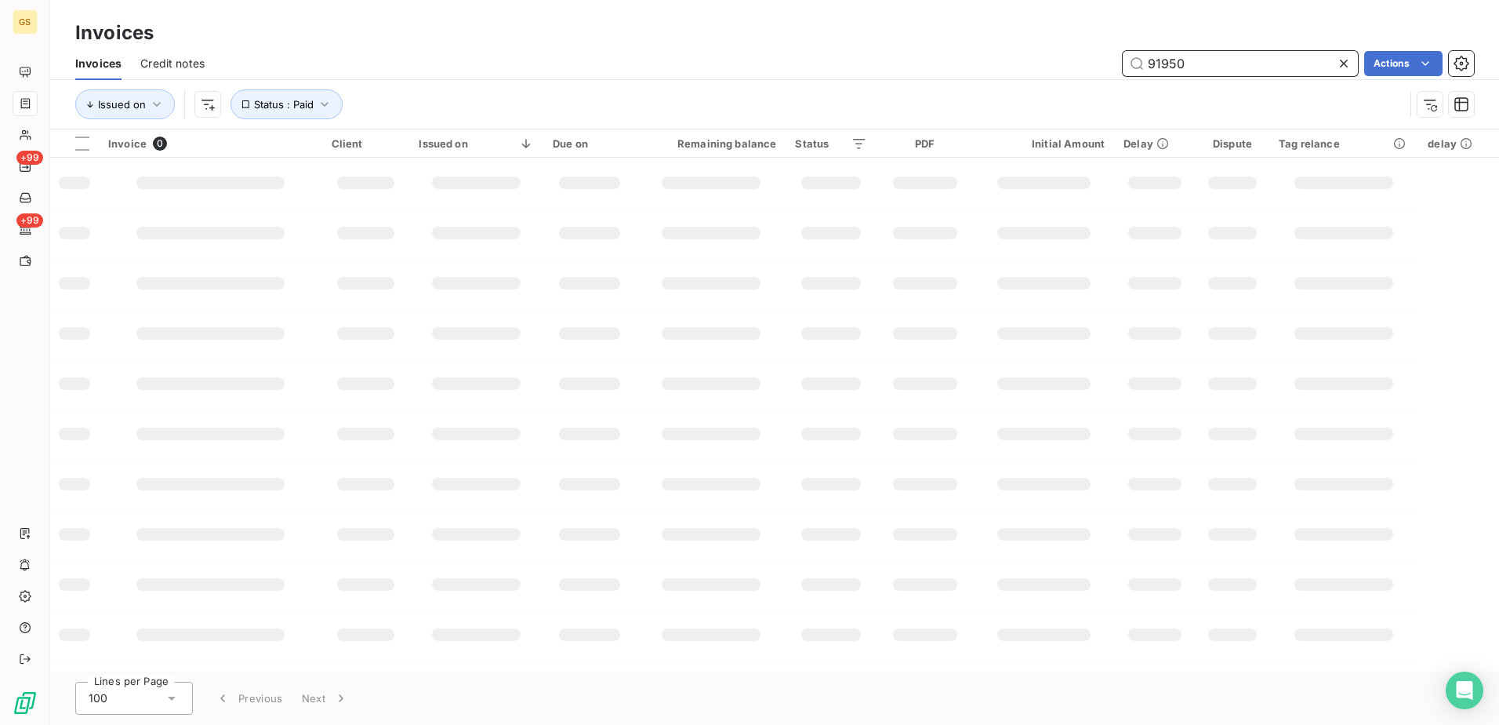
drag, startPoint x: 1272, startPoint y: 57, endPoint x: 1012, endPoint y: 71, distance: 260.7
click at [1013, 71] on div "91950 Actions" at bounding box center [848, 63] width 1251 height 25
paste input "25"
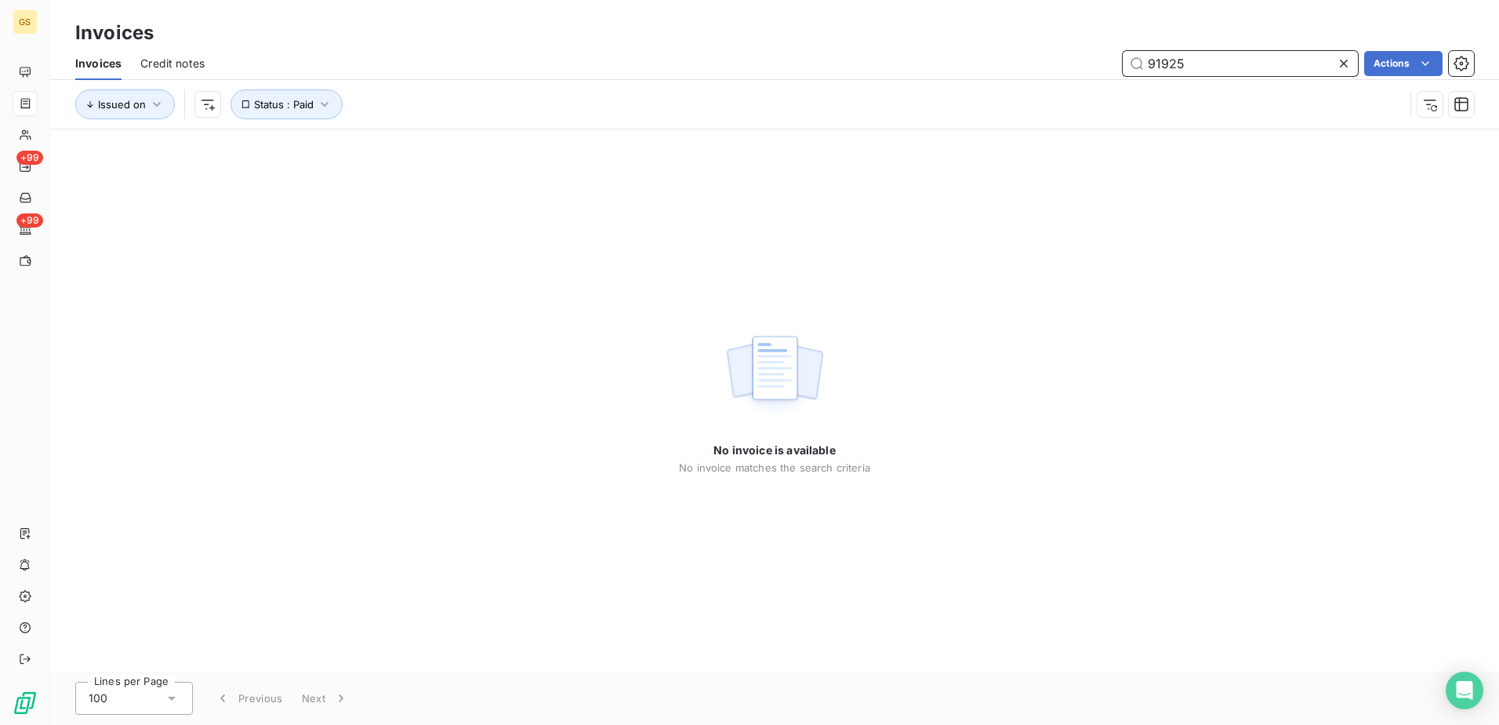
type input "91925"
click at [861, 418] on div "No invoice is available No invoice matches the search criteria" at bounding box center [774, 400] width 191 height 147
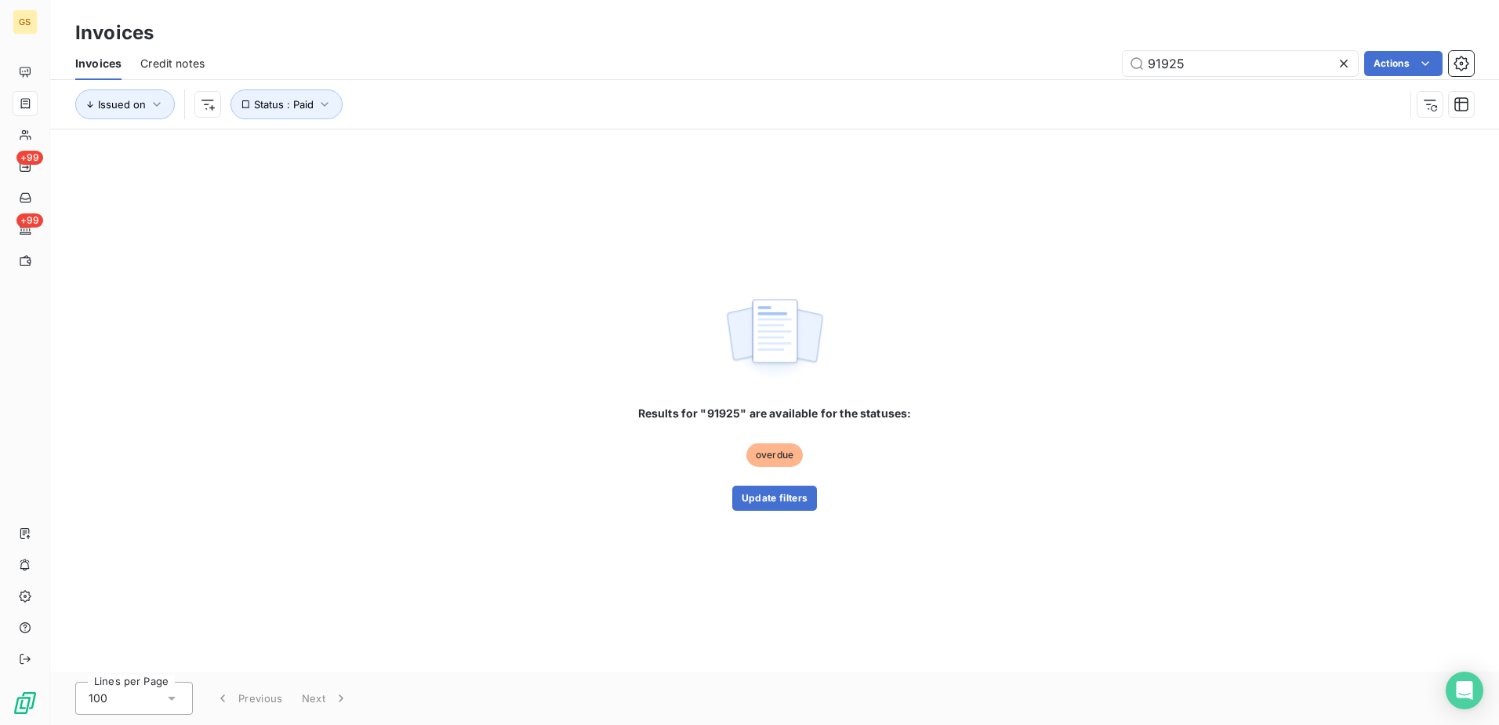
click at [779, 484] on div "Results for "91925" are available for the statuses: overdue Update filters" at bounding box center [775, 457] width 274 height 105
click at [778, 497] on button "Update filters" at bounding box center [774, 497] width 85 height 25
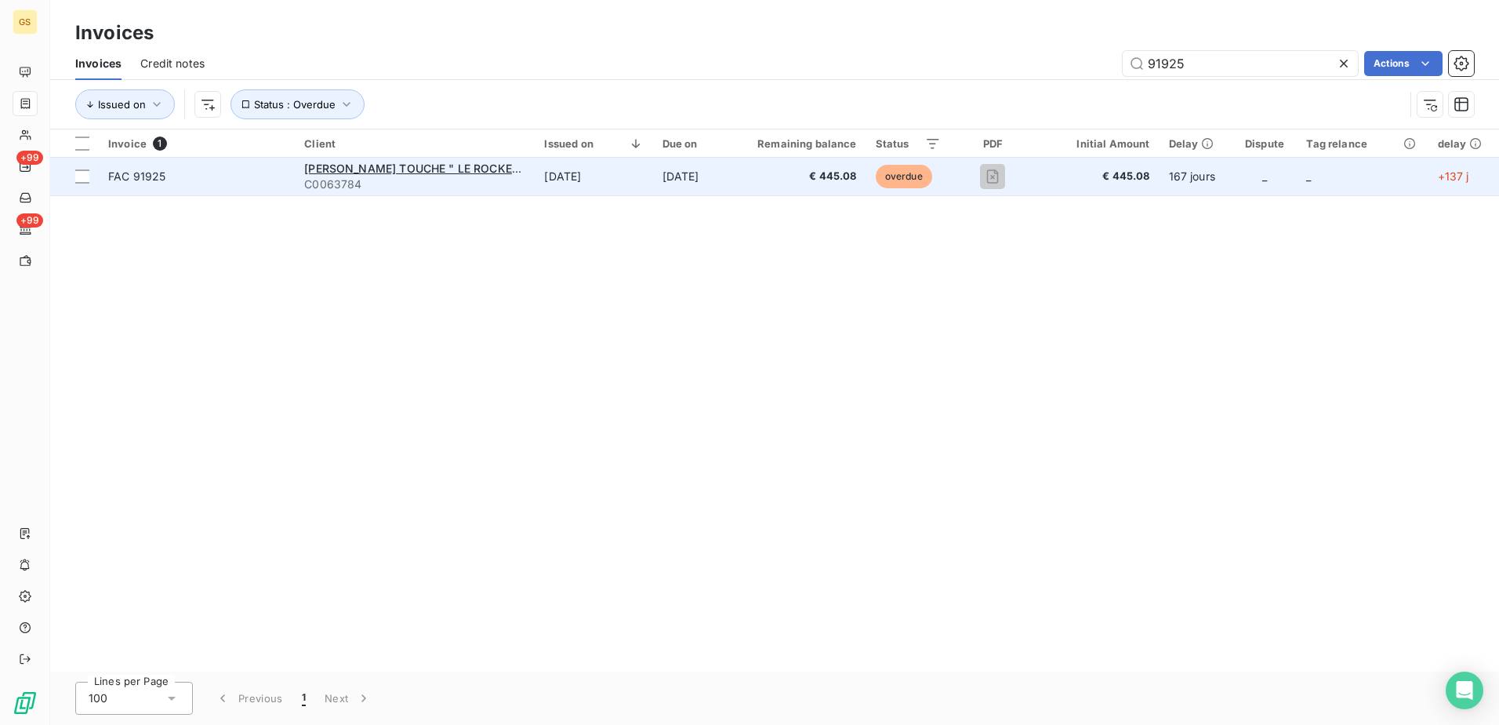
click at [608, 183] on td "[DATE]" at bounding box center [594, 177] width 118 height 38
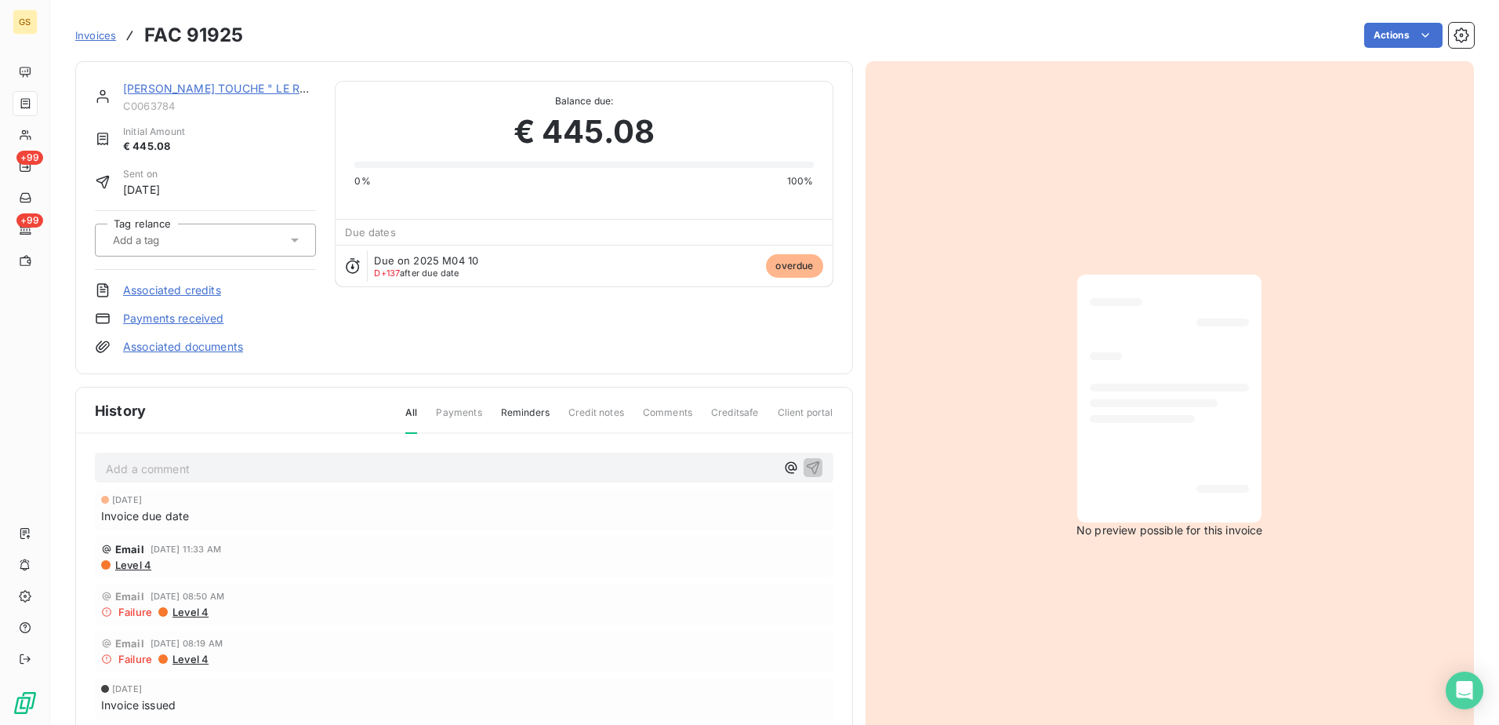
click at [172, 319] on link "Payments received" at bounding box center [173, 319] width 101 height 16
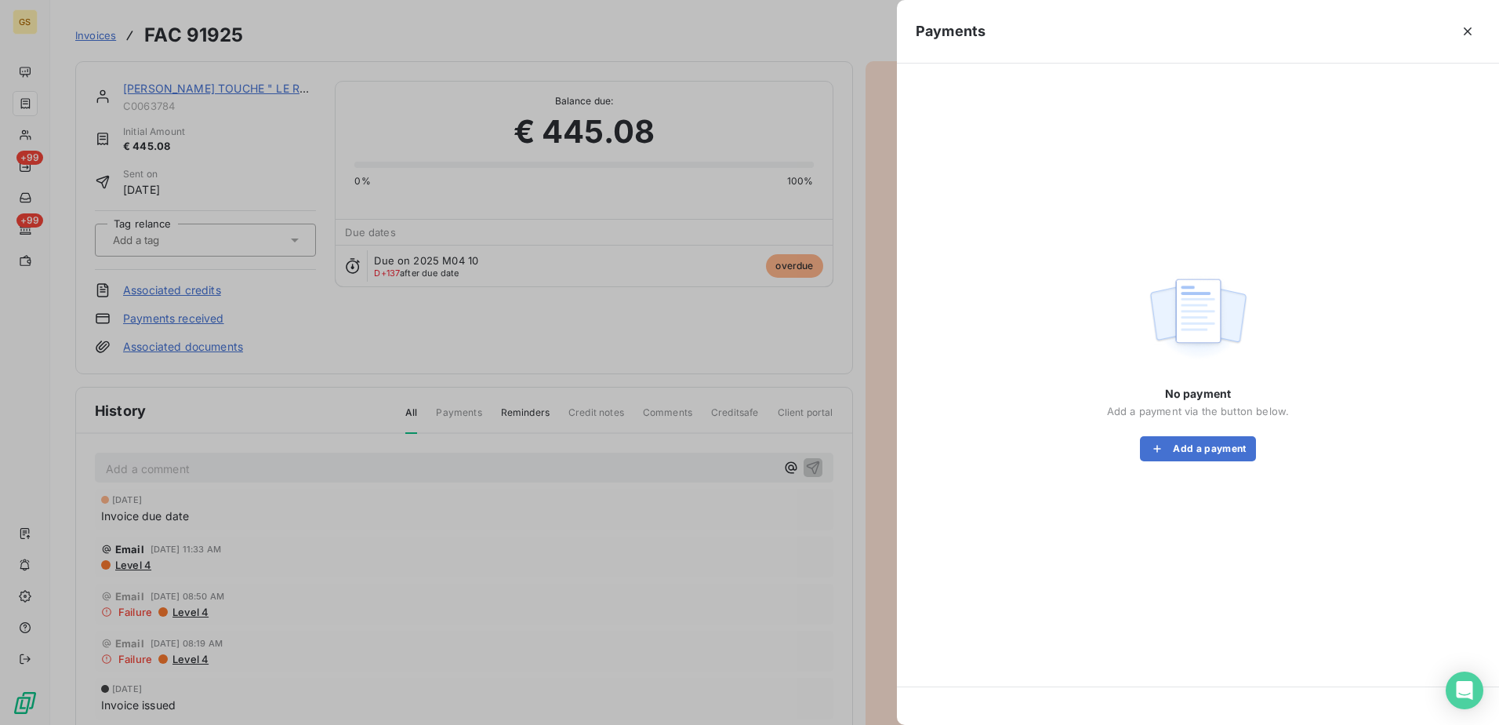
click at [1170, 431] on div "No payment Add a payment via the button below. Add a payment" at bounding box center [1198, 423] width 182 height 75
click at [1174, 445] on button "Add a payment" at bounding box center [1197, 448] width 115 height 25
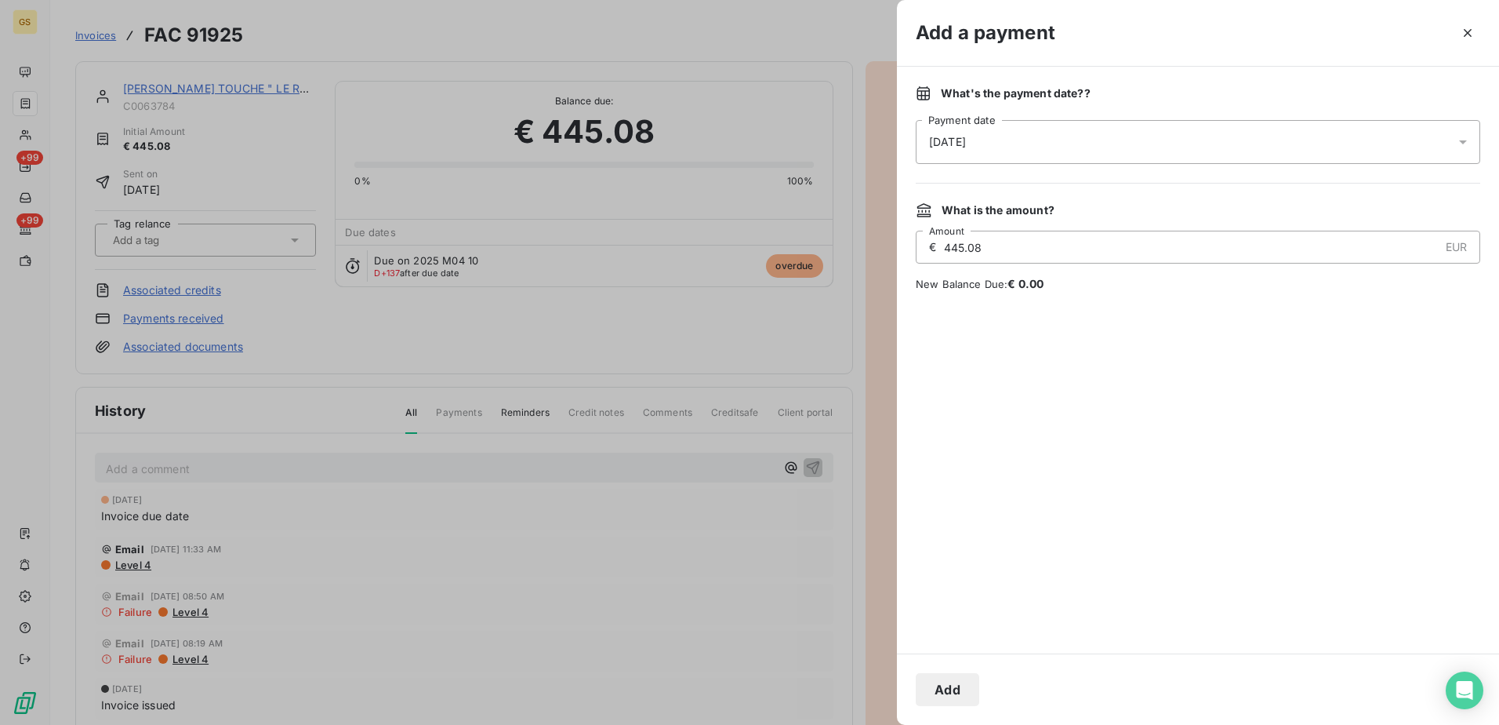
click at [1021, 151] on div "[DATE]" at bounding box center [1198, 142] width 565 height 44
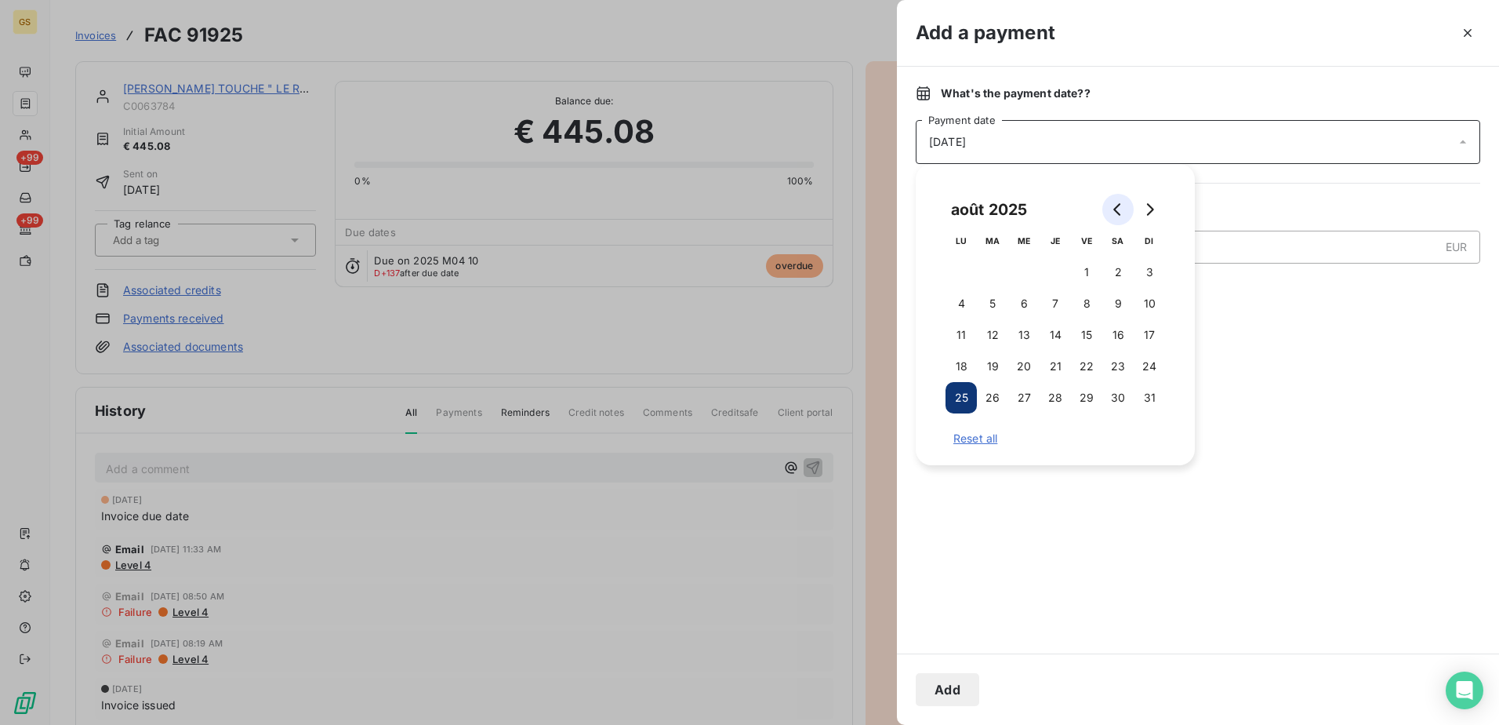
click at [1113, 209] on icon "Go to previous month" at bounding box center [1118, 209] width 13 height 13
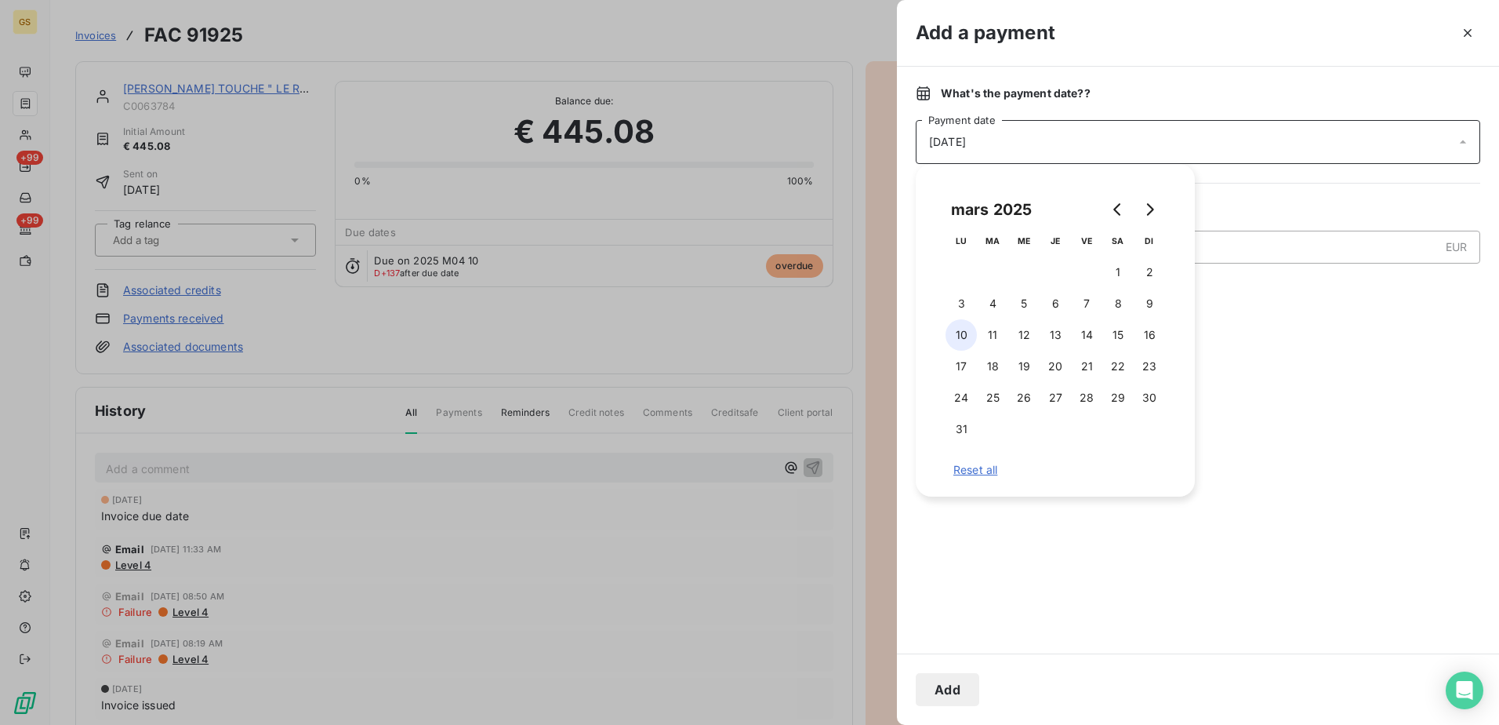
click at [960, 329] on button "10" at bounding box center [961, 334] width 31 height 31
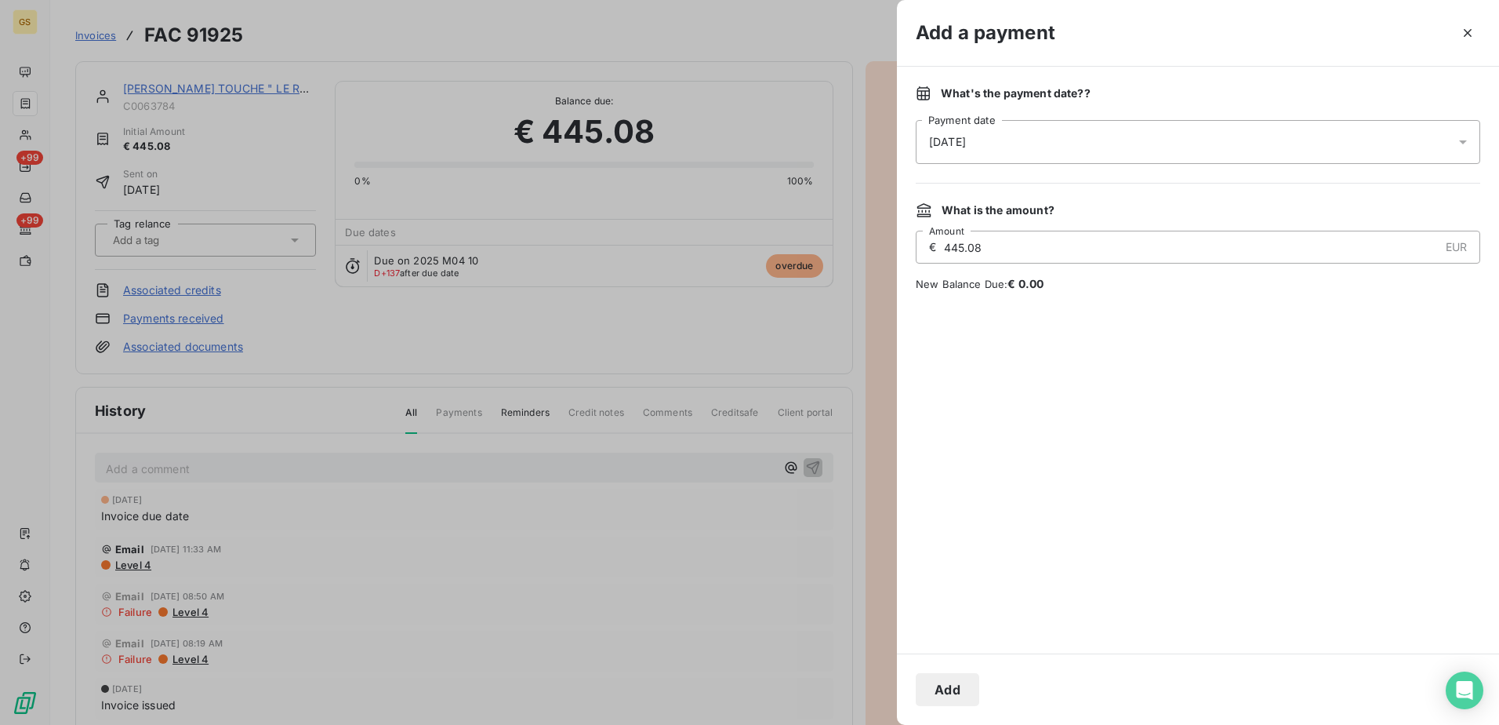
click at [1305, 336] on div at bounding box center [1198, 473] width 565 height 324
click at [922, 680] on button "Add" at bounding box center [948, 689] width 64 height 33
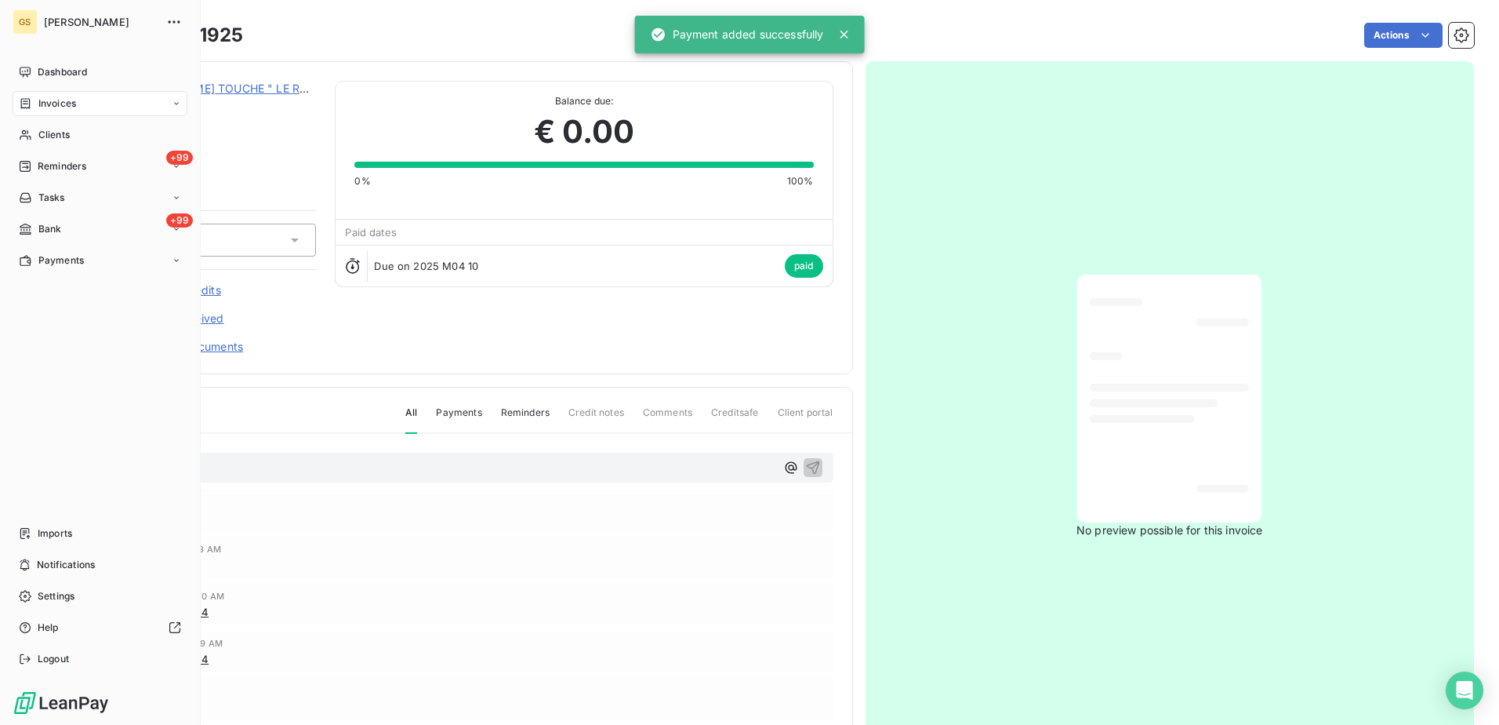
click at [68, 97] on span "Invoices" at bounding box center [57, 103] width 38 height 14
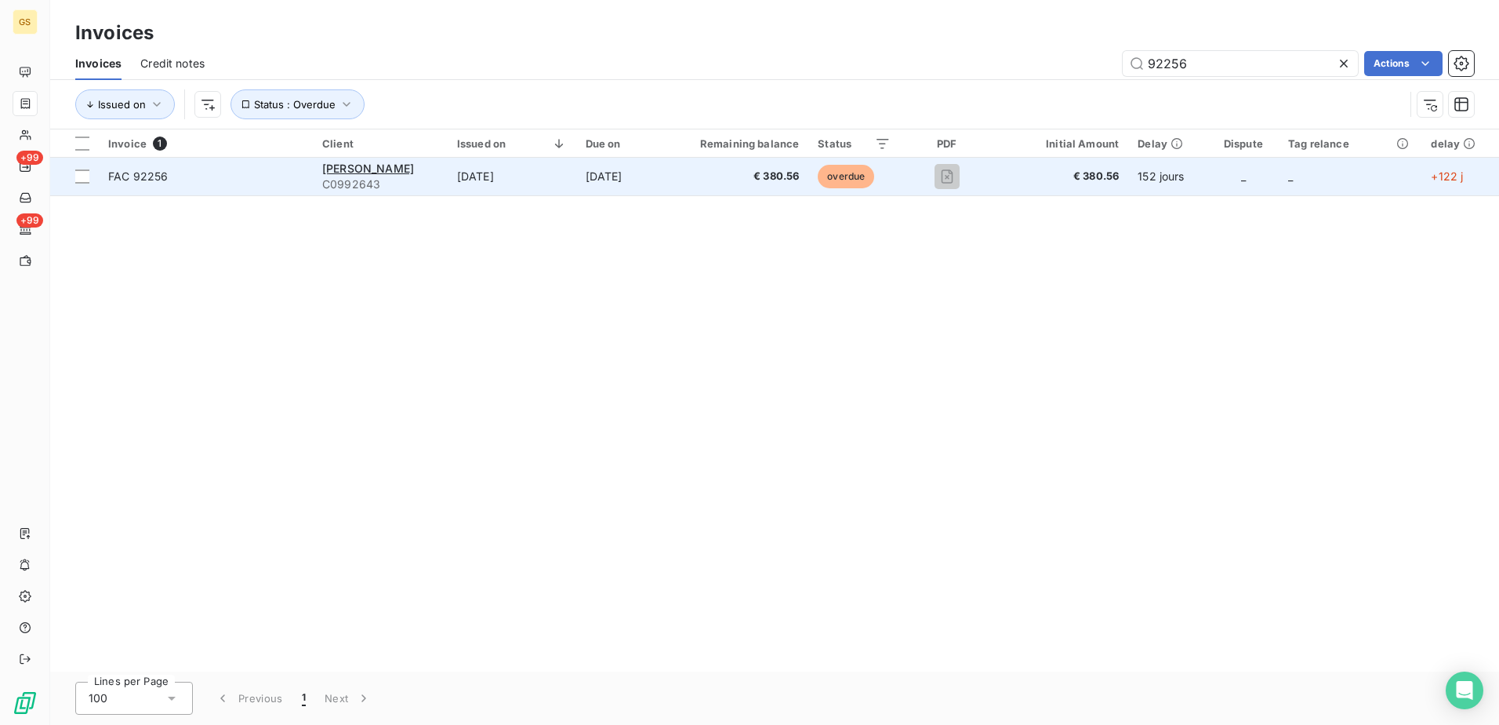
type input "92256"
click at [521, 188] on td "[DATE]" at bounding box center [512, 177] width 129 height 38
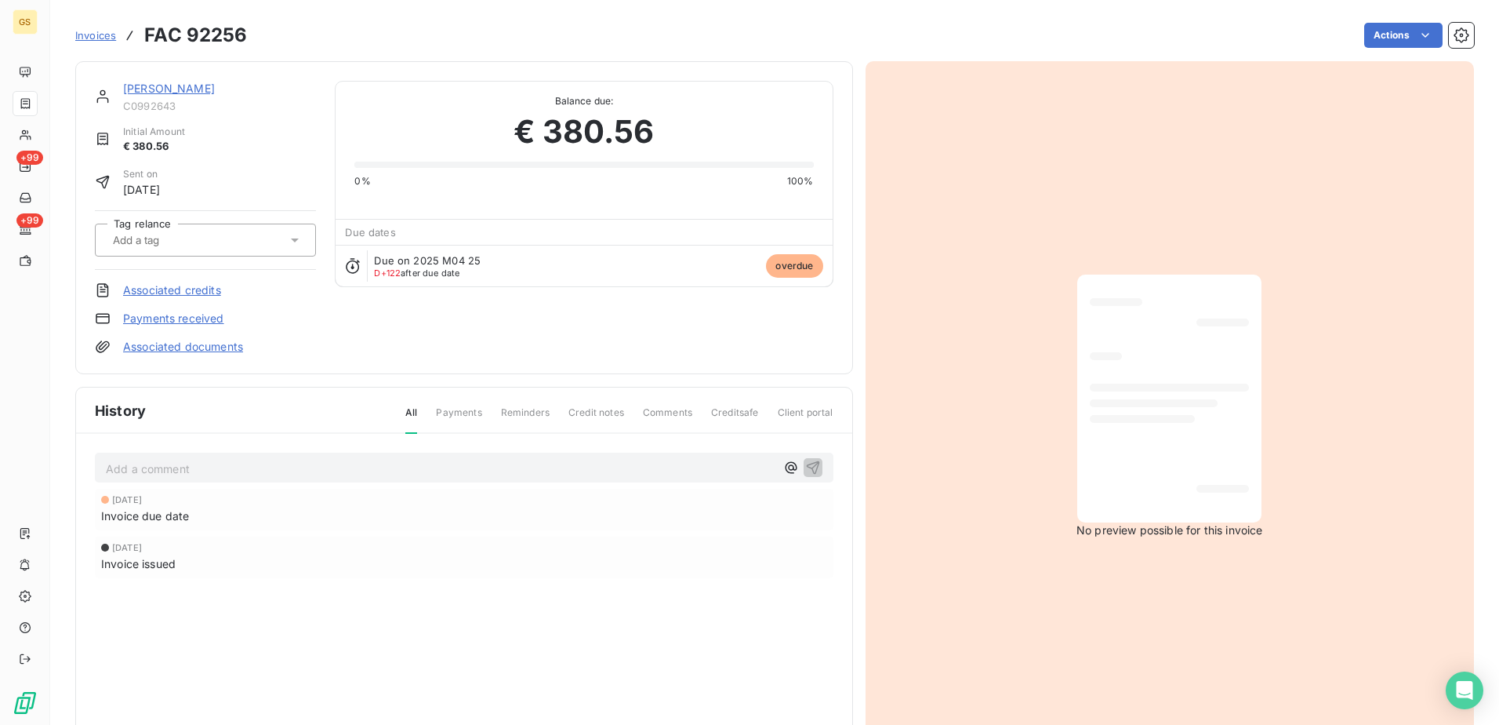
click at [147, 323] on link "Payments received" at bounding box center [173, 319] width 101 height 16
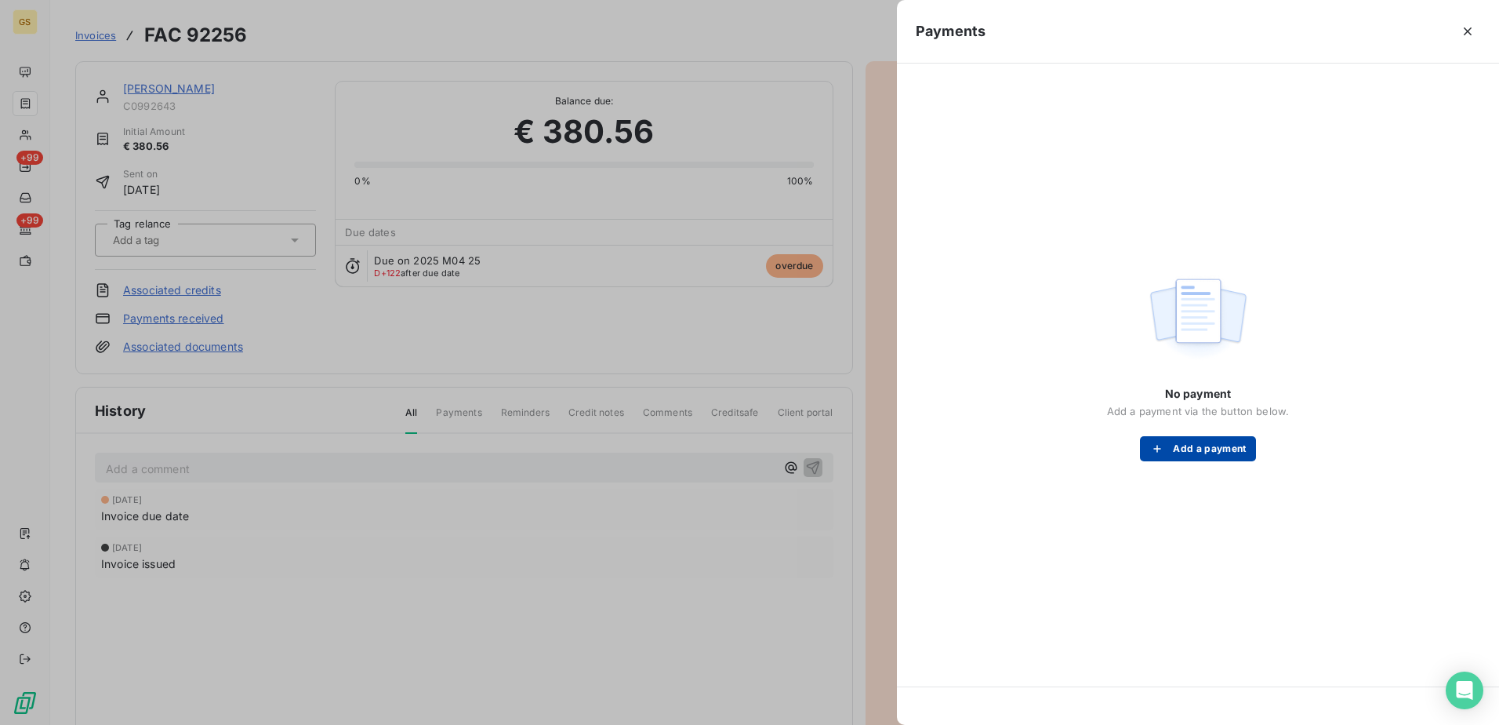
click at [1184, 451] on button "Add a payment" at bounding box center [1197, 448] width 115 height 25
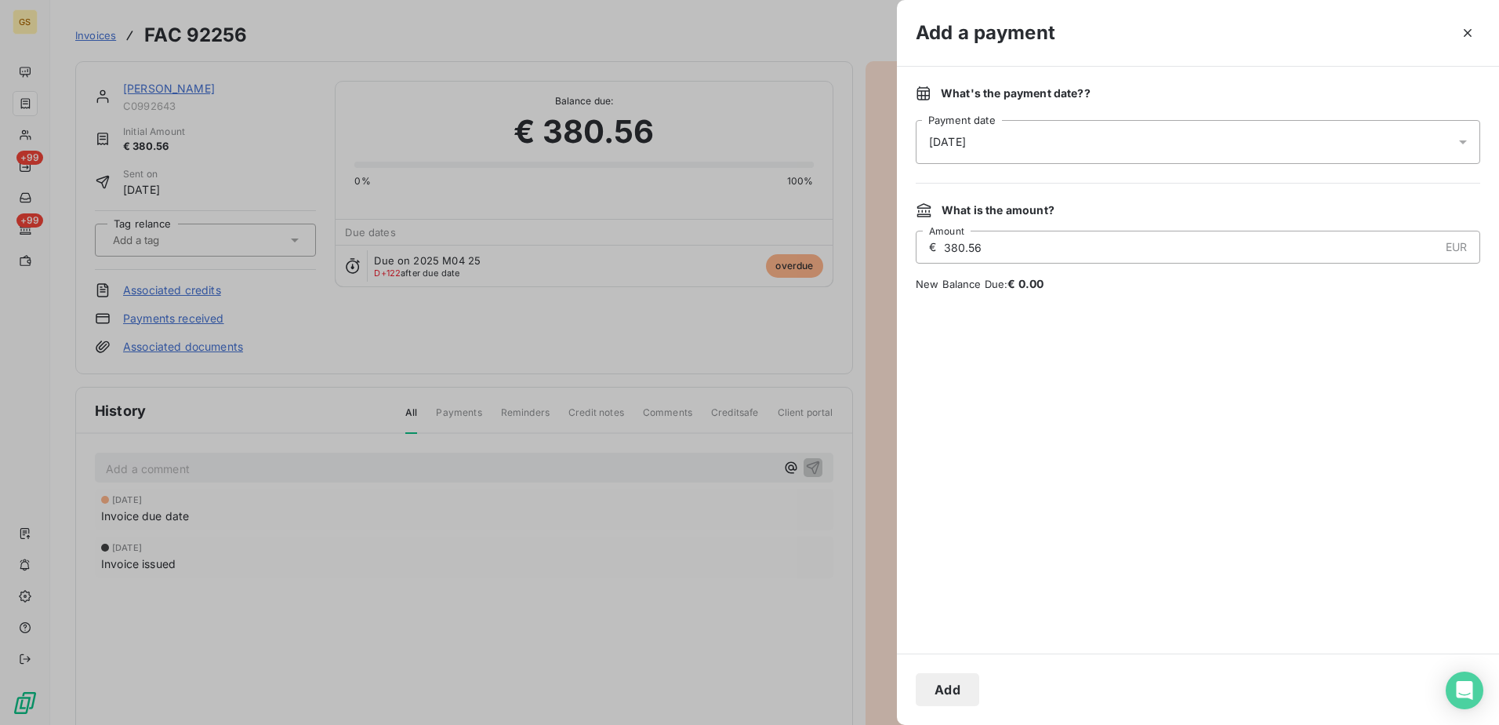
click at [1142, 151] on div "[DATE]" at bounding box center [1198, 142] width 565 height 44
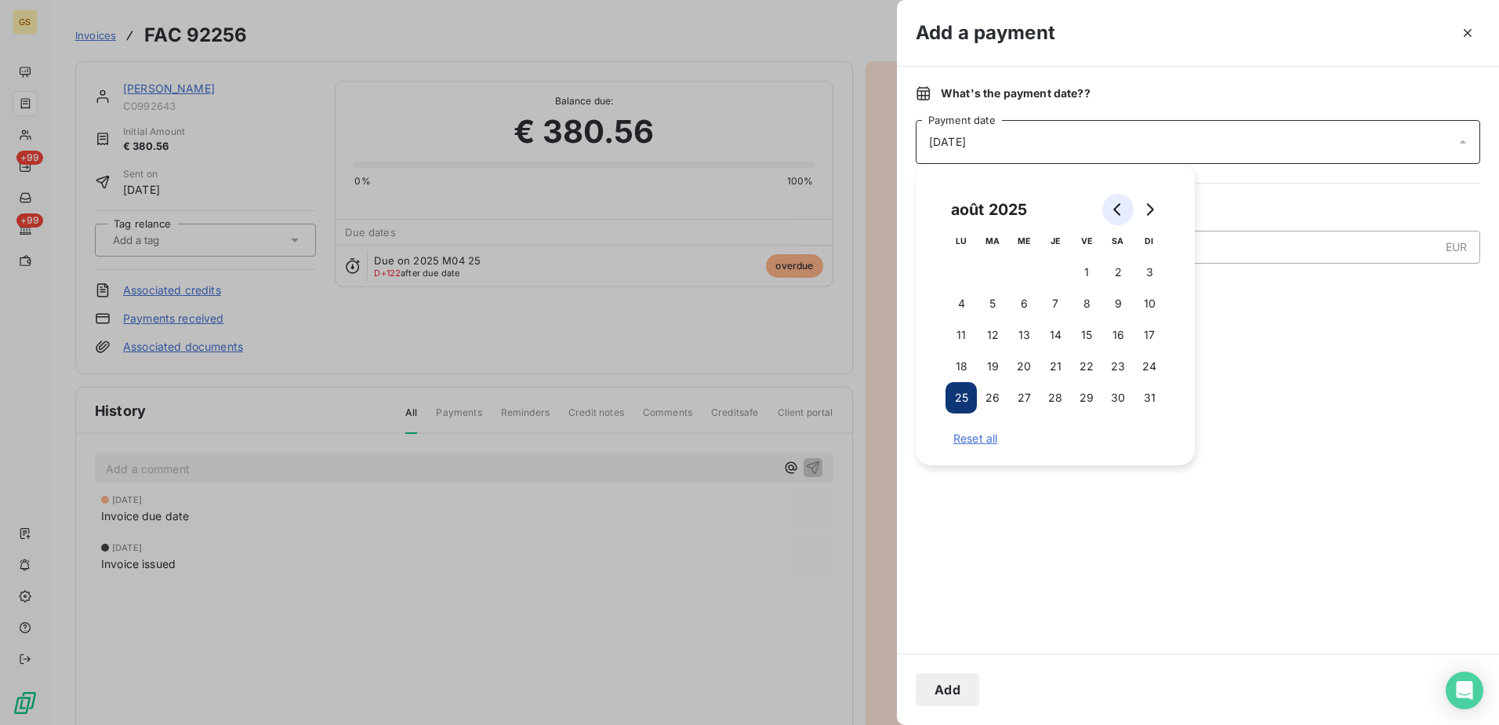
click at [1117, 210] on icon "Go to previous month" at bounding box center [1118, 209] width 13 height 13
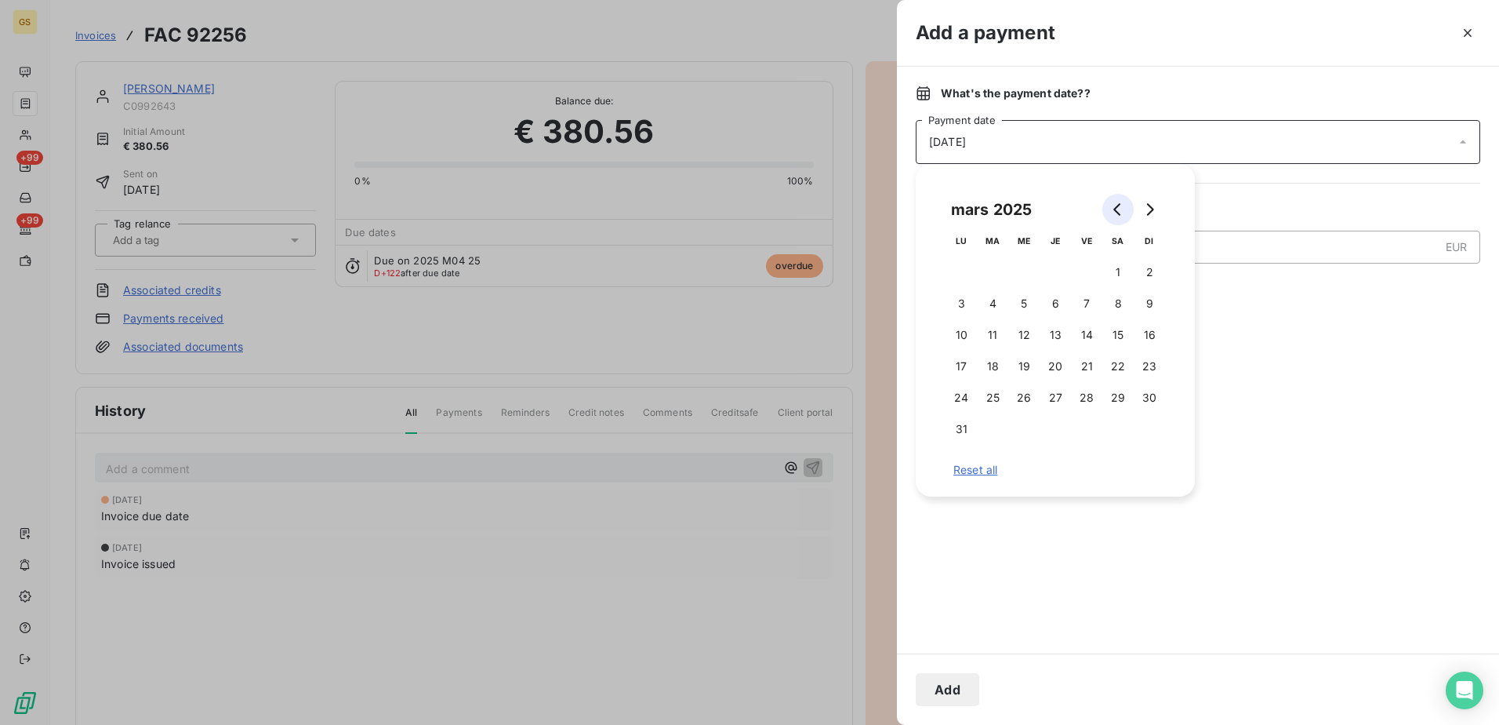
click at [1117, 210] on icon "Go to previous month" at bounding box center [1118, 209] width 13 height 13
click at [984, 367] on button "18" at bounding box center [992, 366] width 31 height 31
drag, startPoint x: 1320, startPoint y: 380, endPoint x: 1273, endPoint y: 405, distance: 53.0
click at [1319, 380] on div at bounding box center [1198, 473] width 565 height 324
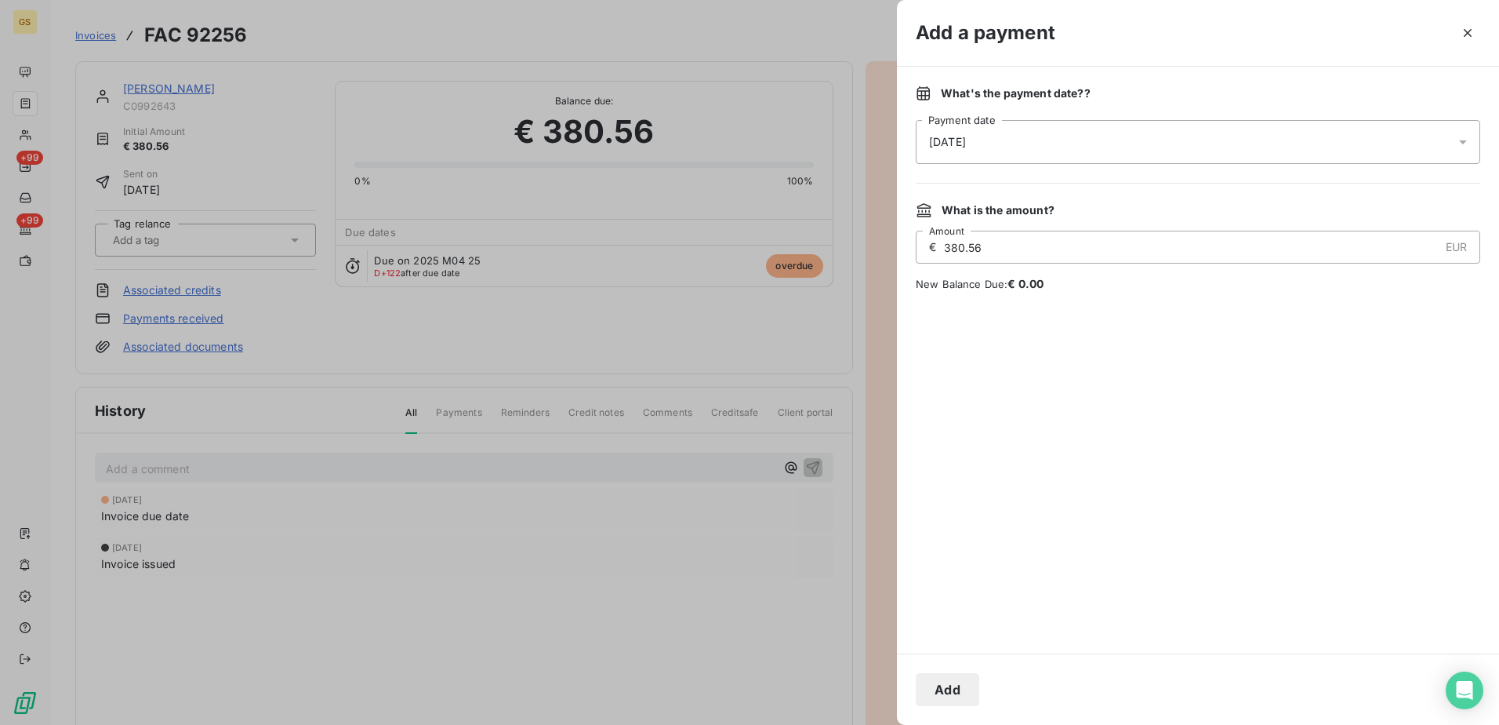
click at [957, 685] on button "Add" at bounding box center [948, 689] width 64 height 33
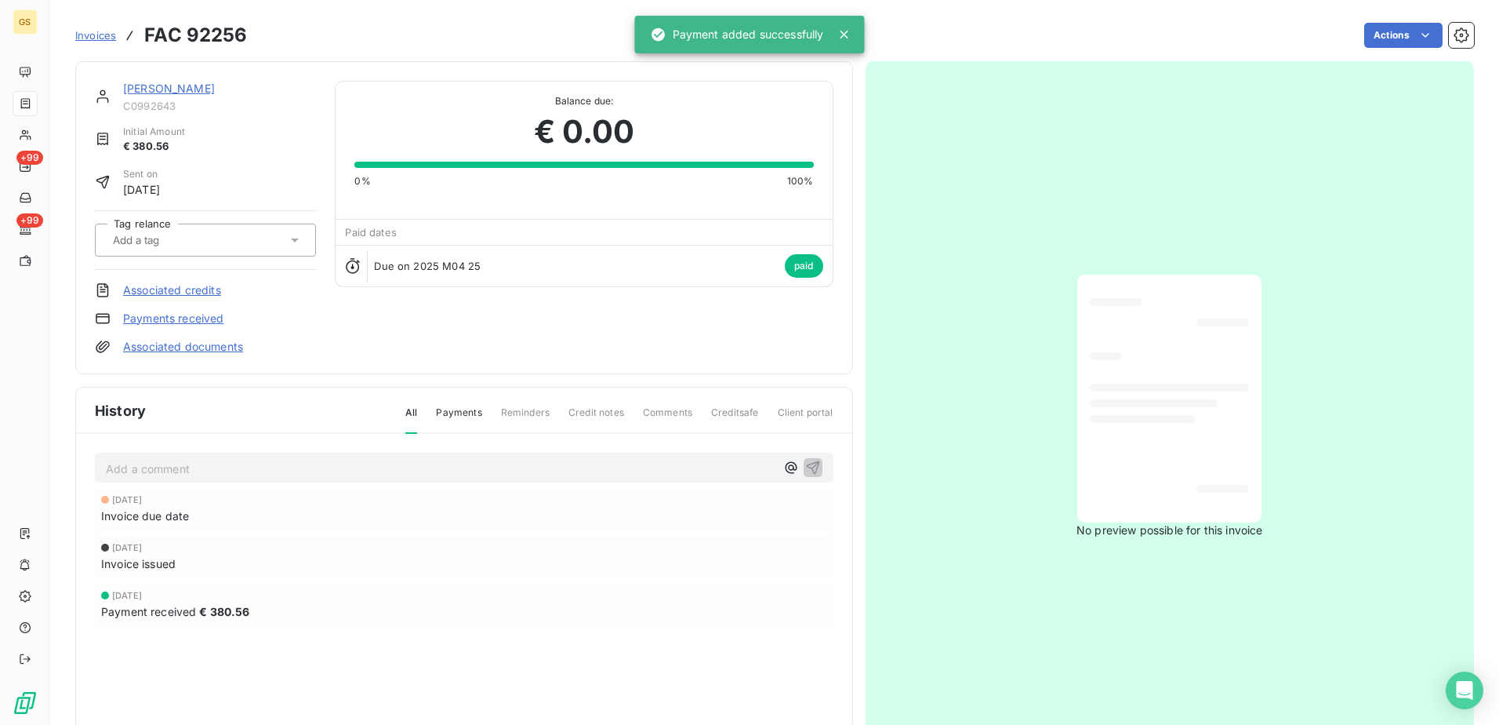
click at [636, 260] on div "Due on 2025 M04 25 paid" at bounding box center [584, 266] width 496 height 42
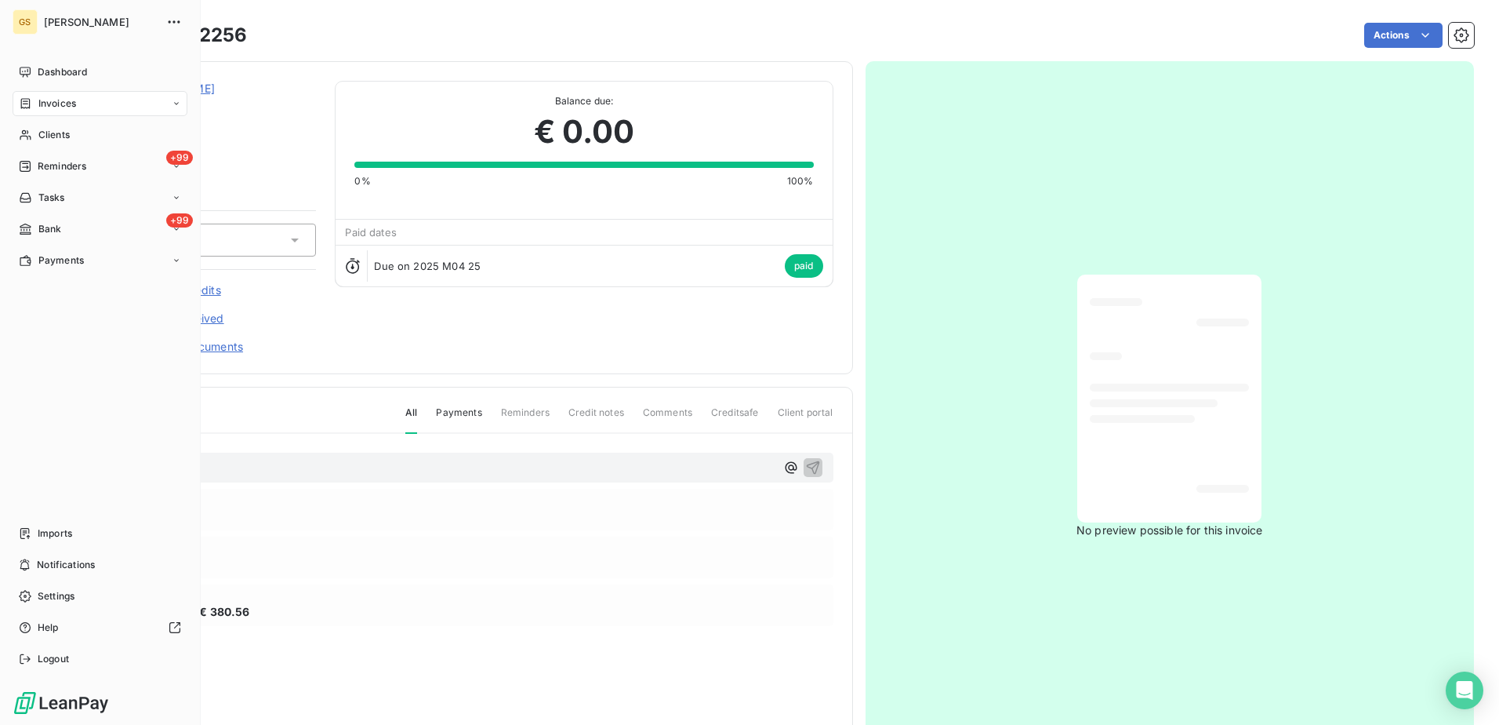
click at [71, 107] on span "Invoices" at bounding box center [57, 103] width 38 height 14
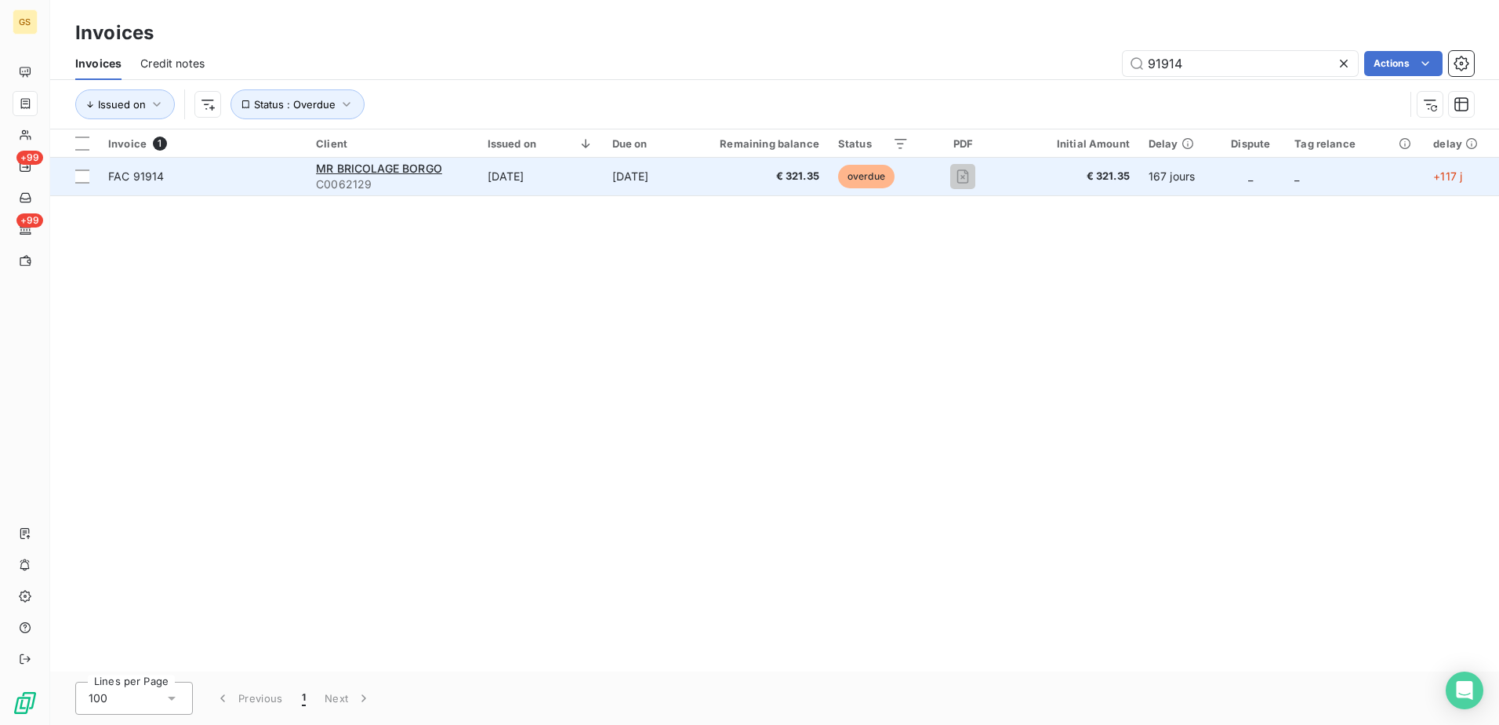
type input "91914"
click at [589, 186] on td "[DATE]" at bounding box center [540, 177] width 125 height 38
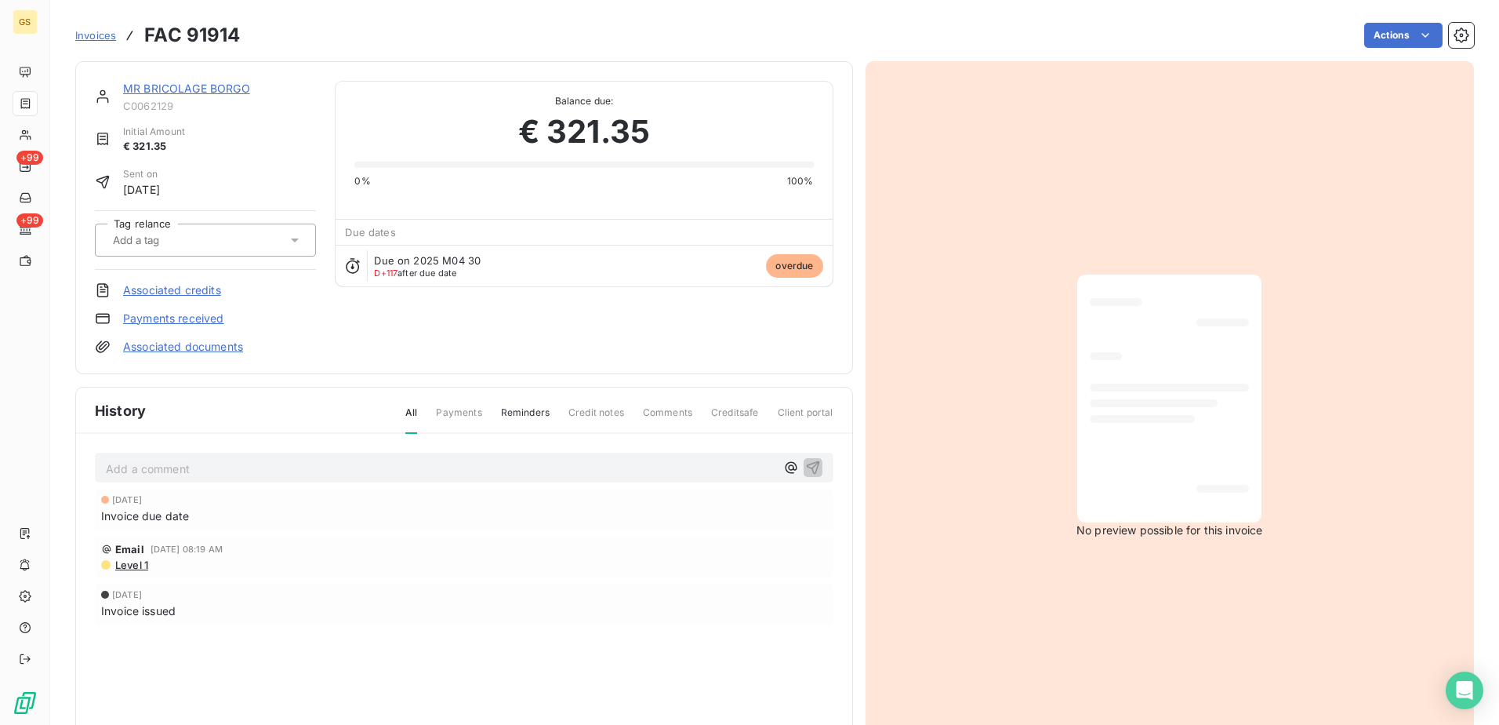
click at [222, 317] on link "Payments received" at bounding box center [173, 319] width 101 height 16
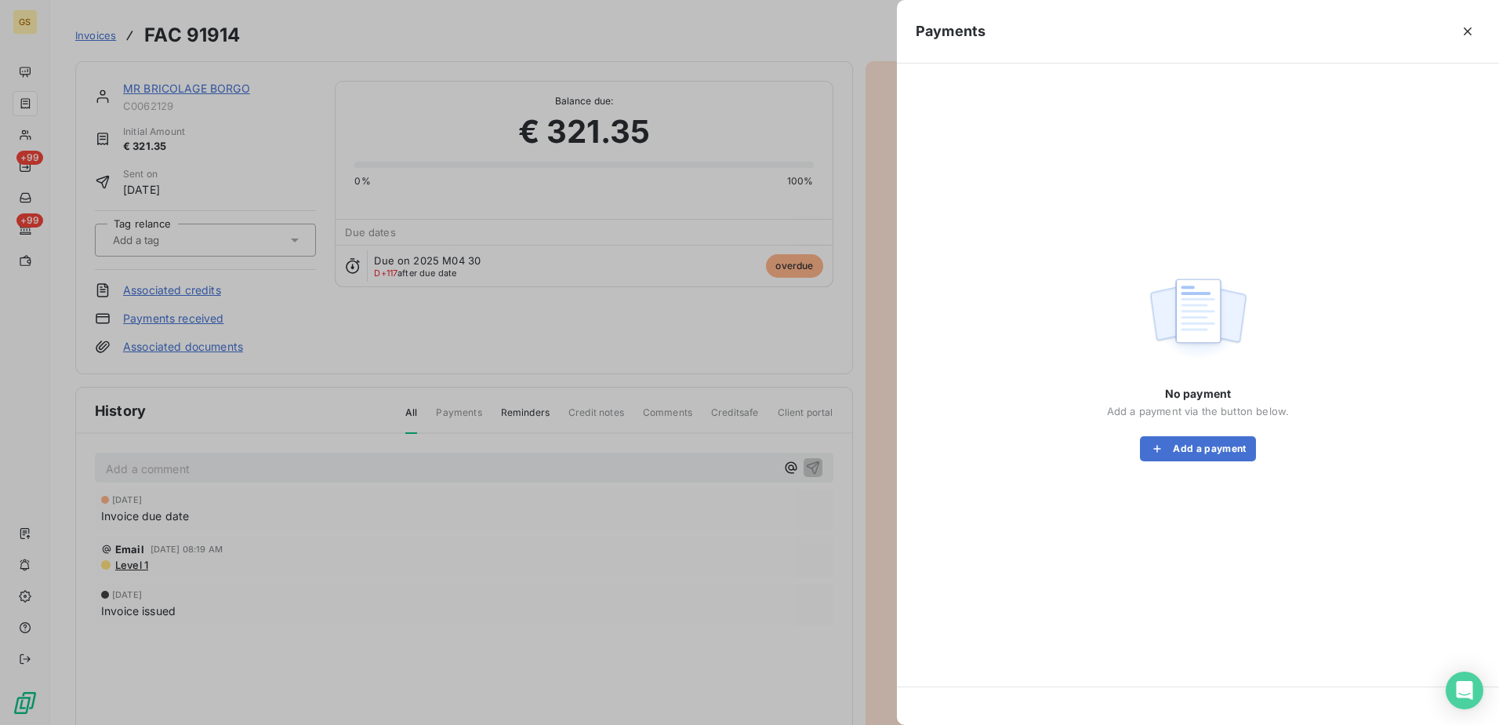
click at [1262, 455] on div "No payment Add a payment via the button below. Add a payment" at bounding box center [1198, 423] width 182 height 75
click at [1240, 456] on button "Add a payment" at bounding box center [1197, 448] width 115 height 25
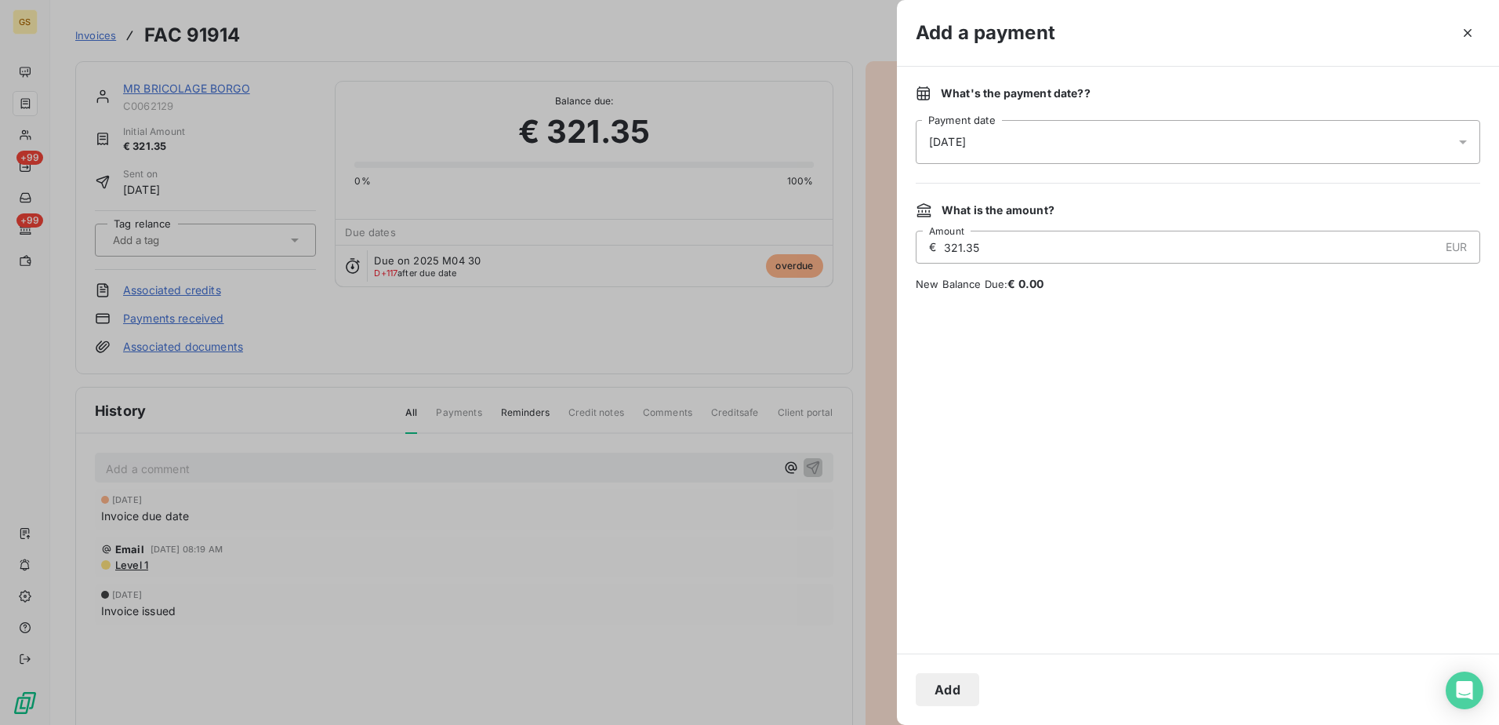
click at [1111, 149] on div "[DATE]" at bounding box center [1198, 142] width 565 height 44
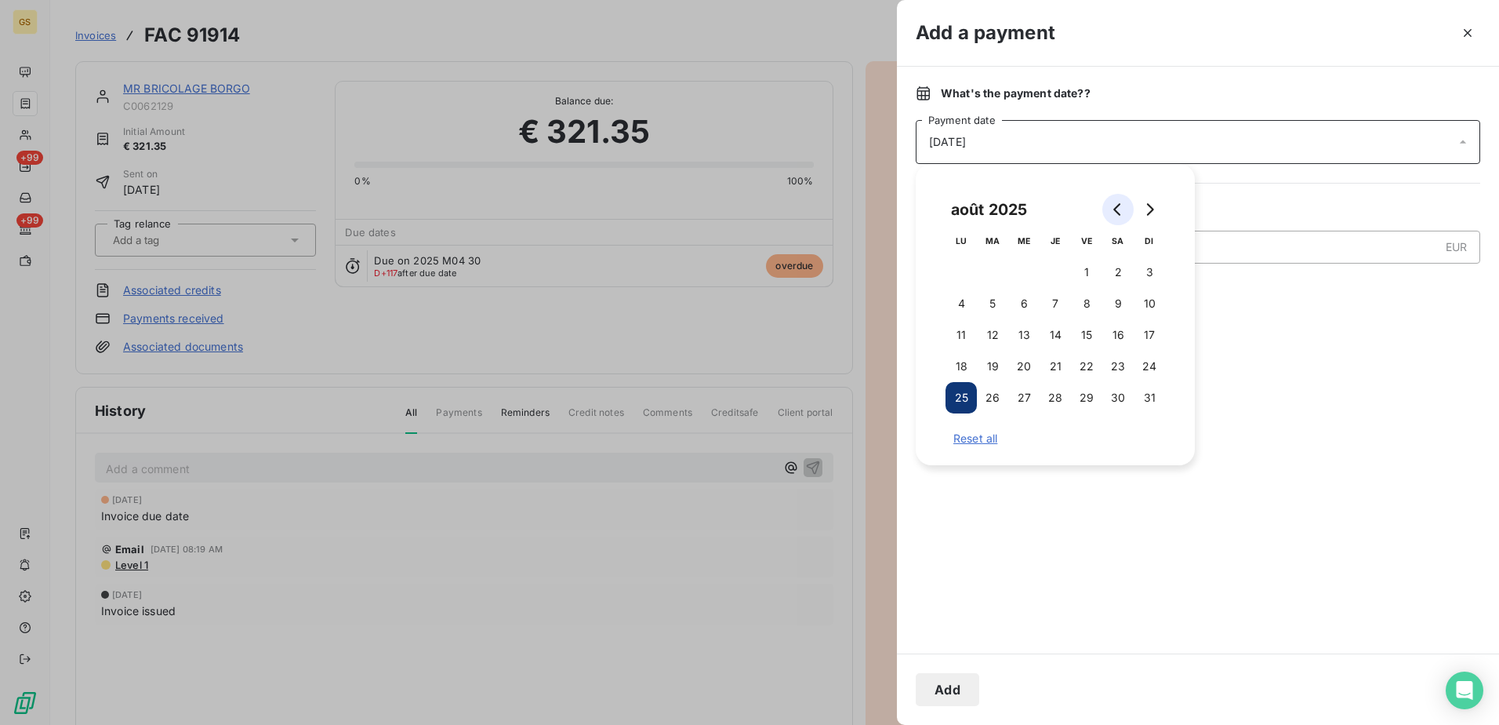
click at [1117, 197] on button "Go to previous month" at bounding box center [1118, 209] width 31 height 31
click at [1166, 201] on div "mai 2025 LU MA ME JE VE SA DI 1 2 3 4 5 6 7 8 9 10 11 12 13 14 15 16 17 18 19 2…" at bounding box center [1056, 314] width 242 height 263
click at [1150, 202] on button "Go to next month" at bounding box center [1149, 209] width 31 height 31
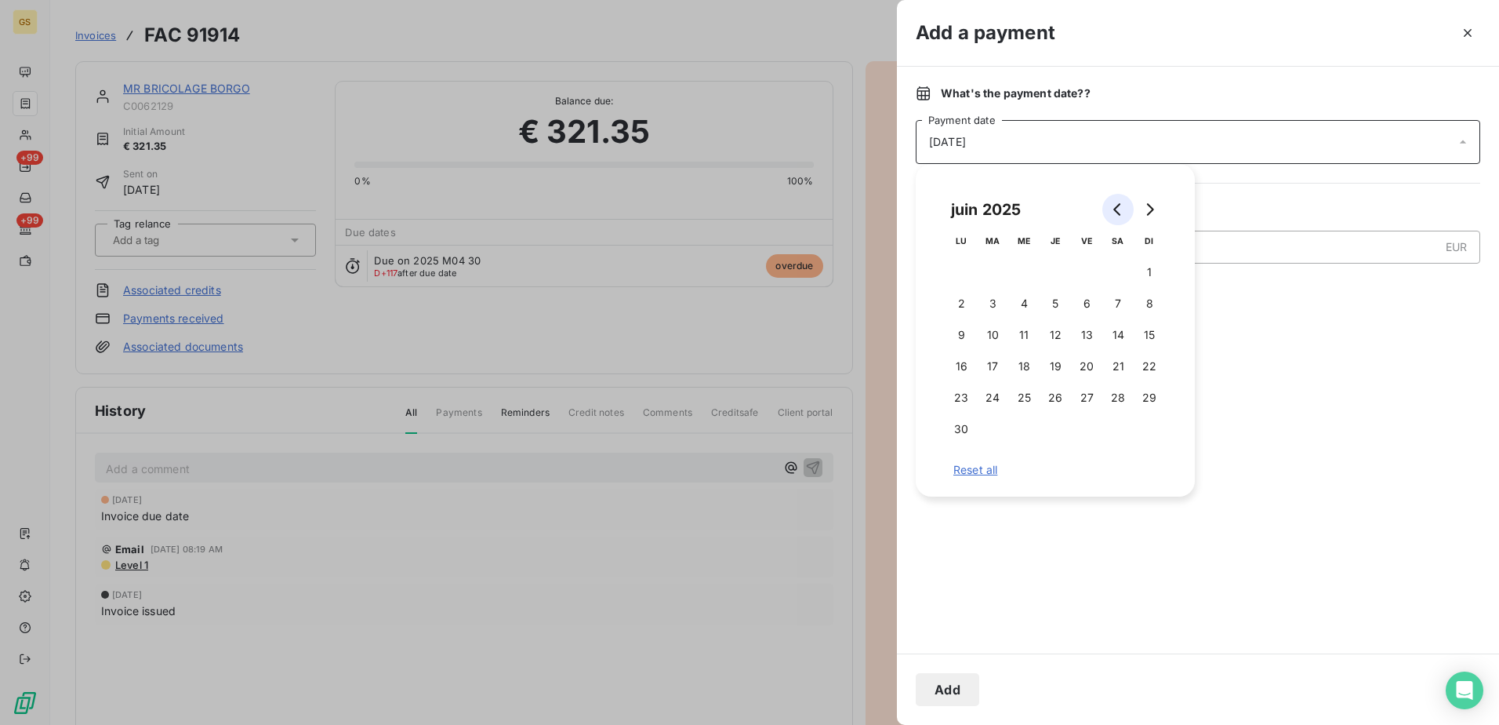
click at [1128, 205] on button "Go to previous month" at bounding box center [1118, 209] width 31 height 31
click at [1023, 402] on button "30" at bounding box center [1023, 397] width 31 height 31
click at [1288, 368] on div at bounding box center [1198, 473] width 565 height 324
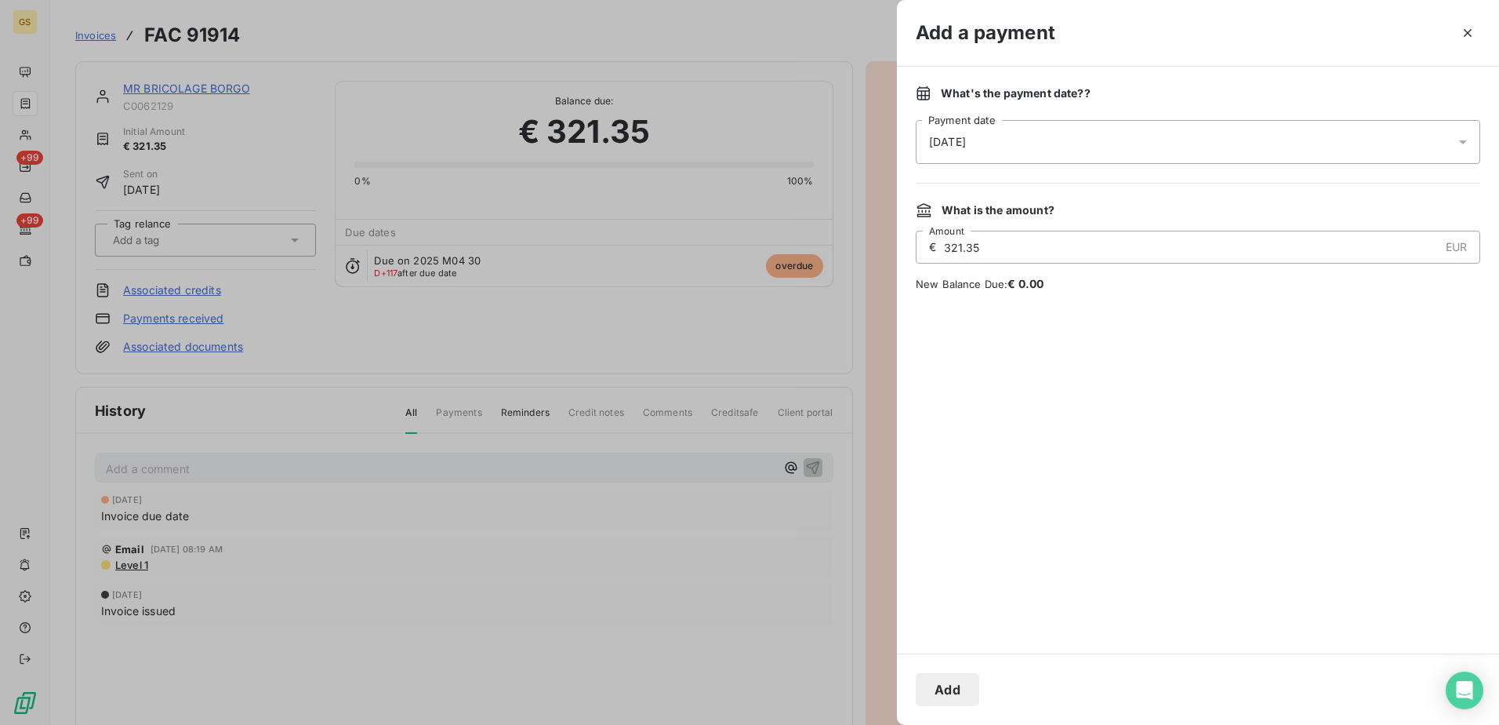
click at [957, 692] on button "Add" at bounding box center [948, 689] width 64 height 33
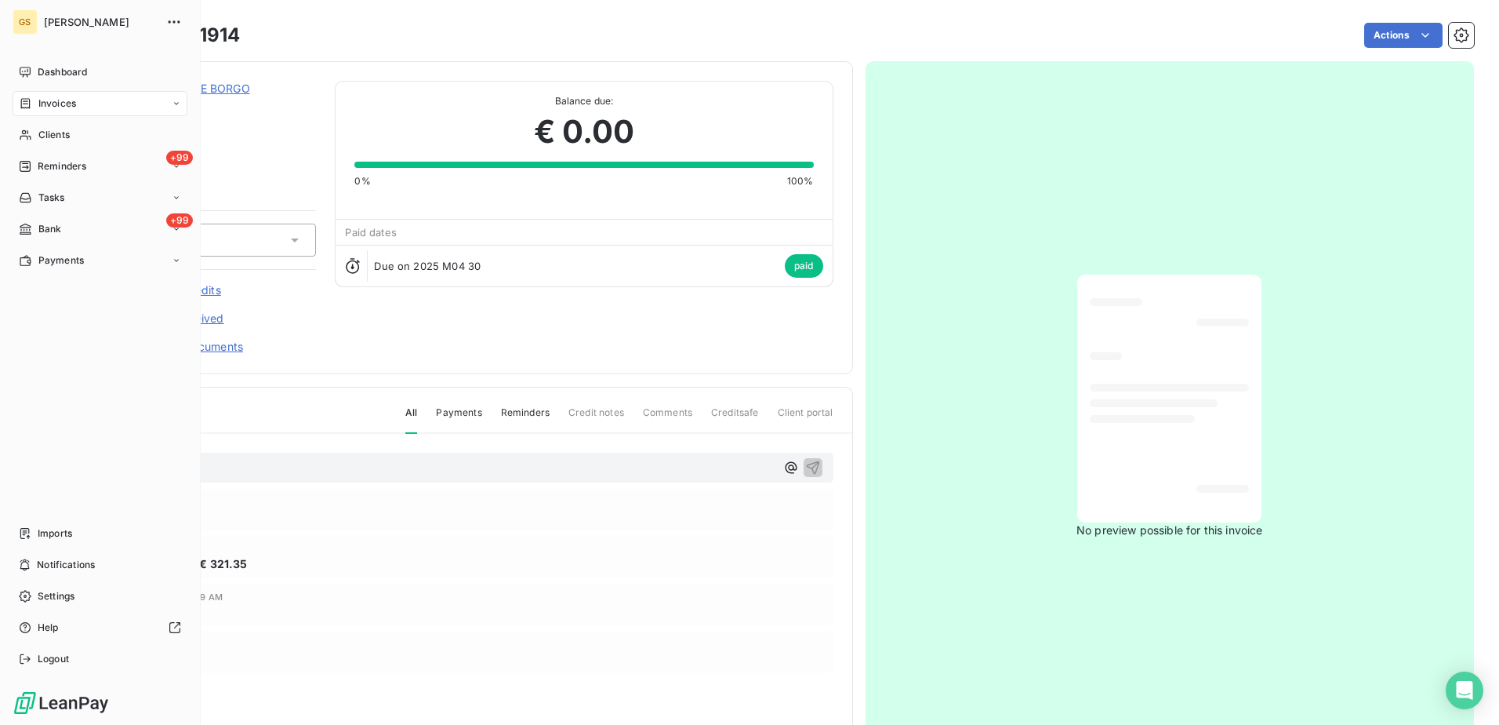
click at [73, 97] on span "Invoices" at bounding box center [57, 103] width 38 height 14
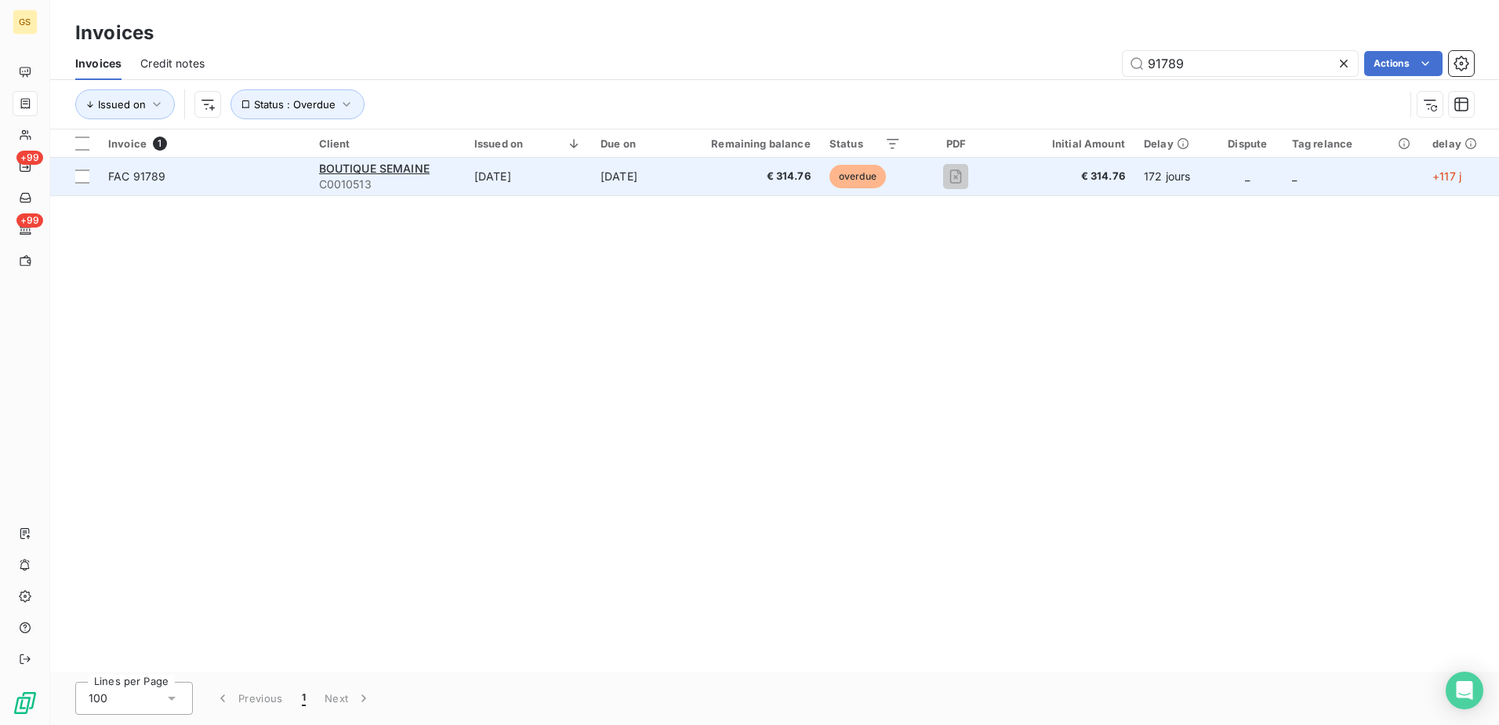
type input "91789"
click at [499, 186] on td "[DATE]" at bounding box center [528, 177] width 126 height 38
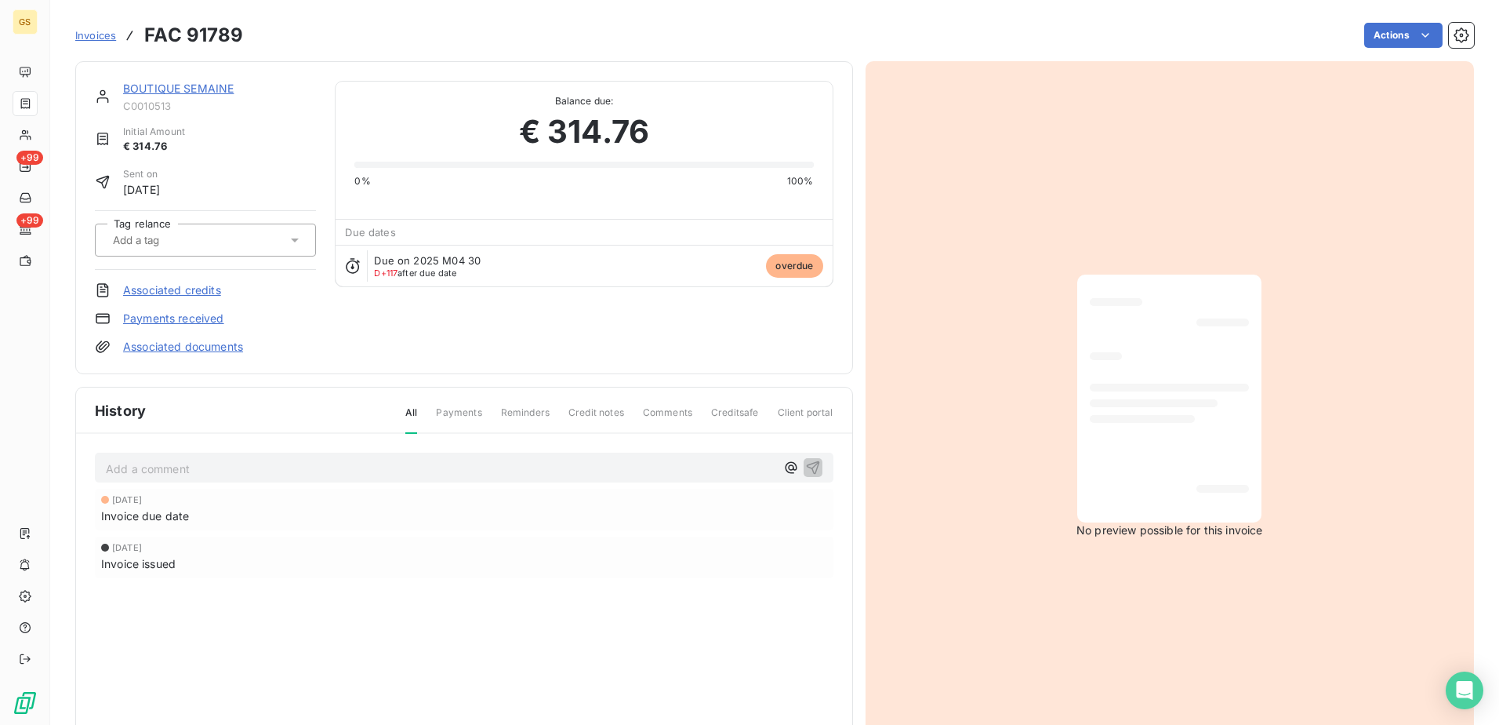
click at [215, 312] on link "Payments received" at bounding box center [173, 319] width 101 height 16
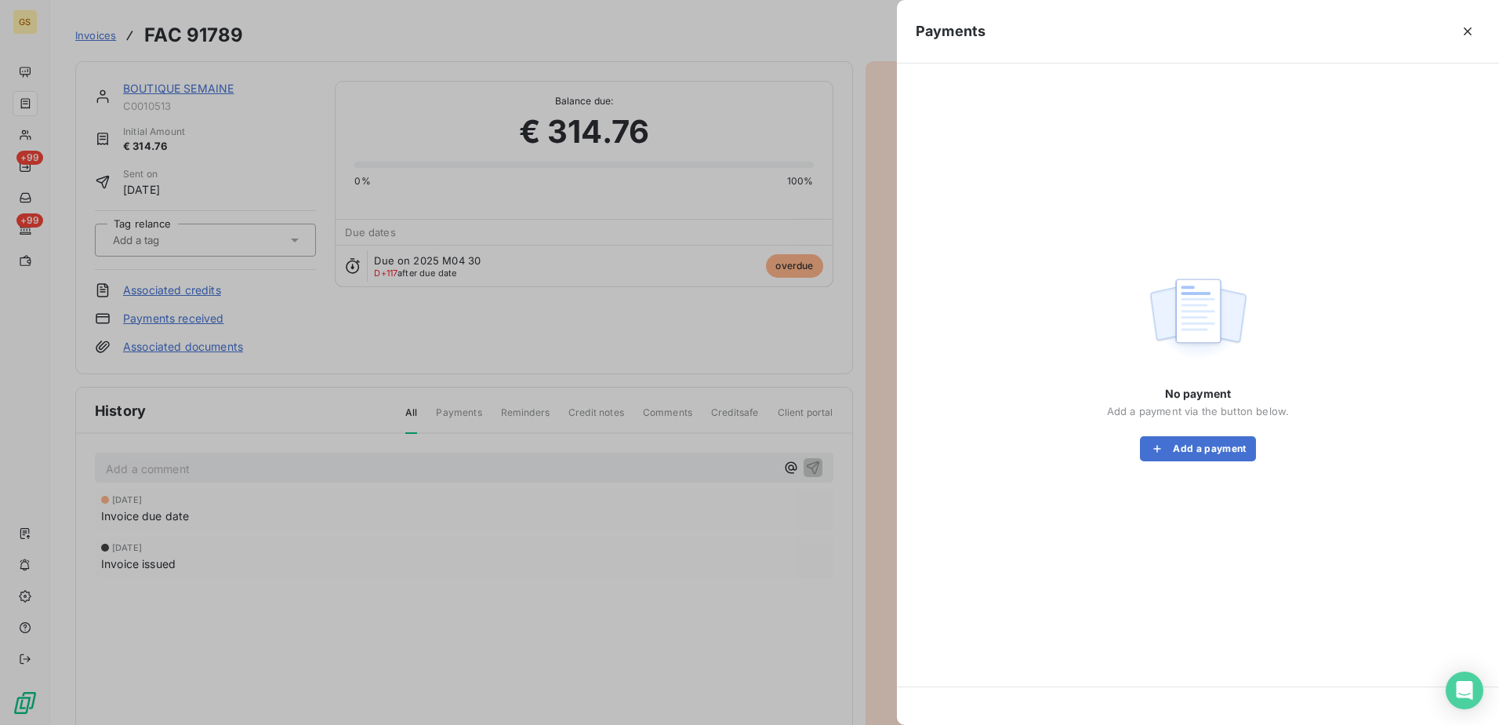
click at [1153, 461] on div "No payment Add a payment via the button below. Add a payment" at bounding box center [1198, 365] width 565 height 566
click at [1164, 438] on button "Add a payment" at bounding box center [1197, 448] width 115 height 25
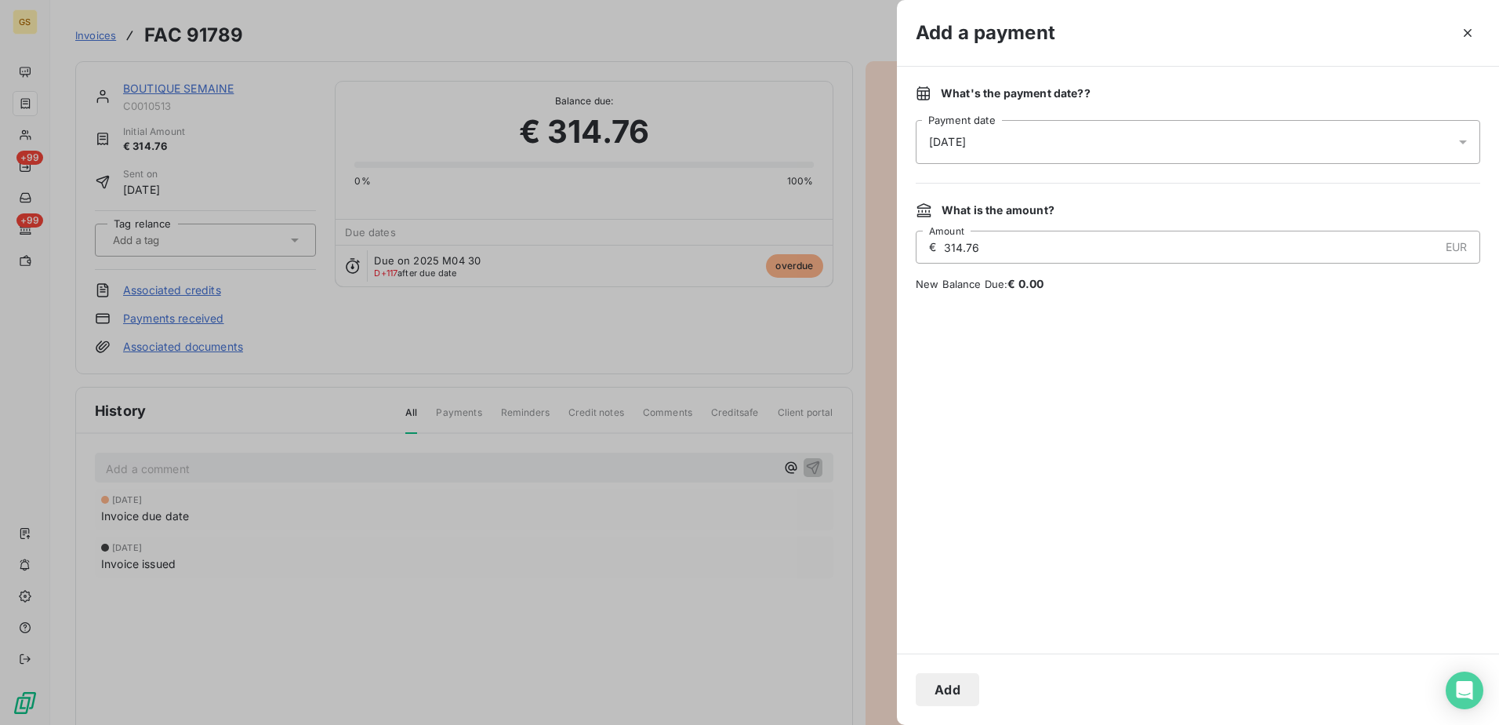
click at [1064, 125] on div "[DATE]" at bounding box center [1198, 142] width 565 height 44
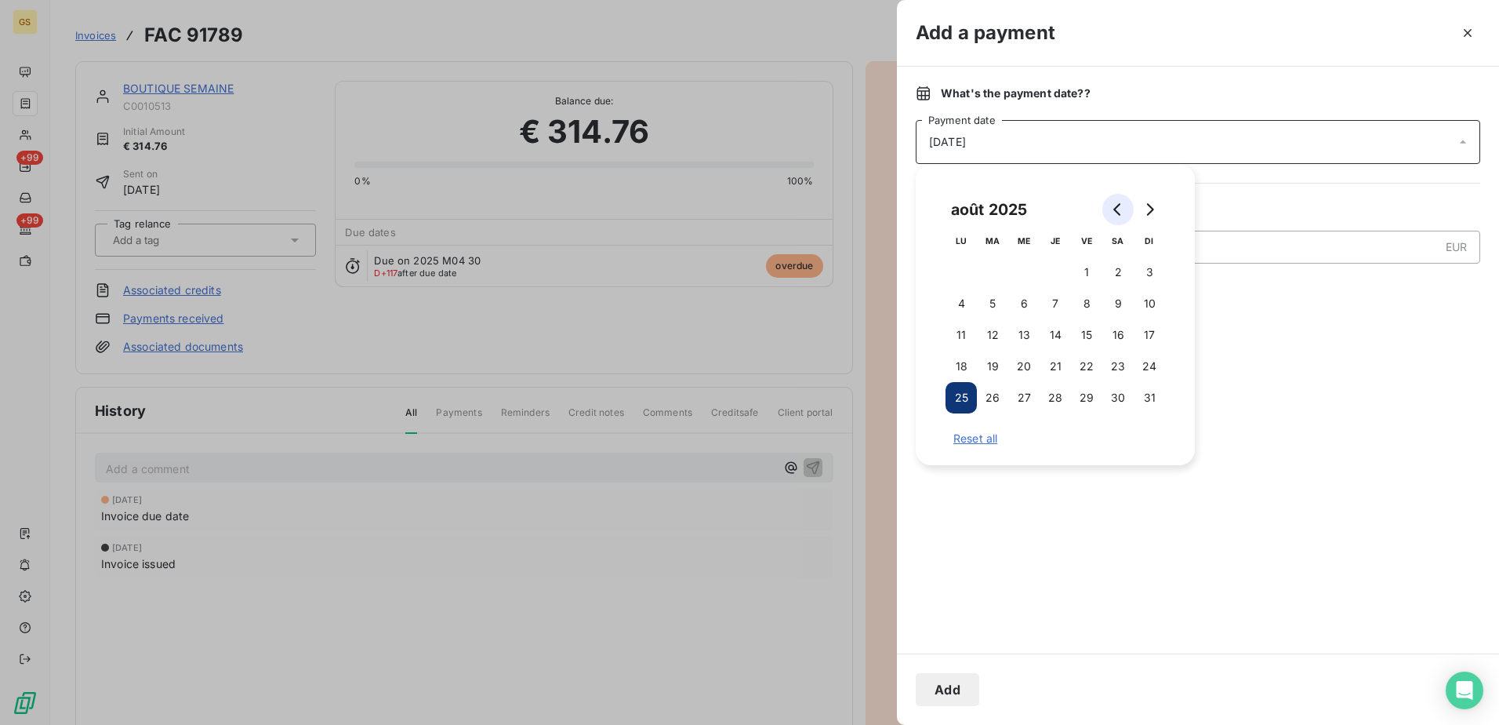
click at [1120, 203] on icon "Go to previous month" at bounding box center [1118, 209] width 13 height 13
click at [970, 296] on button "5" at bounding box center [961, 303] width 31 height 31
click at [1303, 314] on div at bounding box center [1198, 473] width 565 height 324
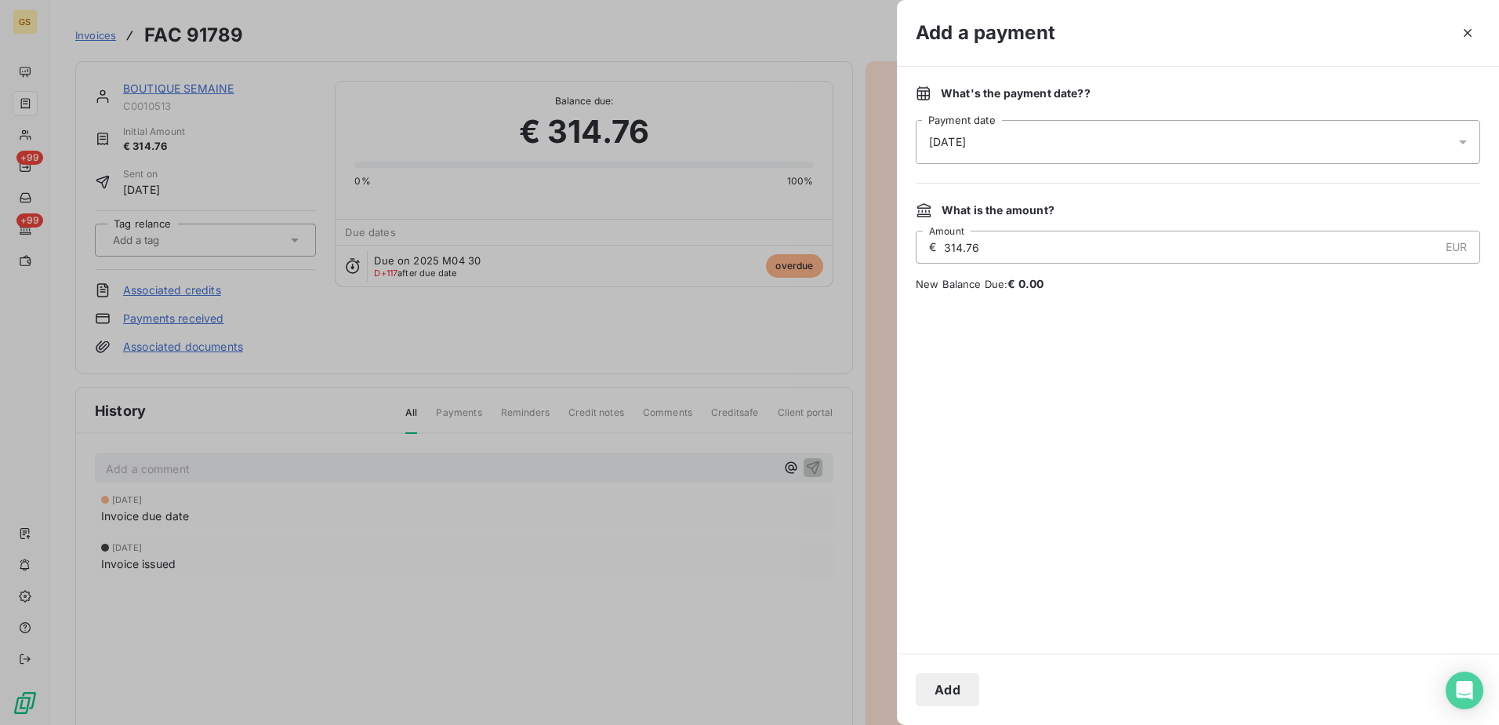
click at [991, 151] on div "[DATE]" at bounding box center [1198, 142] width 565 height 44
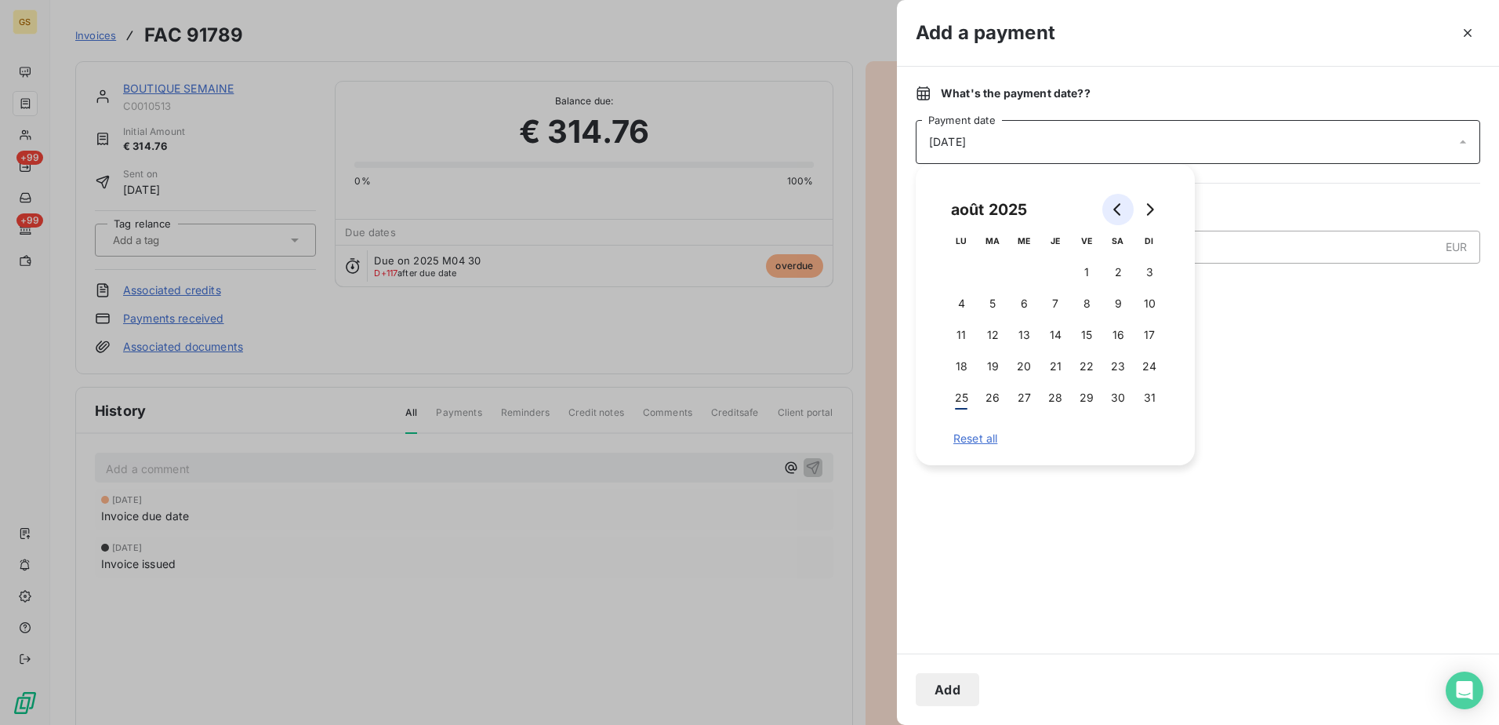
click at [1112, 215] on icon "Go to previous month" at bounding box center [1118, 209] width 13 height 13
click at [1117, 214] on icon "Go to previous month" at bounding box center [1118, 209] width 13 height 13
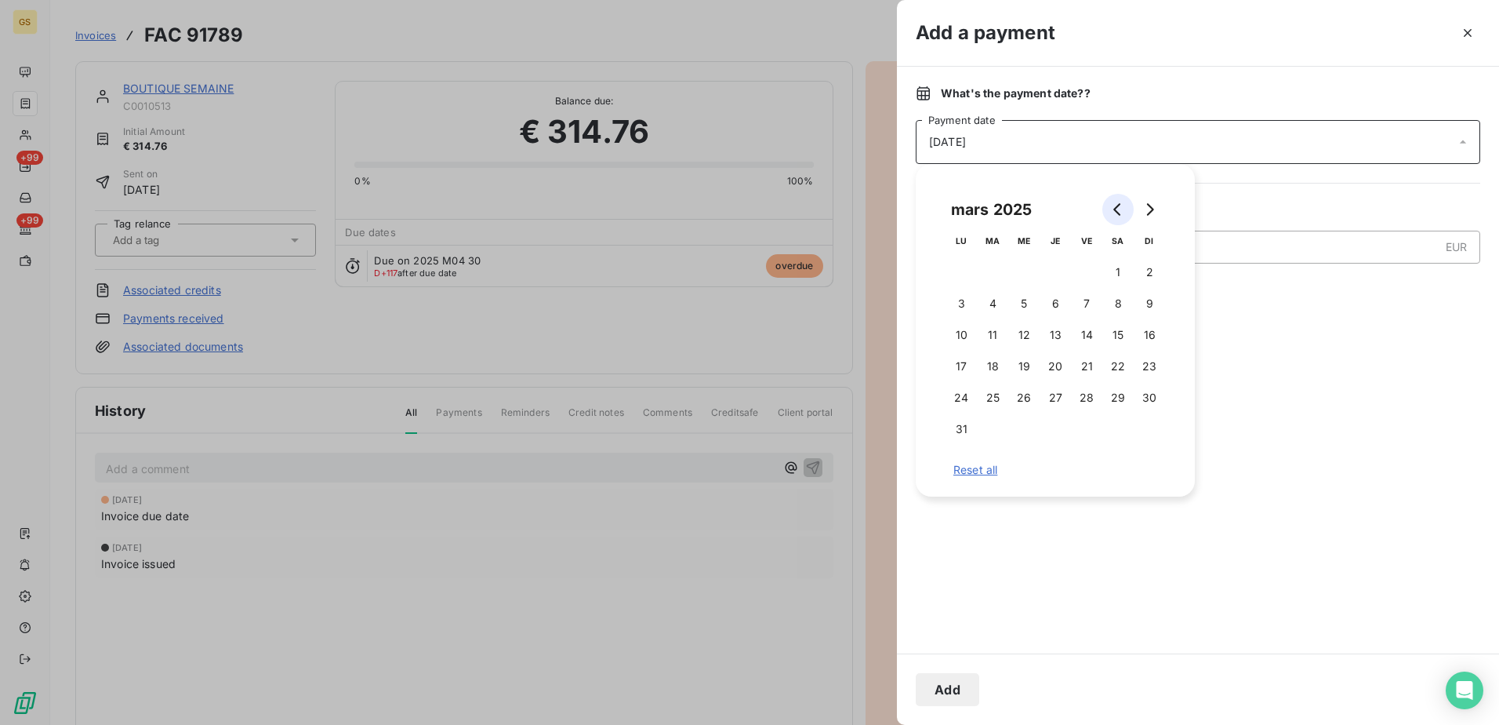
click at [1117, 214] on icon "Go to previous month" at bounding box center [1118, 209] width 13 height 13
click at [1158, 216] on button "Go to next month" at bounding box center [1149, 209] width 31 height 31
click at [1023, 302] on button "5" at bounding box center [1023, 303] width 31 height 31
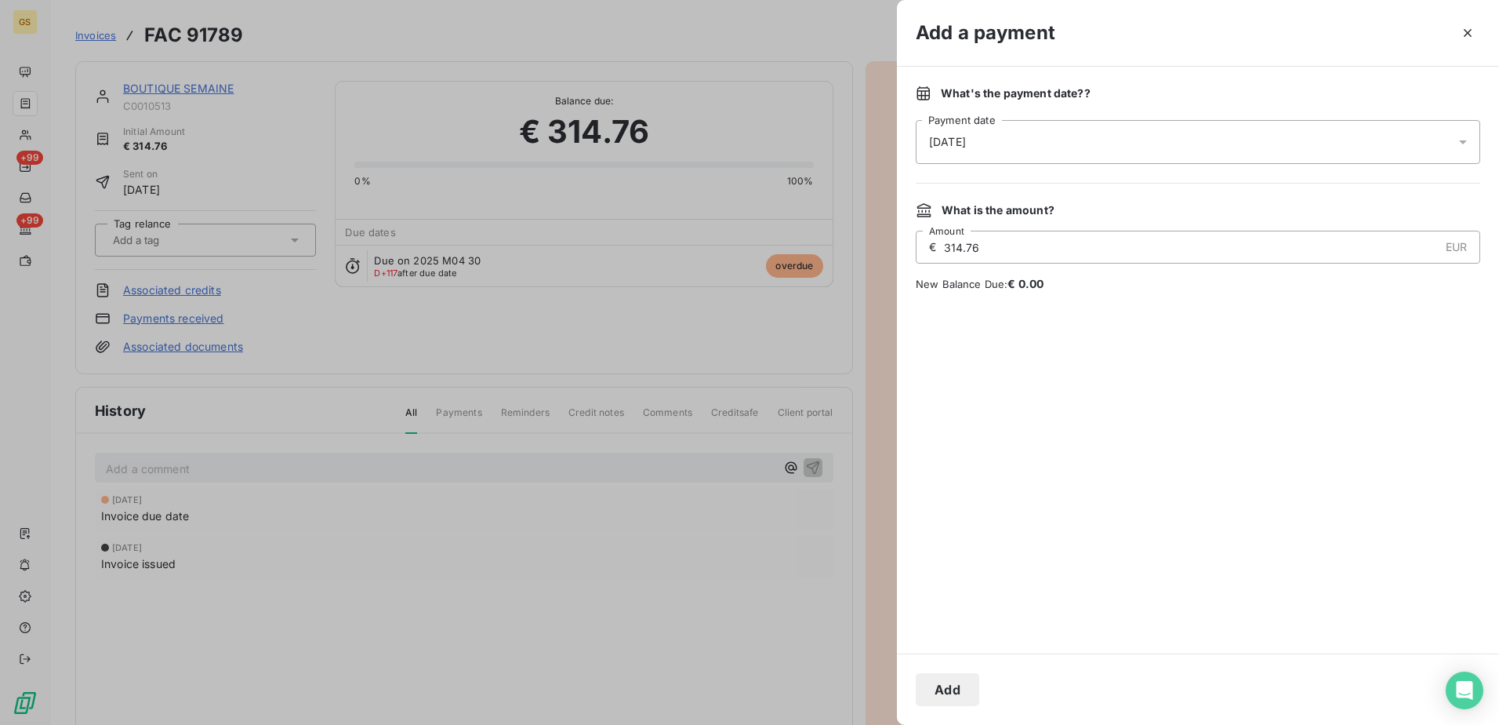
click at [1293, 328] on div at bounding box center [1198, 473] width 565 height 324
click at [961, 692] on button "Add" at bounding box center [948, 689] width 64 height 33
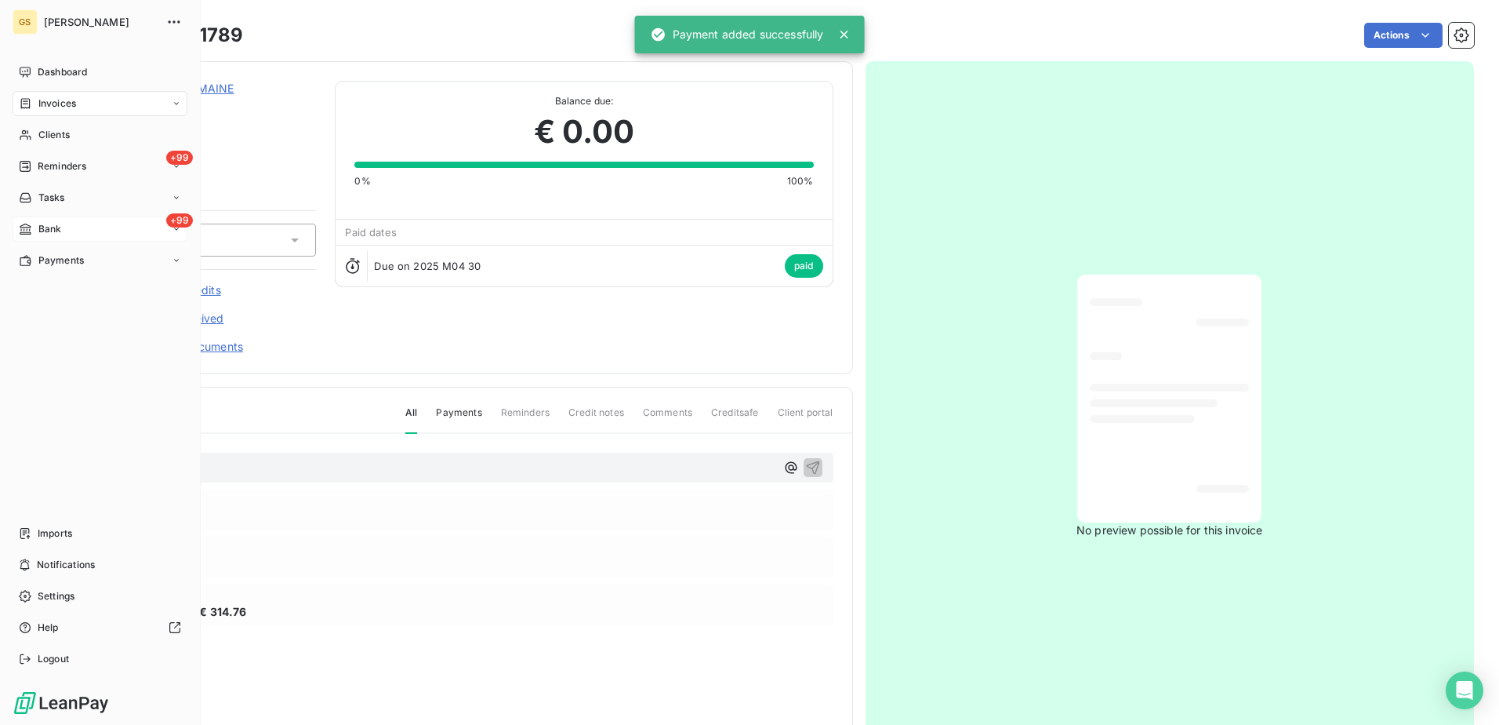
click at [43, 227] on span "Bank" at bounding box center [50, 229] width 24 height 14
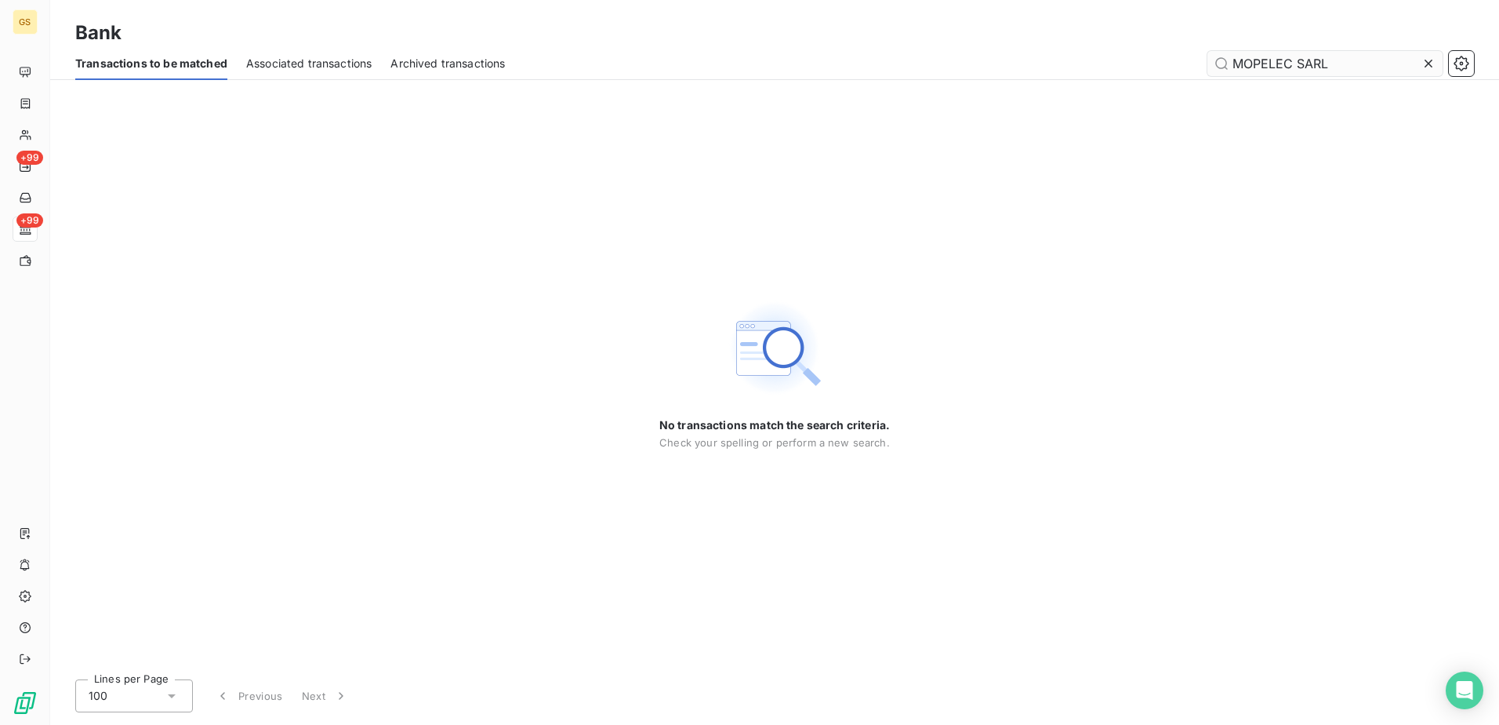
drag, startPoint x: 1283, startPoint y: 62, endPoint x: 1297, endPoint y: 62, distance: 14.1
click at [1297, 62] on input "MOPELEC SARL" at bounding box center [1325, 63] width 235 height 25
drag, startPoint x: 1297, startPoint y: 61, endPoint x: 1376, endPoint y: 67, distance: 79.4
click at [1375, 66] on input "MOPELEC SARL" at bounding box center [1325, 63] width 235 height 25
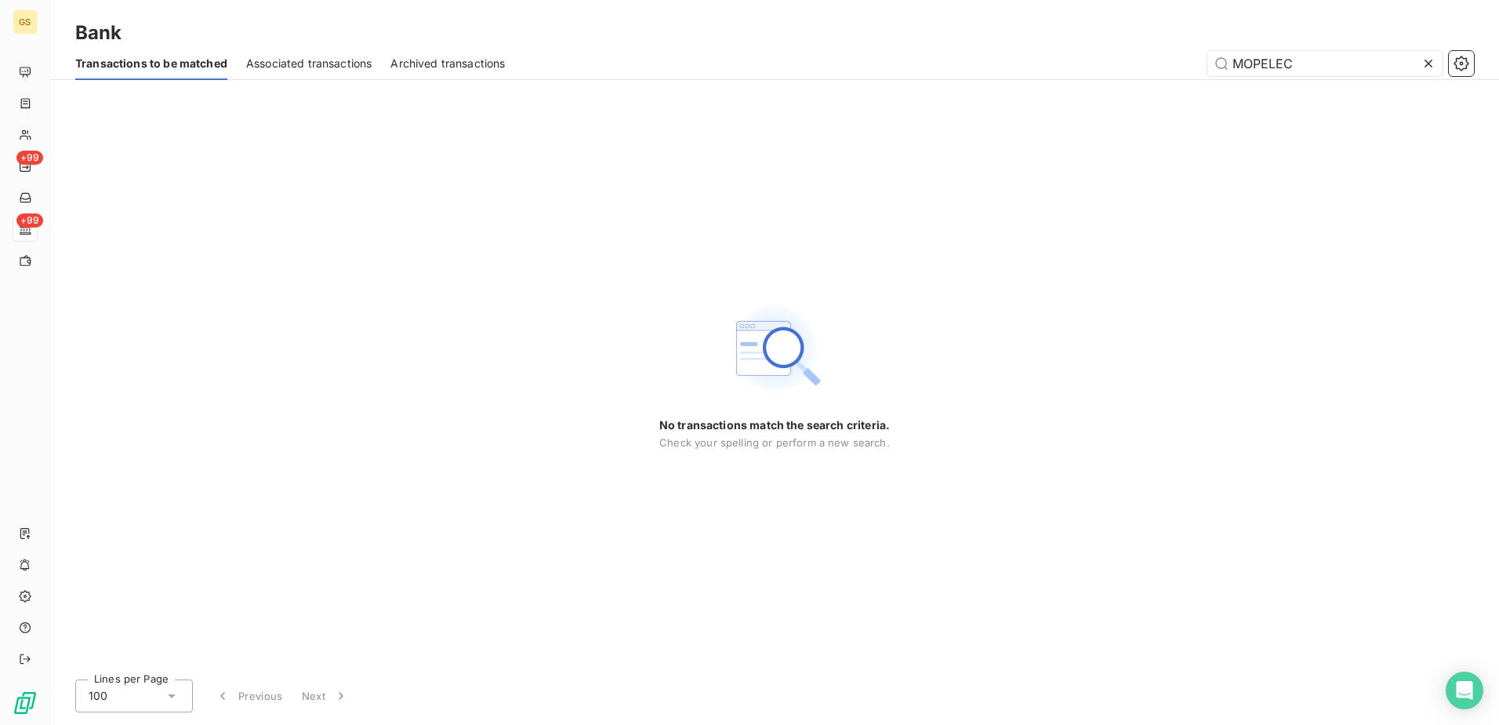
type input "MOPELEC"
click at [536, 234] on div "No transactions match the search criteria. Check your spelling or perform a new…" at bounding box center [774, 373] width 1449 height 587
click at [321, 81] on div "No transactions match the search criteria. Check your spelling or perform a new…" at bounding box center [774, 373] width 1449 height 587
click at [322, 68] on span "Associated transactions" at bounding box center [308, 64] width 125 height 16
click at [946, 44] on div "Bank" at bounding box center [774, 33] width 1449 height 28
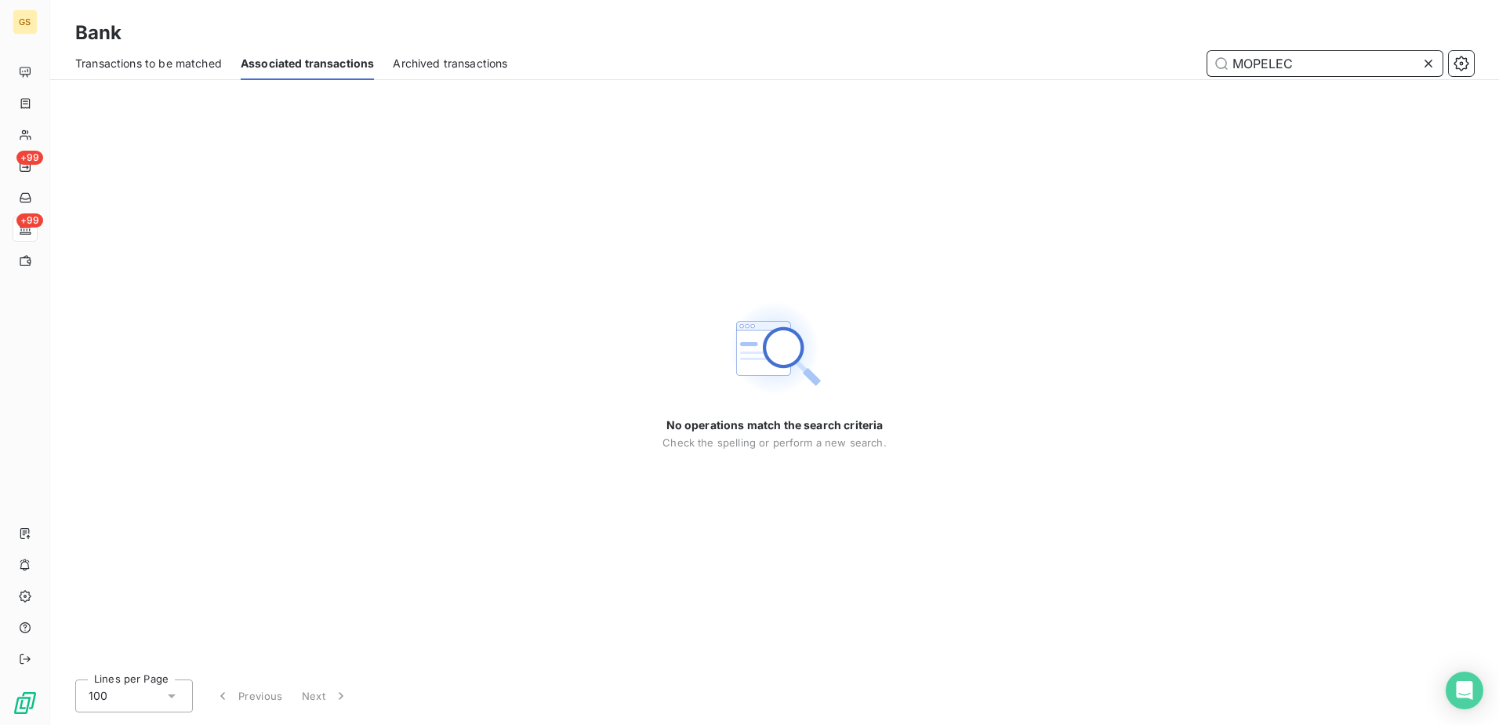
drag, startPoint x: 1172, startPoint y: 67, endPoint x: 1113, endPoint y: 67, distance: 58.8
click at [1113, 67] on div "MOPELEC" at bounding box center [1000, 63] width 947 height 25
paste input "OPUS CERTUM"
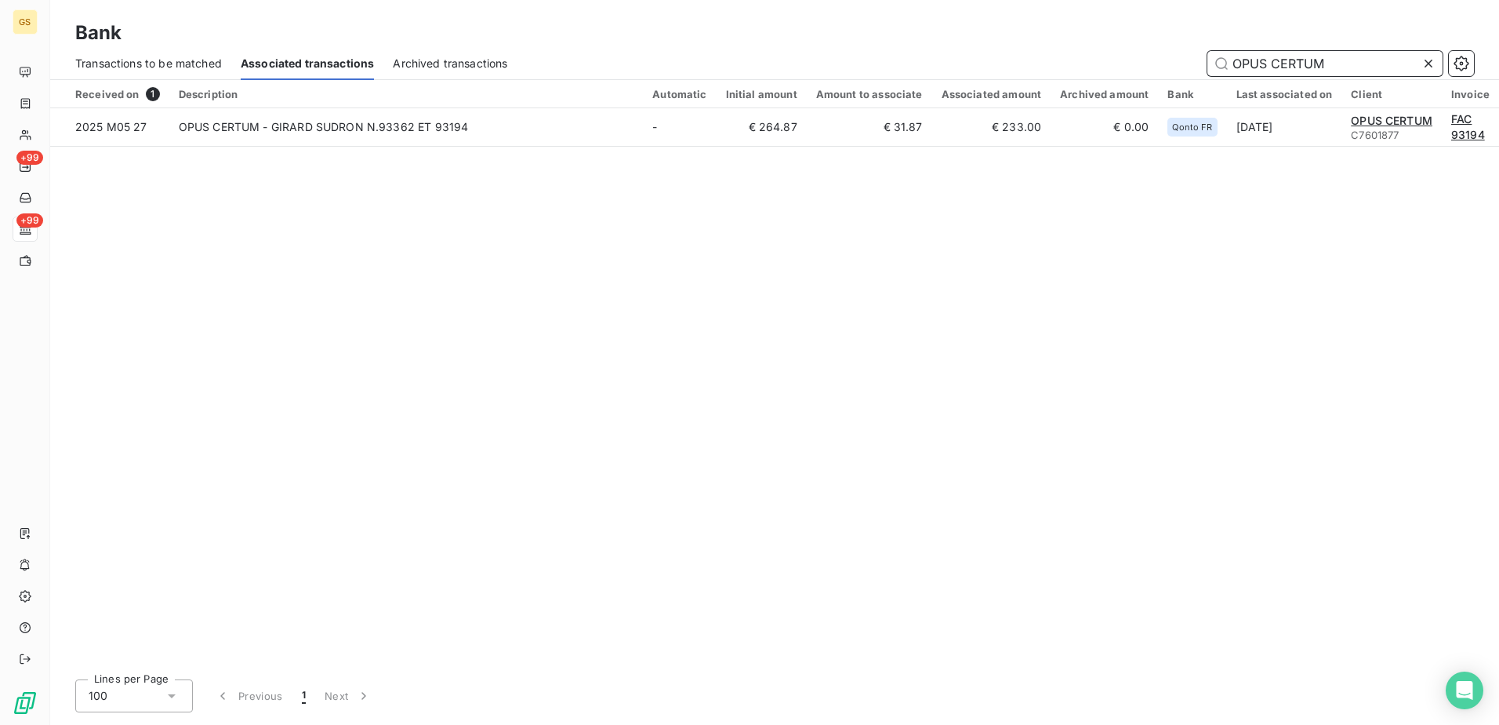
type input "OPUS CERTUM"
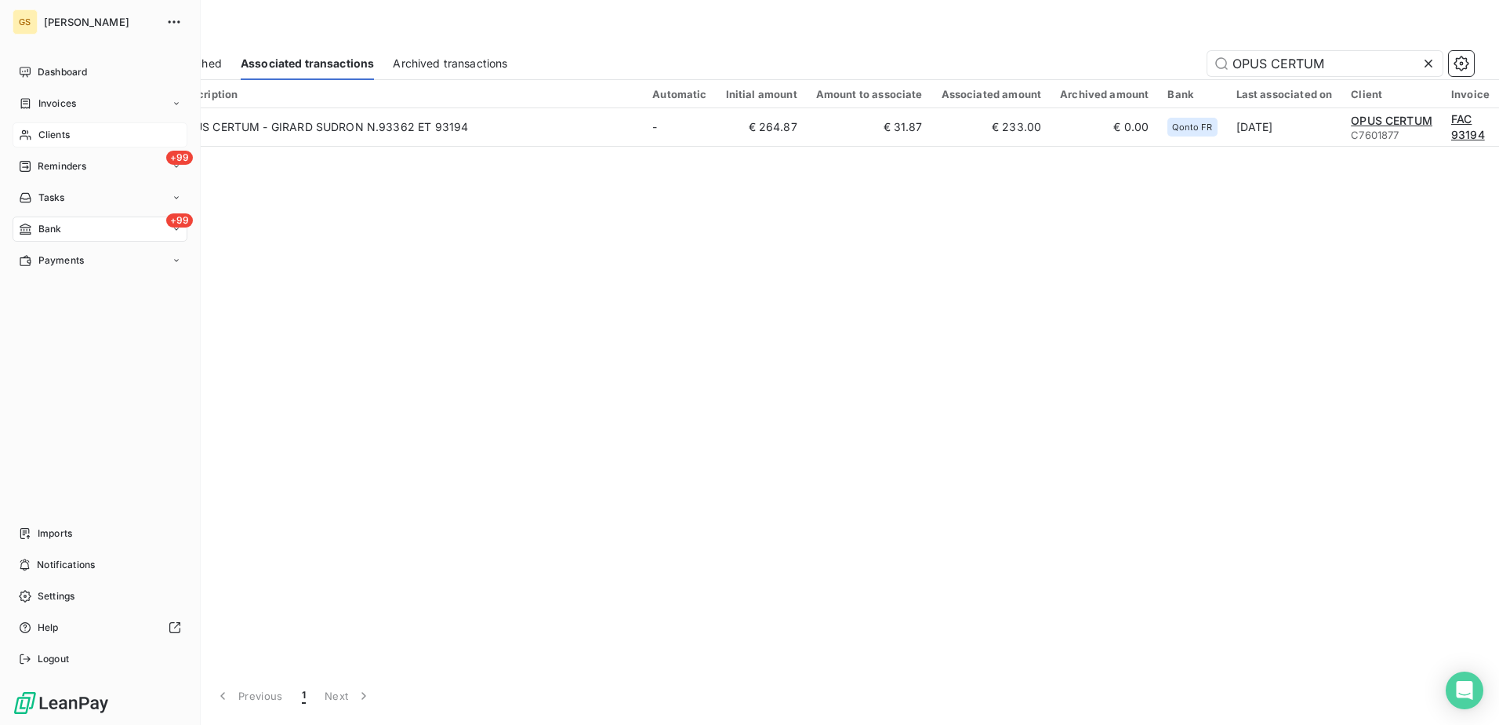
click at [69, 127] on div "Clients" at bounding box center [100, 134] width 175 height 25
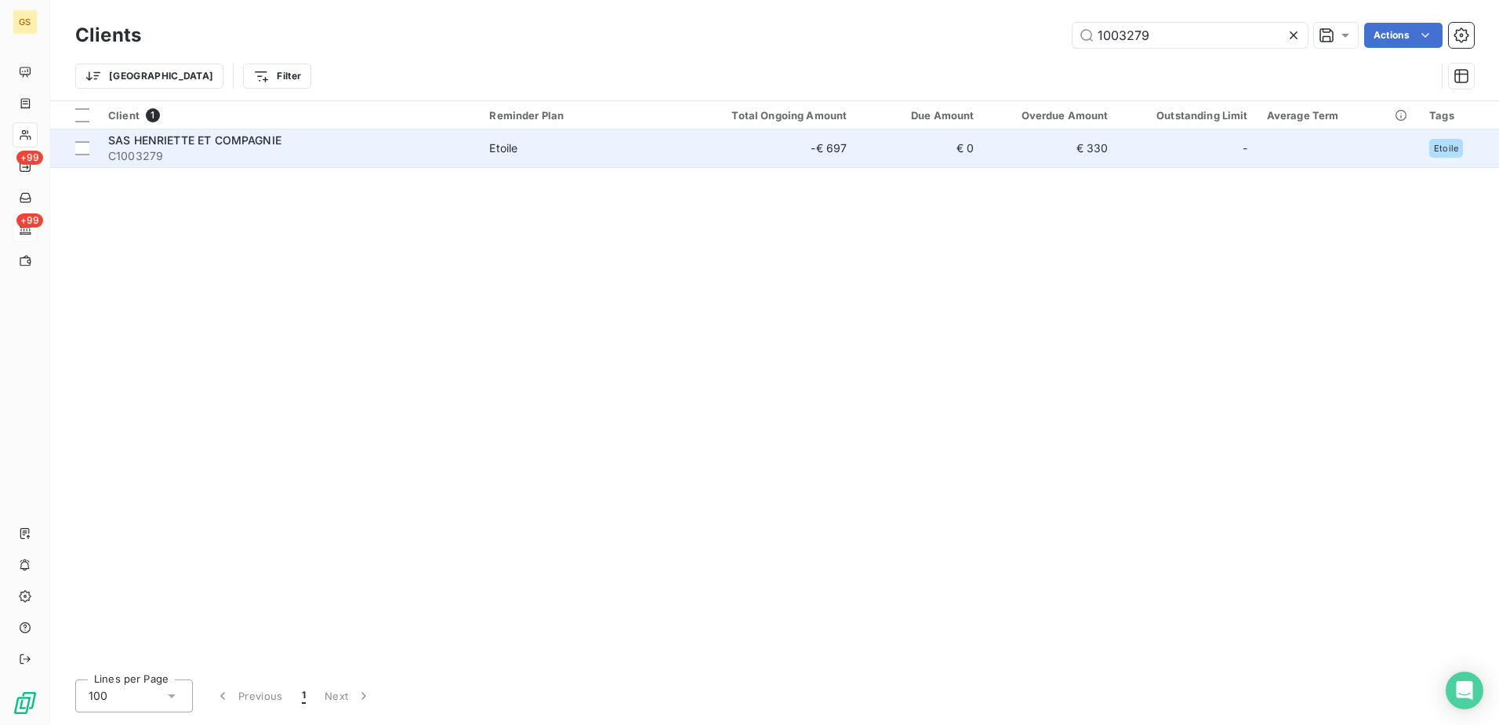
type input "1003279"
click at [670, 145] on span "Etoile" at bounding box center [582, 148] width 187 height 16
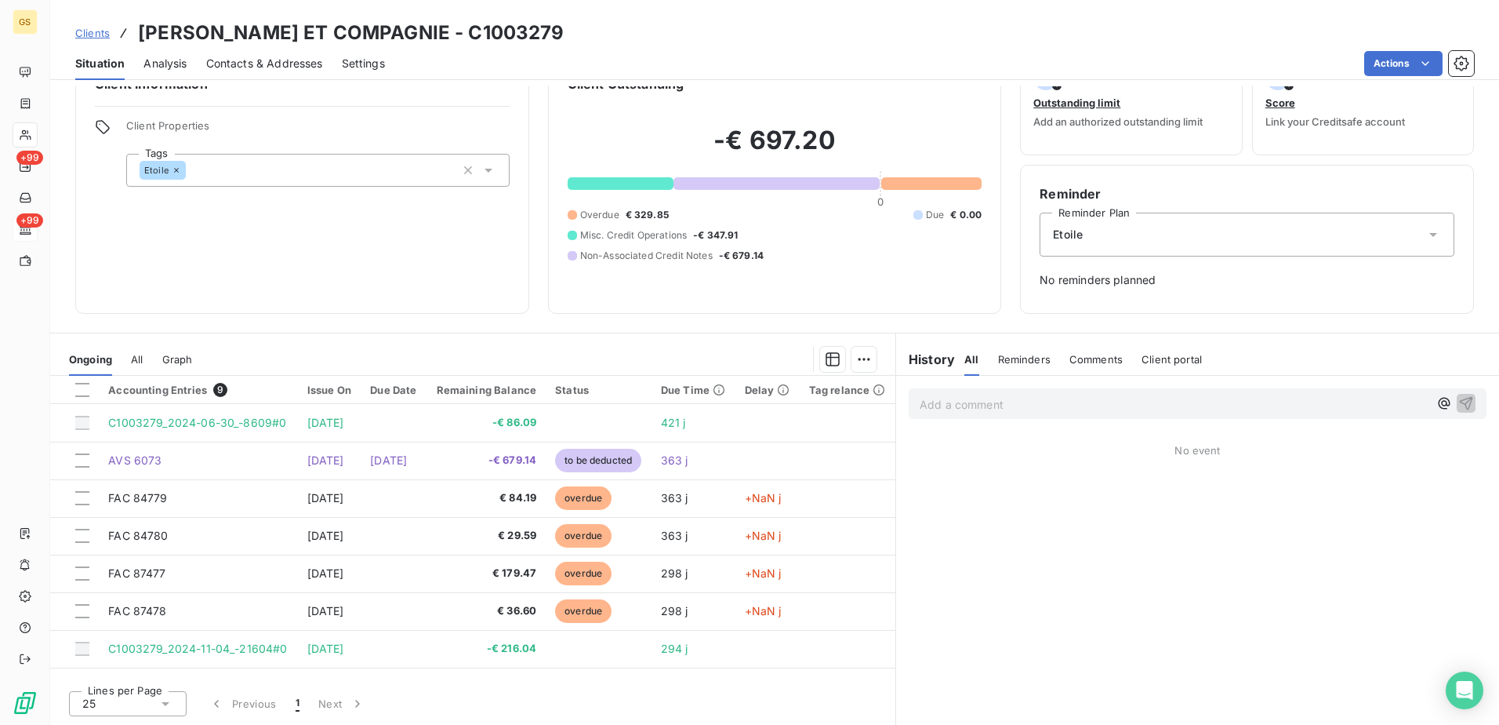
click at [134, 359] on span "All" at bounding box center [137, 359] width 12 height 13
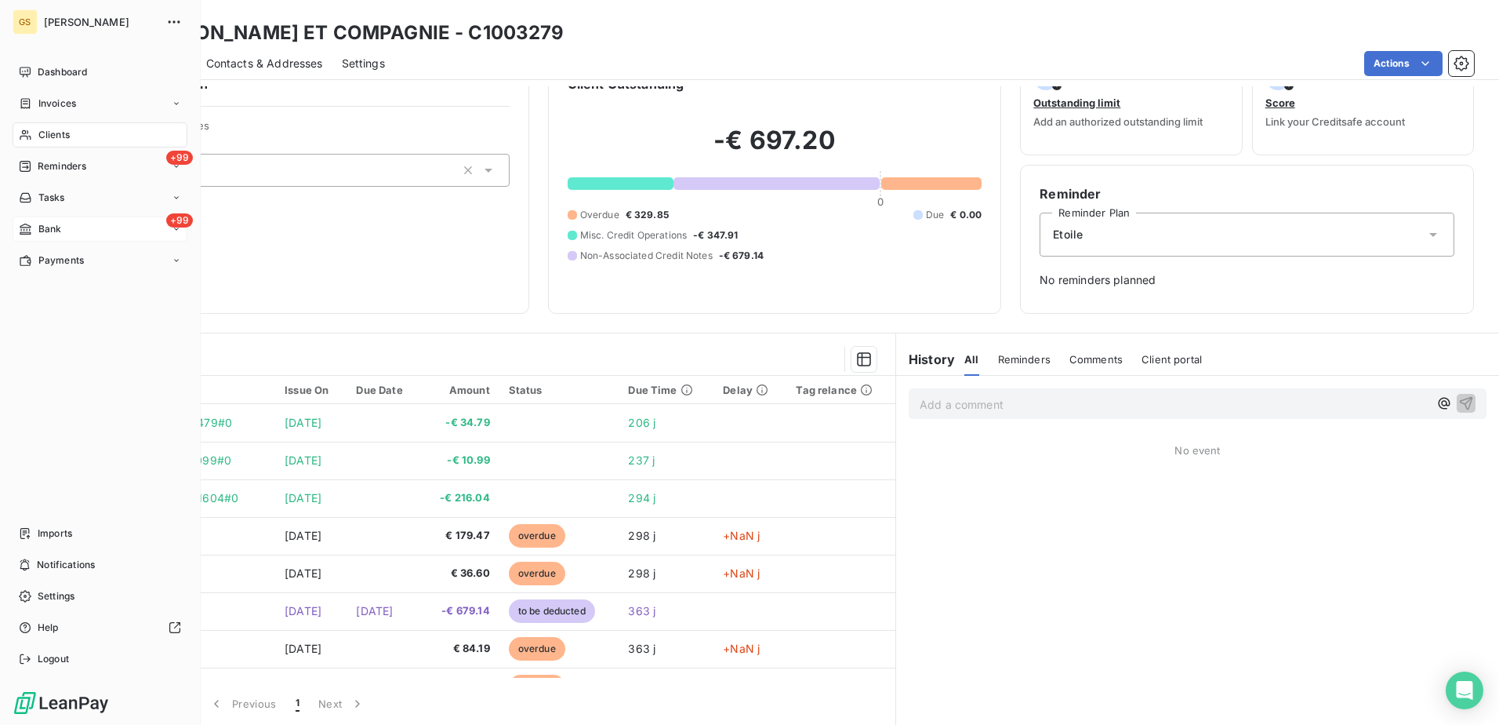
drag, startPoint x: 36, startPoint y: 227, endPoint x: 66, endPoint y: 224, distance: 29.9
click at [36, 227] on div "Bank" at bounding box center [40, 229] width 42 height 14
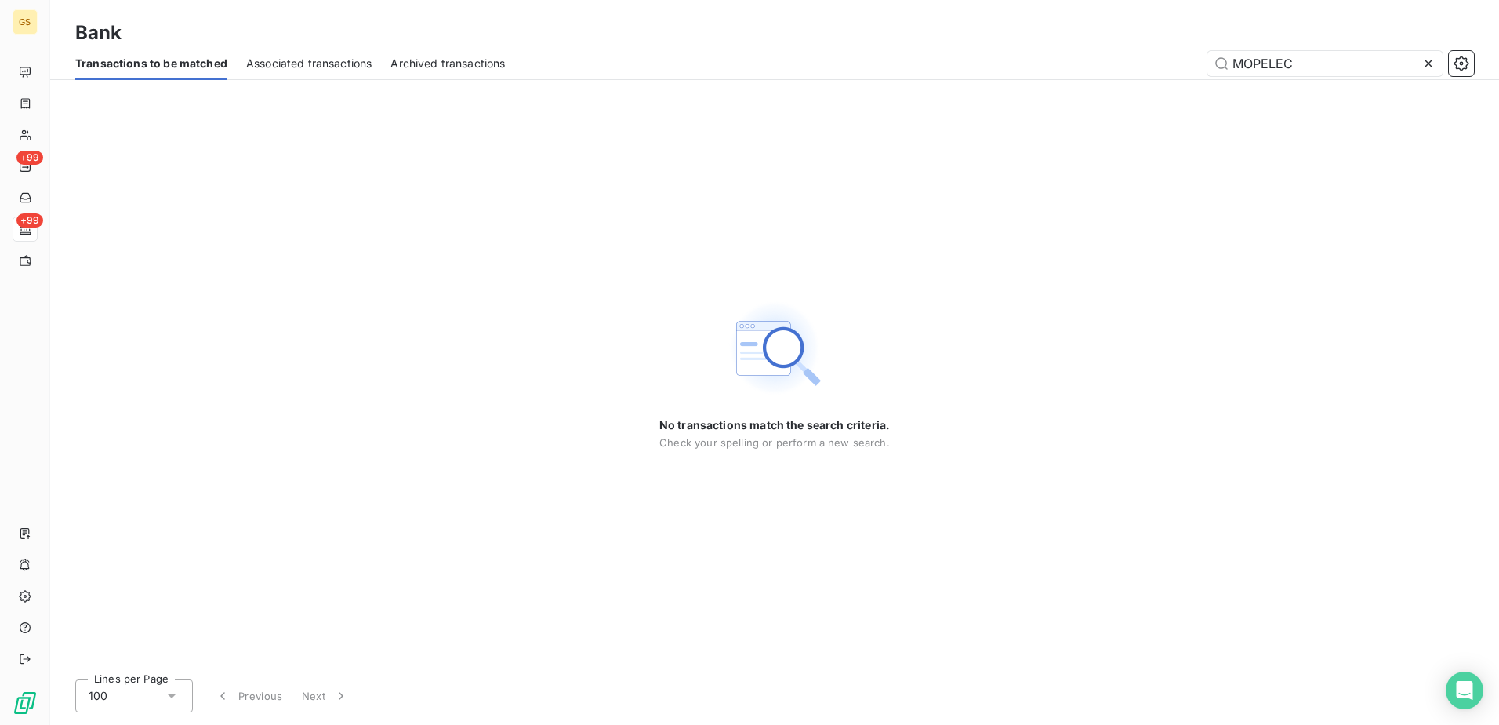
drag, startPoint x: 1360, startPoint y: 75, endPoint x: 943, endPoint y: 49, distance: 417.2
click at [946, 49] on div "Transactions to be matched Associated transactions Archived transactions MOPELEC" at bounding box center [774, 63] width 1449 height 33
type input "marine"
click at [817, 202] on div "No transactions match the search criteria. Check your spelling or perform a new…" at bounding box center [774, 373] width 231 height 587
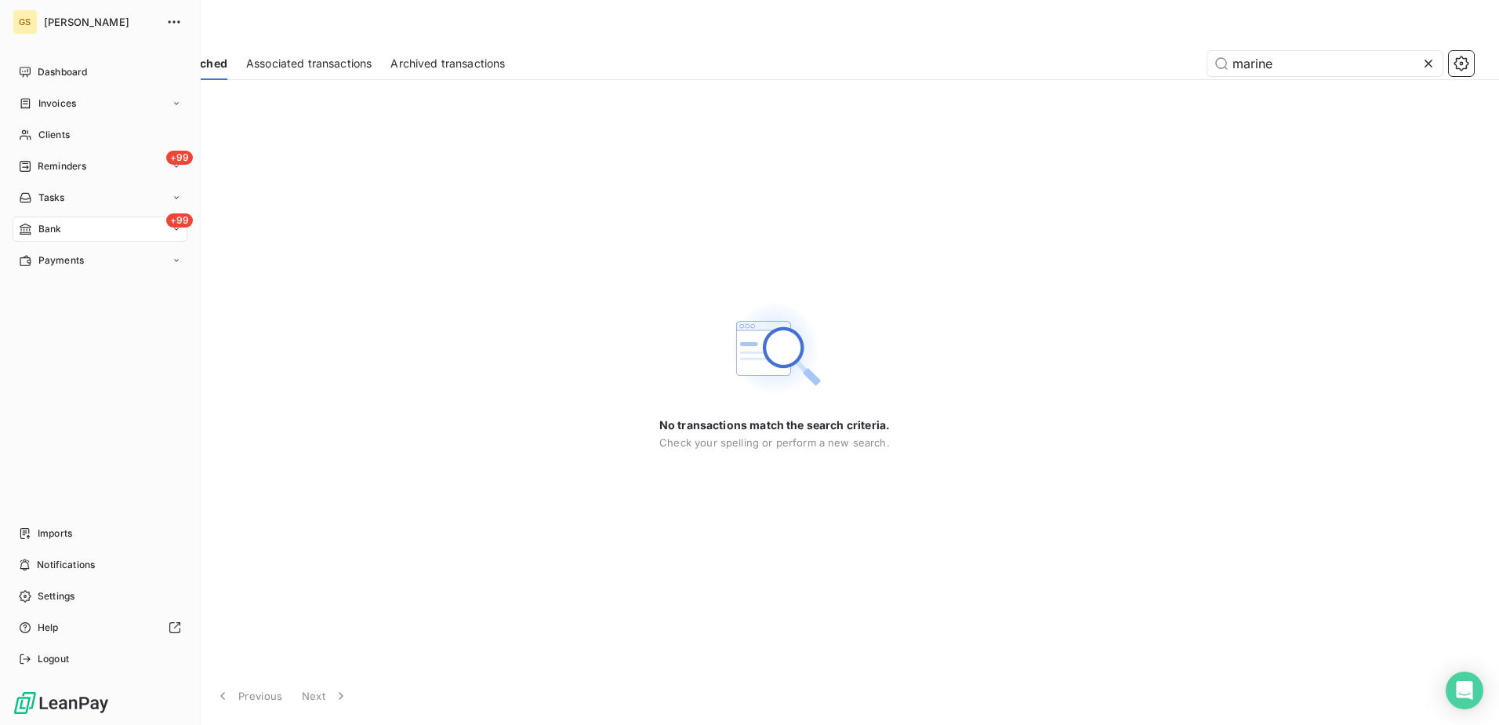
click at [72, 101] on span "Invoices" at bounding box center [57, 103] width 38 height 14
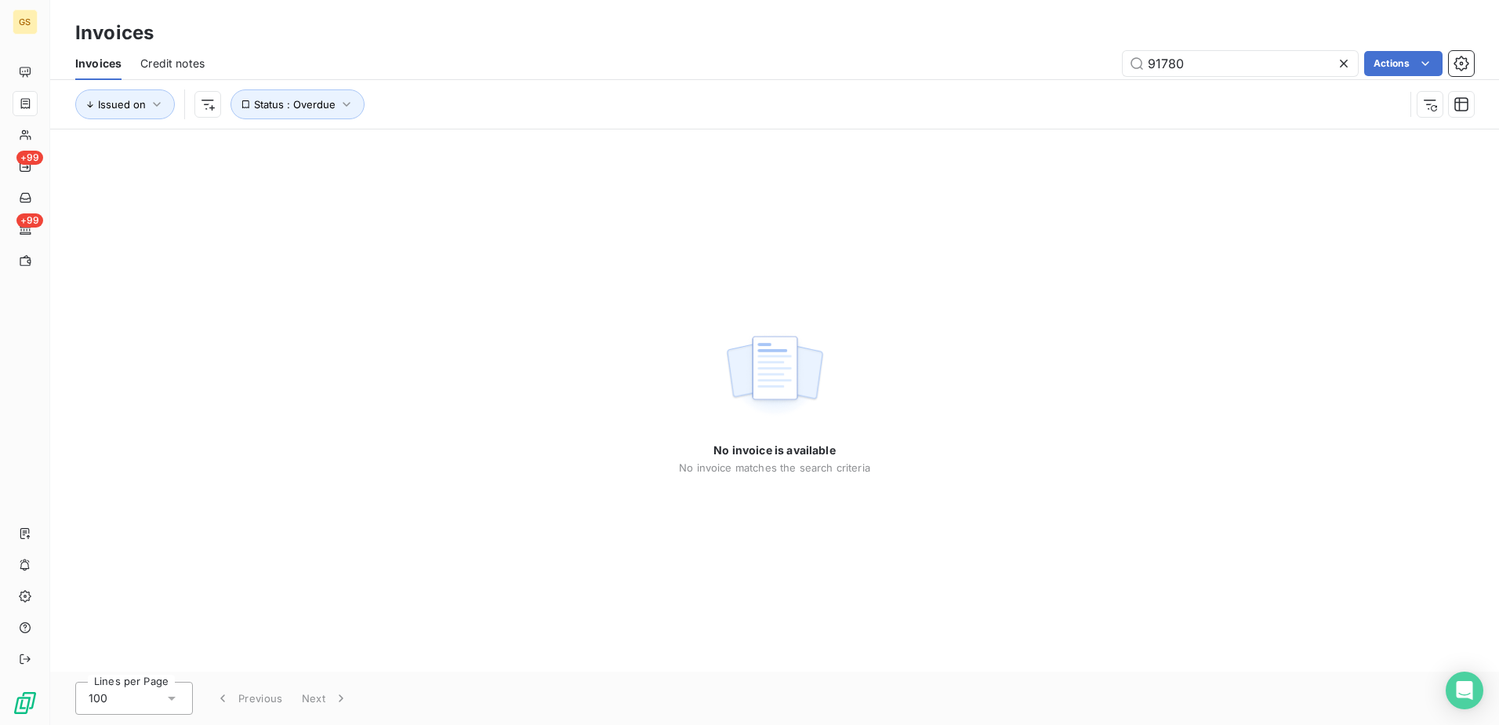
type input "91780"
click at [743, 289] on div "No invoice is available No invoice matches the search criteria" at bounding box center [774, 400] width 1449 height 542
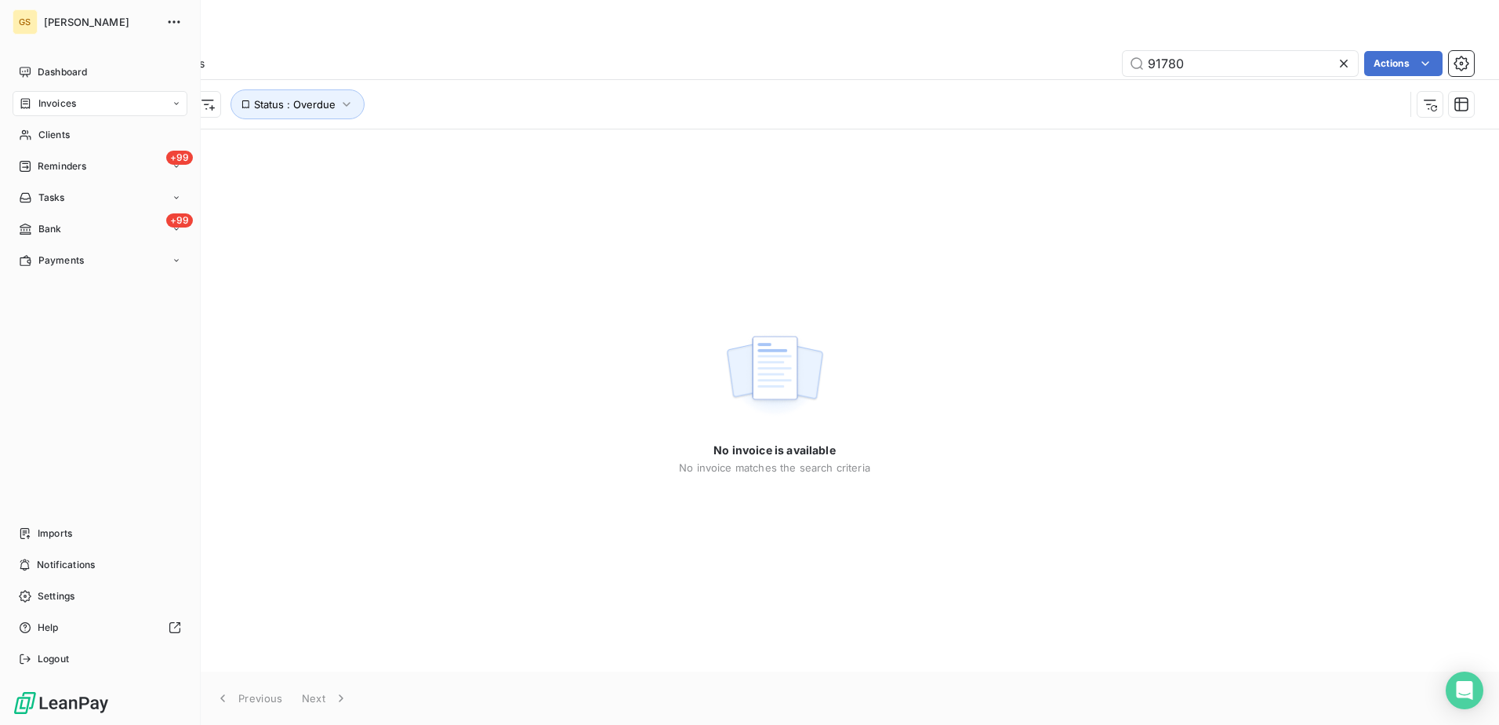
click at [43, 104] on span "Invoices" at bounding box center [57, 103] width 38 height 14
click at [54, 191] on span "Clients" at bounding box center [53, 198] width 31 height 14
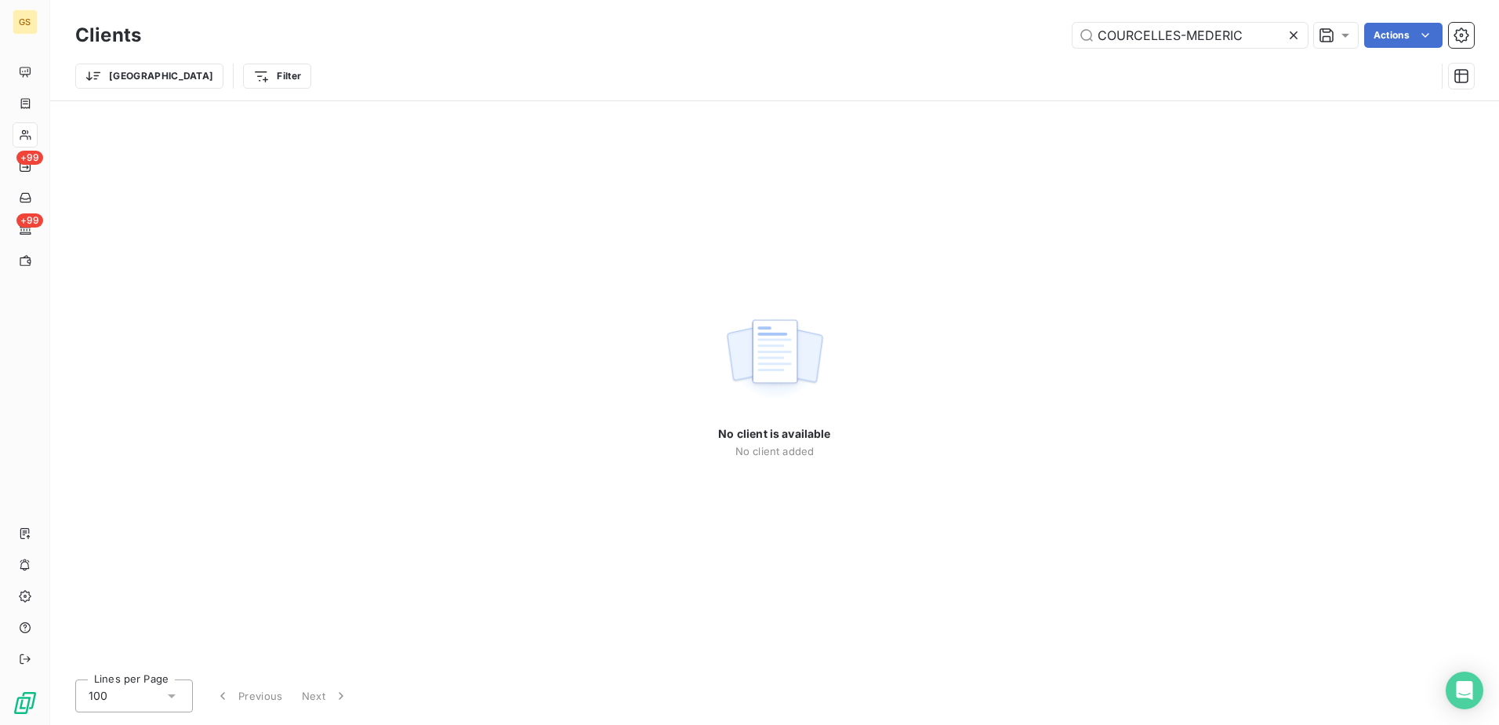
drag, startPoint x: 1182, startPoint y: 33, endPoint x: 1360, endPoint y: 32, distance: 178.8
click at [1360, 32] on div "COURCELLES-MEDERIC Actions" at bounding box center [817, 35] width 1314 height 25
type input "COURCELLES"
click at [1012, 231] on div "No client is available No client added" at bounding box center [774, 383] width 1449 height 565
drag, startPoint x: 1211, startPoint y: 38, endPoint x: 930, endPoint y: 37, distance: 281.5
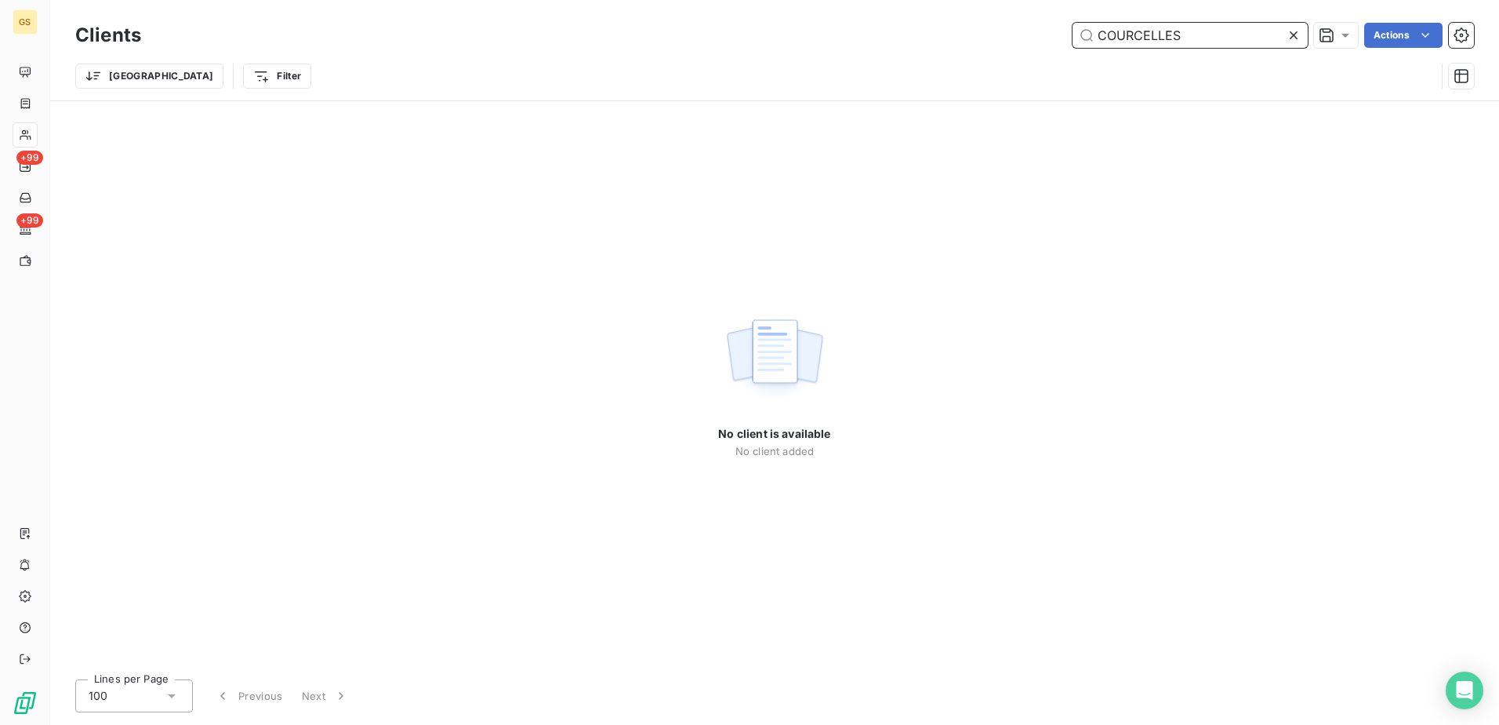
click at [930, 37] on div "COURCELLES Actions" at bounding box center [817, 35] width 1314 height 25
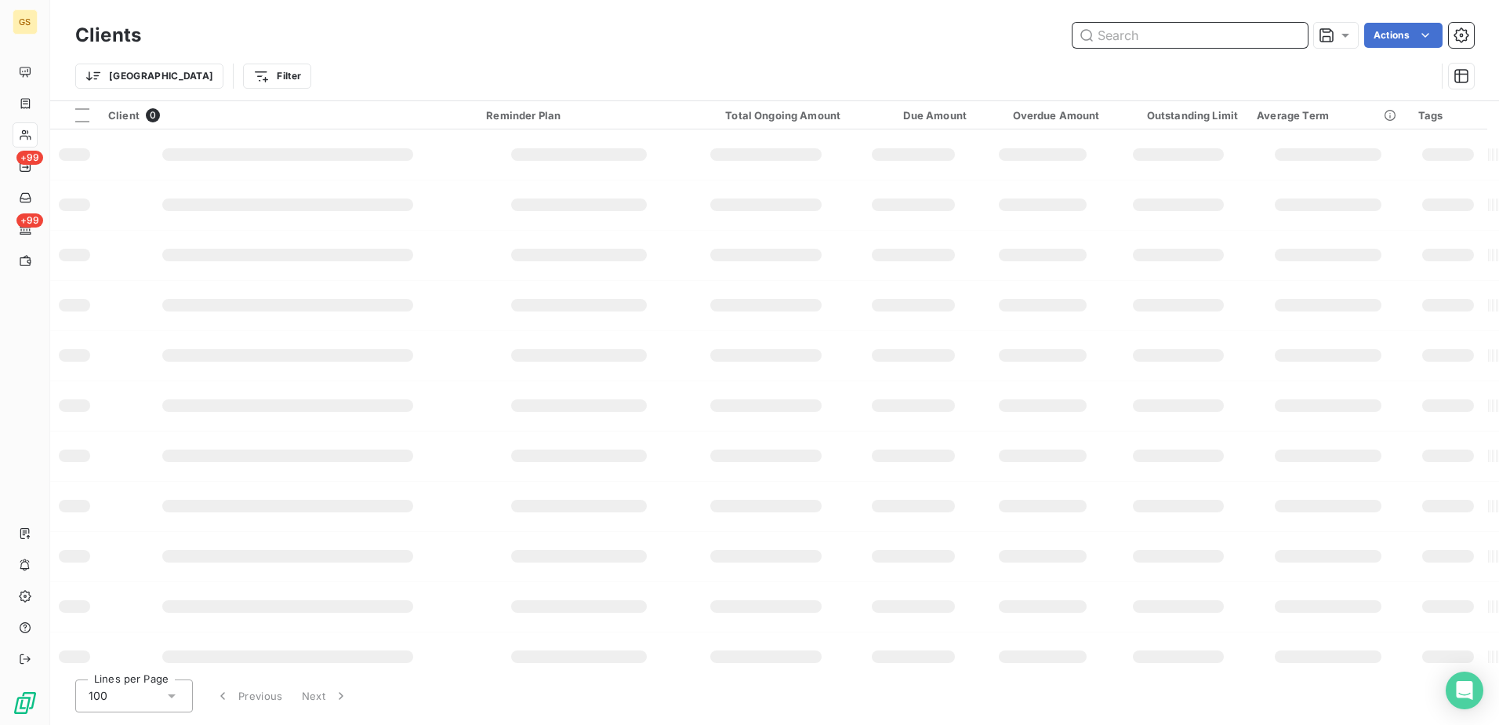
paste input "COURCELLES-MEDERIC"
click at [1175, 37] on input "COURCELLES-MEDERIC" at bounding box center [1190, 35] width 235 height 25
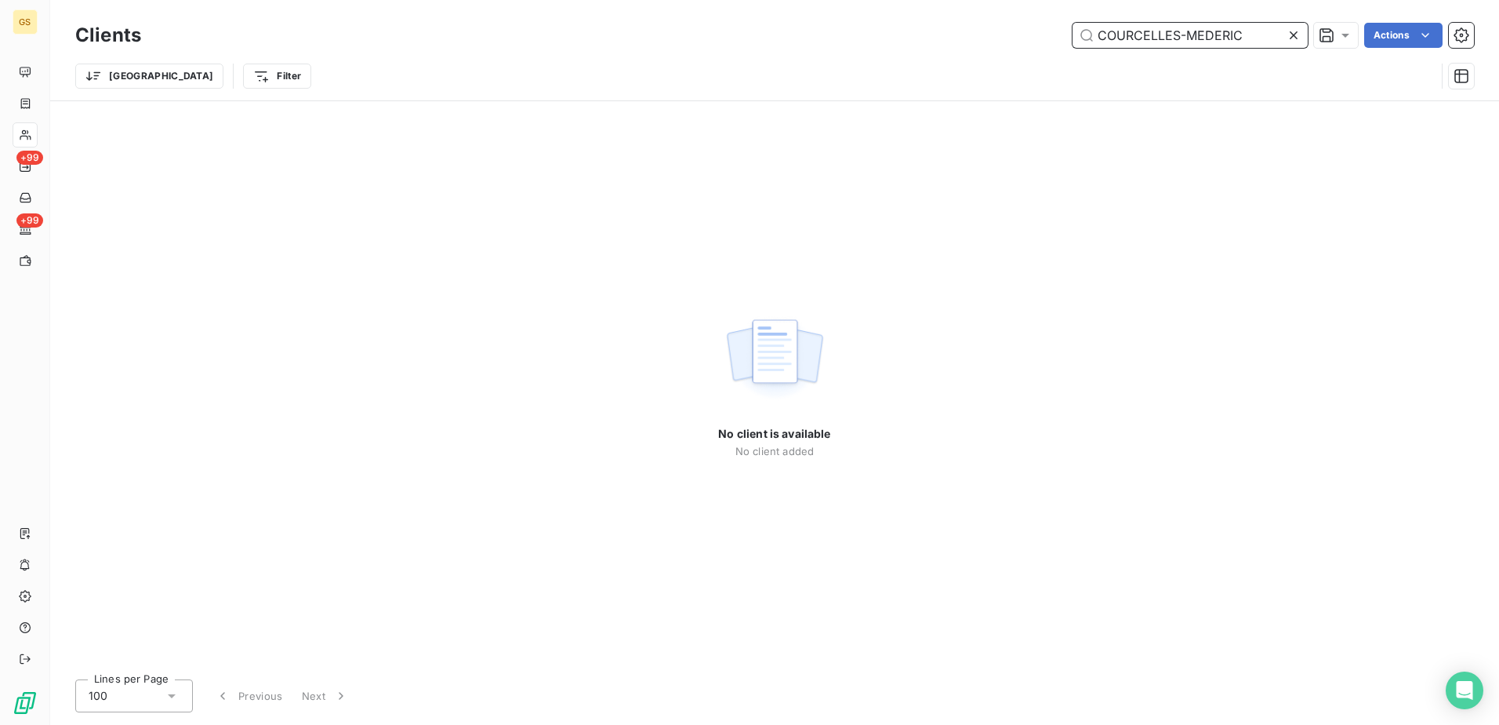
drag, startPoint x: 1187, startPoint y: 36, endPoint x: 952, endPoint y: 38, distance: 235.2
click at [958, 38] on div "COURCELLES-MEDERIC Actions" at bounding box center [817, 35] width 1314 height 25
click at [845, 239] on div "No client is available No client added" at bounding box center [774, 383] width 1449 height 565
drag, startPoint x: 1206, startPoint y: 44, endPoint x: 826, endPoint y: 31, distance: 379.8
click at [826, 31] on div "MEDERIC Actions" at bounding box center [817, 35] width 1314 height 25
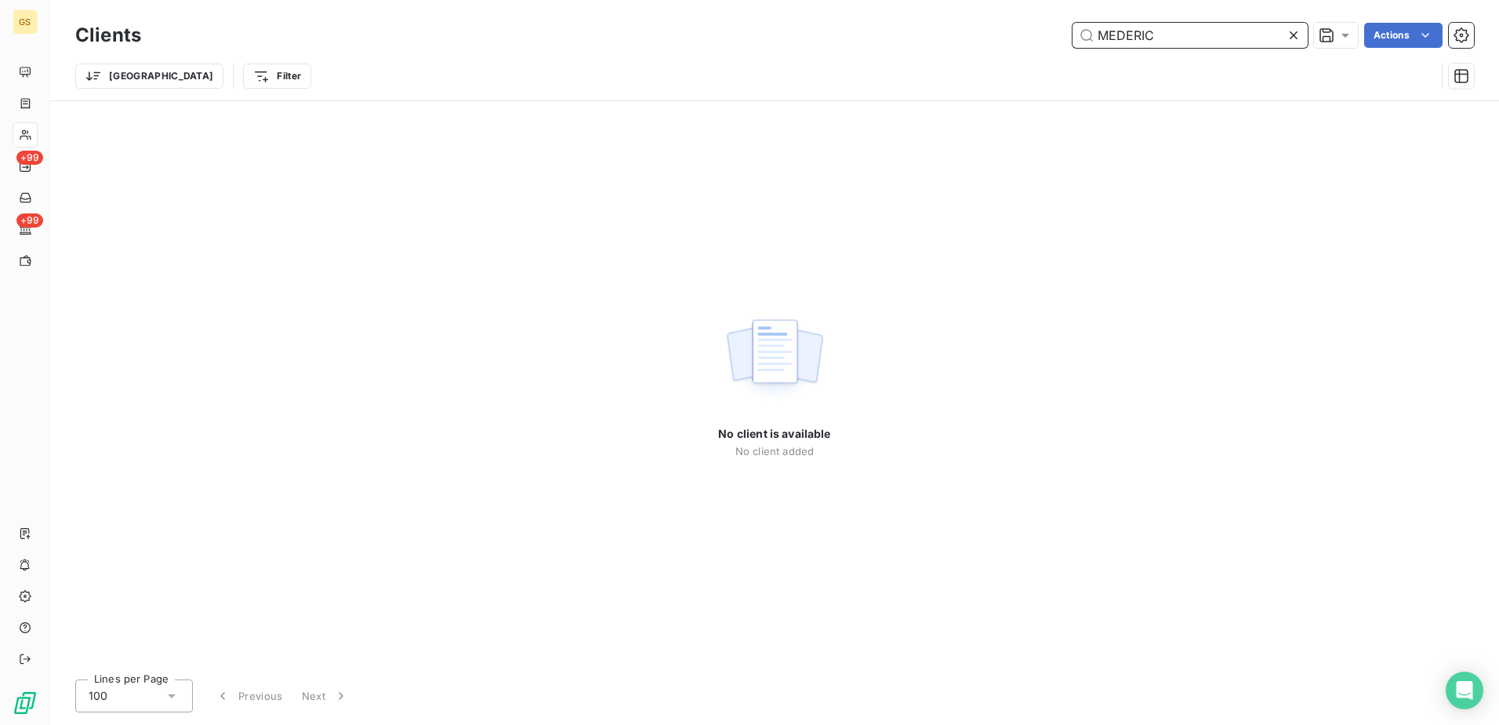
paste input "1004489"
drag, startPoint x: 1156, startPoint y: 34, endPoint x: 825, endPoint y: 32, distance: 330.9
click at [826, 32] on div "1004489 Actions" at bounding box center [817, 35] width 1314 height 25
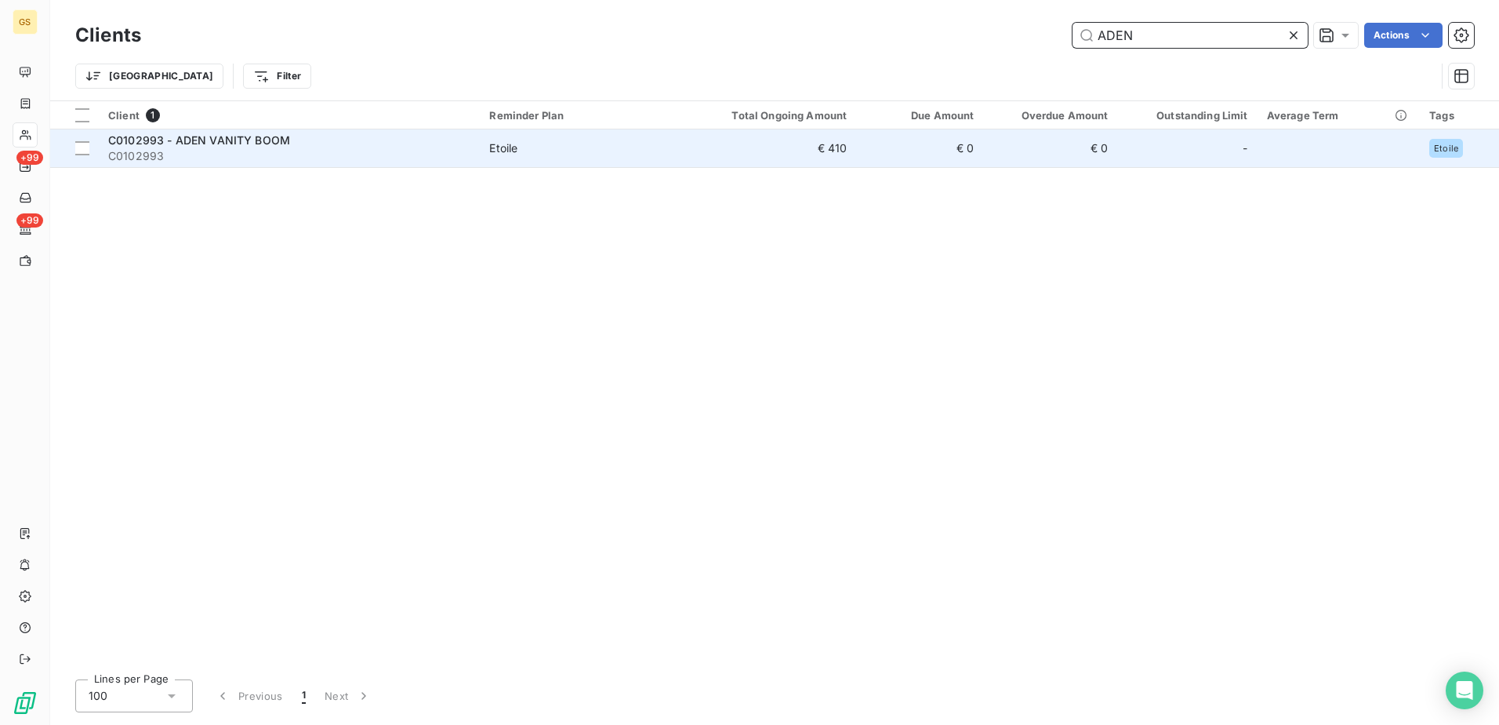
type input "ADEN"
click at [700, 161] on td "€ 410" at bounding box center [772, 148] width 170 height 38
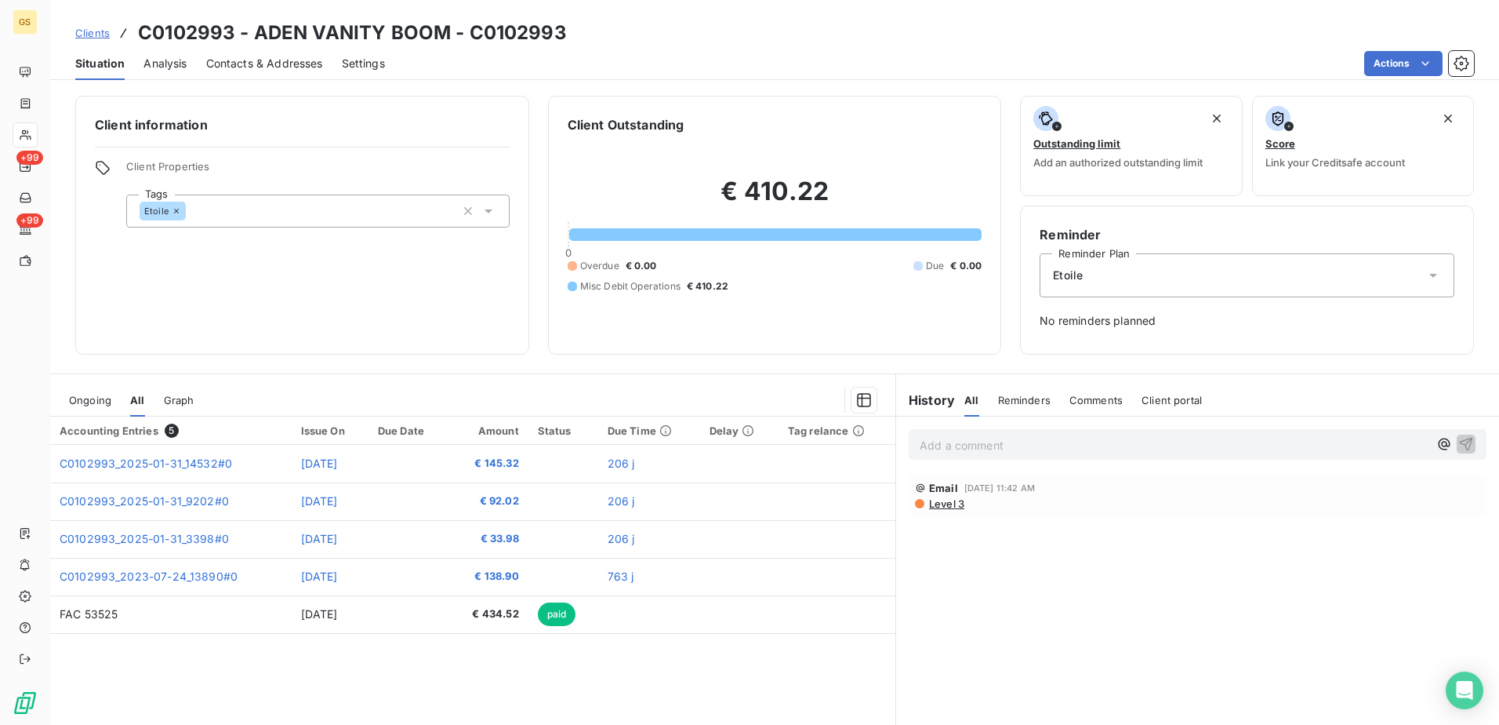
click at [111, 399] on span "Ongoing" at bounding box center [90, 400] width 42 height 13
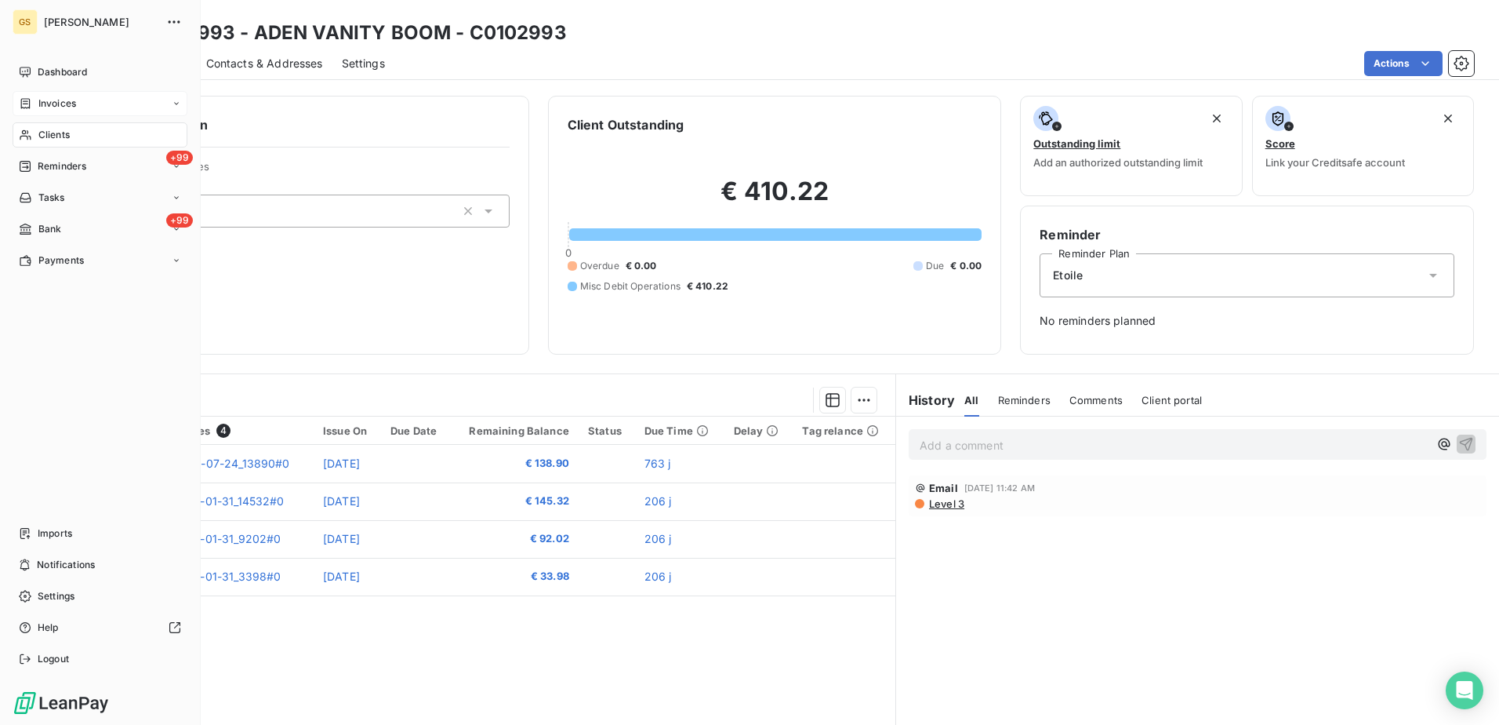
click at [60, 105] on span "Invoices" at bounding box center [57, 103] width 38 height 14
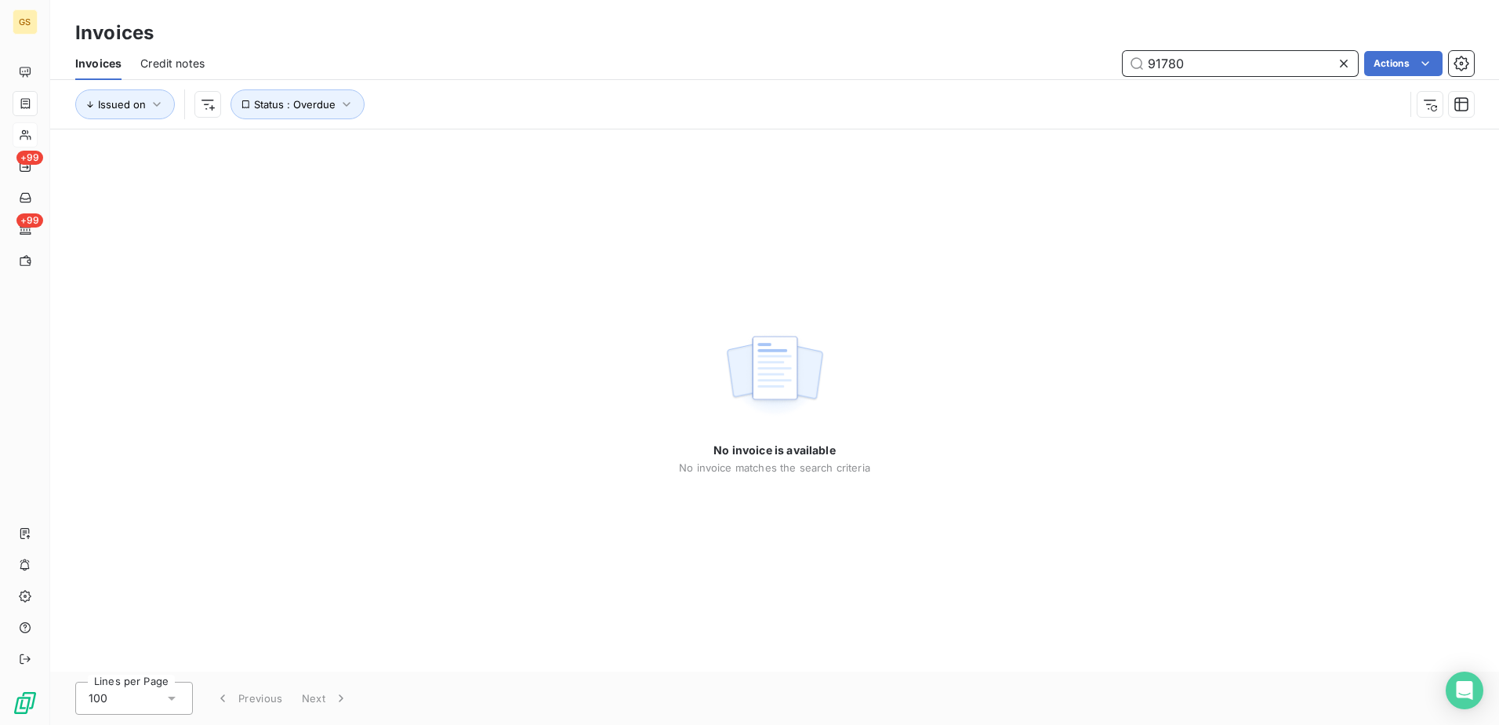
paste input "2267"
type input "92267"
click at [914, 351] on div "No invoice is available No invoice matches the search criteria" at bounding box center [774, 400] width 1449 height 542
click at [973, 372] on div "No invoice is available No invoice matches the search criteria" at bounding box center [774, 400] width 1449 height 542
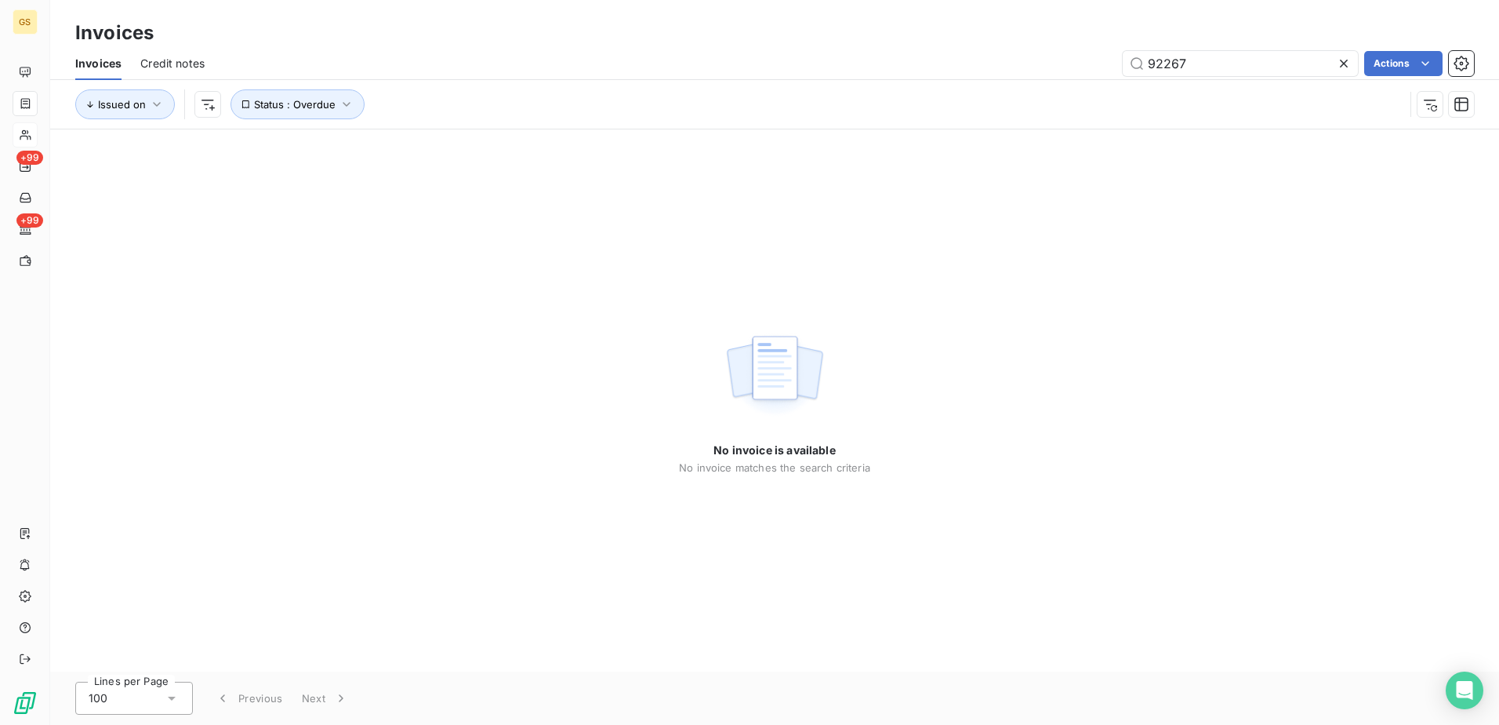
click at [703, 260] on div "No invoice is available No invoice matches the search criteria" at bounding box center [774, 400] width 1449 height 542
click at [1226, 71] on input "92267" at bounding box center [1240, 63] width 235 height 25
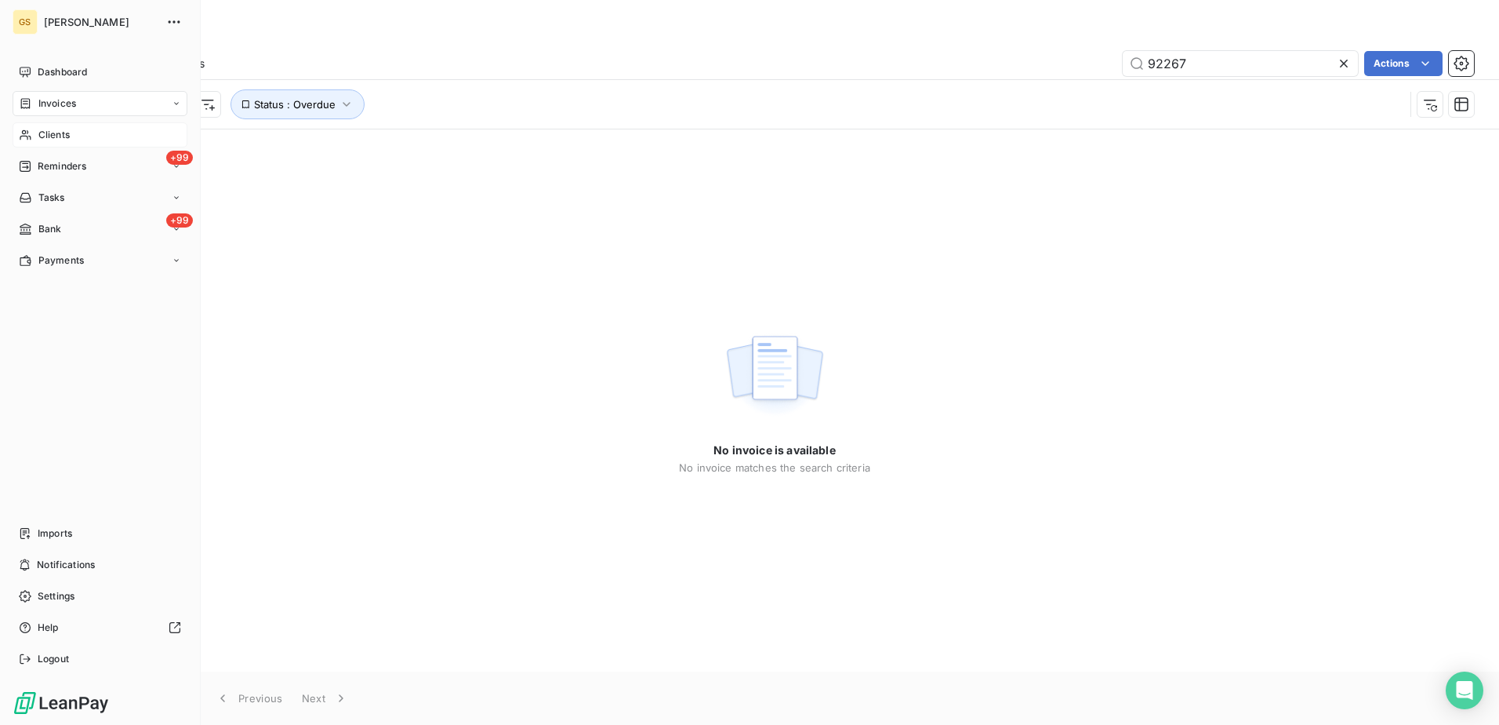
click at [61, 129] on span "Clients" at bounding box center [53, 135] width 31 height 14
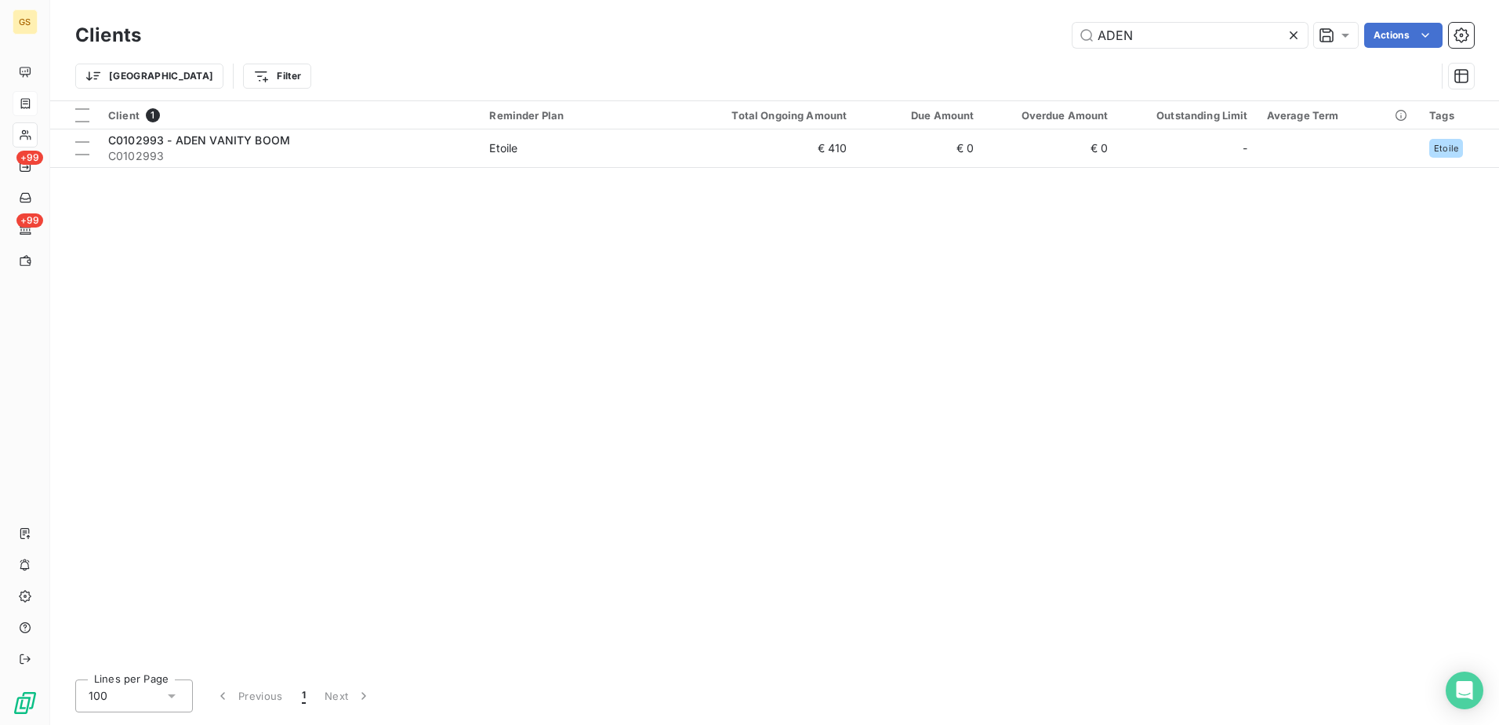
click at [862, 40] on div "ADEN Actions" at bounding box center [817, 35] width 1314 height 25
type input "C7611107"
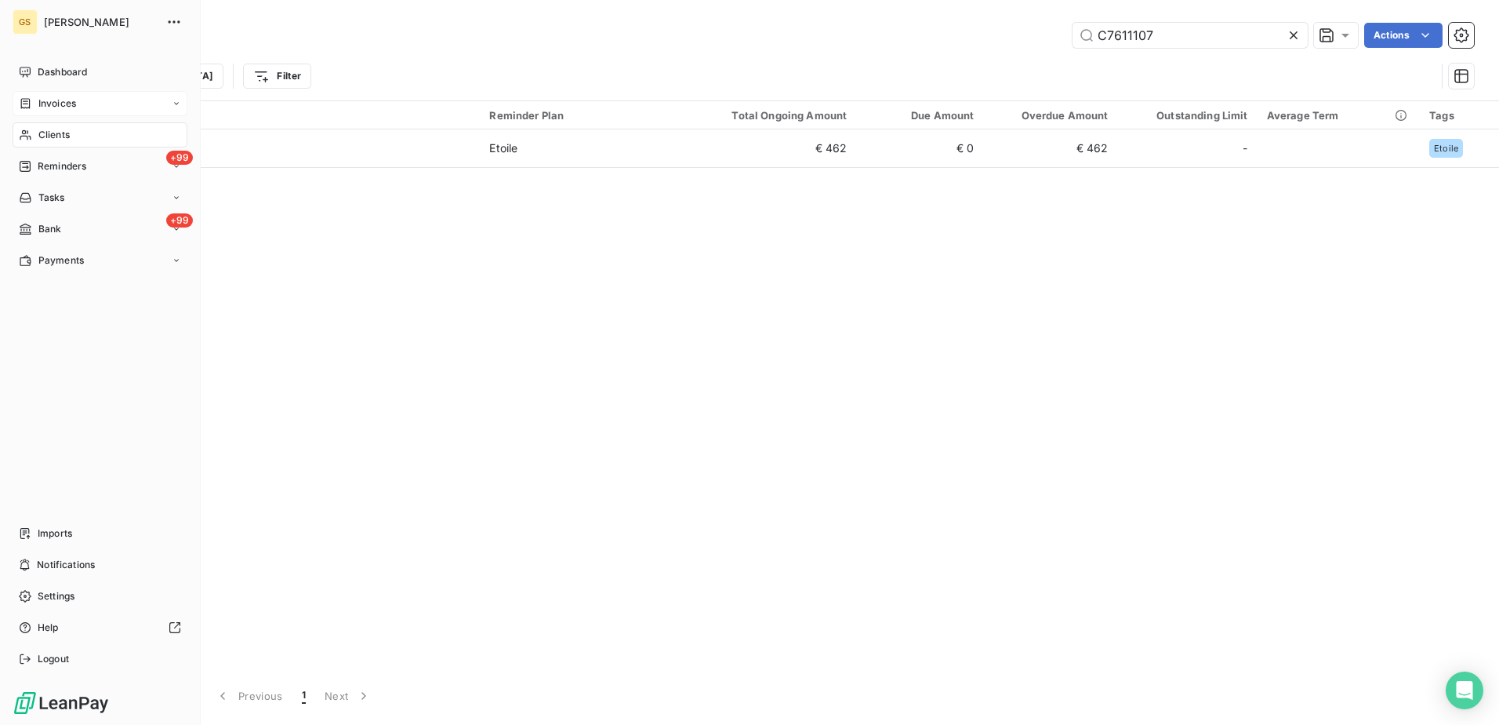
click at [50, 111] on div "Invoices" at bounding box center [100, 103] width 175 height 25
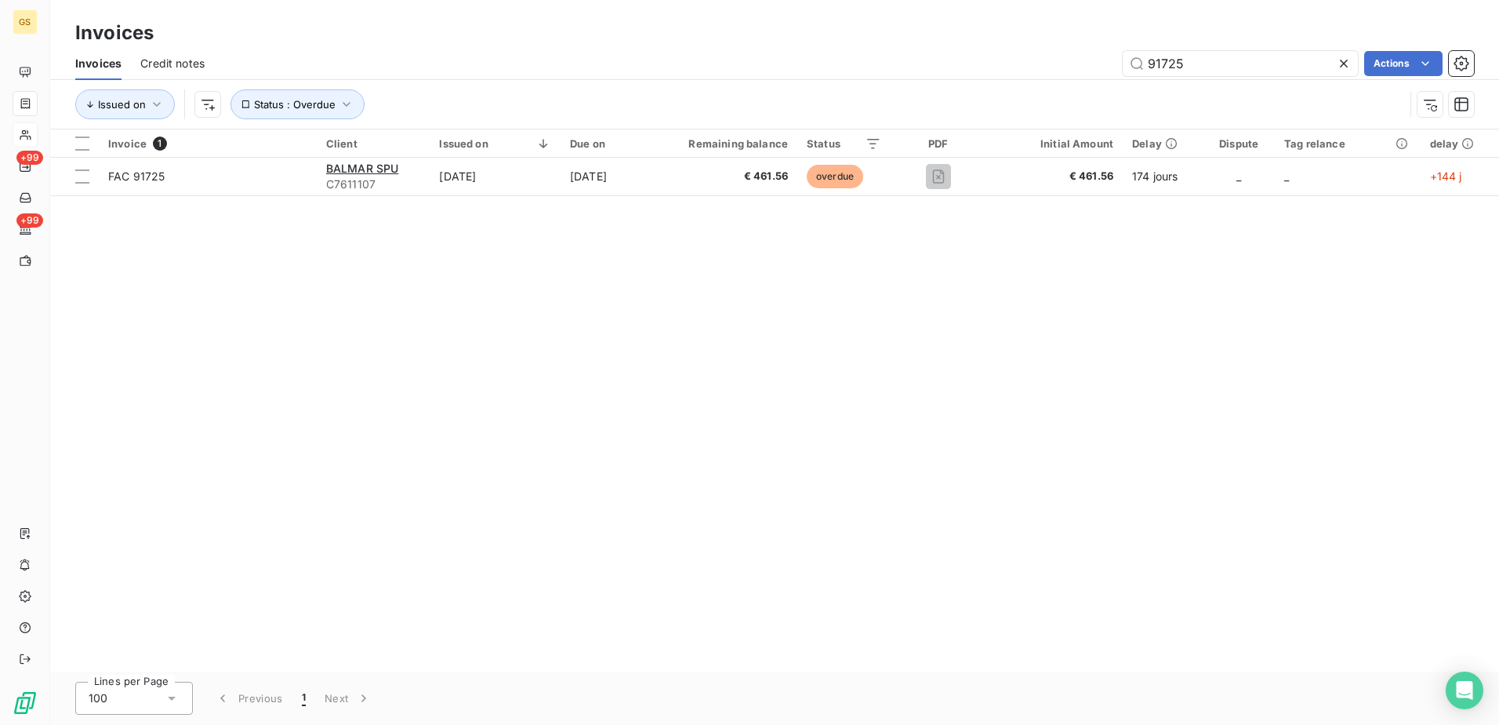
type input "91725"
click at [905, 387] on div "Invoice 1 Client Issued on Due on Remaining balance Status PDF Initial Amount D…" at bounding box center [774, 400] width 1449 height 542
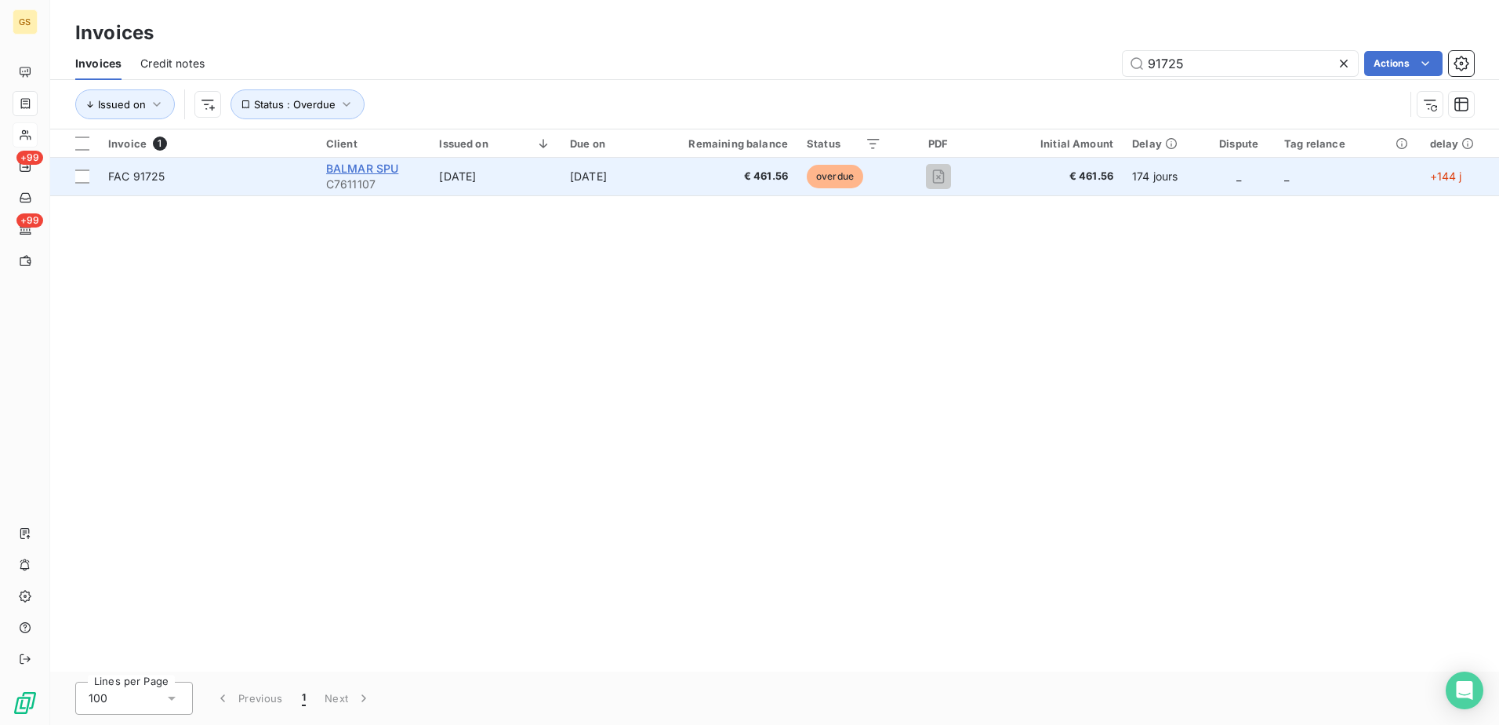
click at [358, 165] on span "BALMAR SPU" at bounding box center [362, 168] width 73 height 13
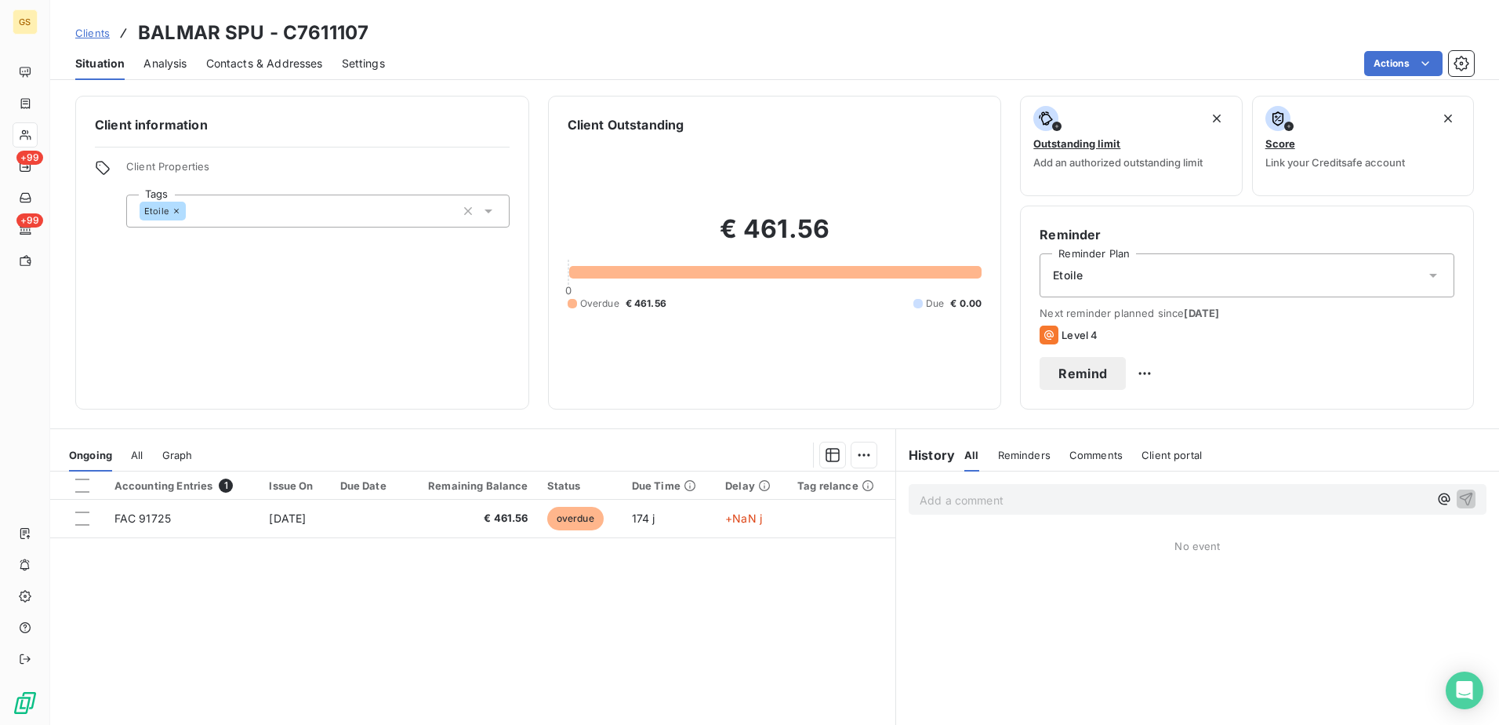
click at [284, 64] on span "Contacts & Addresses" at bounding box center [264, 64] width 117 height 16
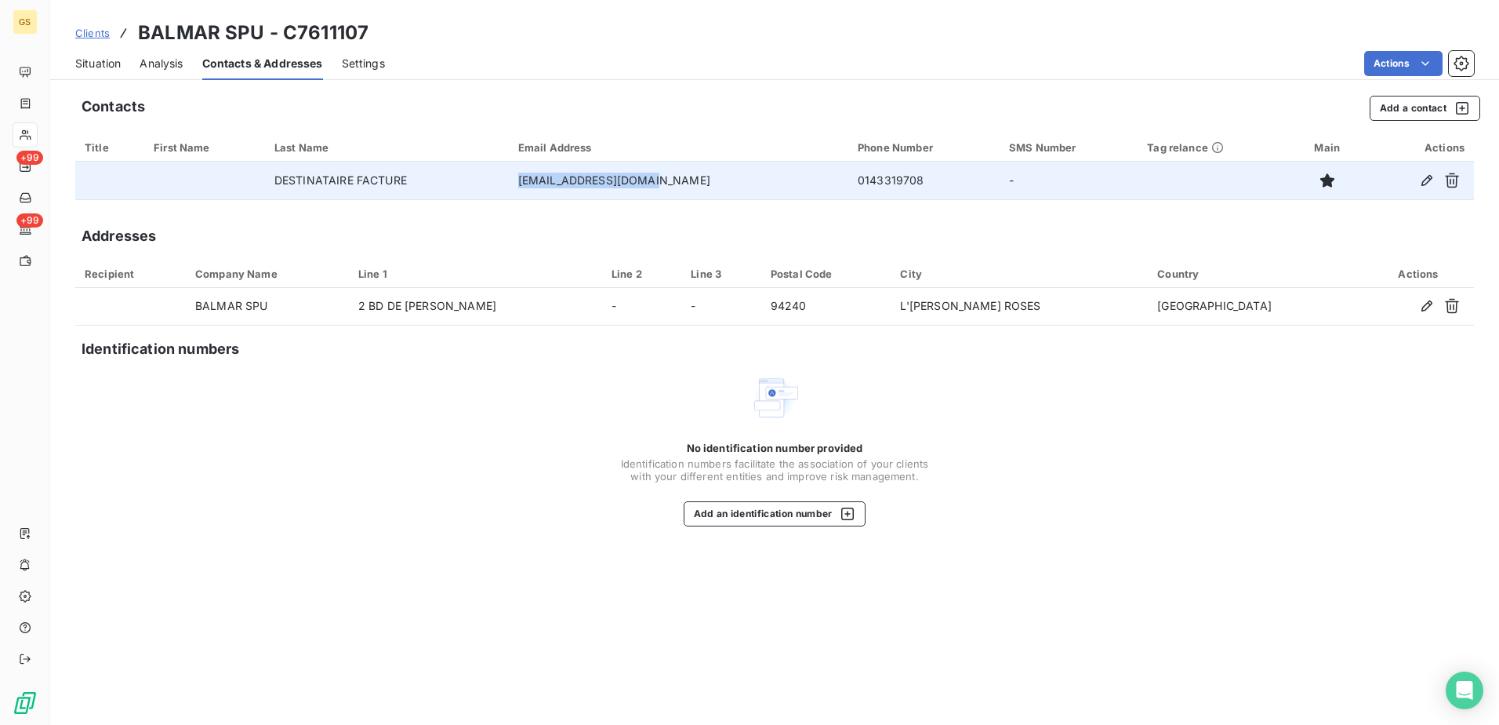
drag, startPoint x: 539, startPoint y: 181, endPoint x: 489, endPoint y: 181, distance: 49.4
click at [489, 181] on tr "DESTINATAIRE FACTURE [EMAIL_ADDRESS][DOMAIN_NAME] [PHONE_NUMBER] -" at bounding box center [774, 181] width 1399 height 38
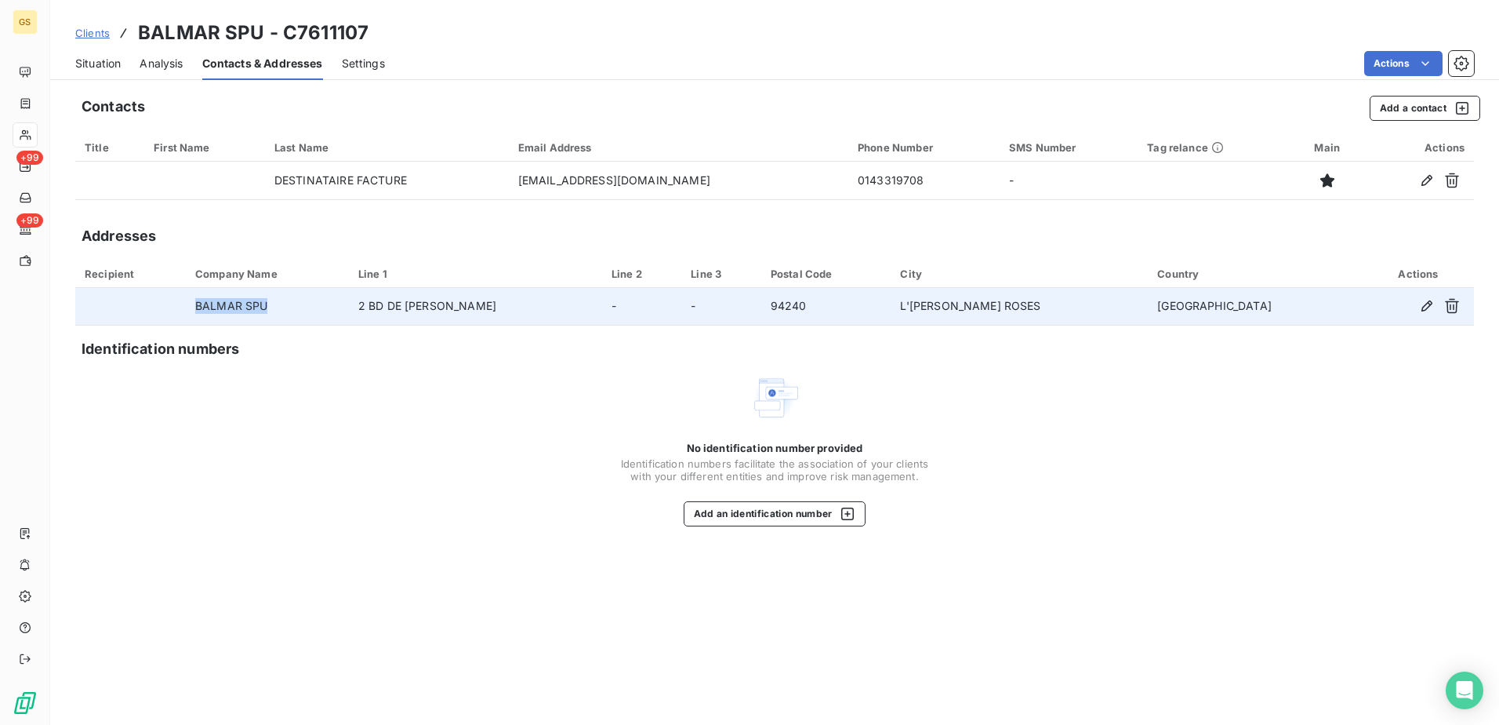
drag, startPoint x: 206, startPoint y: 304, endPoint x: 332, endPoint y: 300, distance: 126.3
click at [332, 300] on tr "BALMAR SPU 2 BD DE [PERSON_NAME] - - 94240 L'[PERSON_NAME] ROSES FRANCE" at bounding box center [774, 307] width 1399 height 38
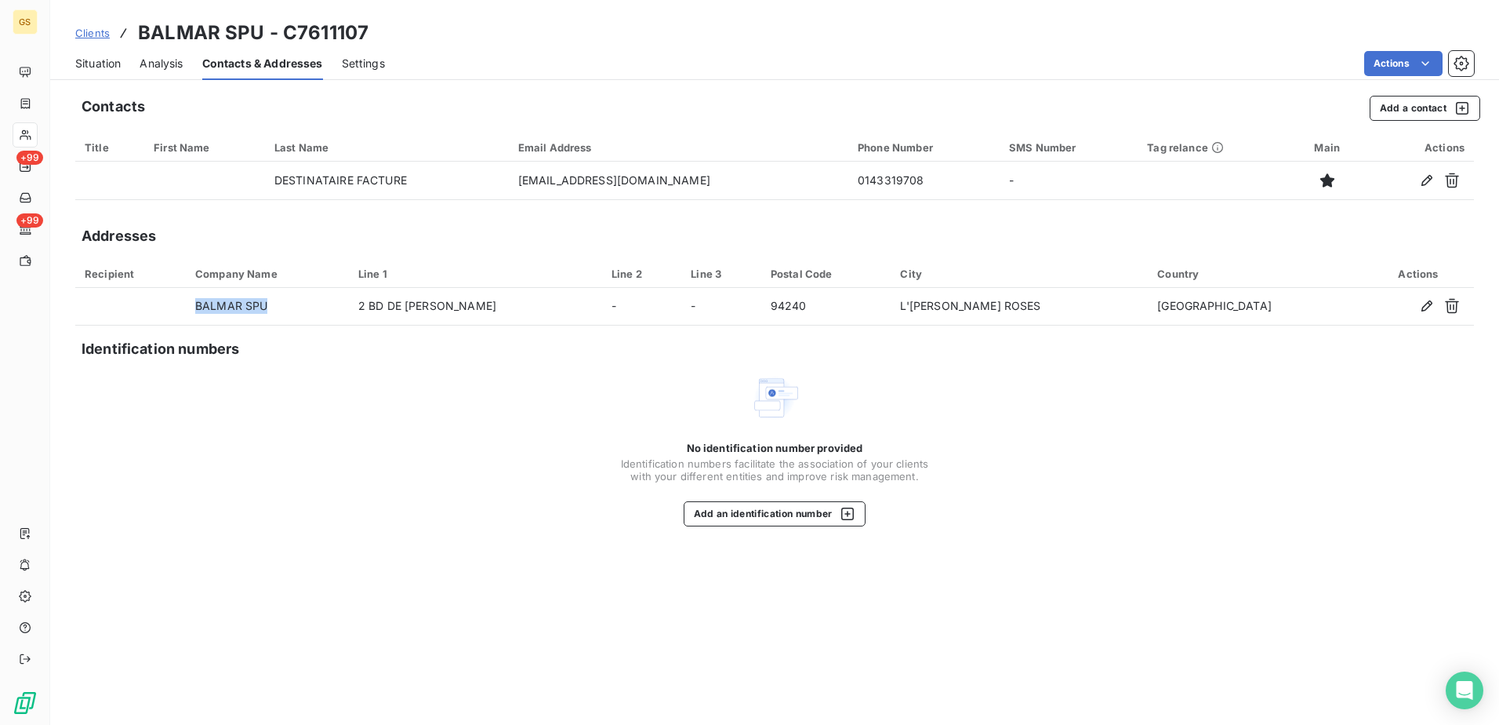
copy tr "BALMAR SPU"
